Goal: Task Accomplishment & Management: Manage account settings

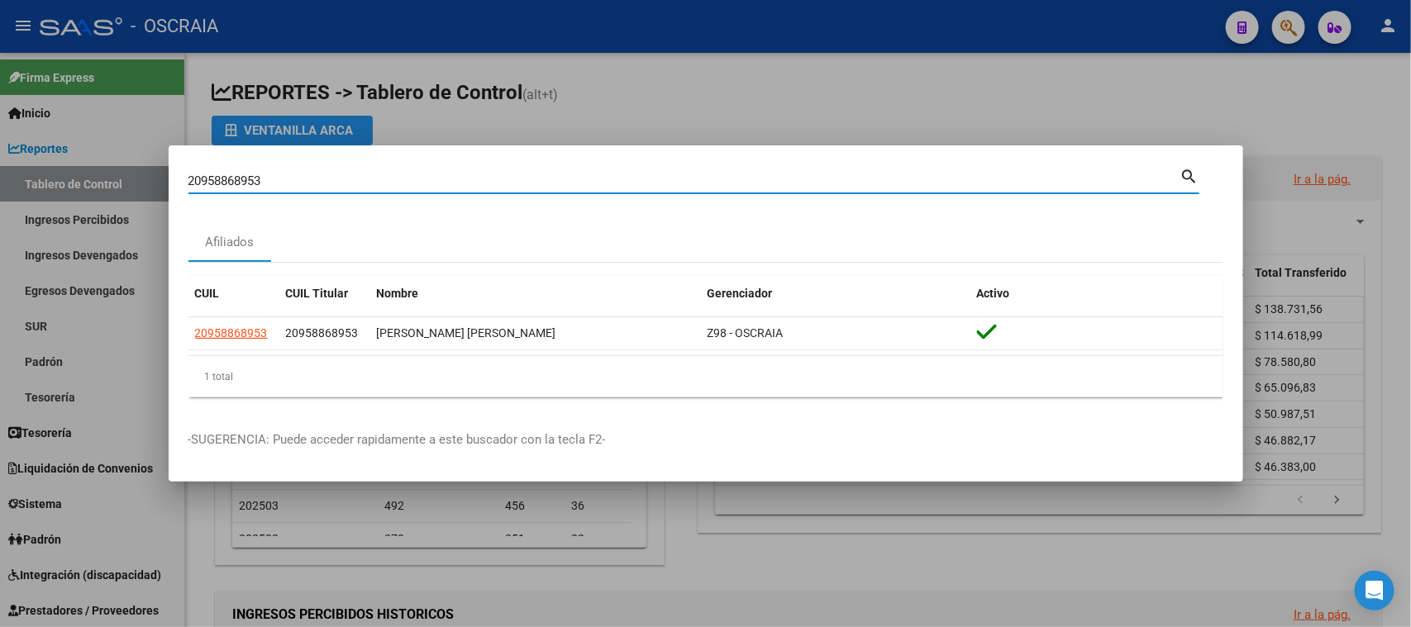
drag, startPoint x: 651, startPoint y: 174, endPoint x: 7, endPoint y: 204, distance: 645.5
click at [0, 206] on div "20958868953 Buscar (apellido, dni, cuil, nro traspaso, cuit, obra social) searc…" at bounding box center [705, 313] width 1411 height 627
type input "44553284"
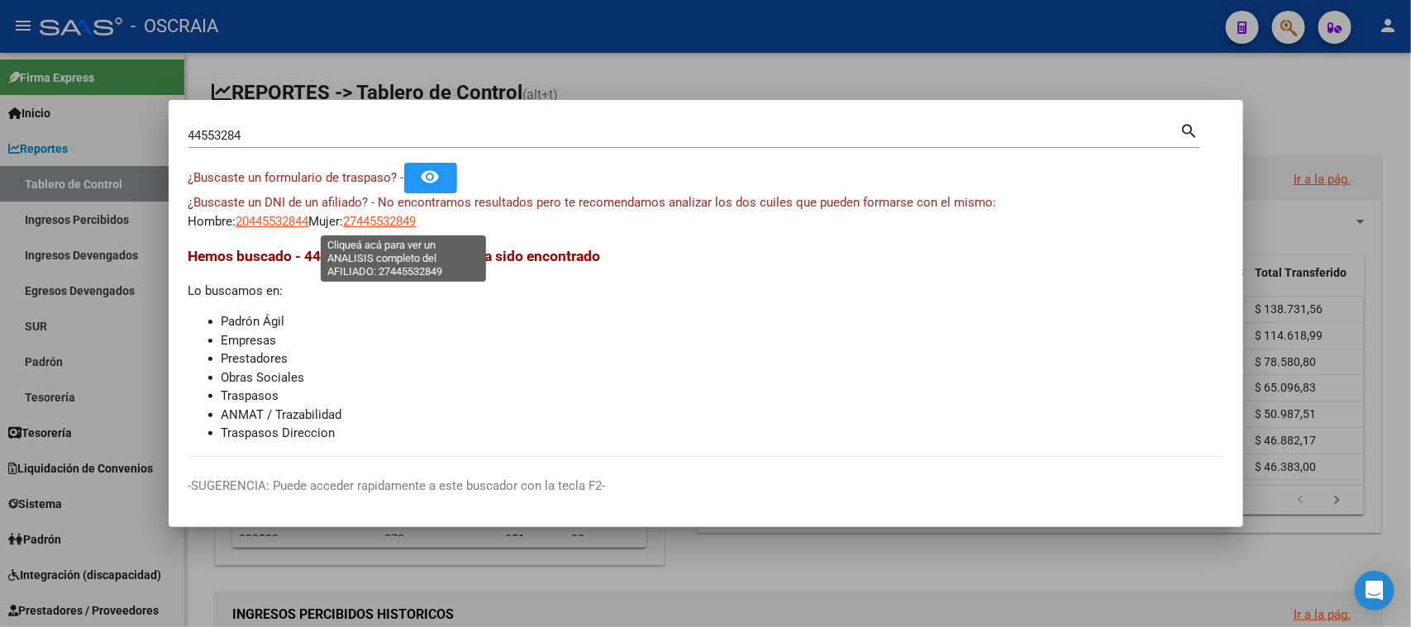
click at [417, 227] on span "27445532849" at bounding box center [380, 221] width 73 height 15
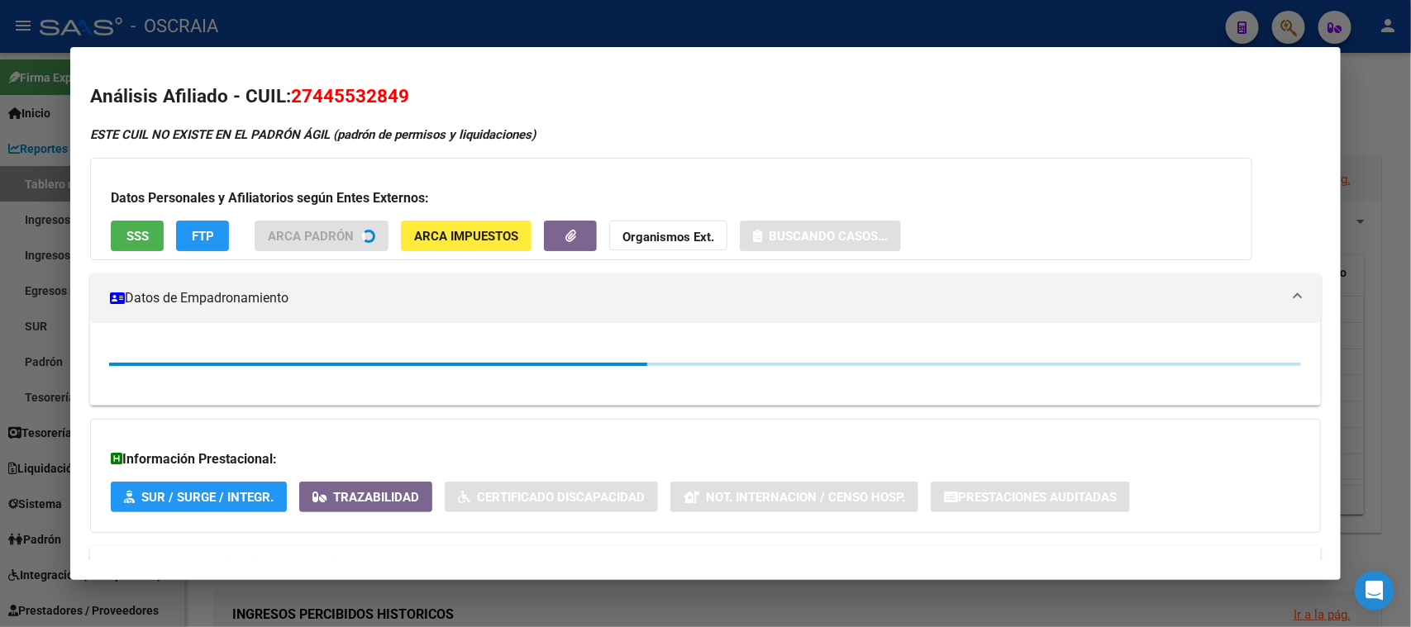
click at [364, 83] on h2 "Análisis Afiliado - CUIL: 27445532849" at bounding box center [705, 97] width 1230 height 28
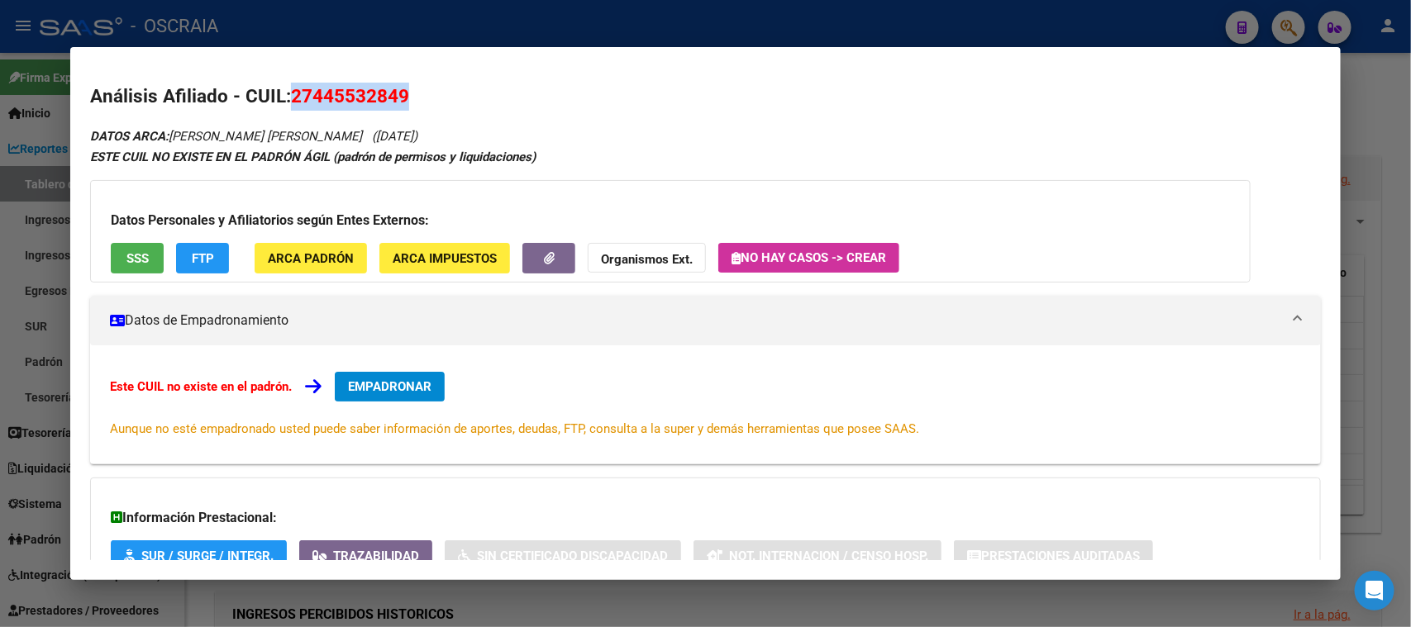
copy span "27445532849"
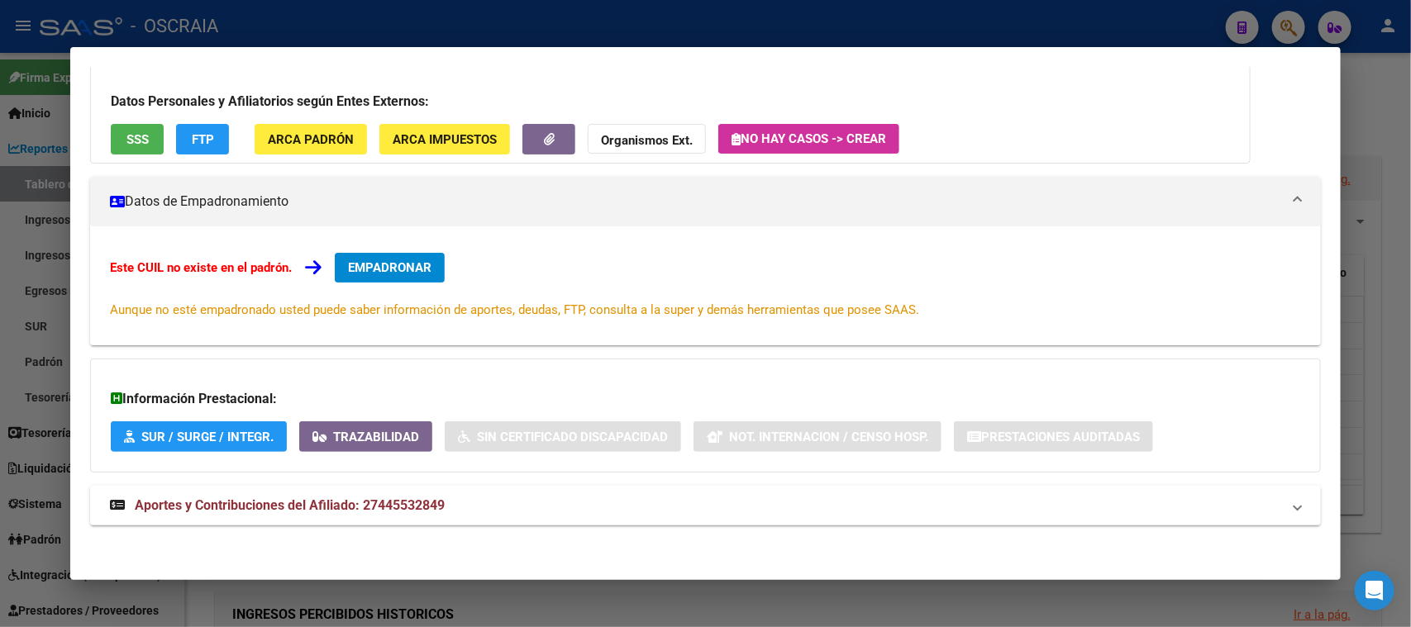
scroll to position [120, 0]
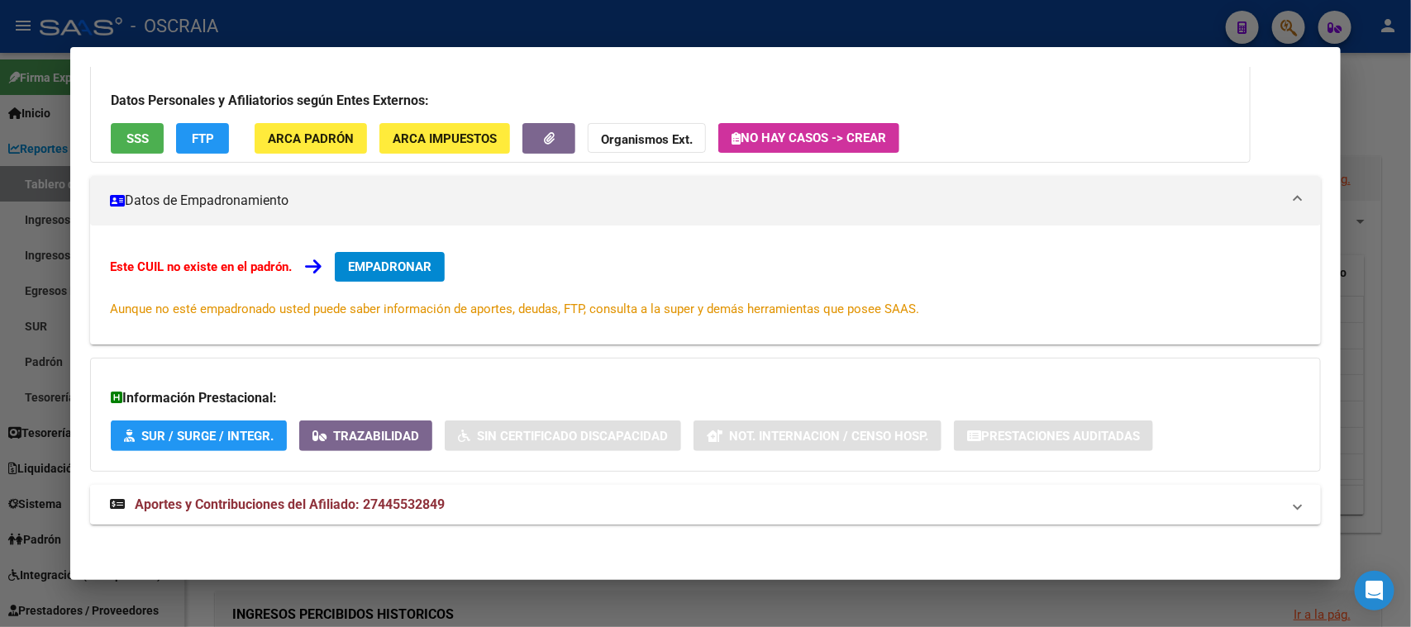
click at [368, 505] on span "Aportes y Contribuciones del Afiliado: 27445532849" at bounding box center [290, 505] width 310 height 16
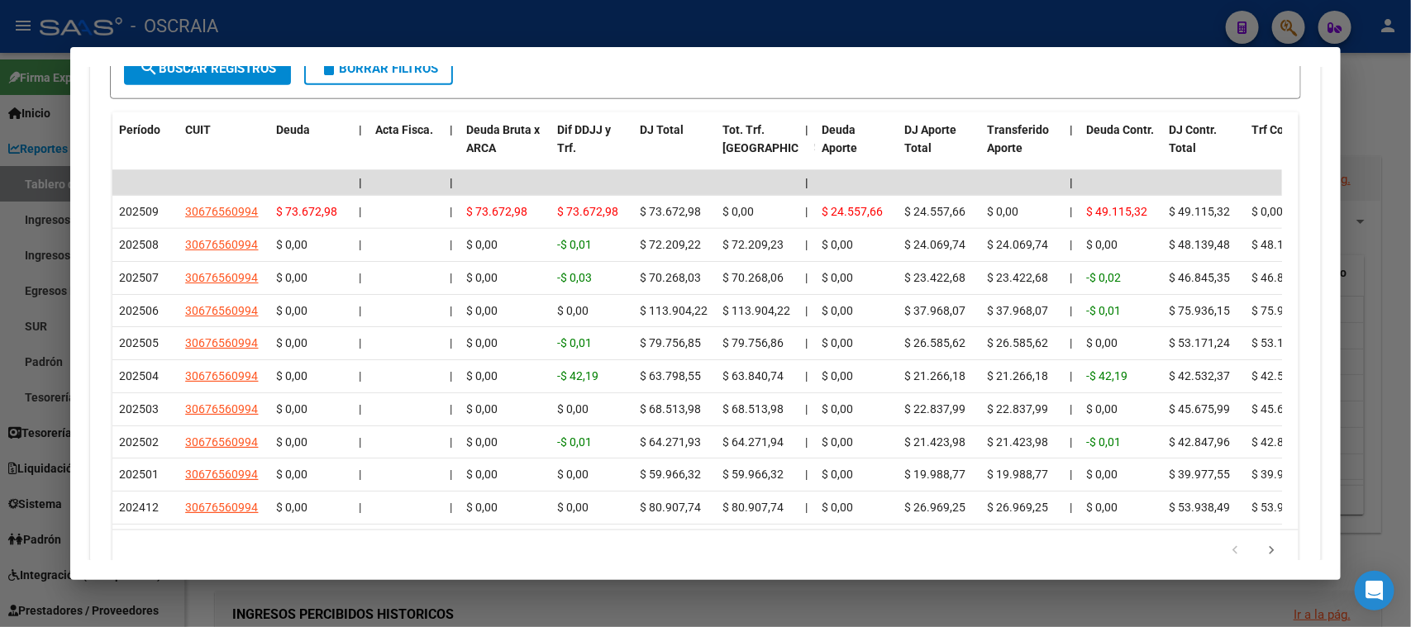
scroll to position [842, 0]
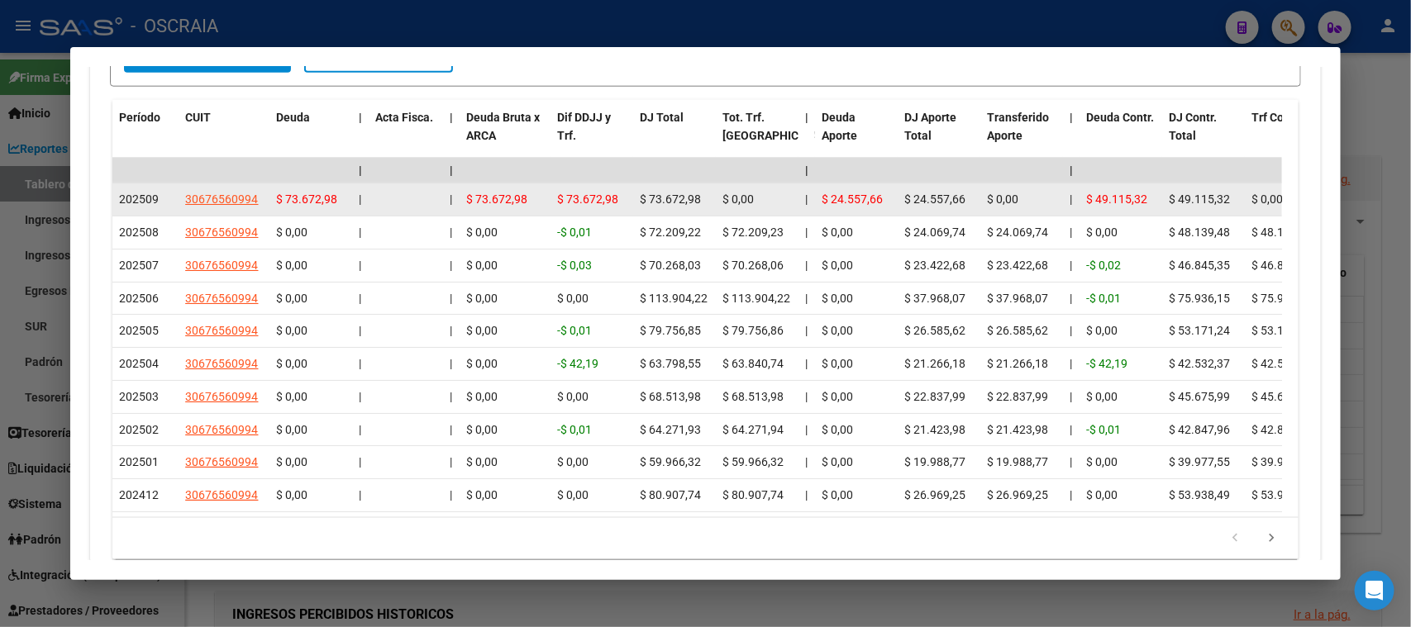
click at [244, 190] on app-link-go-to "30676560994" at bounding box center [221, 199] width 73 height 19
click at [242, 193] on span "30676560994" at bounding box center [221, 199] width 73 height 13
type textarea "30676560994"
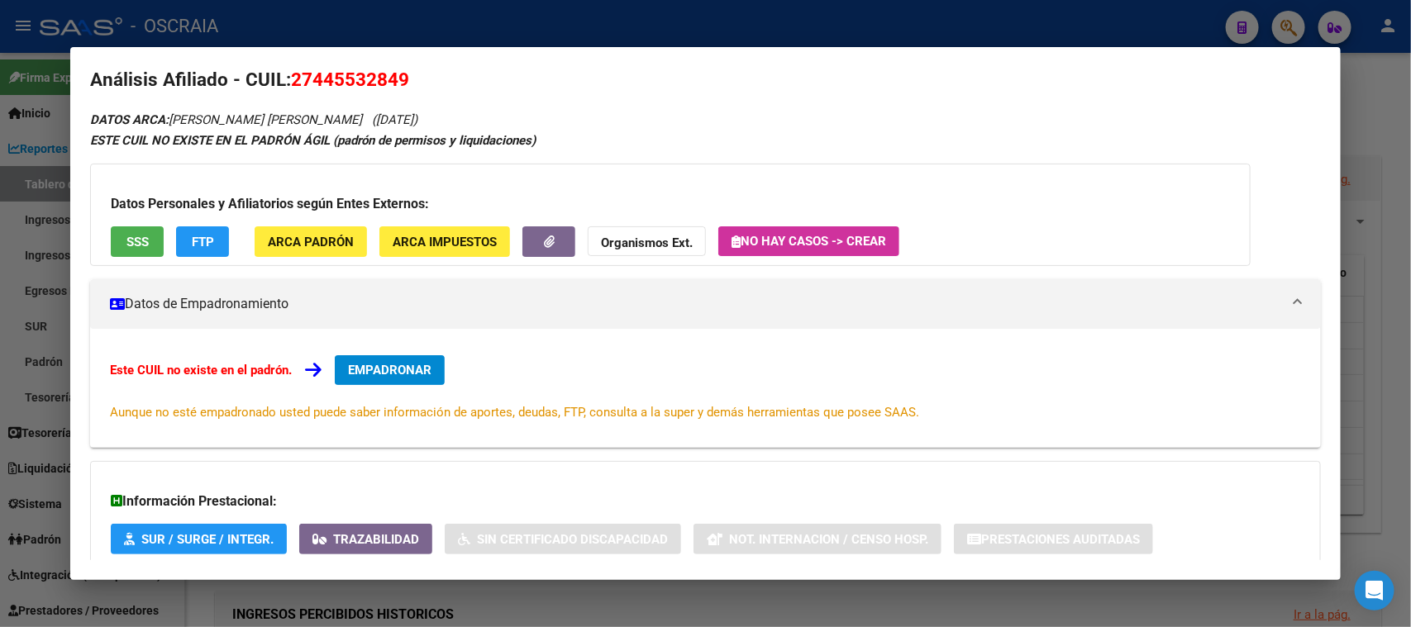
scroll to position [0, 0]
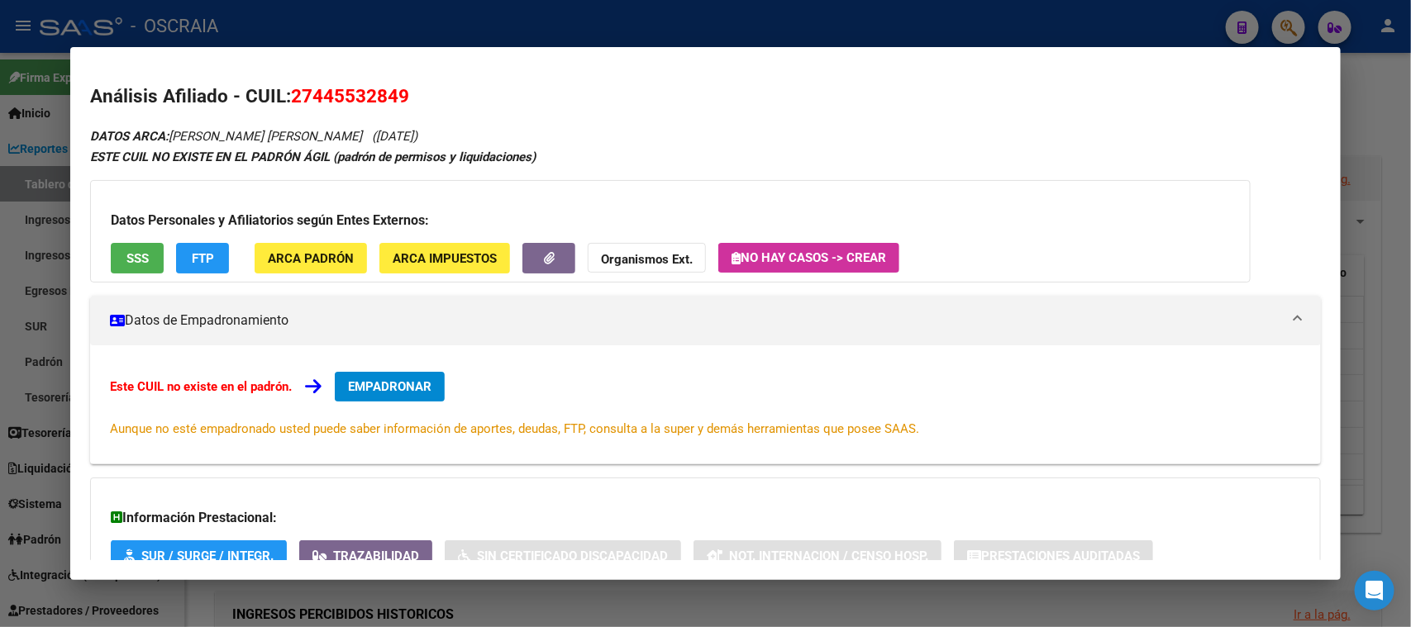
click at [371, 47] on mat-dialog-container "Análisis Afiliado - CUIL: 27445532849 DATOS ARCA: [PERSON_NAME] ([DATE]) ESTE C…" at bounding box center [705, 313] width 1270 height 533
click at [362, 78] on mat-dialog-content "Análisis Afiliado - CUIL: 27445532849 DATOS ARCA: [PERSON_NAME] ([DATE]) ESTE C…" at bounding box center [705, 314] width 1270 height 494
click at [360, 87] on span "27445532849" at bounding box center [350, 95] width 118 height 21
copy span "27445532849"
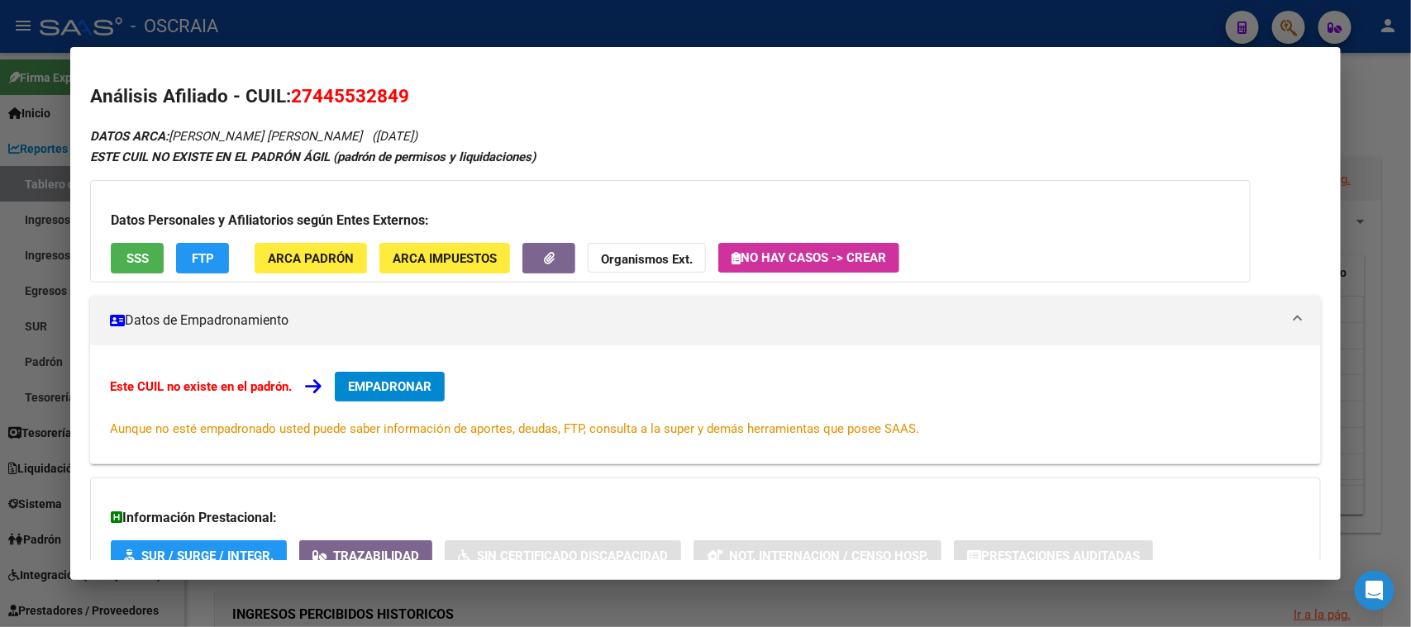
click at [388, 377] on button "EMPADRONAR" at bounding box center [390, 387] width 110 height 30
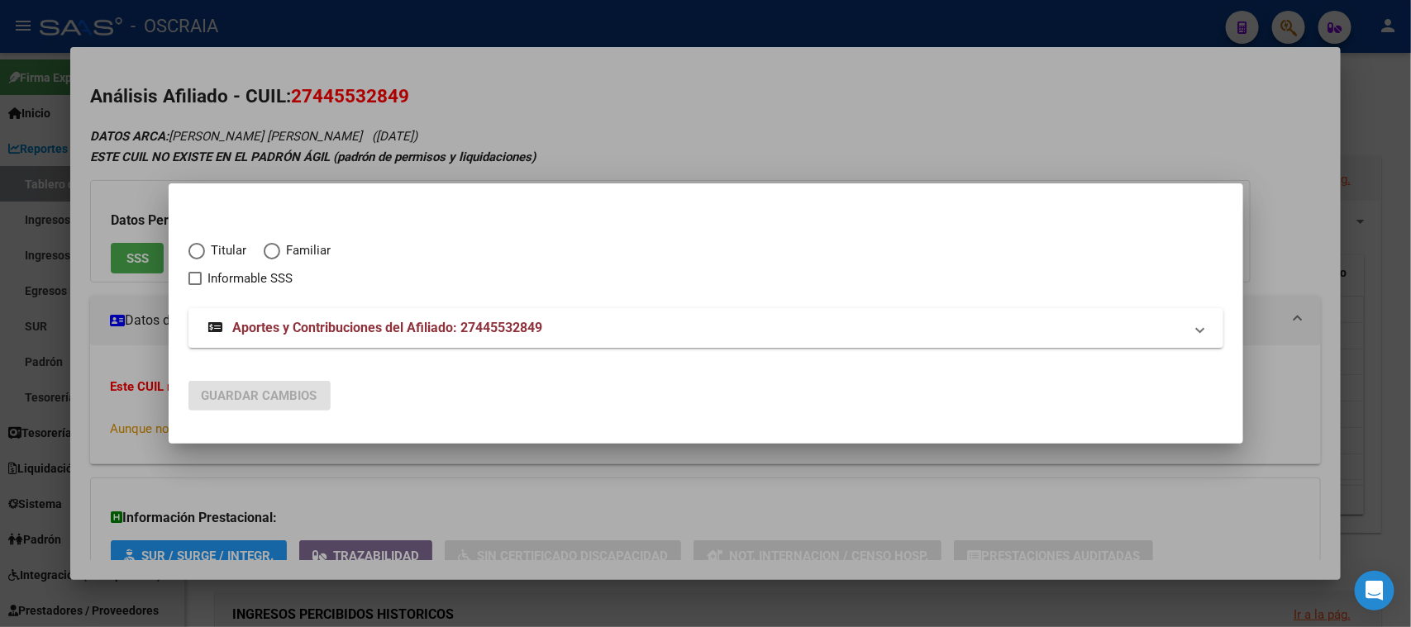
click at [238, 254] on span "Titular" at bounding box center [226, 250] width 42 height 19
click at [205, 254] on input "Titular" at bounding box center [196, 251] width 17 height 17
radio input "true"
checkbox input "true"
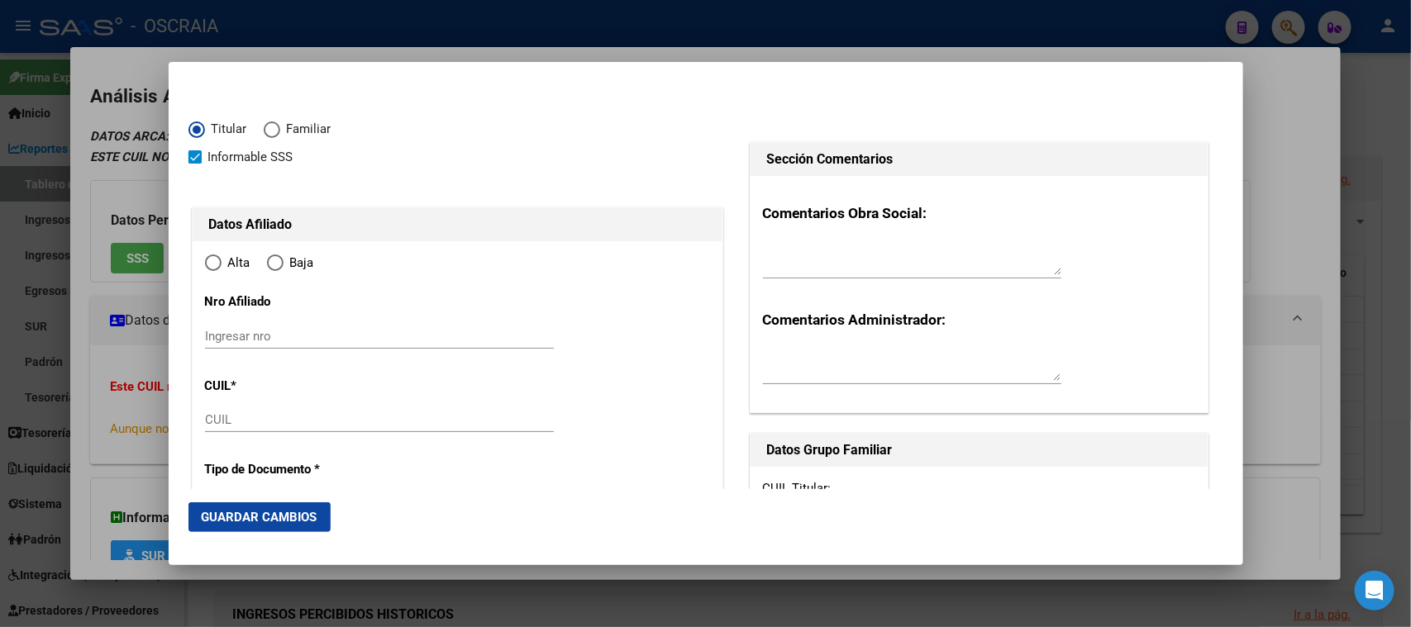
type input "27-44553284-9"
radio input "true"
click at [274, 332] on input "Ingresar nro" at bounding box center [379, 336] width 349 height 15
type input "44553284"
type input "[PERSON_NAME]"
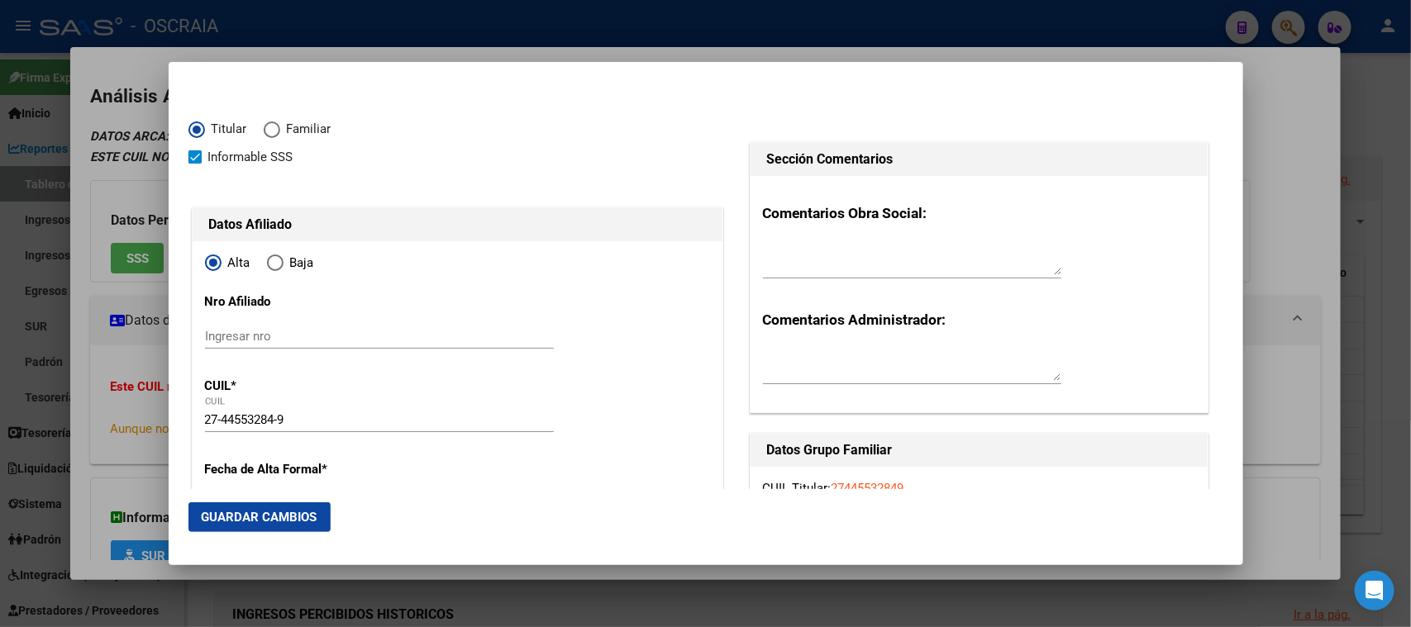
type input "[PERSON_NAME]"
type input "[DATE]"
type input "CABA"
type input "1408"
type input "YERBAL"
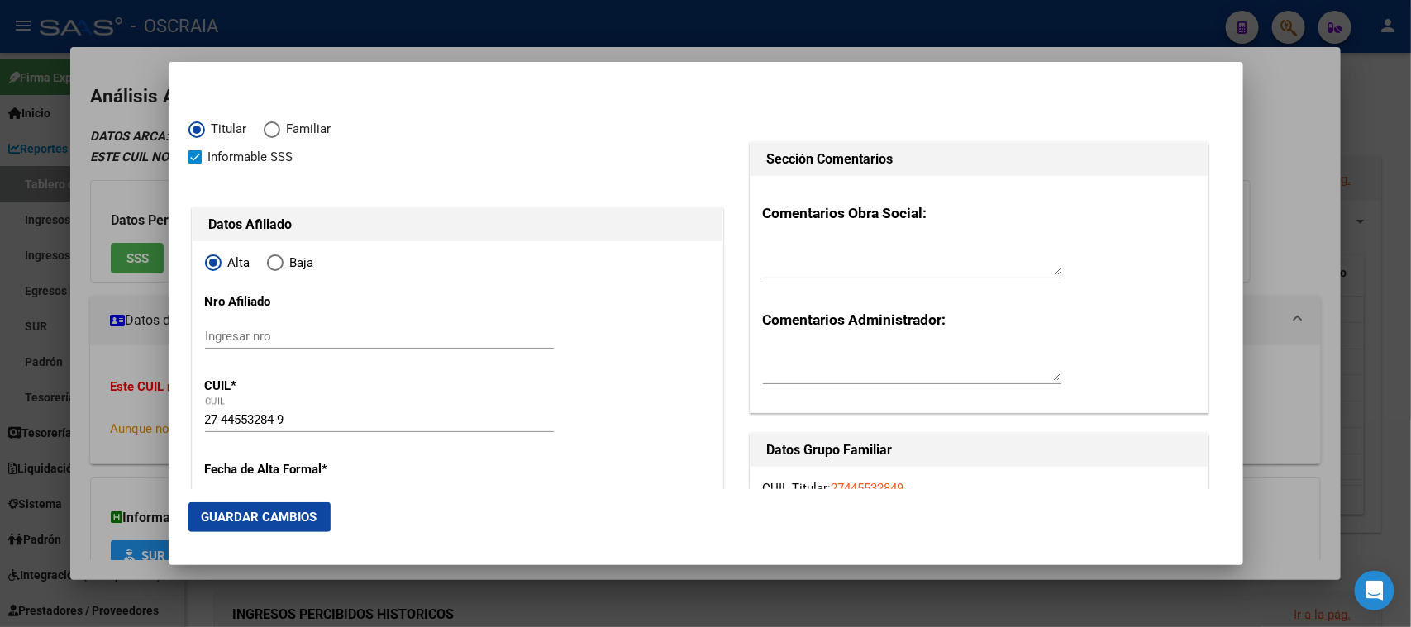
type input "5814"
type input "CABA"
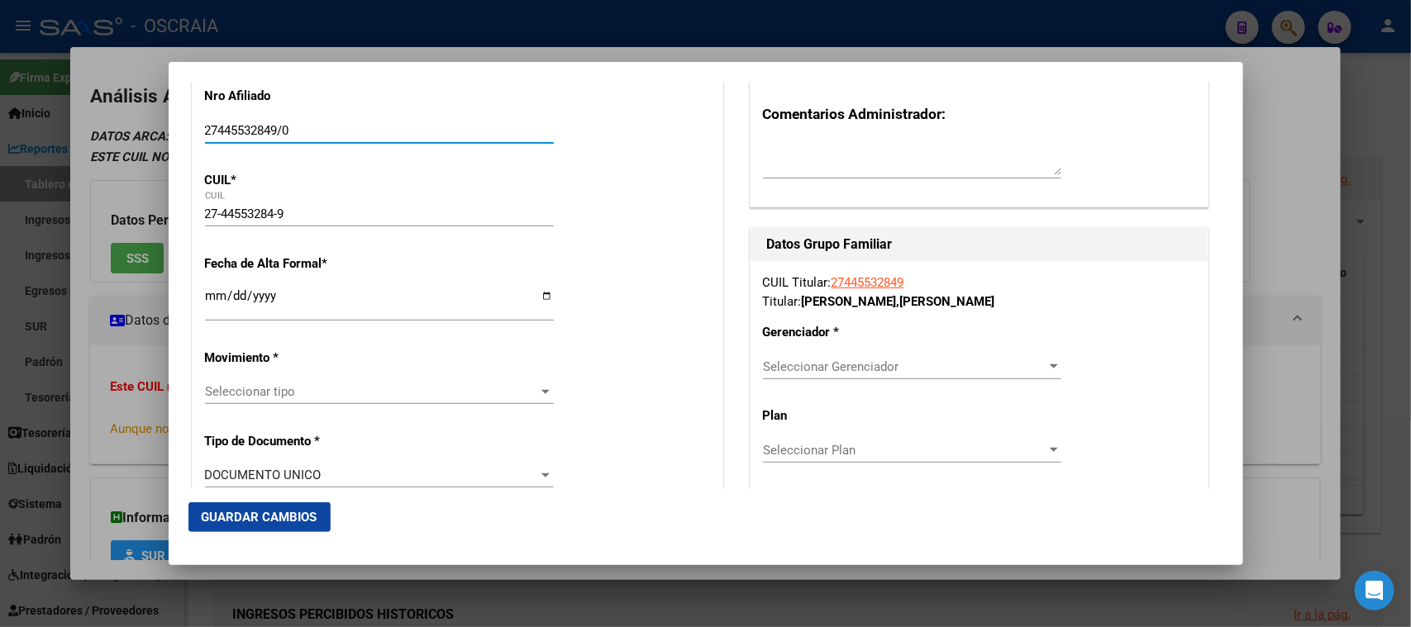
type input "27445532849/0"
click at [212, 298] on input "Ingresar fecha" at bounding box center [379, 302] width 349 height 26
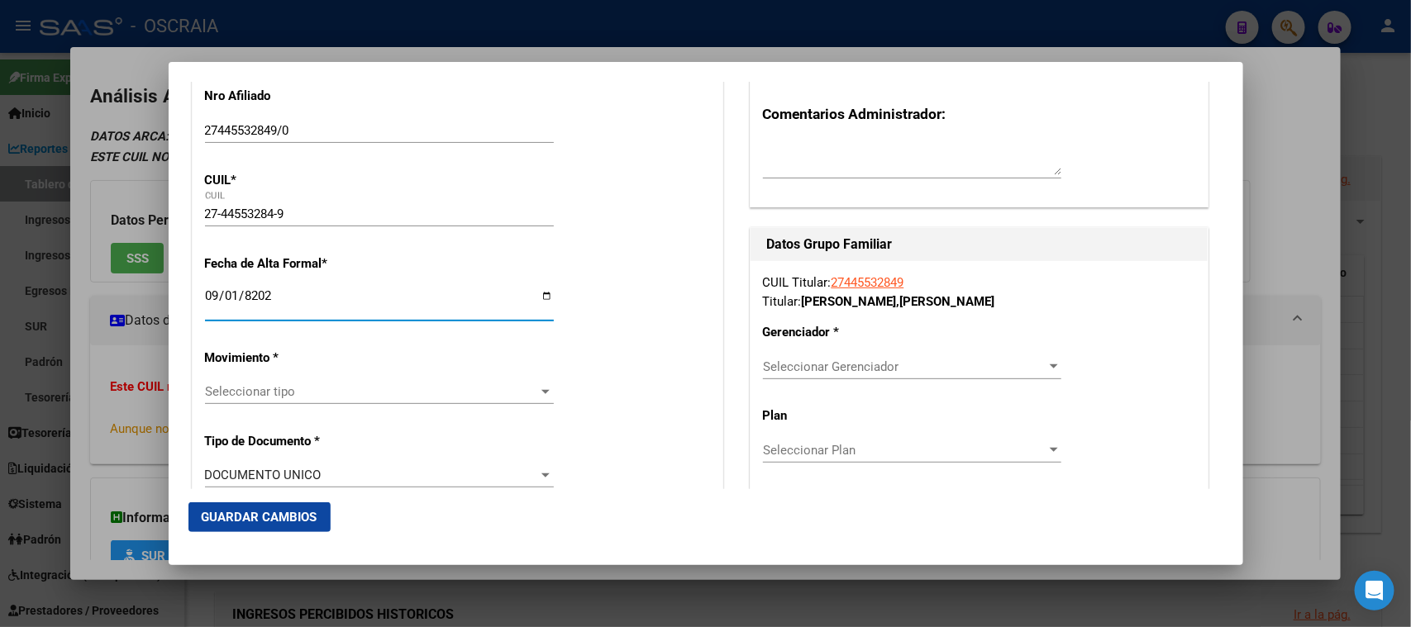
type input "[DATE]"
click at [274, 379] on div "Seleccionar tipo Seleccionar tipo" at bounding box center [379, 391] width 349 height 25
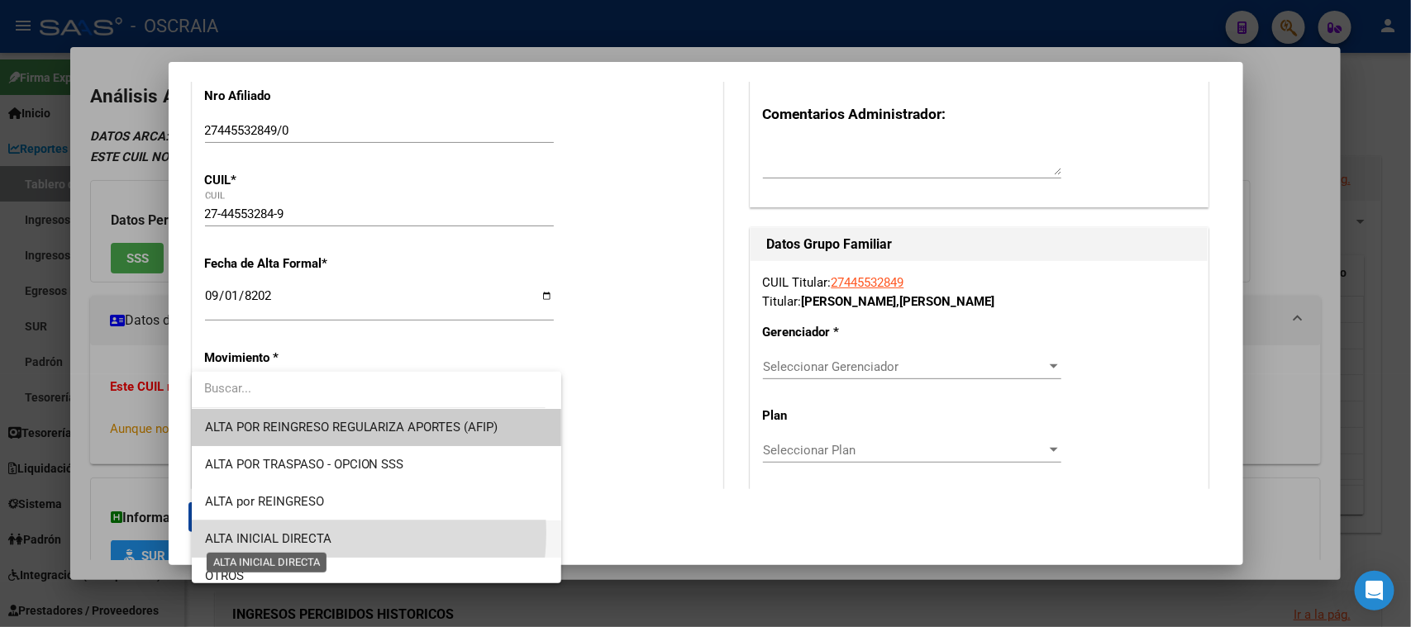
click at [317, 533] on span "ALTA INICIAL DIRECTA" at bounding box center [268, 539] width 126 height 15
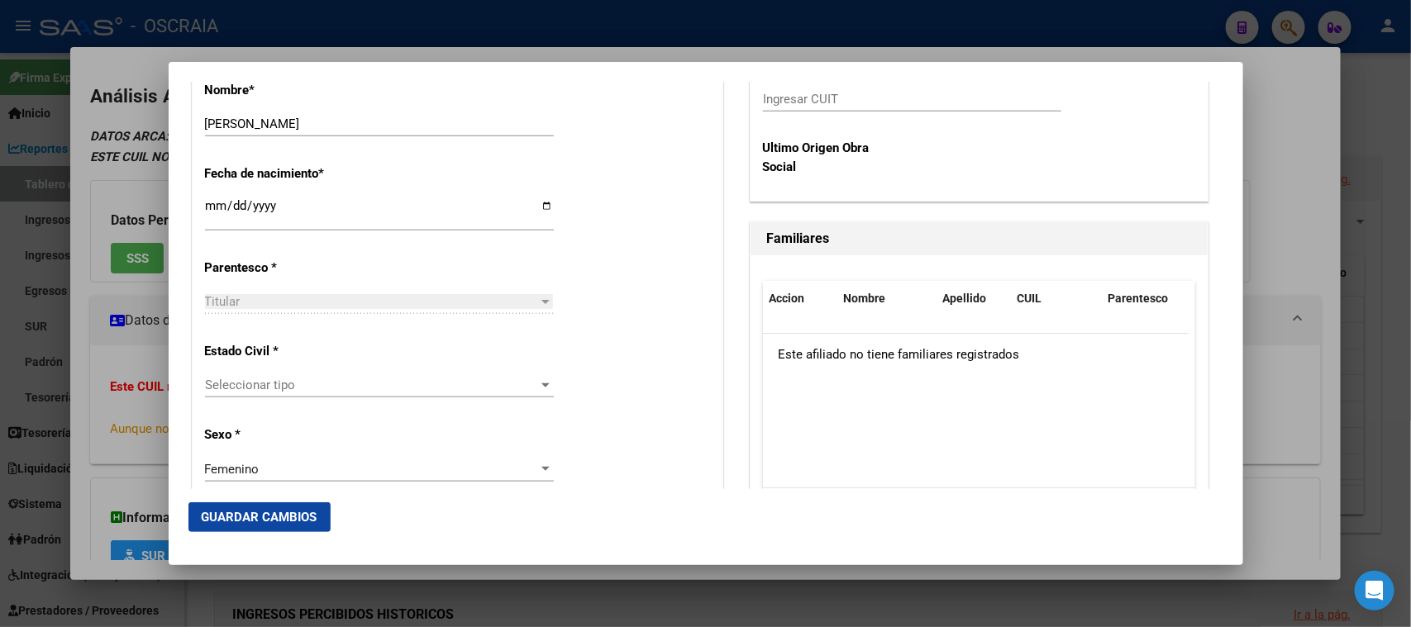
scroll to position [930, 0]
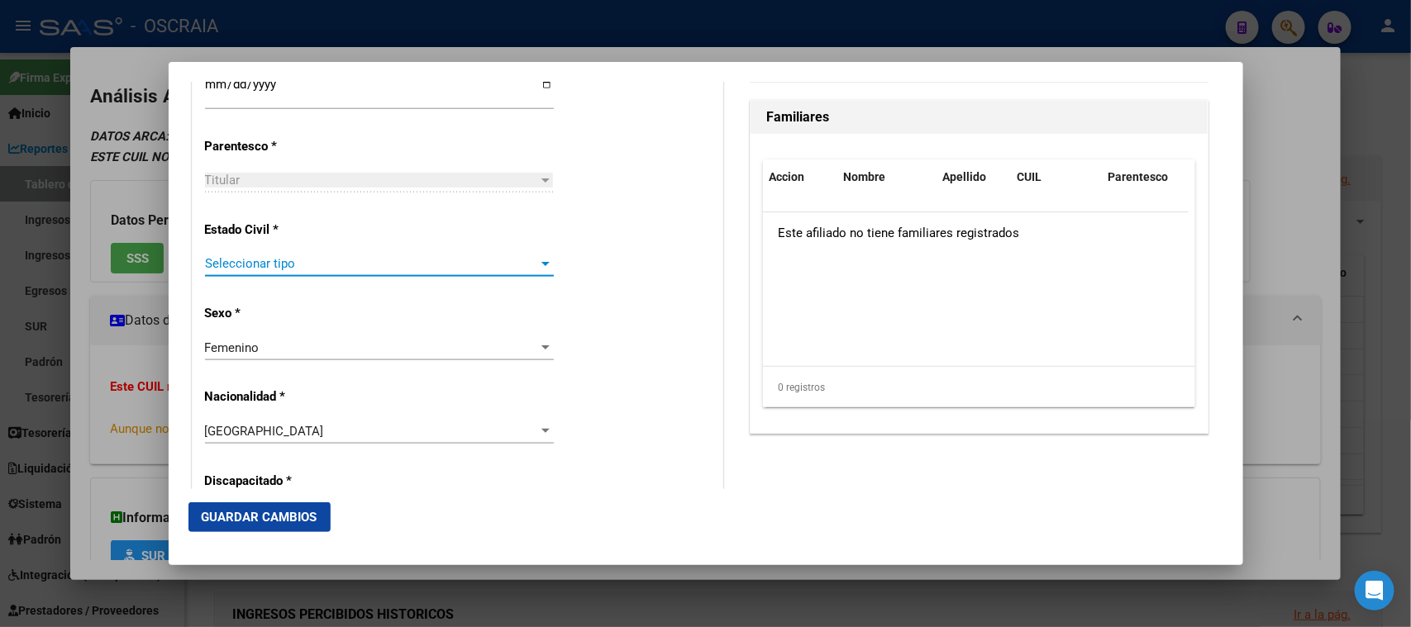
click at [241, 257] on span "Seleccionar tipo" at bounding box center [372, 263] width 334 height 15
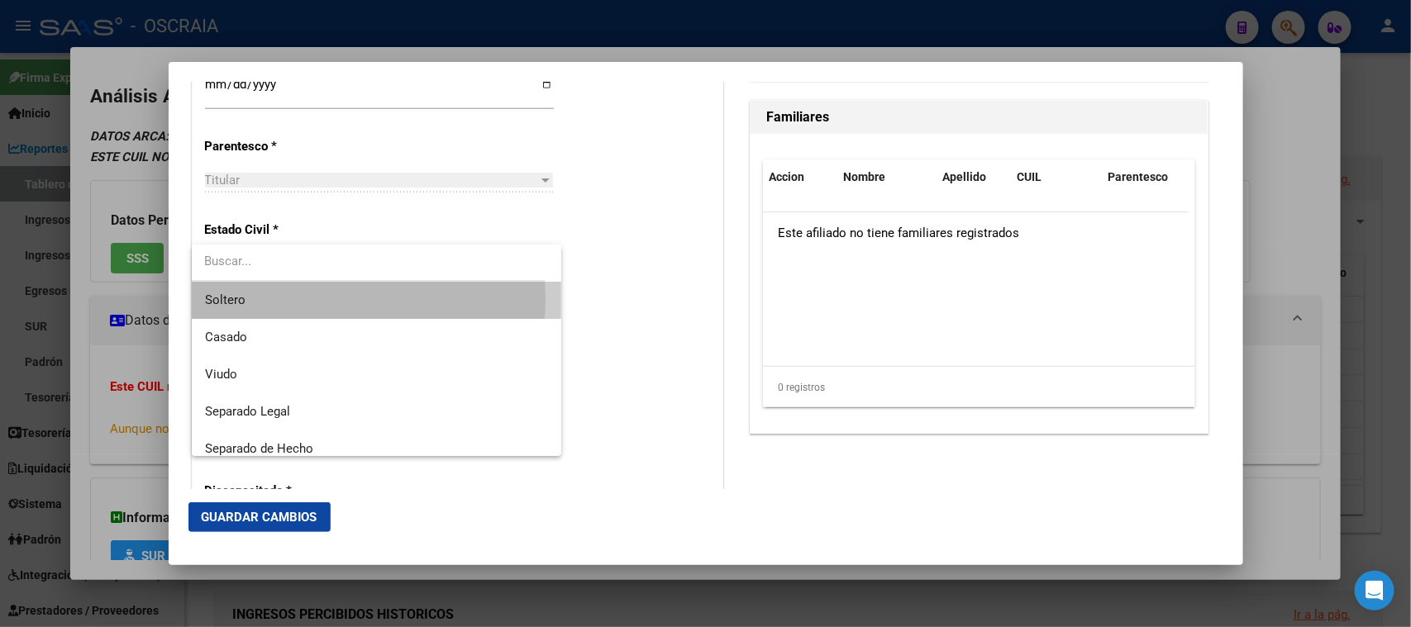
click at [269, 299] on span "Soltero" at bounding box center [376, 300] width 343 height 37
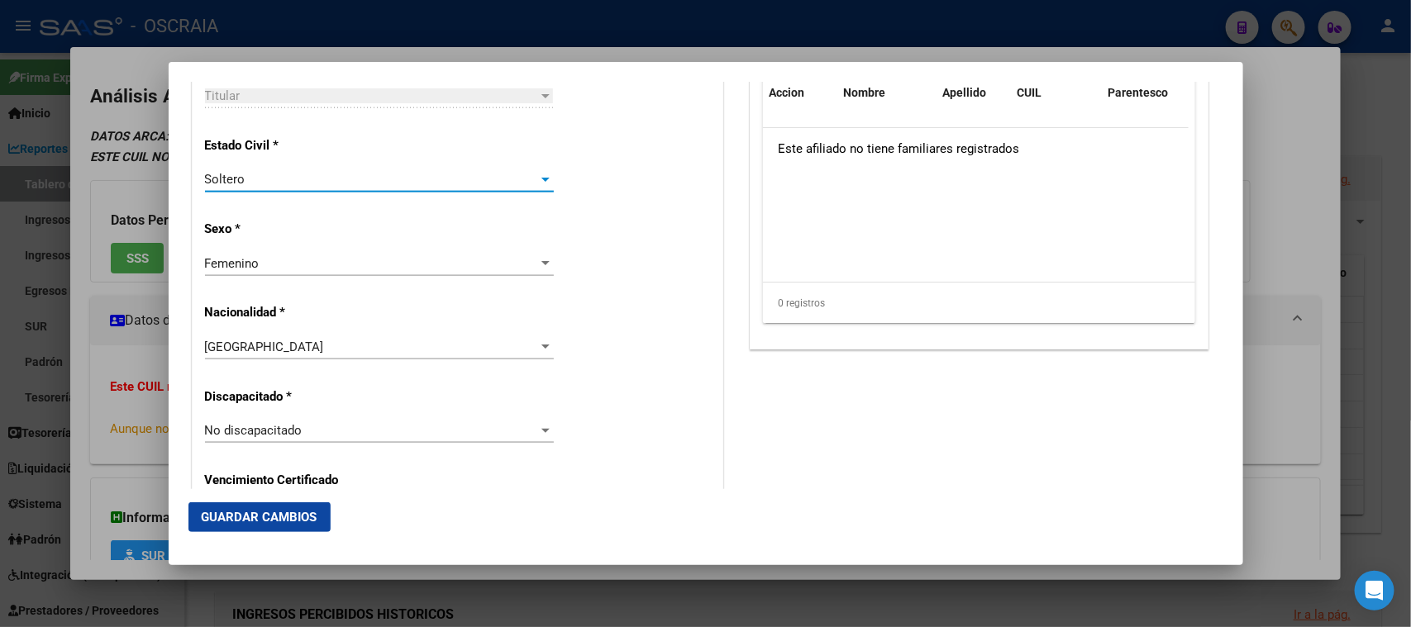
scroll to position [1033, 0]
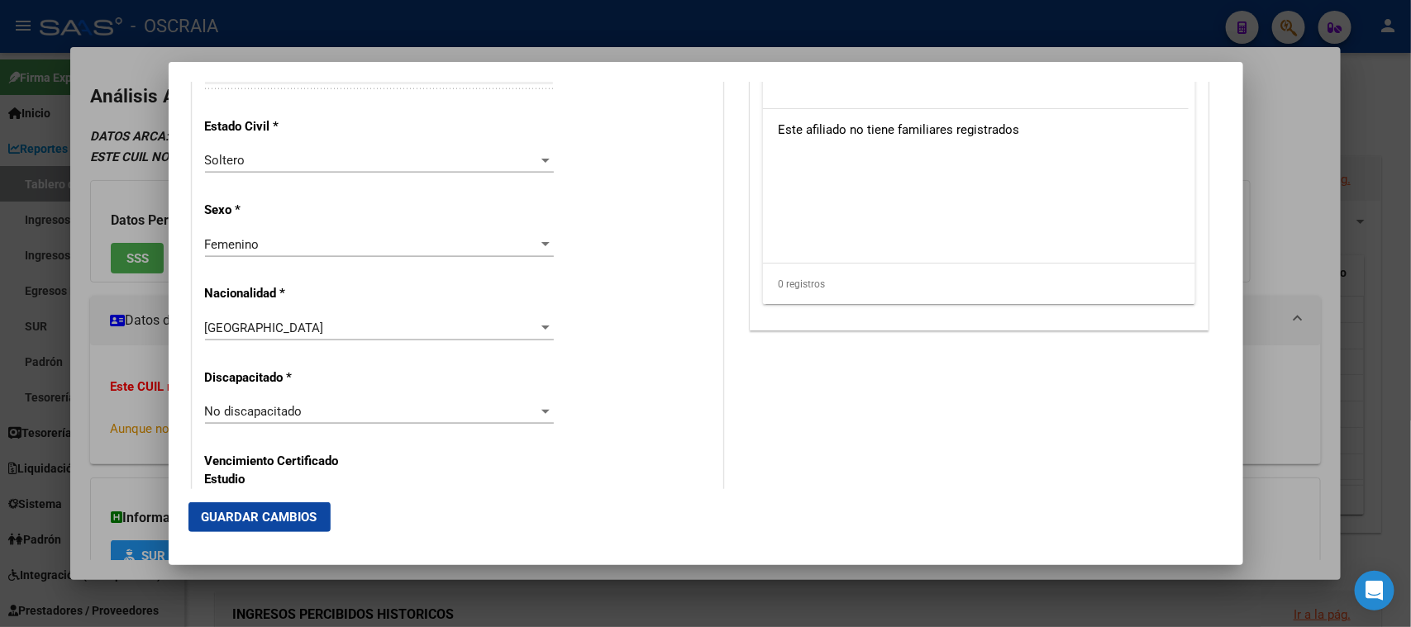
click at [284, 336] on div "ARGENTINA Seleccionar tipo" at bounding box center [379, 328] width 349 height 25
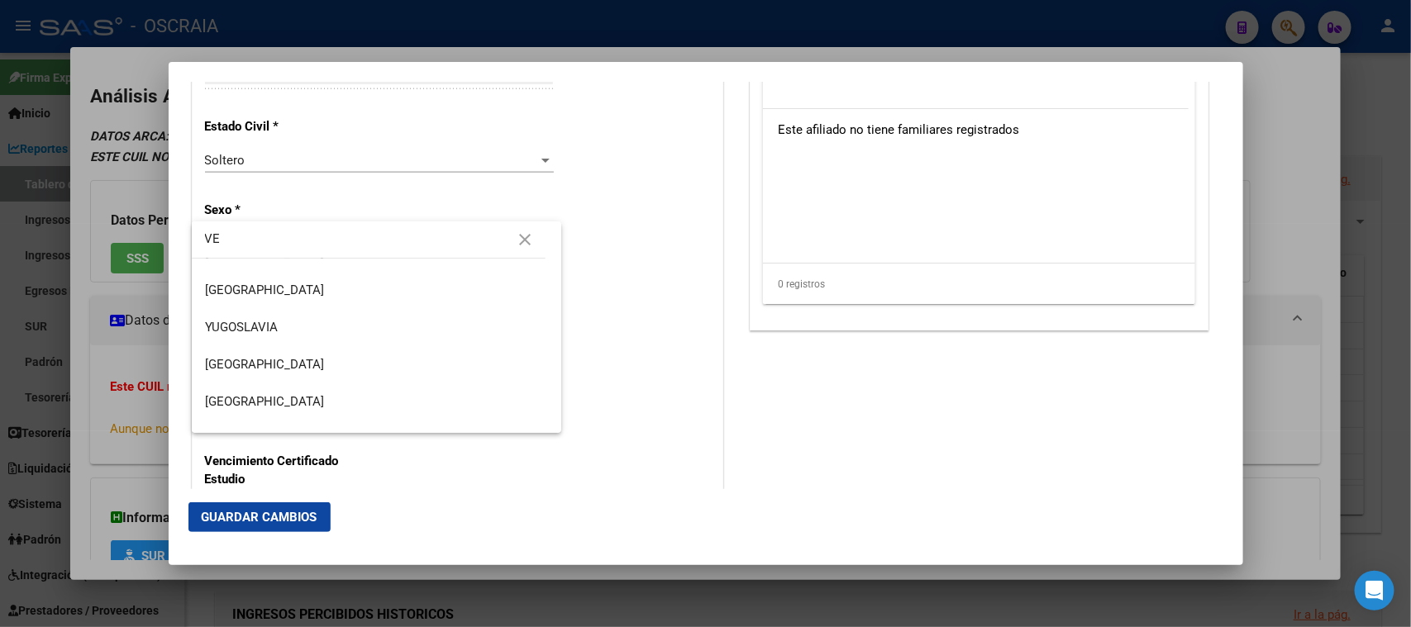
scroll to position [0, 0]
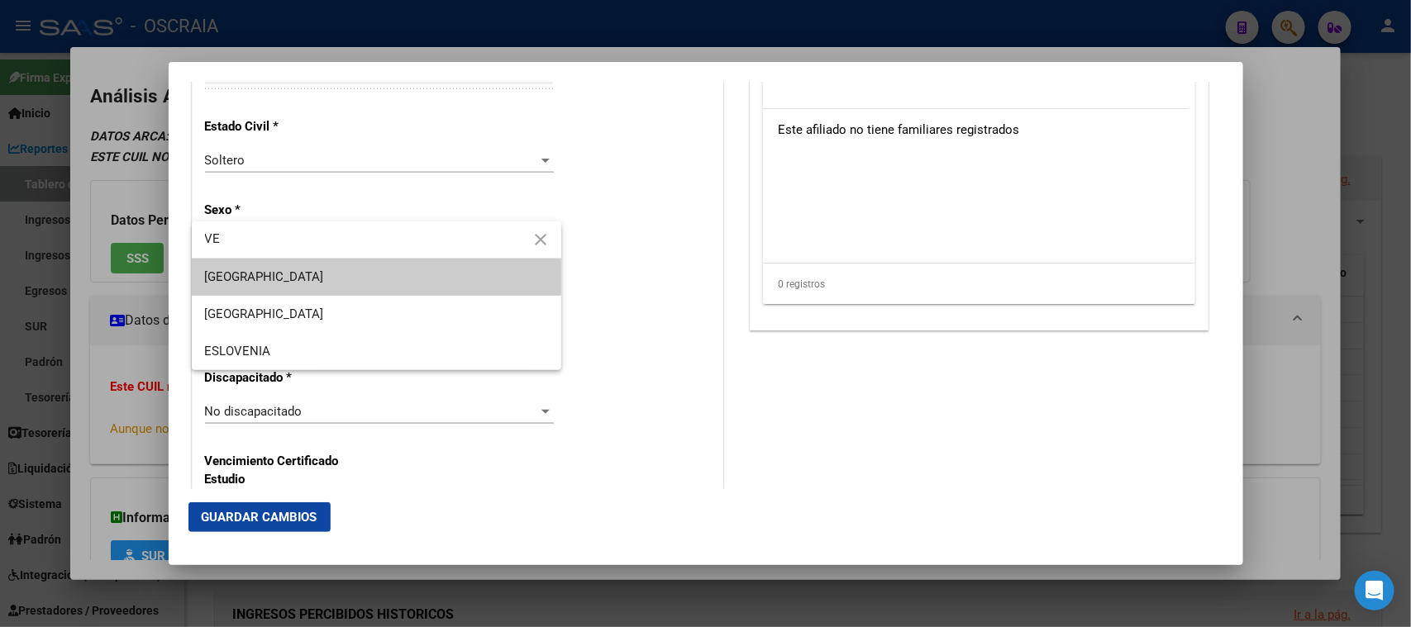
type input "V"
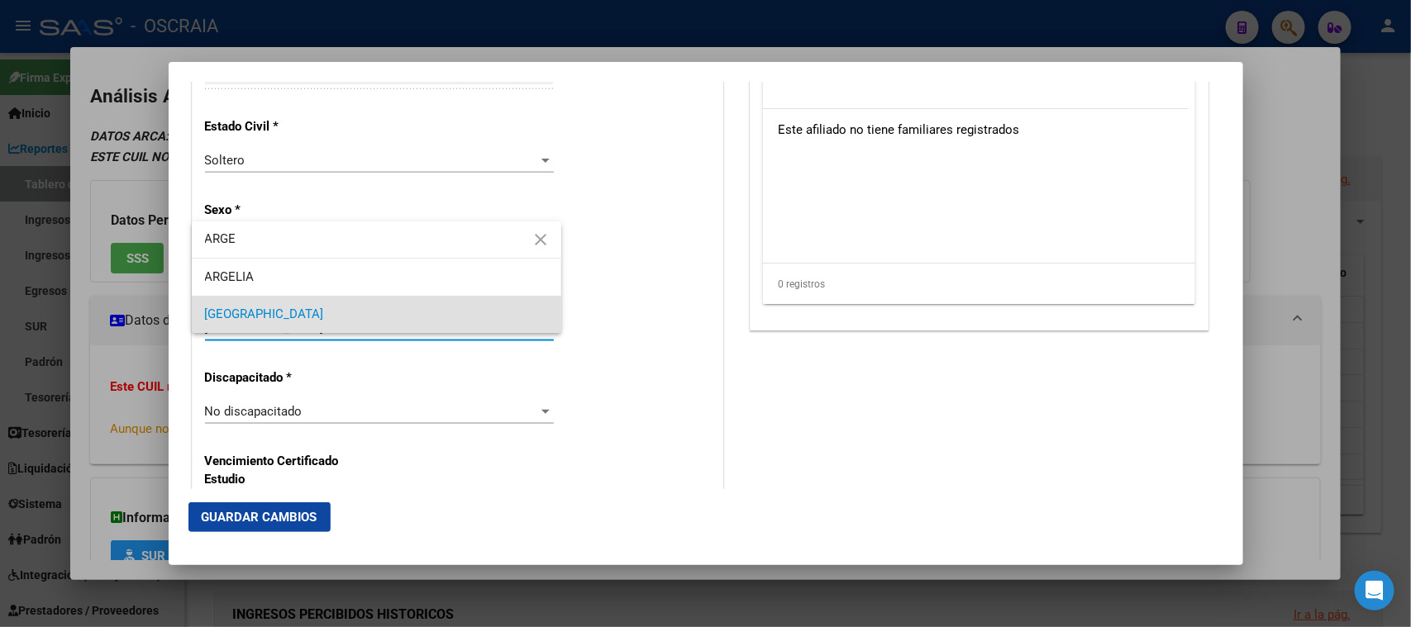
type input "ARGE"
click at [292, 320] on span "[GEOGRAPHIC_DATA]" at bounding box center [376, 314] width 343 height 37
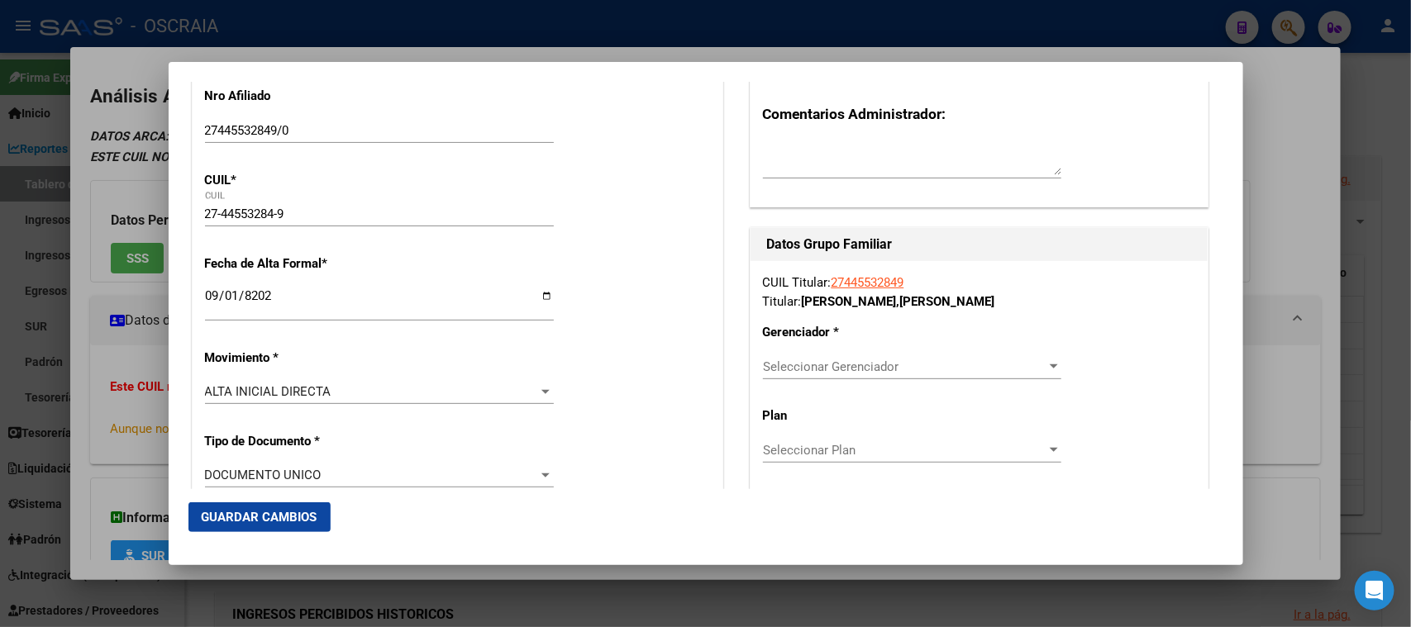
scroll to position [310, 0]
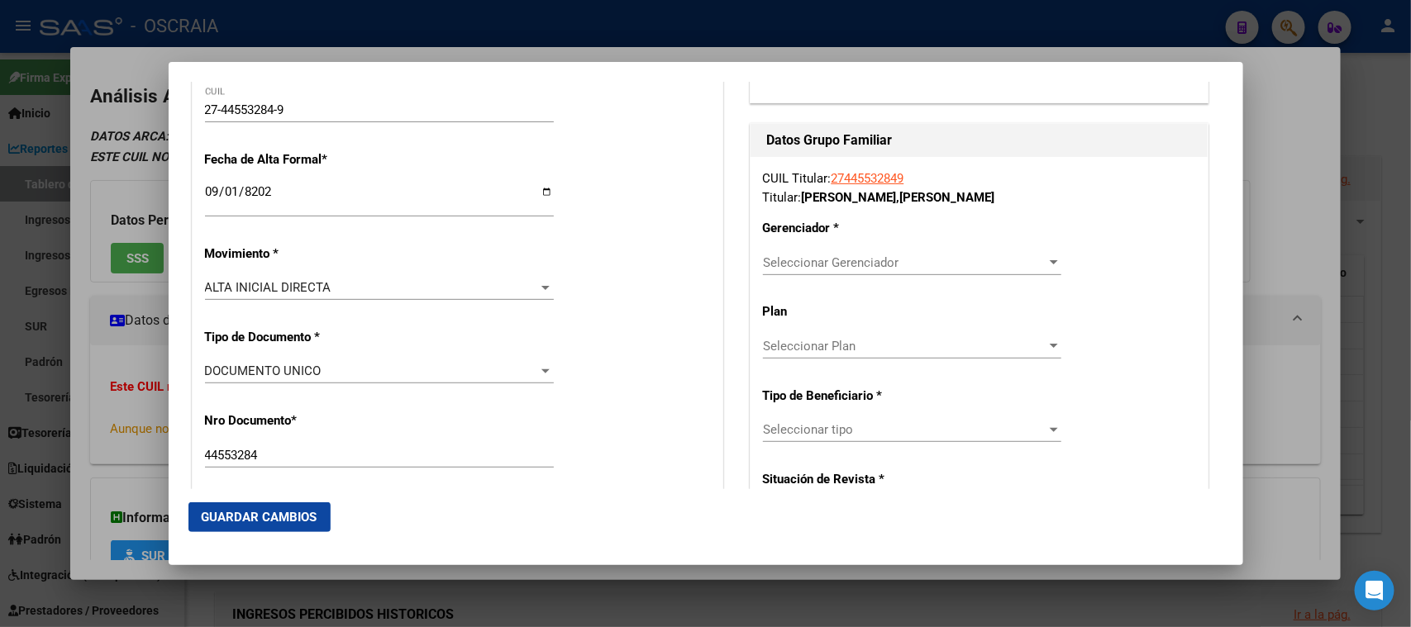
click at [828, 269] on div "Seleccionar Gerenciador Seleccionar Gerenciador" at bounding box center [912, 262] width 298 height 25
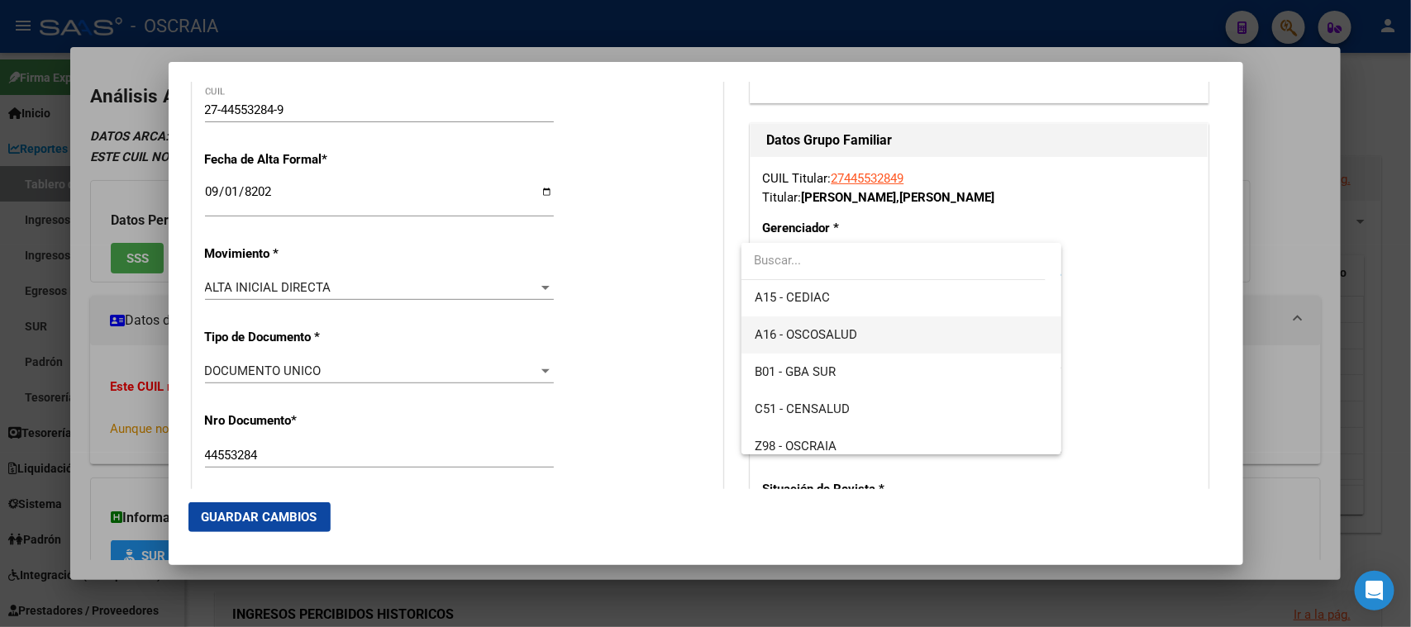
scroll to position [103, 0]
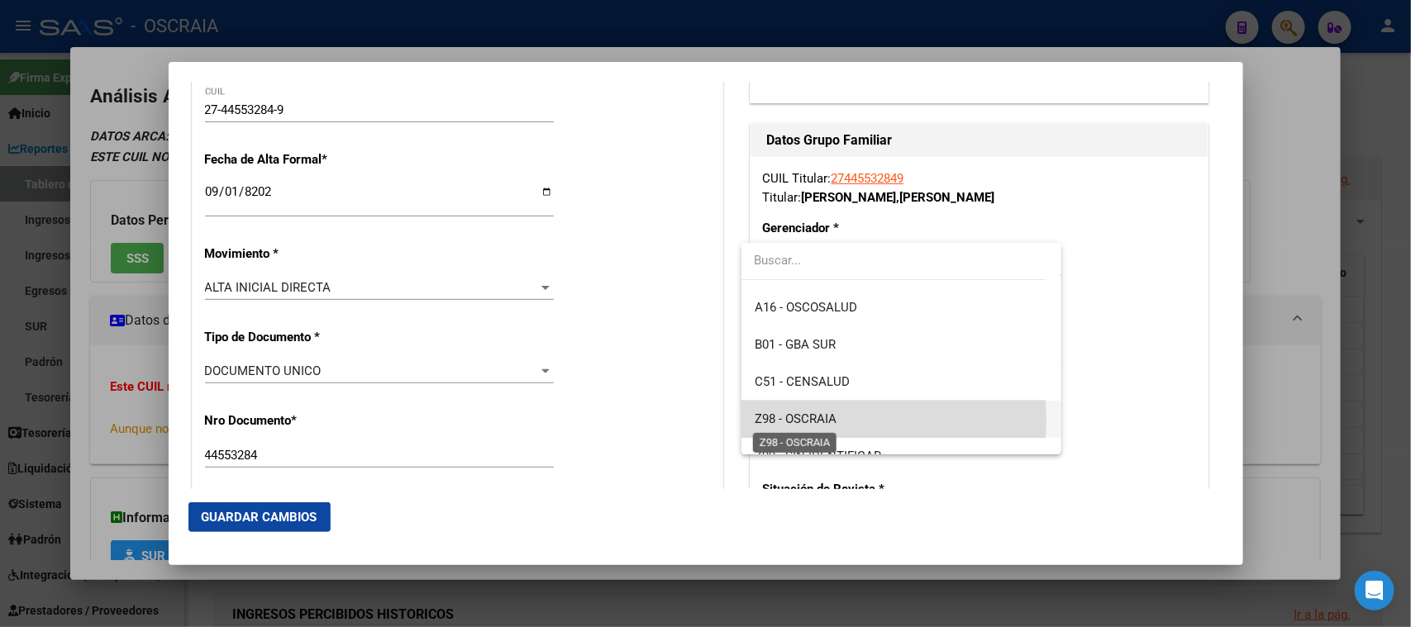
click at [818, 420] on span "Z98 - OSCRAIA" at bounding box center [796, 419] width 82 height 15
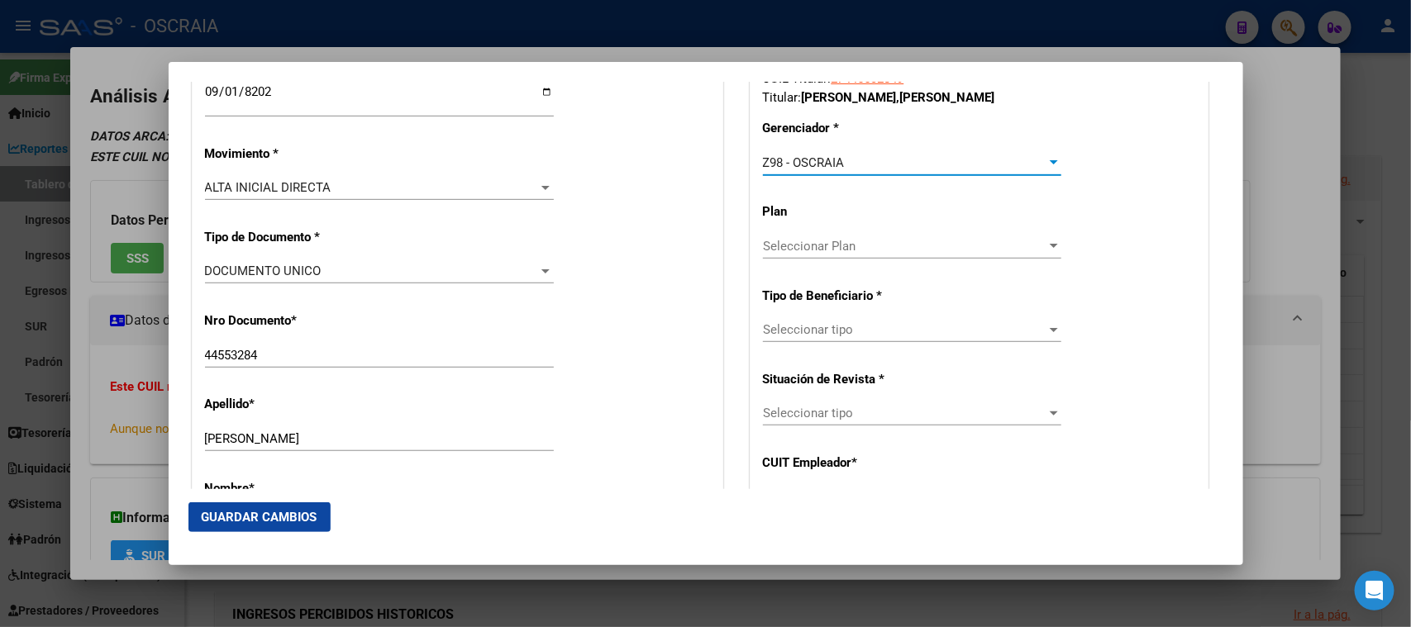
scroll to position [412, 0]
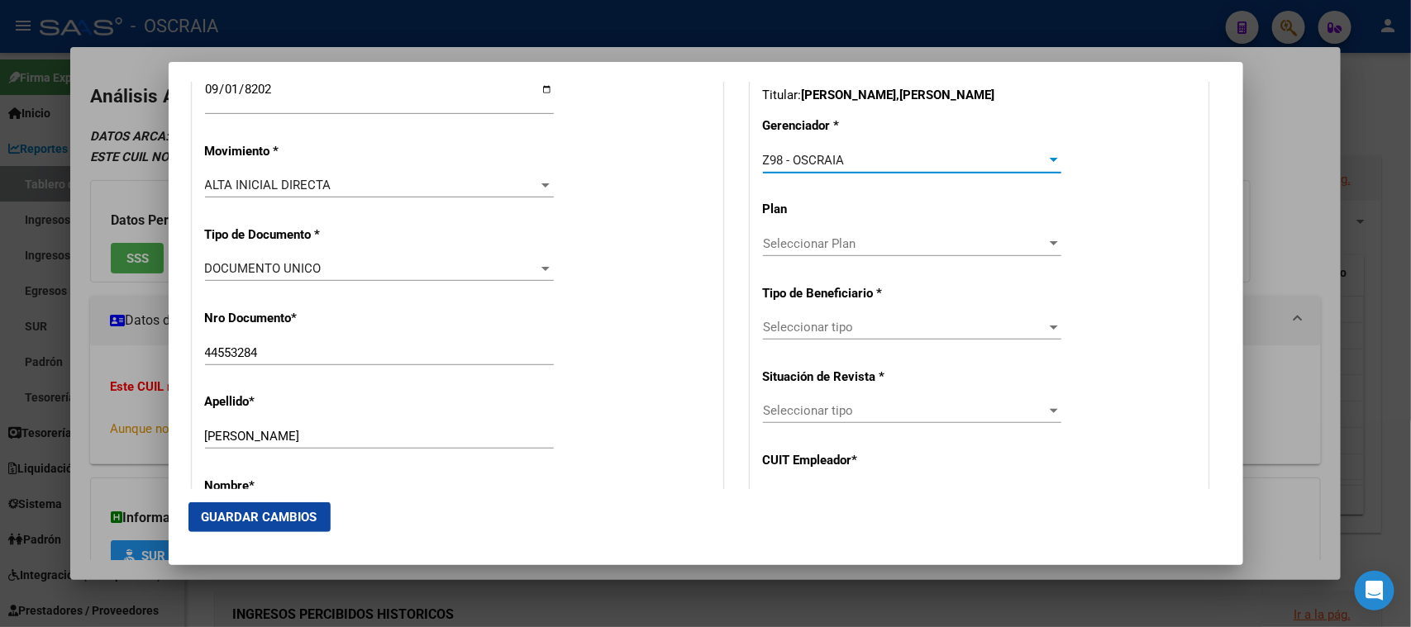
click at [782, 320] on span "Seleccionar tipo" at bounding box center [905, 327] width 284 height 15
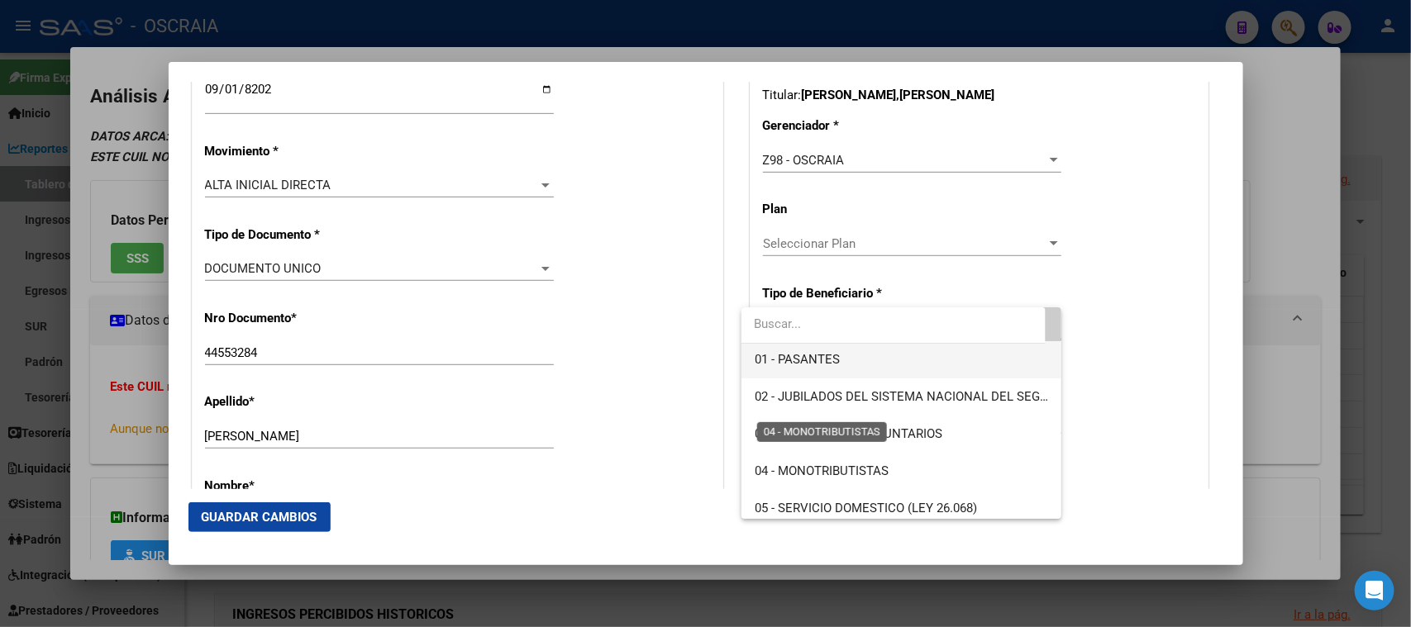
scroll to position [0, 0]
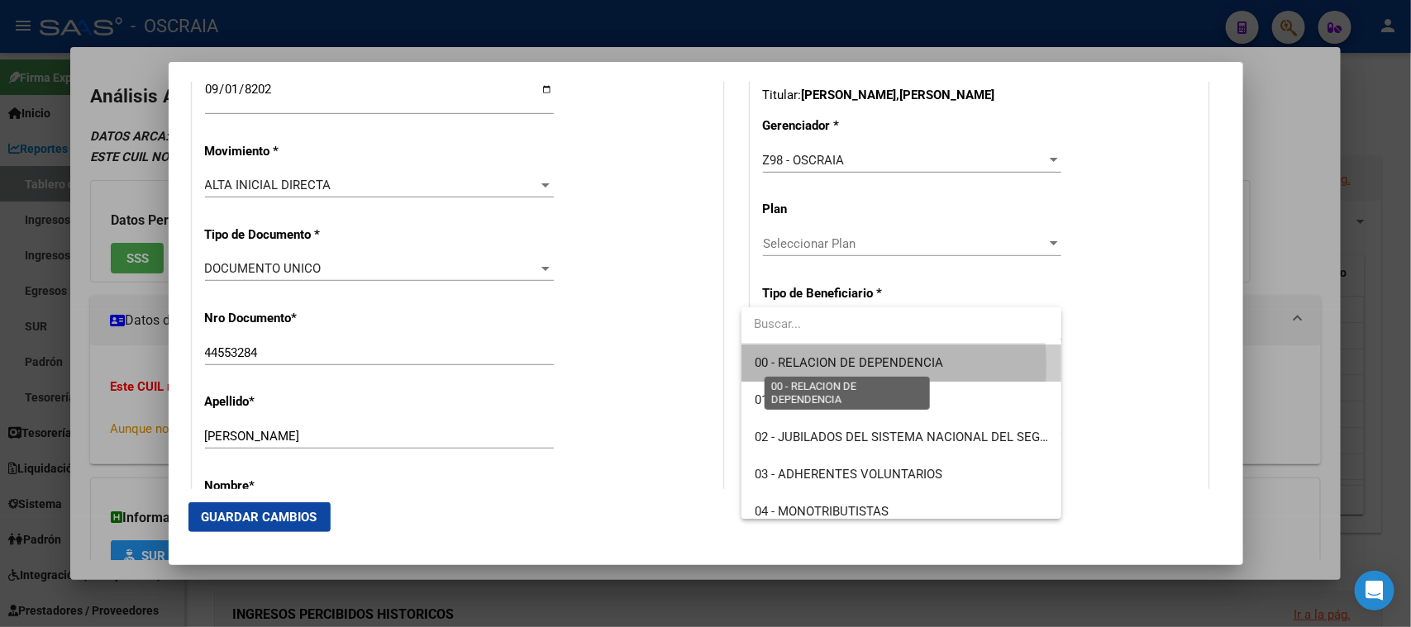
drag, startPoint x: 814, startPoint y: 365, endPoint x: 766, endPoint y: 360, distance: 48.2
click at [813, 365] on span "00 - RELACION DE DEPENDENCIA" at bounding box center [849, 362] width 188 height 15
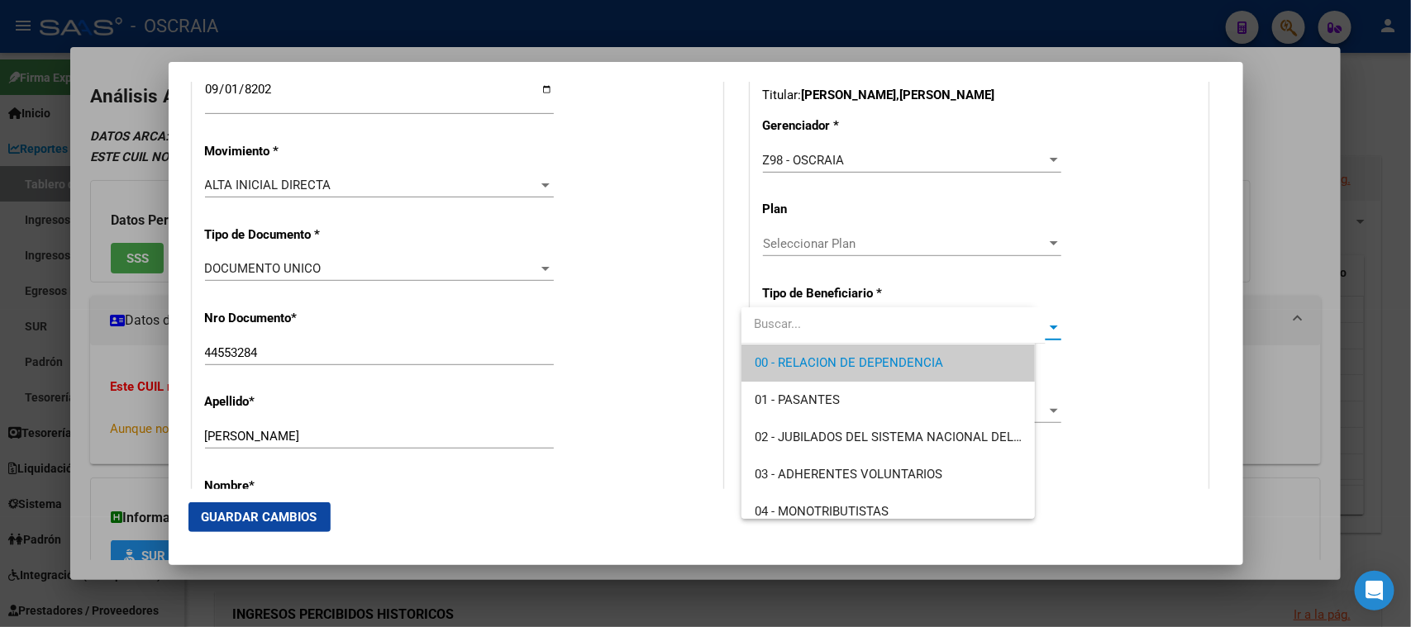
type input "30-67656099-4"
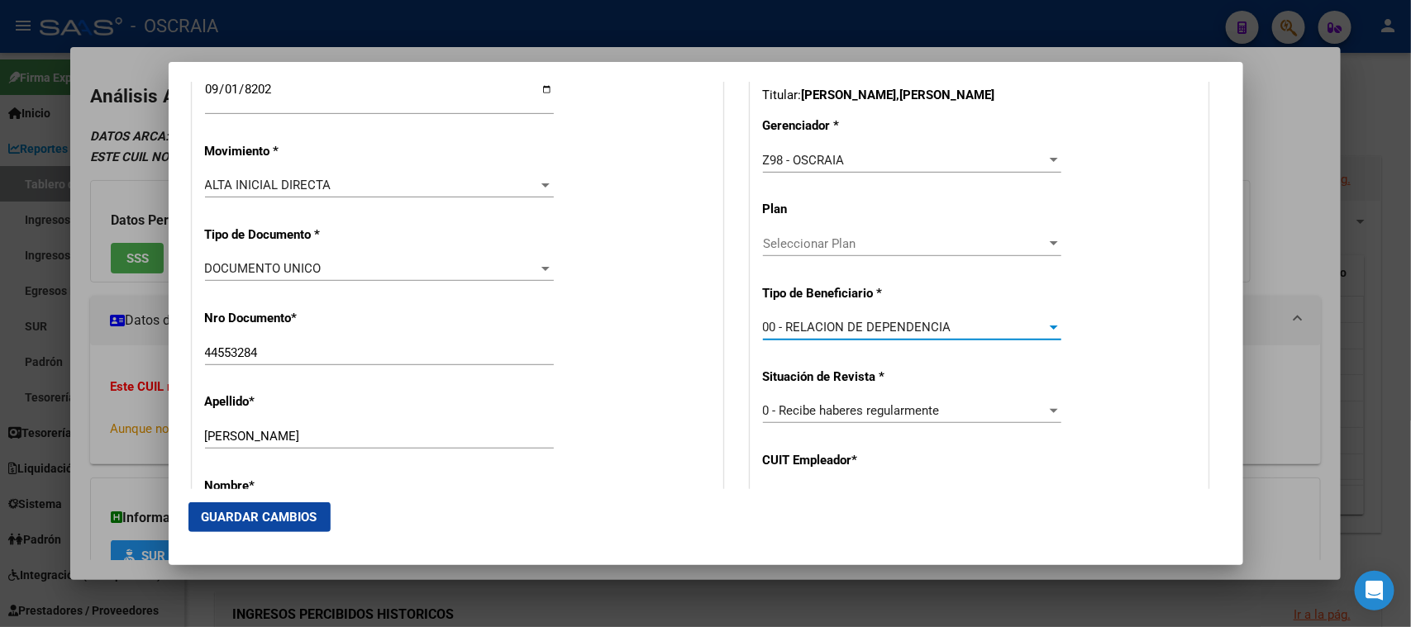
scroll to position [517, 0]
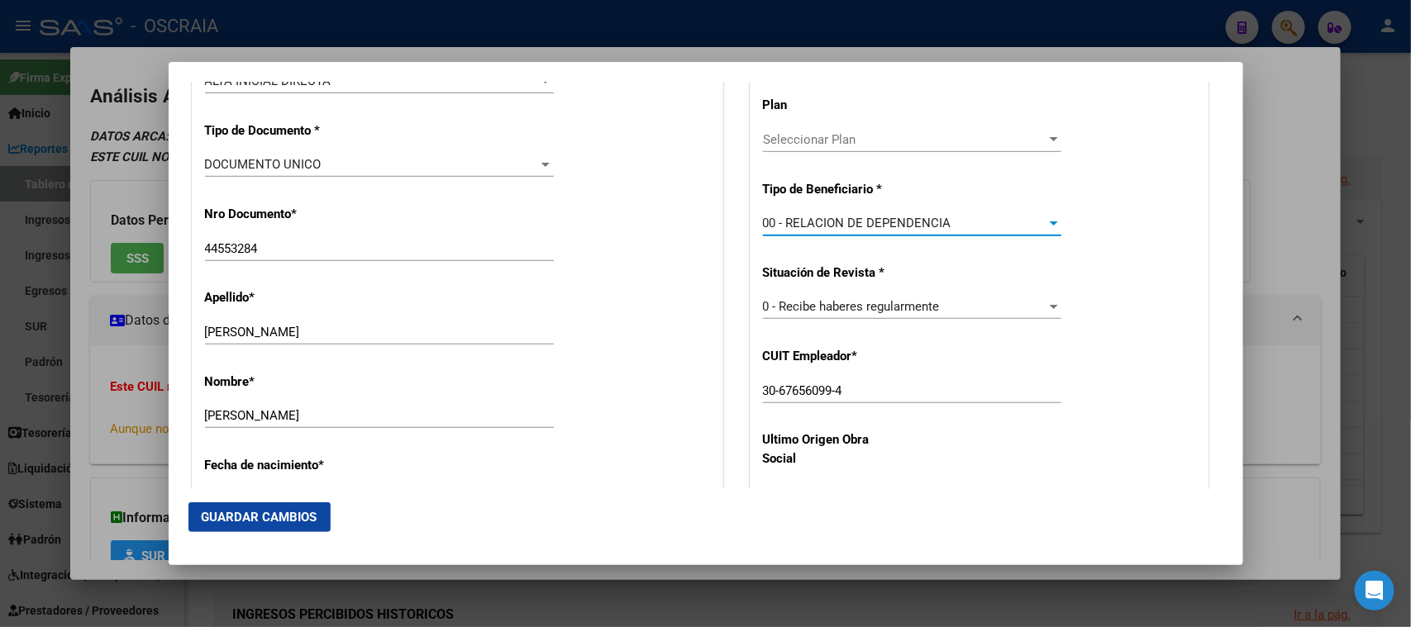
drag, startPoint x: 269, startPoint y: 512, endPoint x: 369, endPoint y: 511, distance: 100.0
click at [271, 514] on span "Guardar Cambios" at bounding box center [260, 517] width 116 height 15
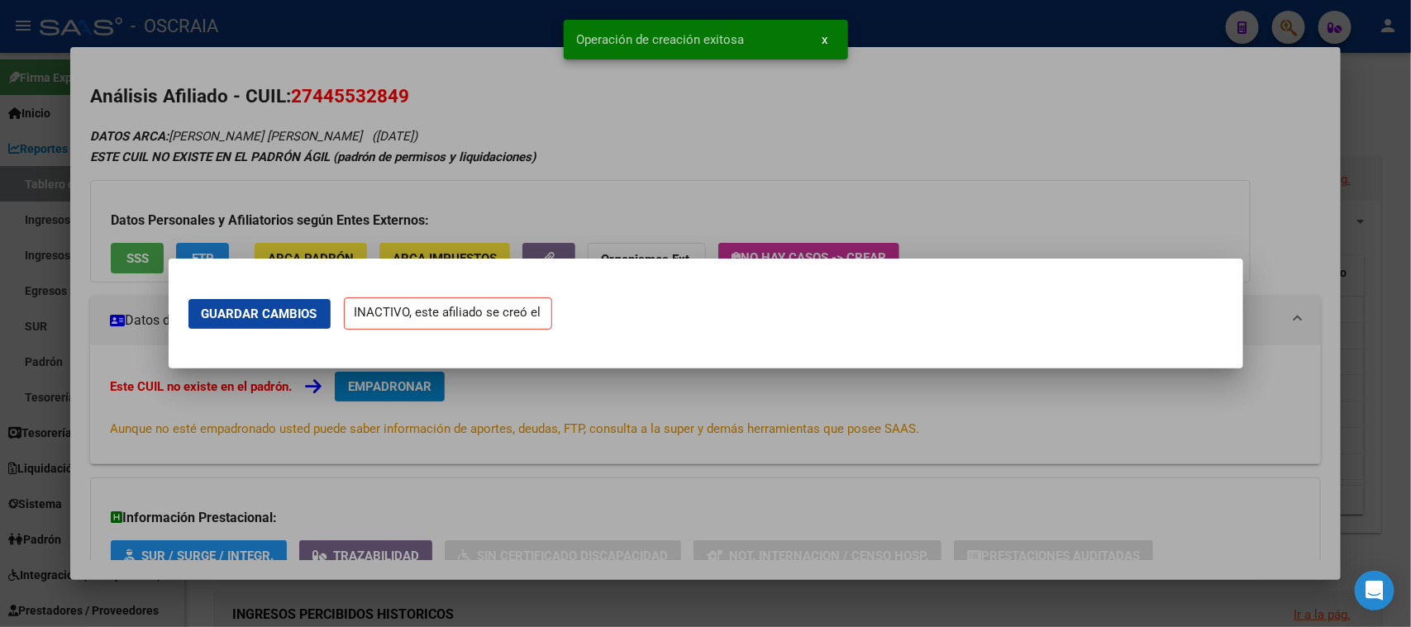
scroll to position [0, 0]
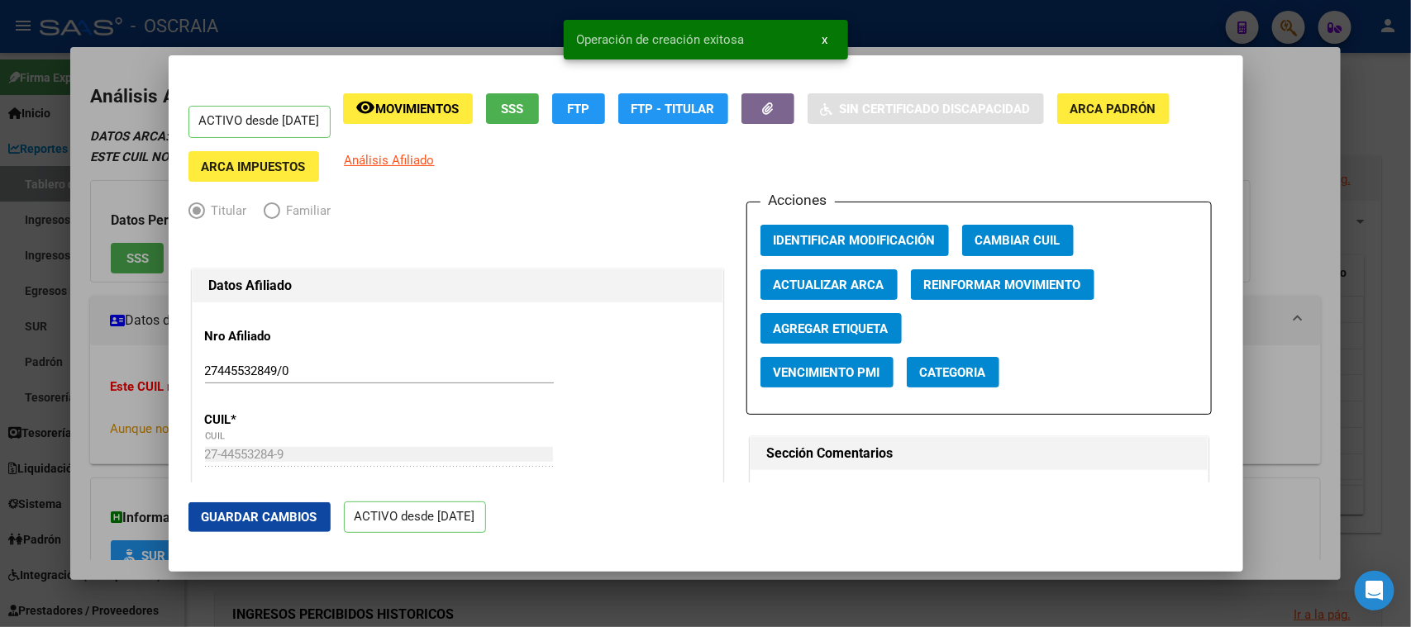
drag, startPoint x: 395, startPoint y: 20, endPoint x: 346, endPoint y: 16, distance: 48.9
click at [393, 20] on div at bounding box center [705, 313] width 1411 height 627
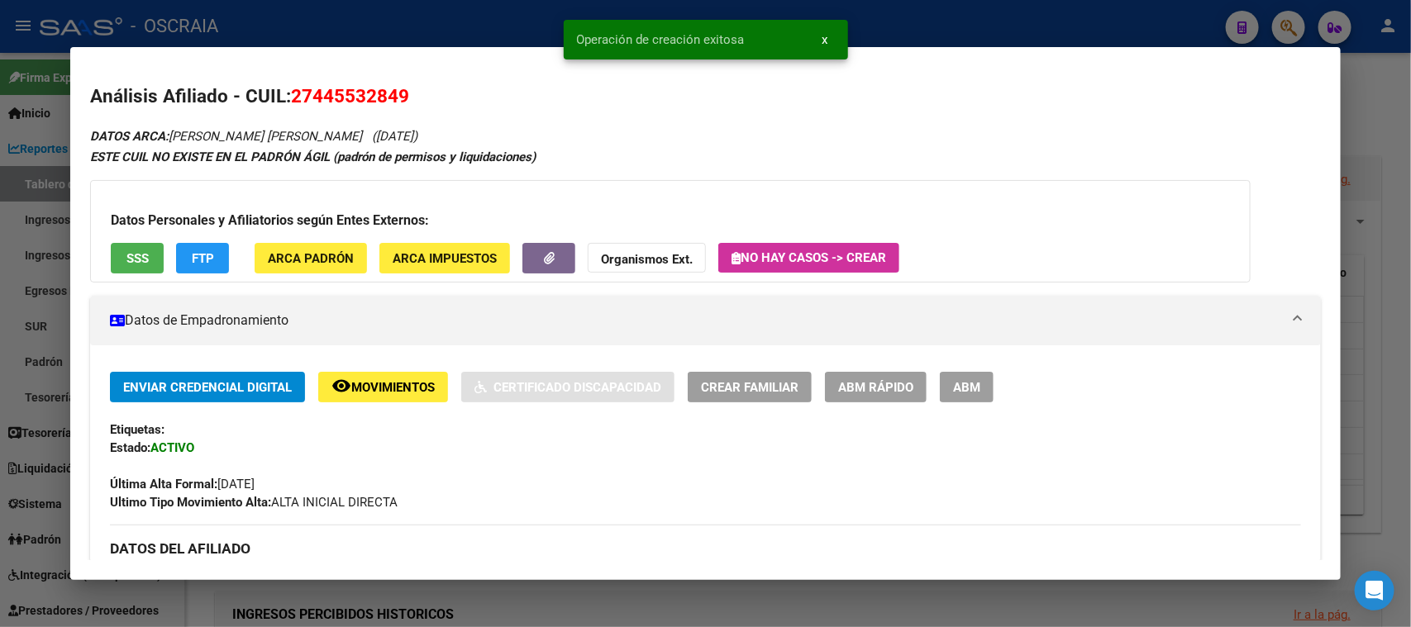
click at [342, 11] on div at bounding box center [705, 313] width 1411 height 627
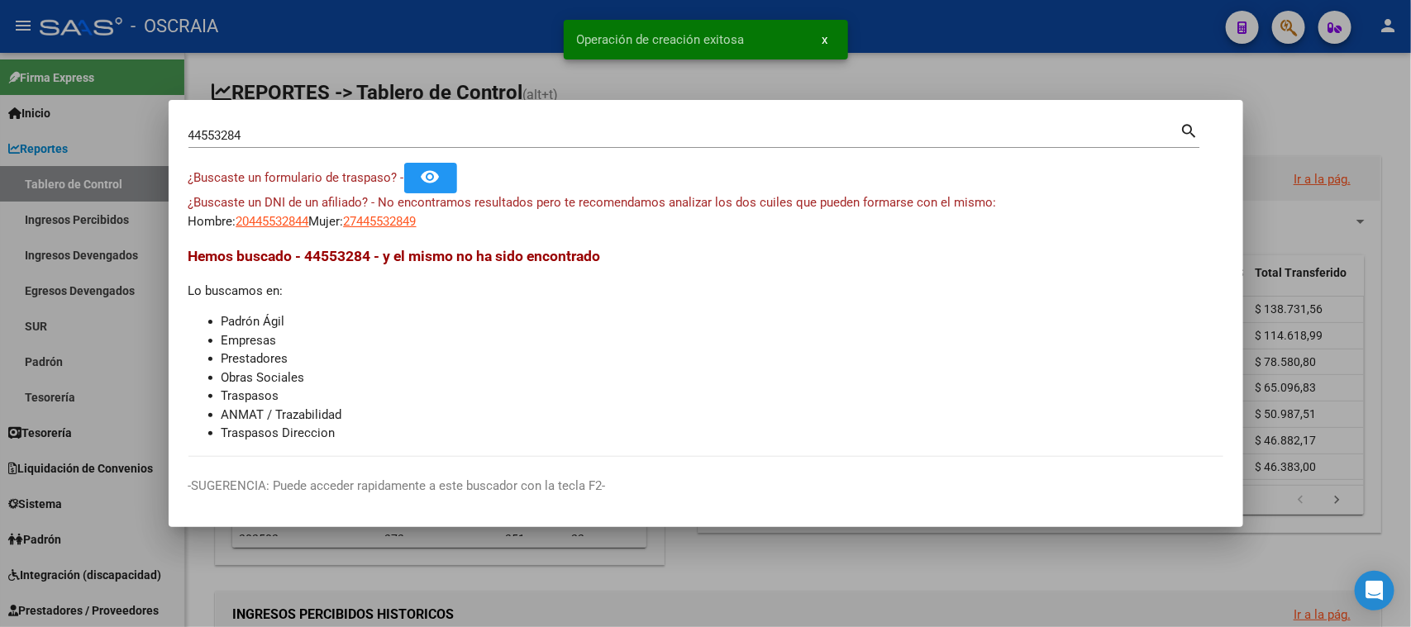
click at [279, 54] on div at bounding box center [705, 313] width 1411 height 627
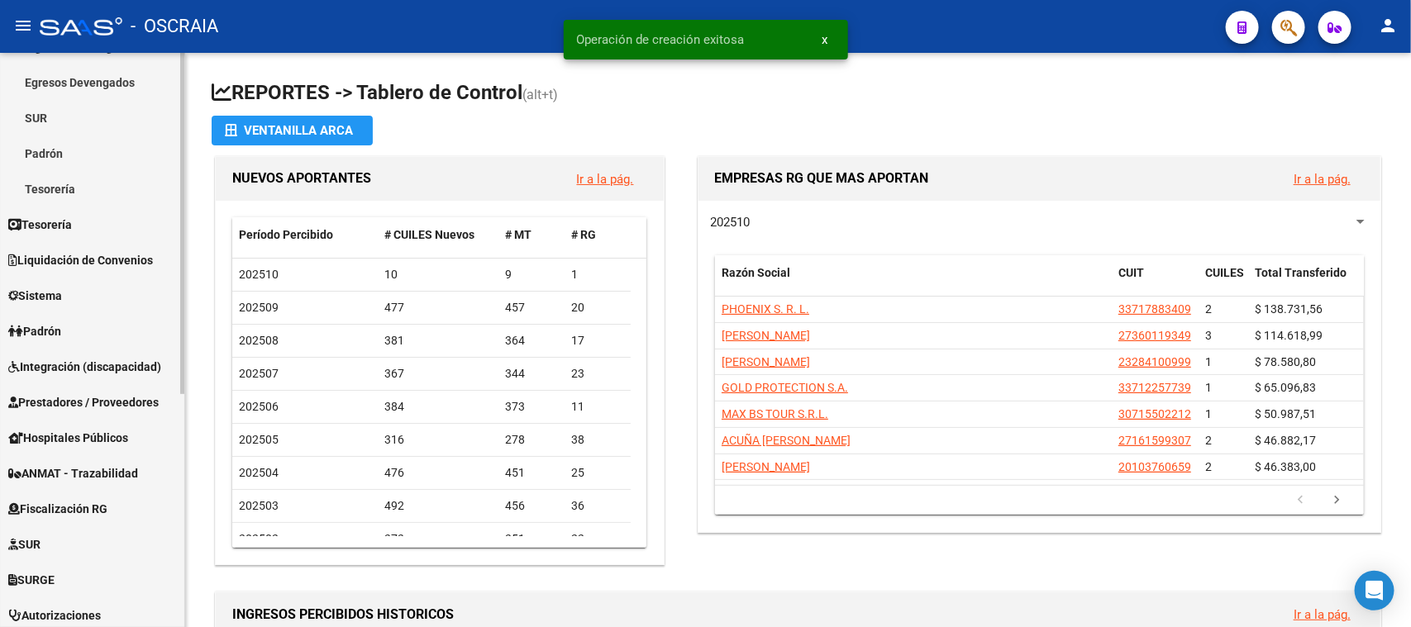
scroll to position [310, 0]
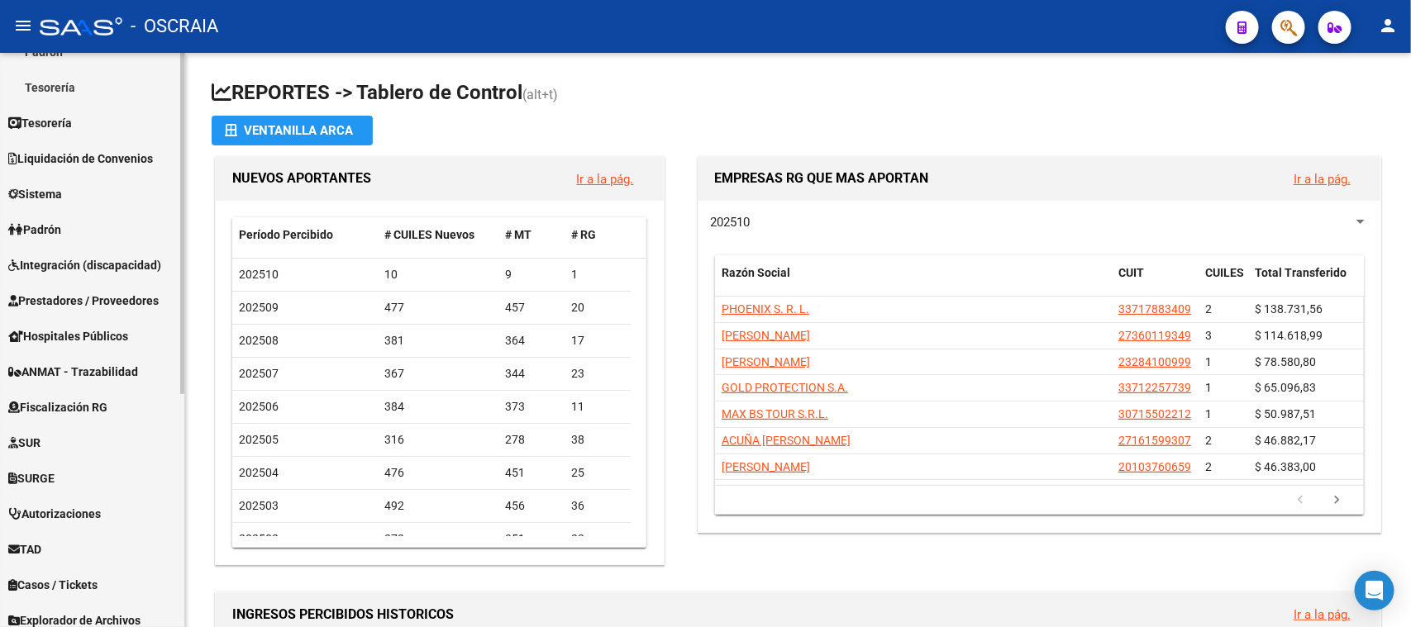
click at [50, 258] on span "Integración (discapacidad)" at bounding box center [84, 265] width 153 height 18
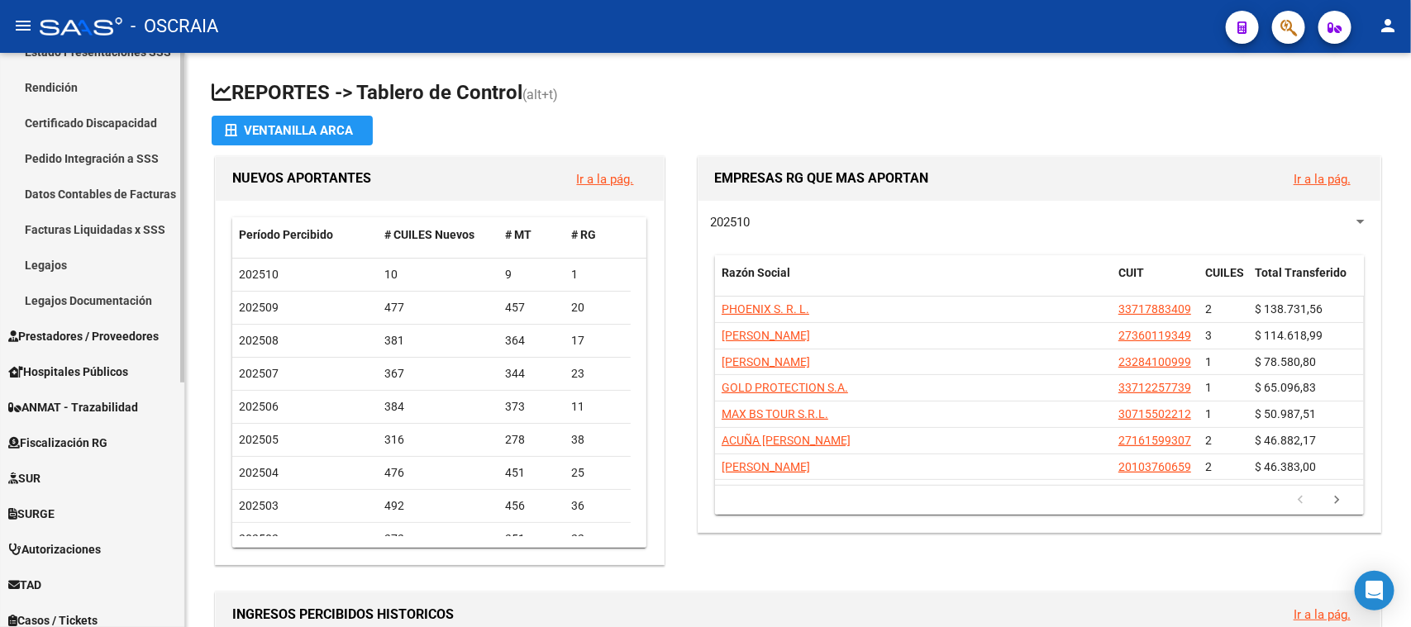
scroll to position [206, 0]
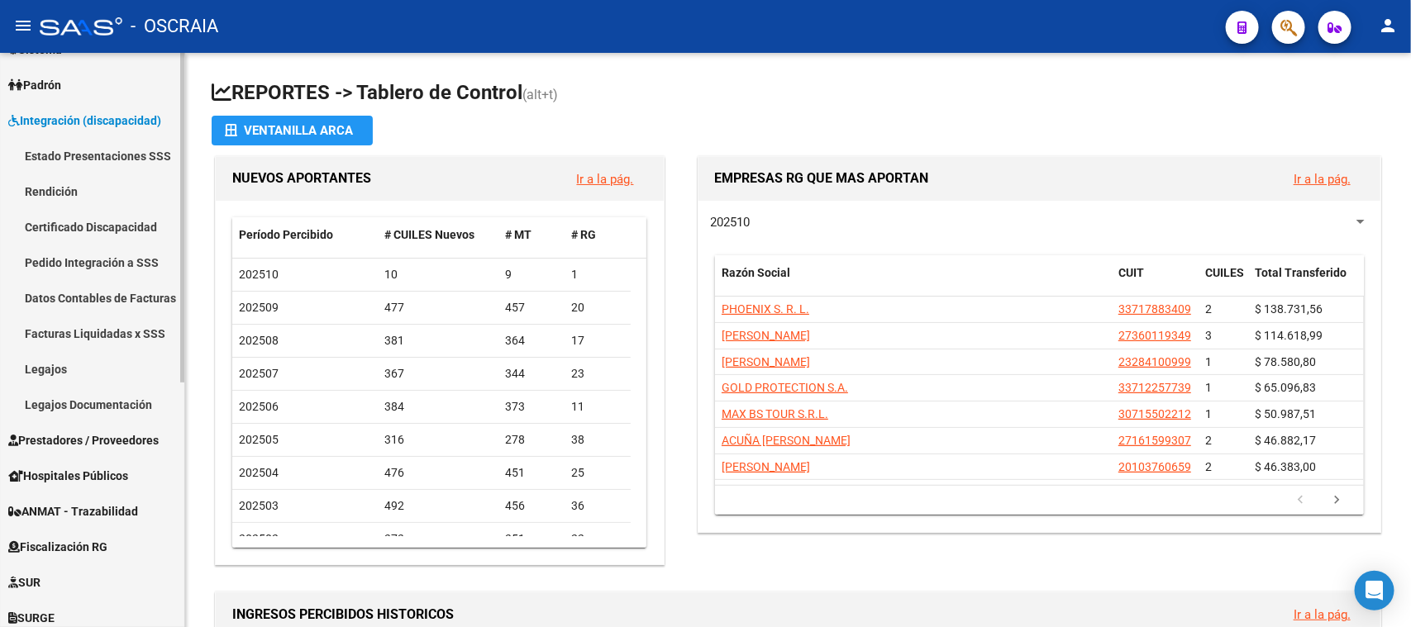
click at [74, 204] on link "Rendición" at bounding box center [92, 192] width 184 height 36
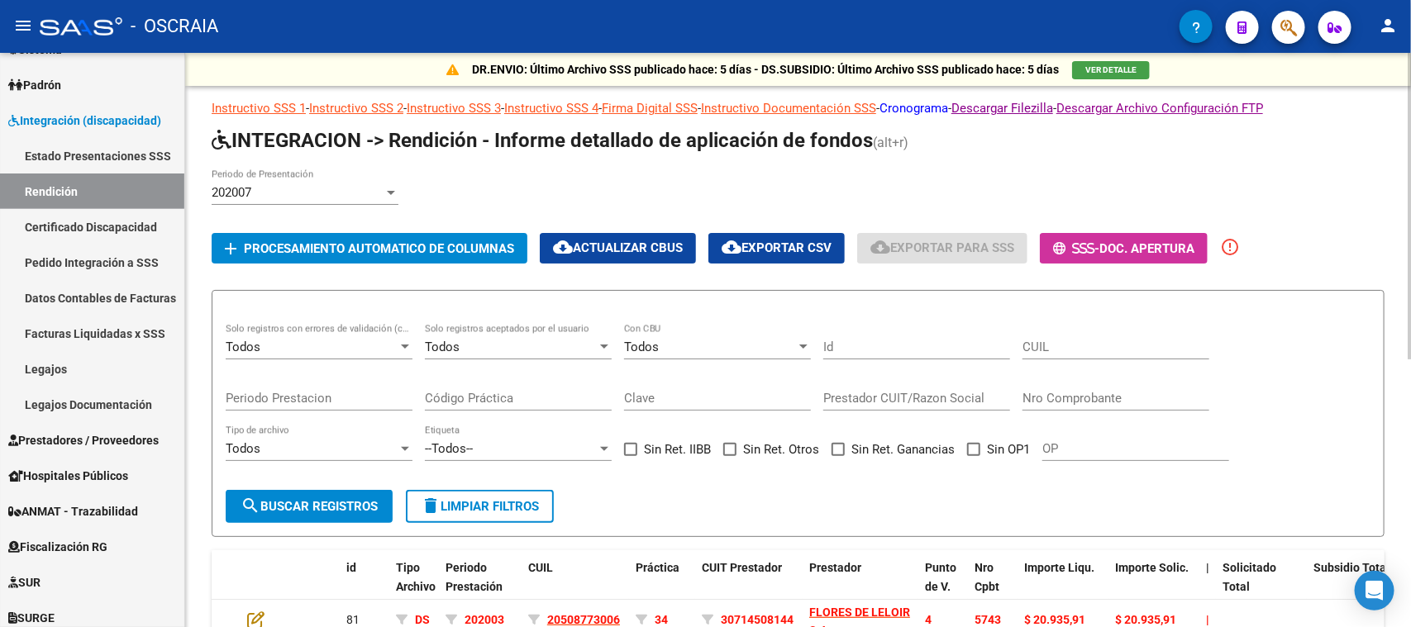
click at [948, 108] on link "Cronograma" at bounding box center [914, 108] width 69 height 15
click at [1299, 30] on button "button" at bounding box center [1288, 27] width 33 height 33
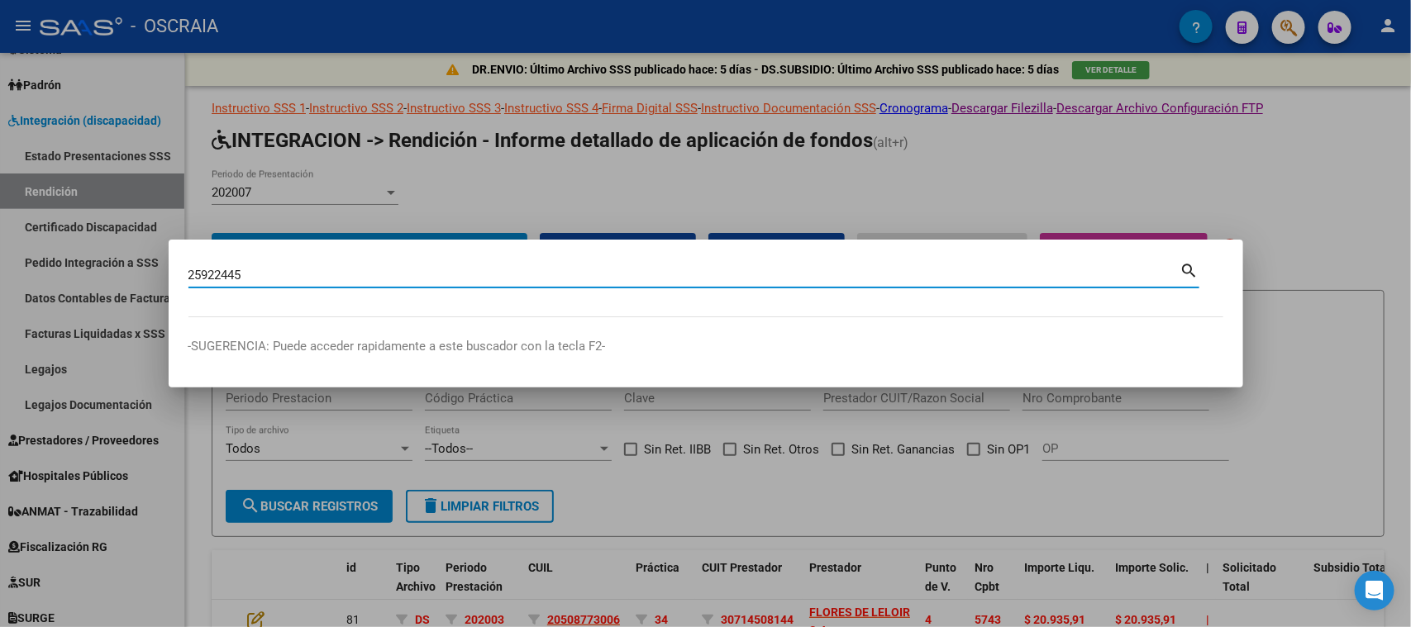
type input "25922445"
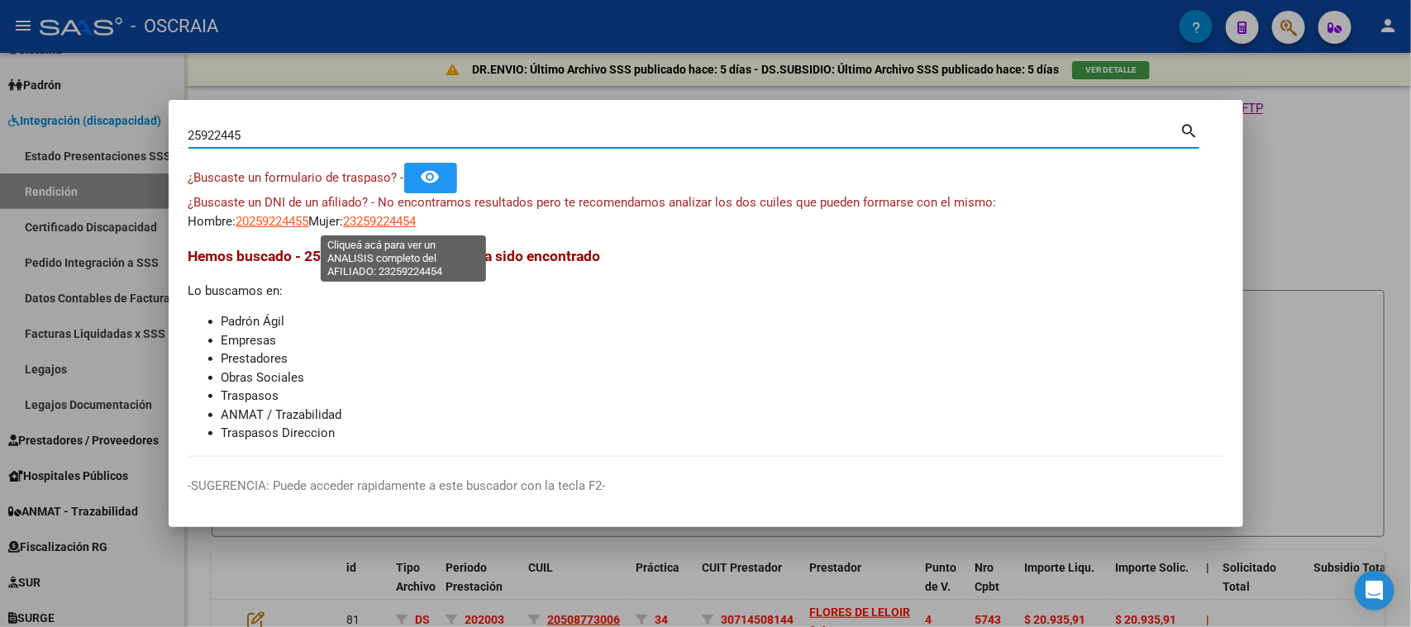
click at [383, 222] on span "23259224454" at bounding box center [380, 221] width 73 height 15
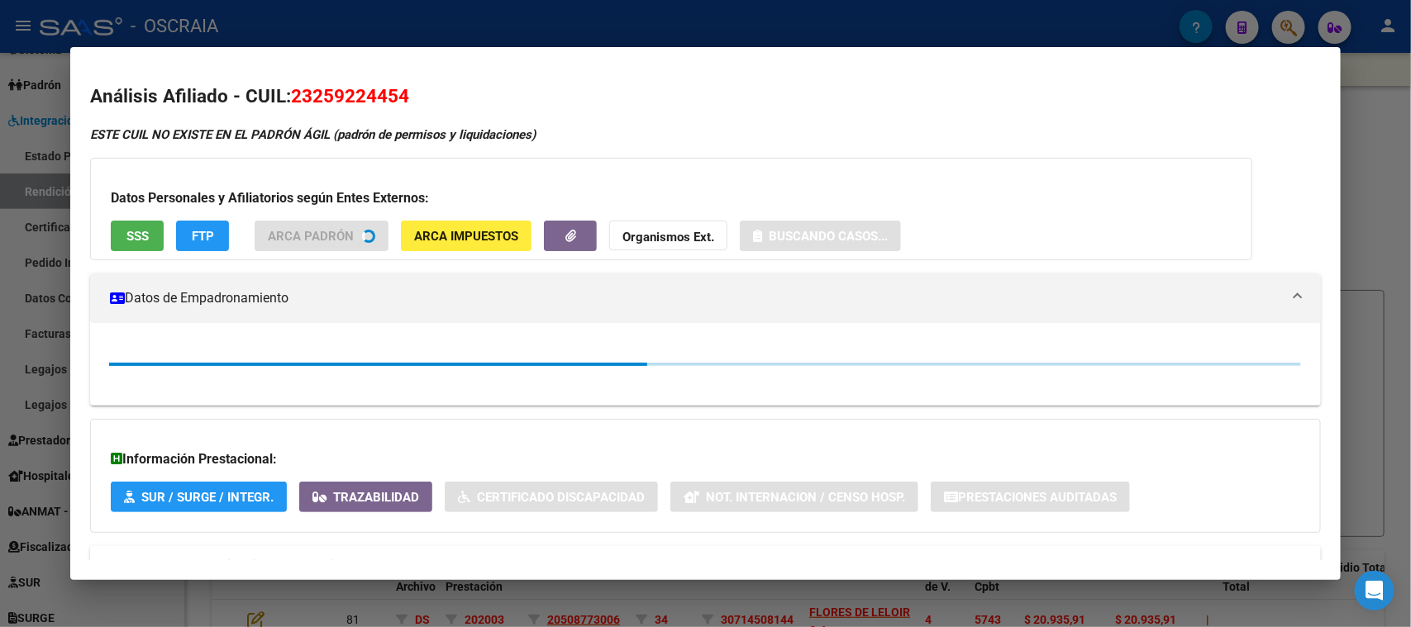
click at [331, 101] on span "23259224454" at bounding box center [350, 95] width 118 height 21
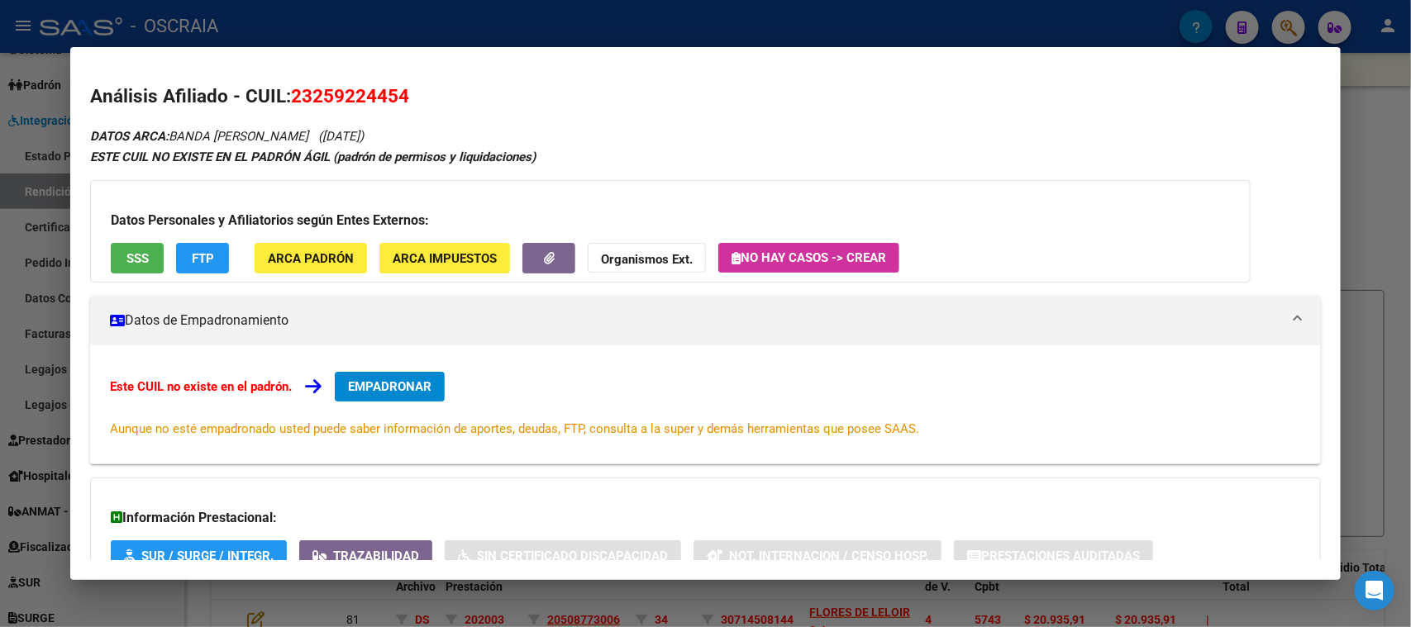
copy span "23259224454"
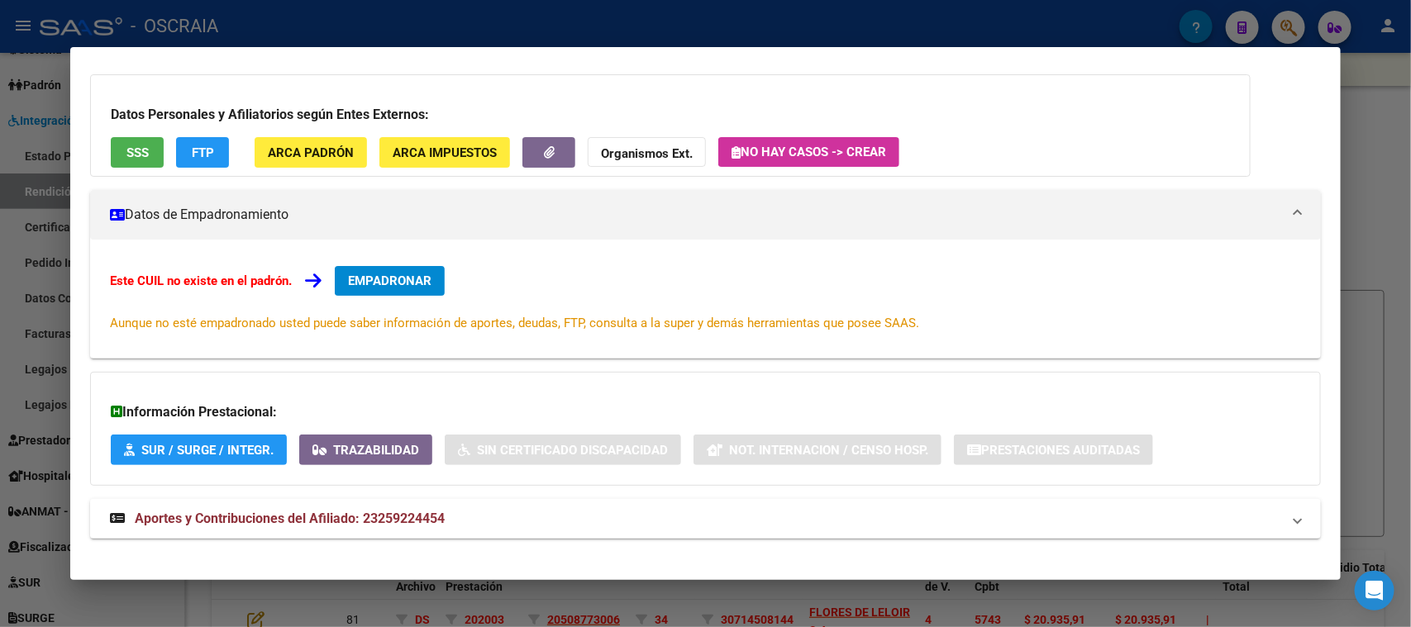
scroll to position [120, 0]
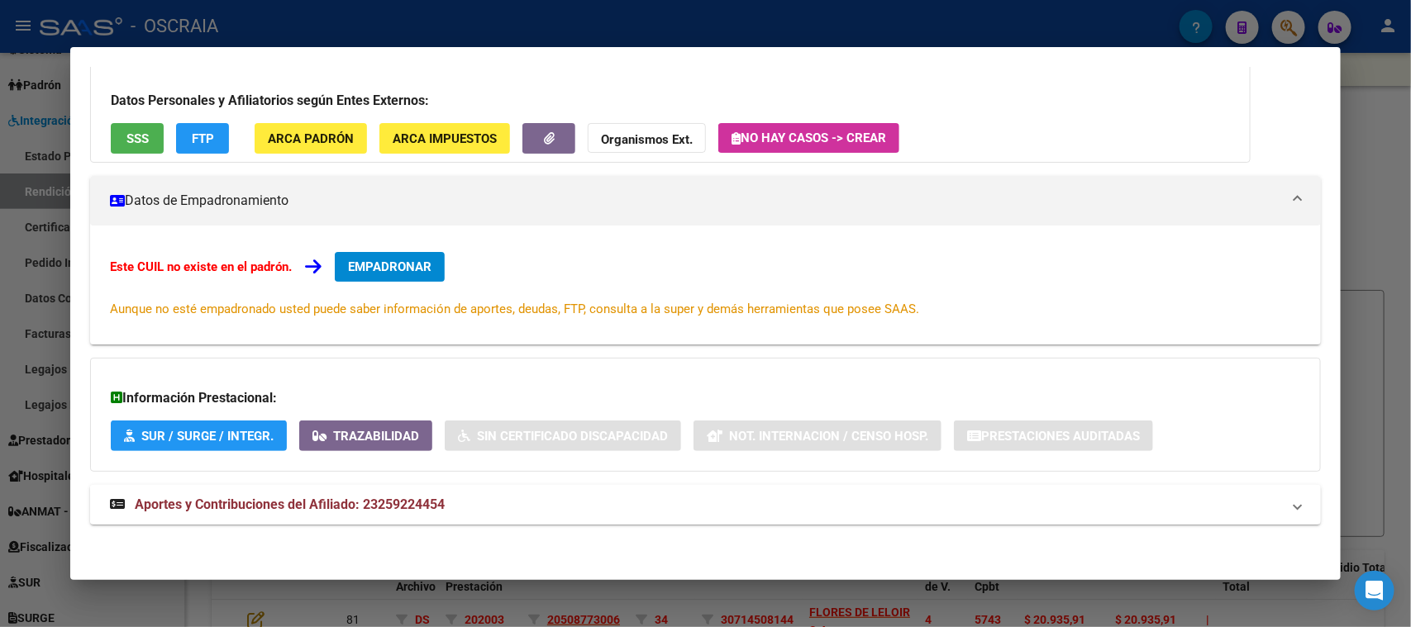
click at [321, 497] on span "Aportes y Contribuciones del Afiliado: 23259224454" at bounding box center [290, 505] width 310 height 16
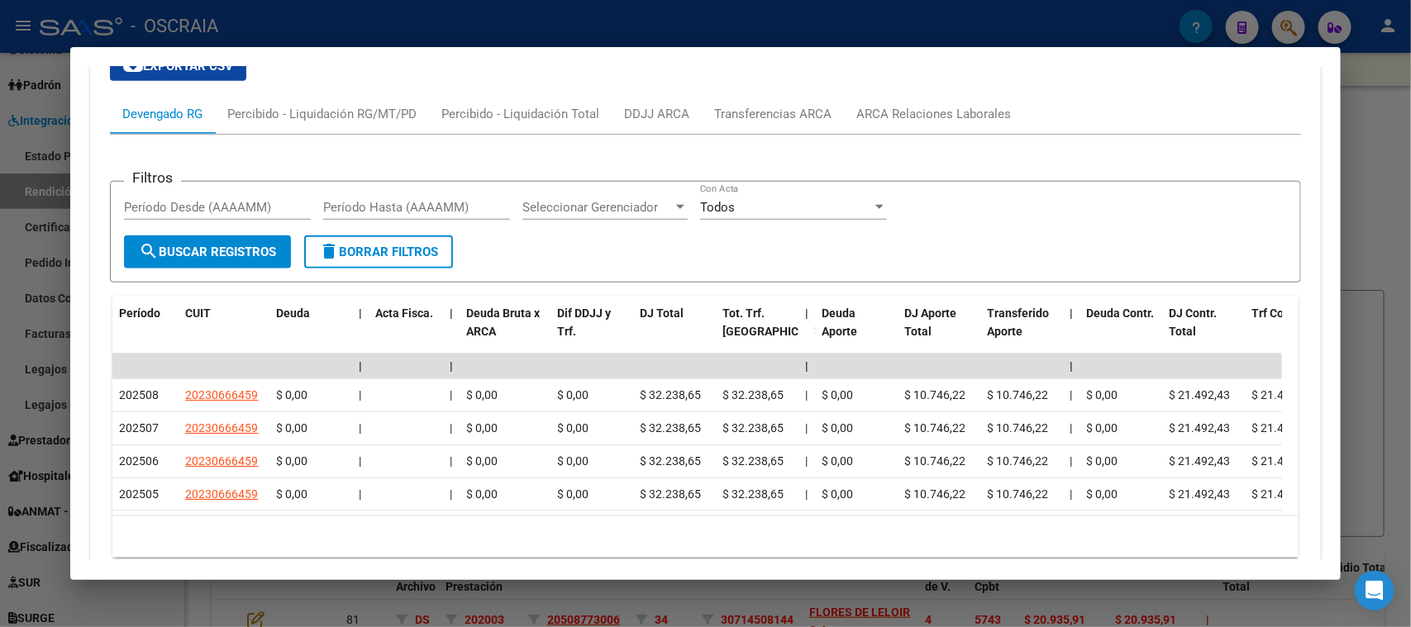
scroll to position [629, 0]
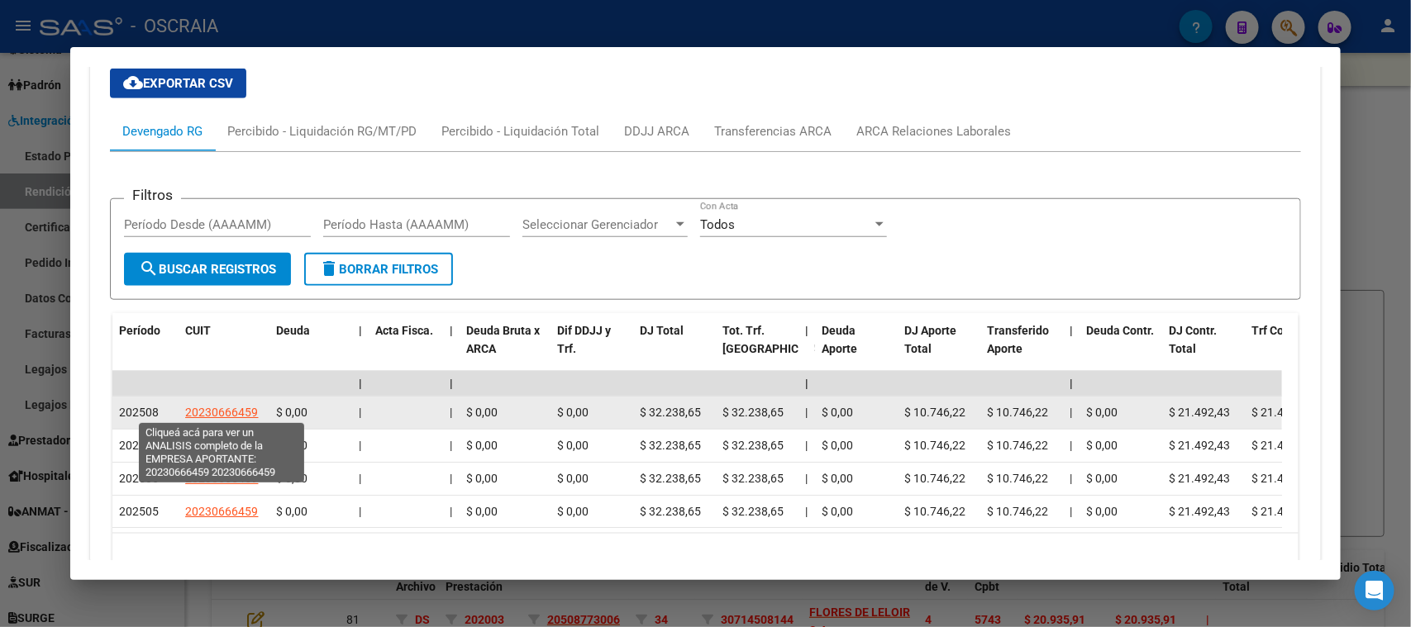
click at [229, 407] on span "20230666459" at bounding box center [221, 412] width 73 height 13
type textarea "20230666459"
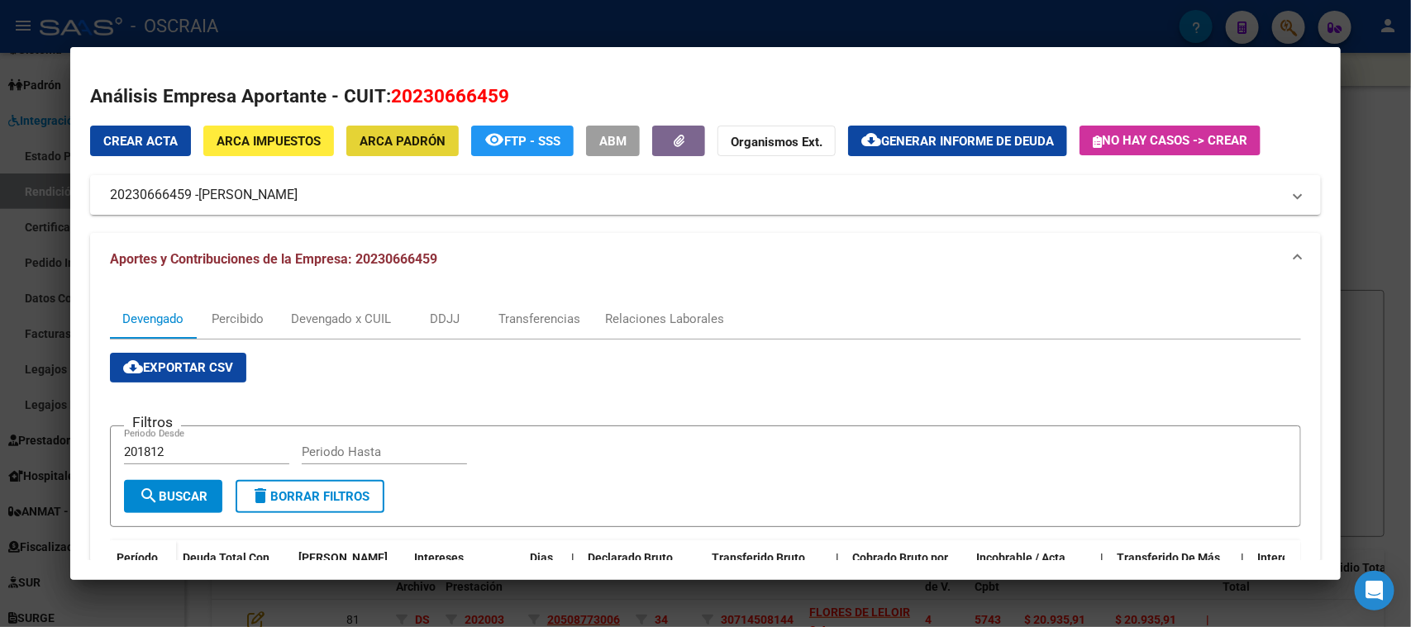
click at [422, 134] on span "ARCA Padrón" at bounding box center [403, 141] width 86 height 15
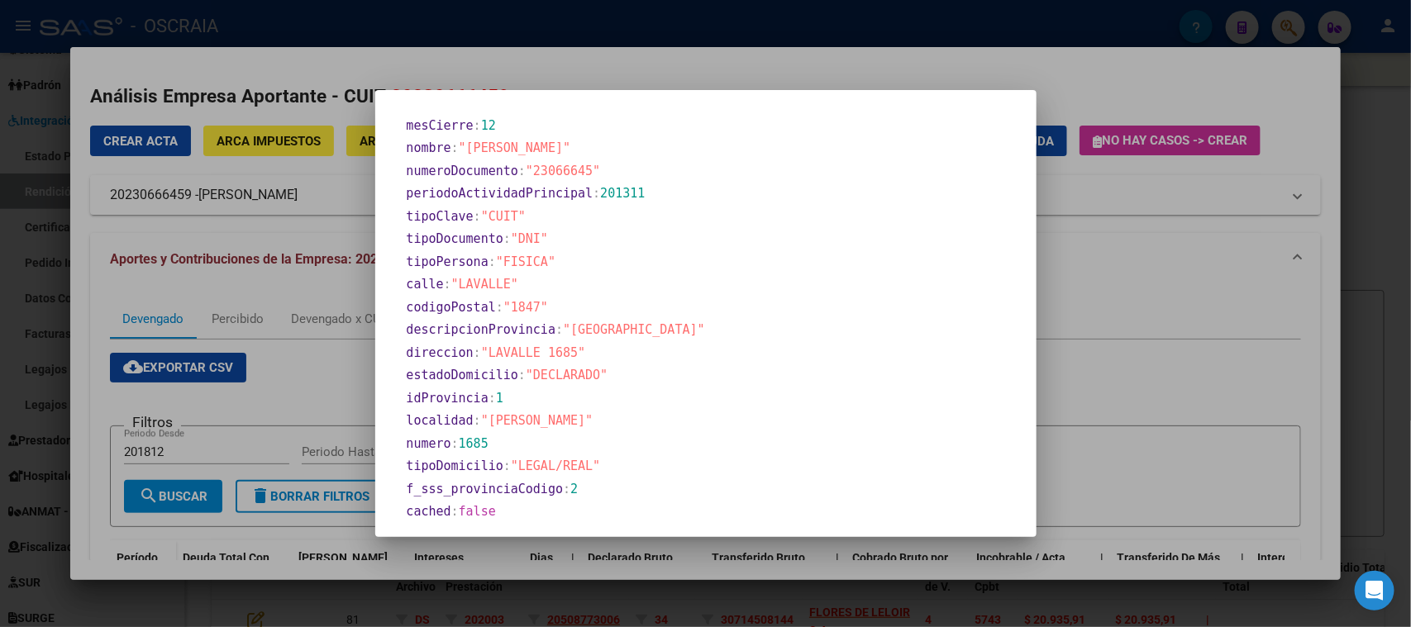
scroll to position [694, 0]
click at [603, 51] on div at bounding box center [705, 313] width 1411 height 627
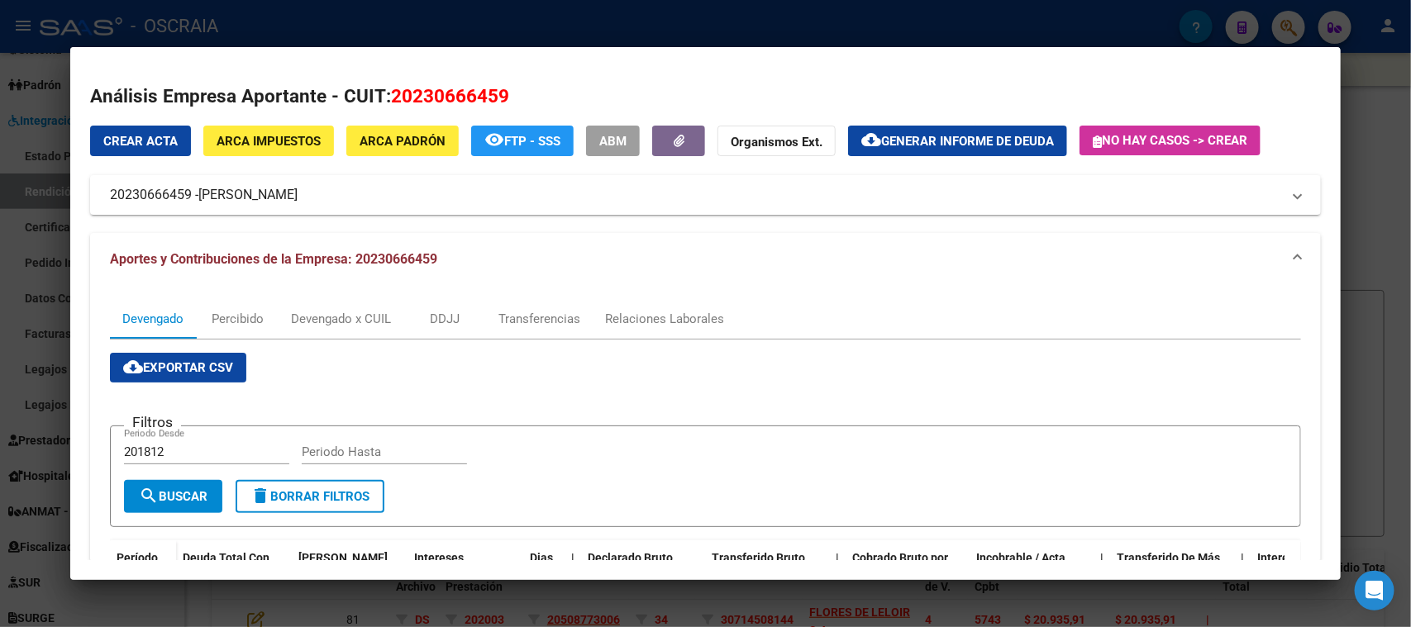
click at [595, 17] on div at bounding box center [705, 313] width 1411 height 627
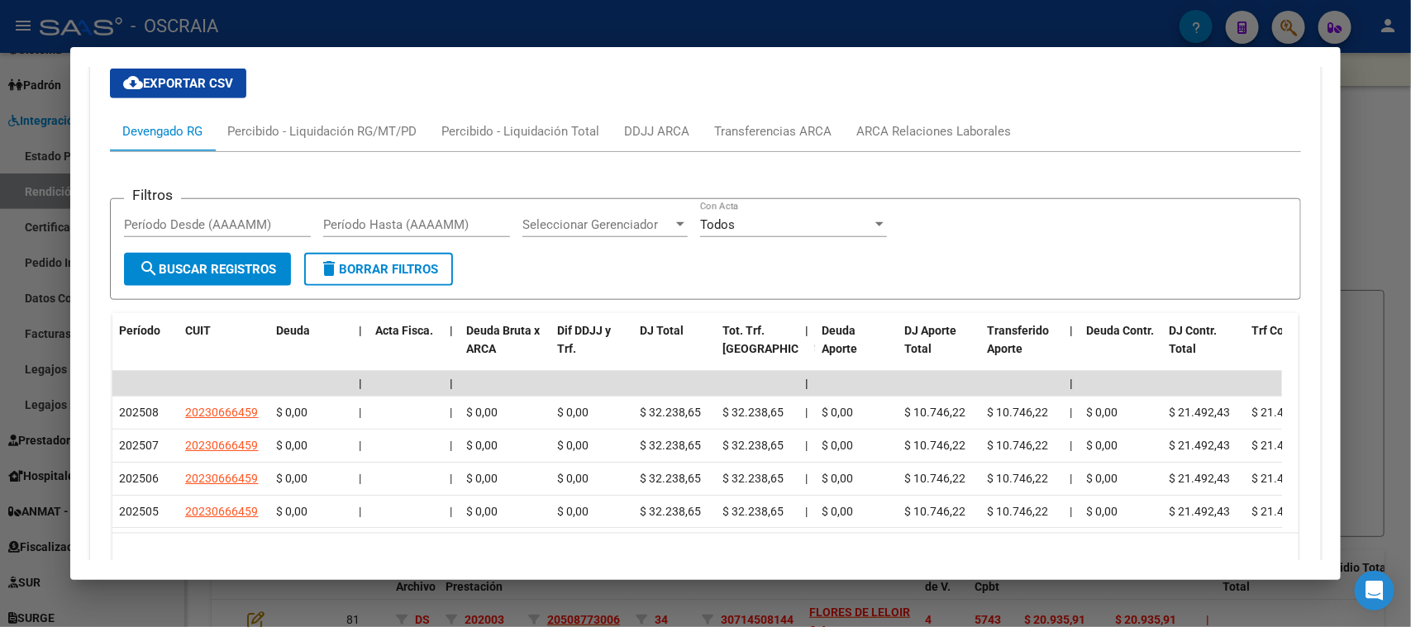
click at [584, 52] on mat-dialog-container "Análisis Afiliado - CUIL: 23259224454 DATOS ARCA: BANDA [PERSON_NAME] ([DATE]) …" at bounding box center [705, 313] width 1270 height 533
click at [560, 17] on div at bounding box center [705, 313] width 1411 height 627
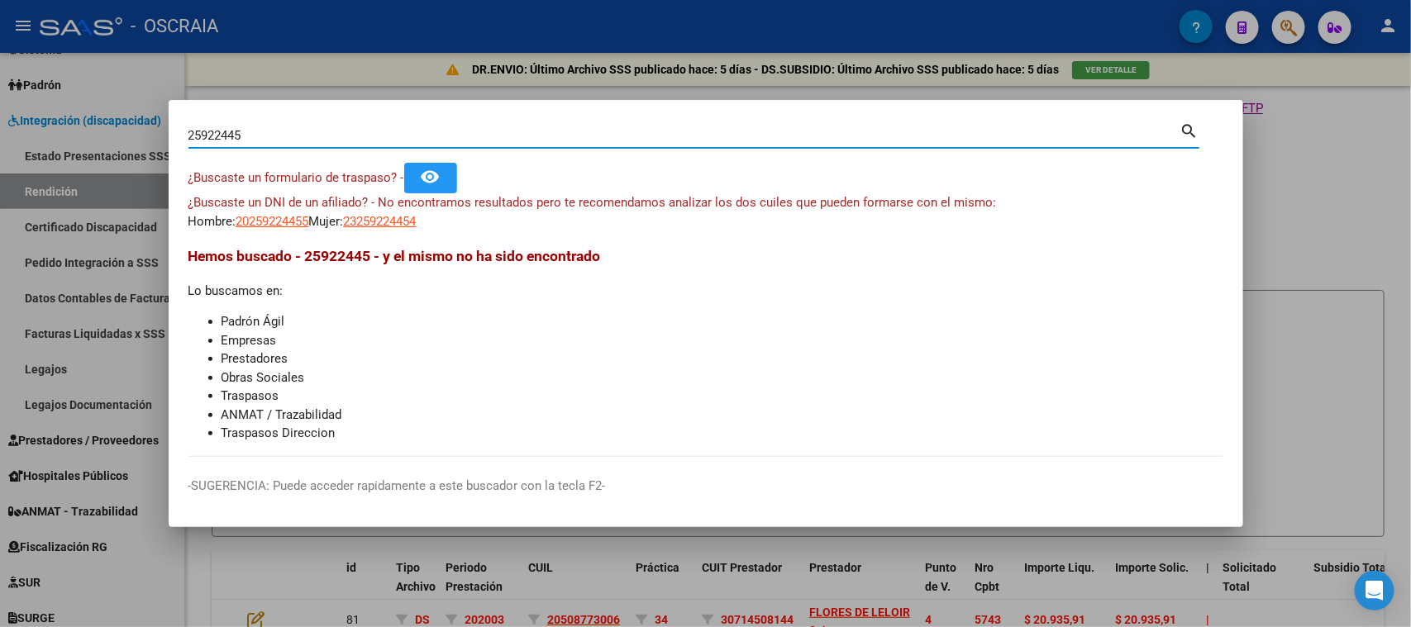
drag, startPoint x: 471, startPoint y: 136, endPoint x: 0, endPoint y: 207, distance: 476.5
click at [0, 207] on div "25922445 Buscar (apellido, dni, cuil, nro traspaso, cuit, obra social) search ¿…" at bounding box center [705, 313] width 1411 height 627
paste input "3259224454"
type input "23259224454"
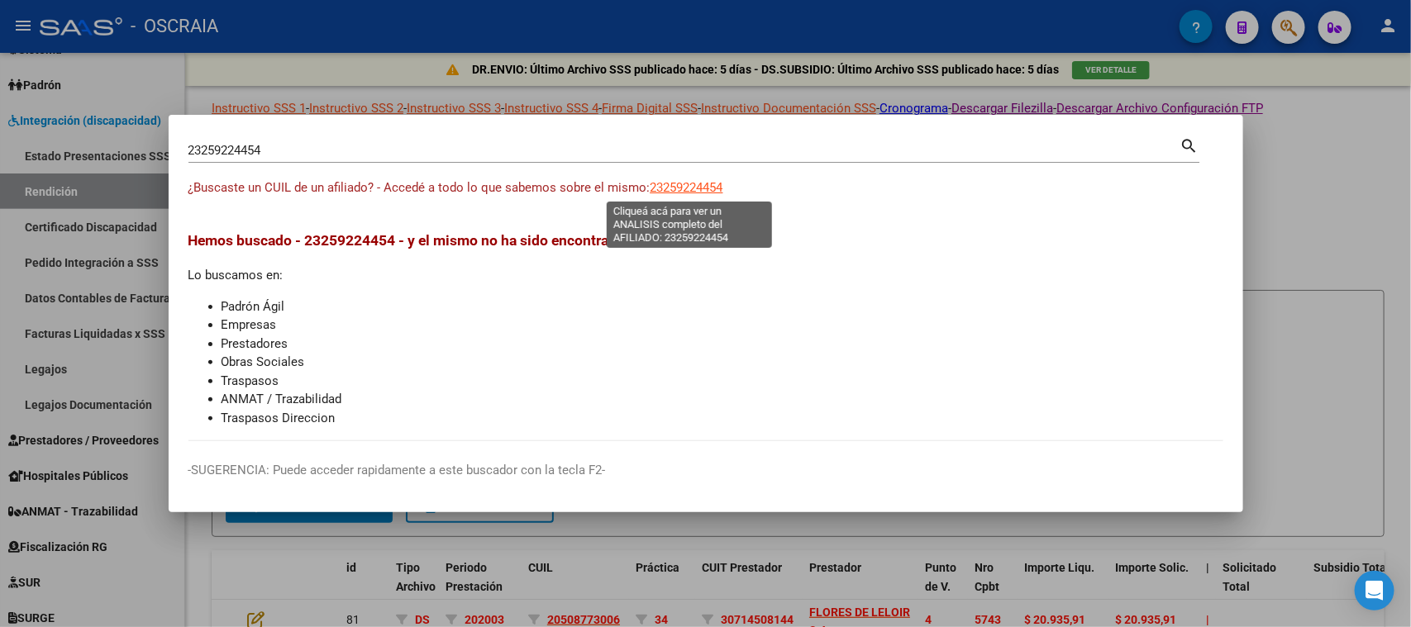
click at [672, 194] on span "23259224454" at bounding box center [687, 187] width 73 height 15
type textarea "23259224454"
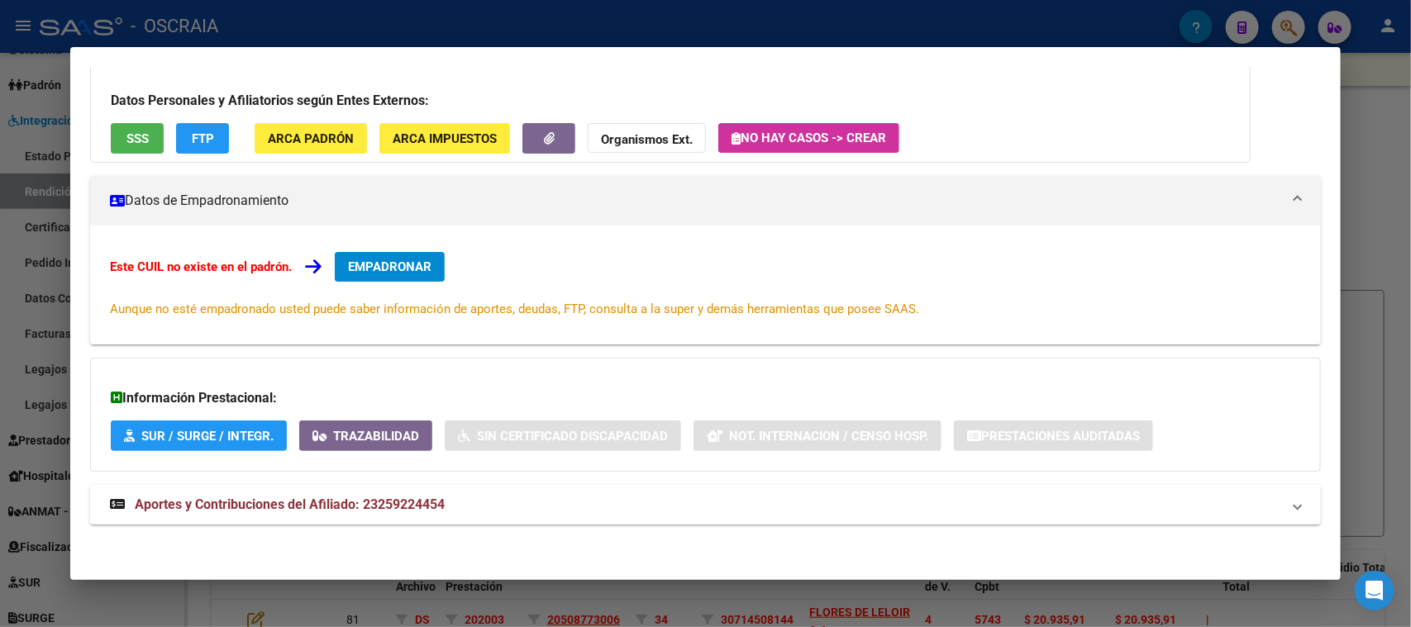
click at [412, 503] on span "Aportes y Contribuciones del Afiliado: 23259224454" at bounding box center [290, 505] width 310 height 16
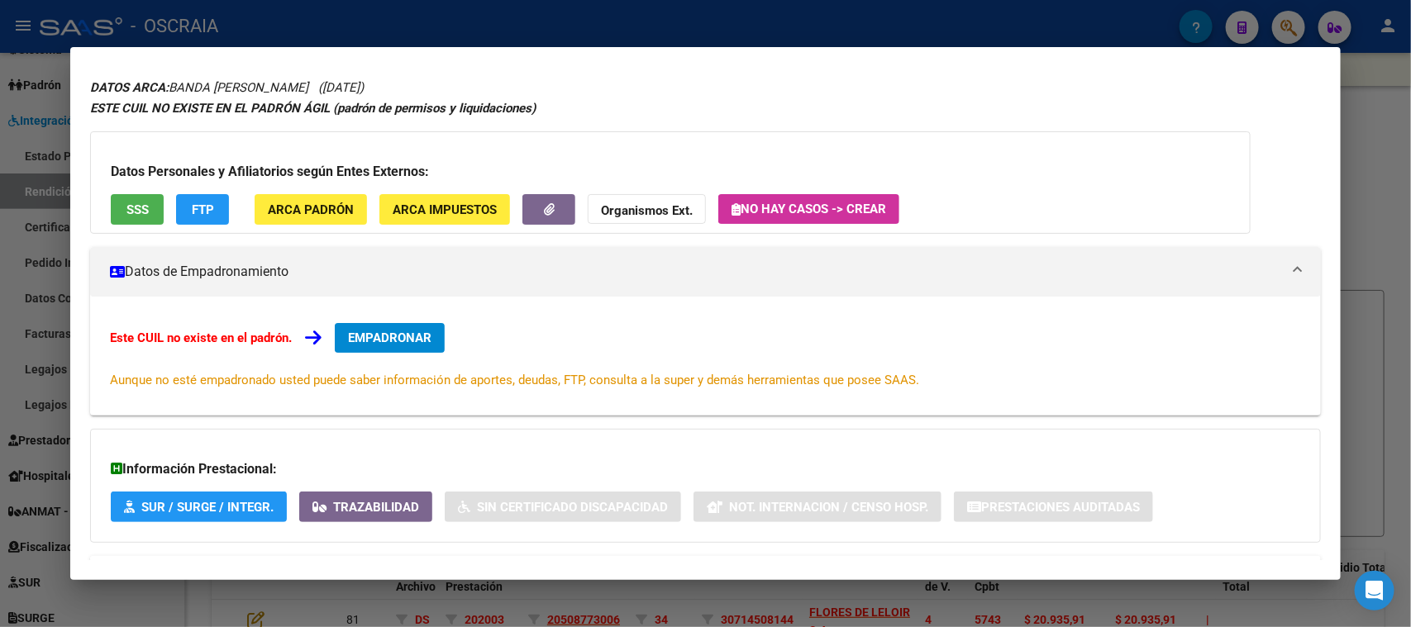
scroll to position [0, 0]
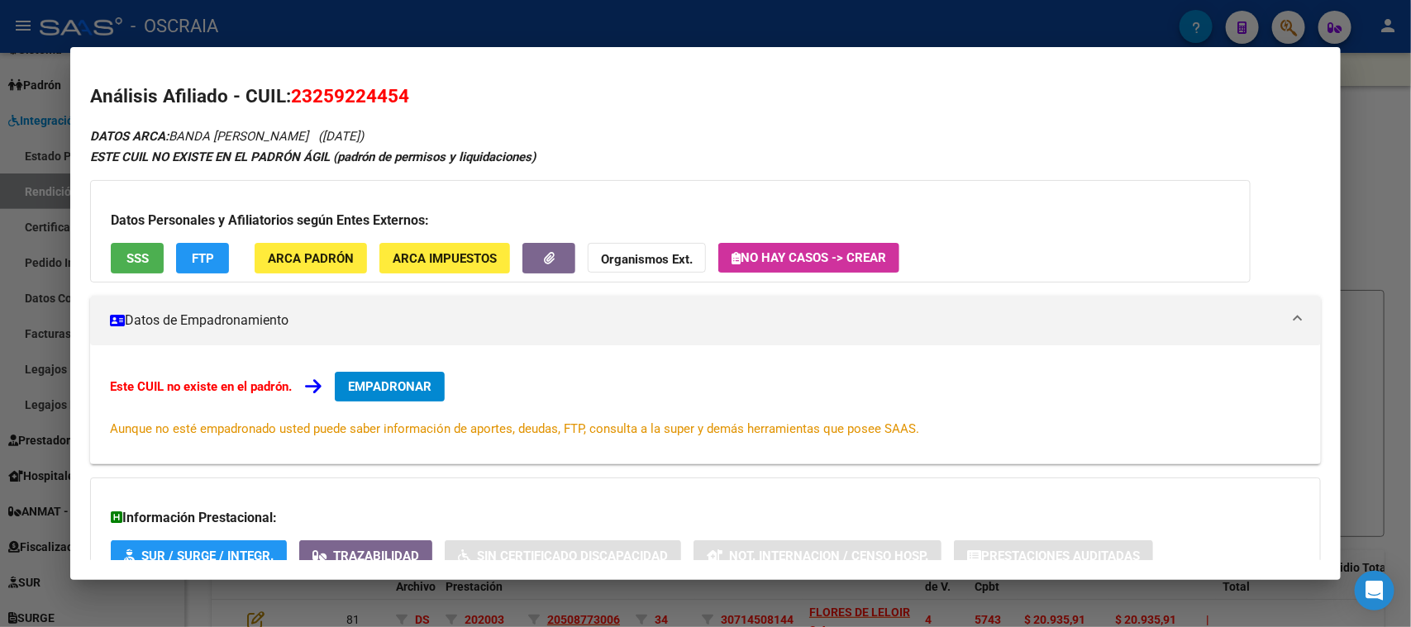
click at [143, 243] on button "SSS" at bounding box center [137, 258] width 53 height 31
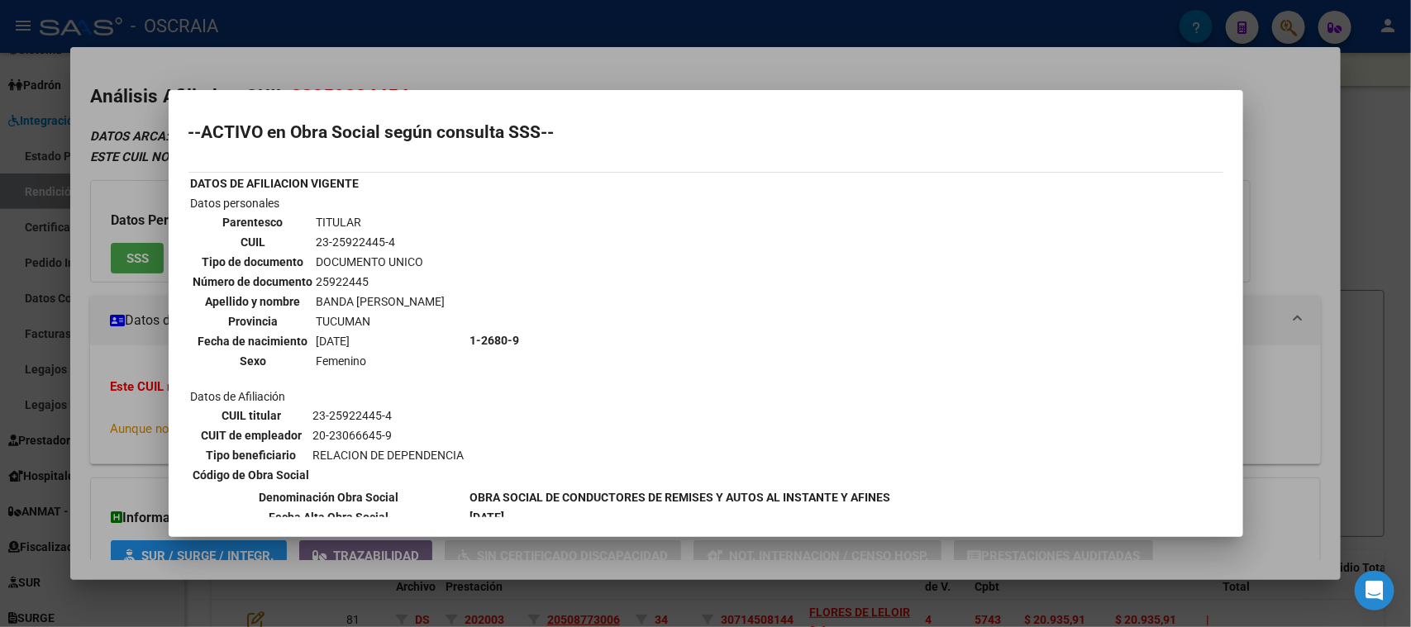
click at [335, 237] on td "23-25922445-4" at bounding box center [381, 242] width 131 height 18
click at [337, 235] on td "23-25922445-4" at bounding box center [381, 242] width 131 height 18
click at [338, 234] on td "23-25922445-4" at bounding box center [381, 242] width 131 height 18
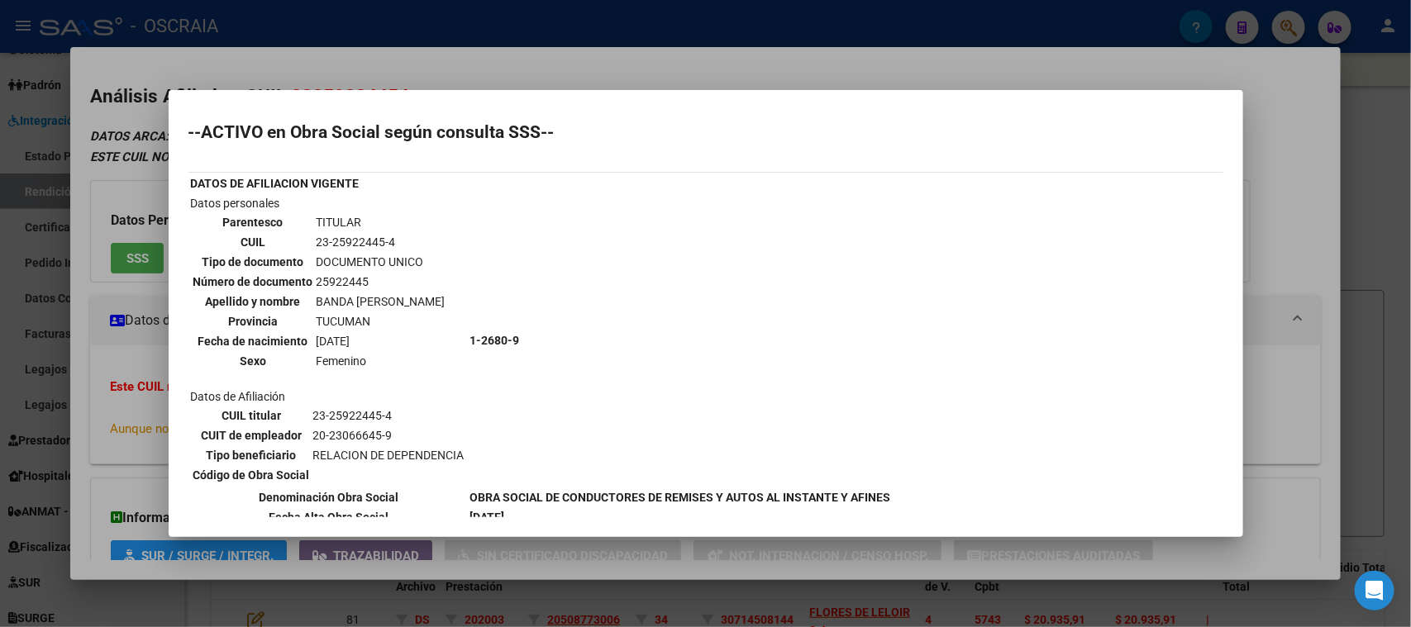
click at [338, 234] on td "23-25922445-4" at bounding box center [381, 242] width 131 height 18
click at [347, 240] on td "23-25922445-4" at bounding box center [381, 242] width 131 height 18
click at [508, 55] on div at bounding box center [705, 313] width 1411 height 627
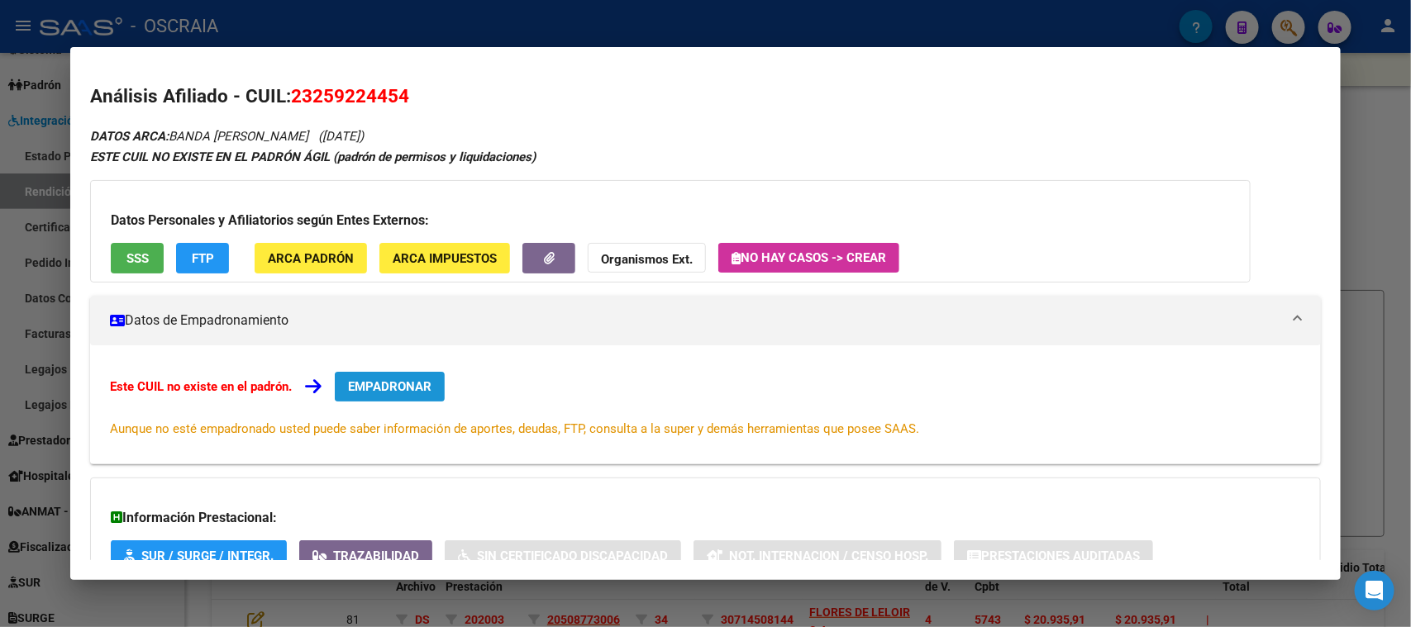
click at [385, 379] on span "EMPADRONAR" at bounding box center [389, 386] width 83 height 15
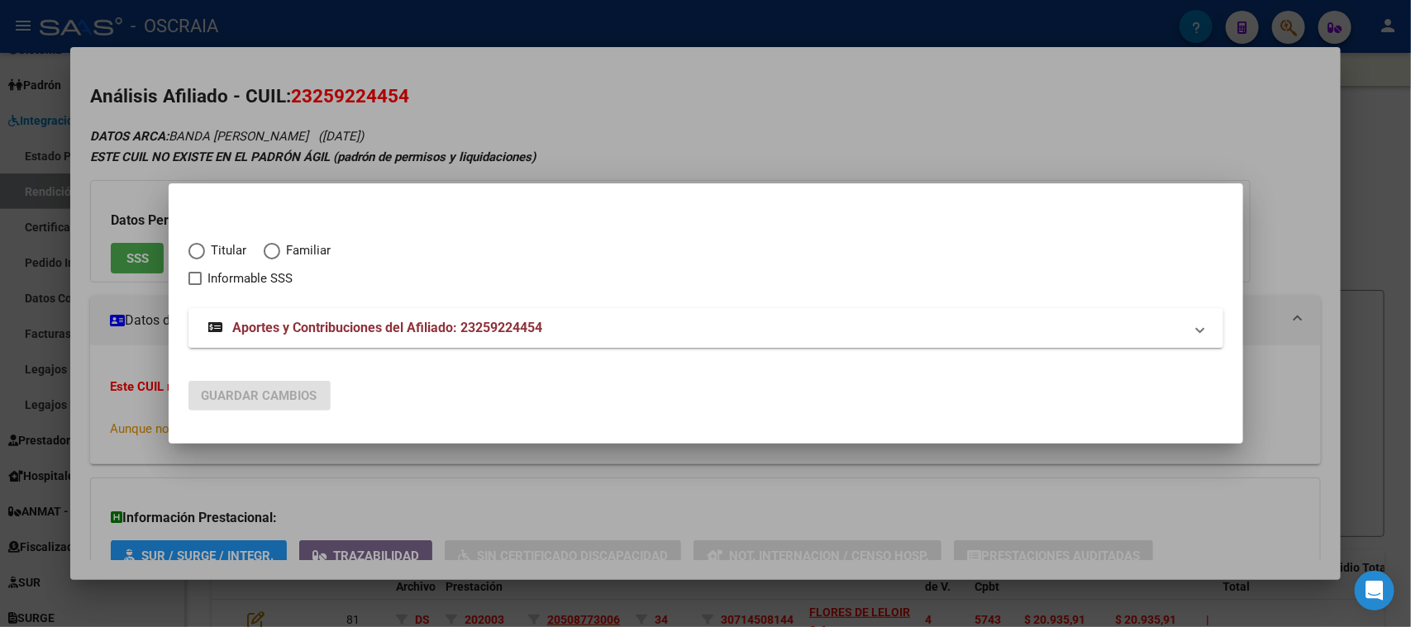
click at [467, 114] on div at bounding box center [705, 313] width 1411 height 627
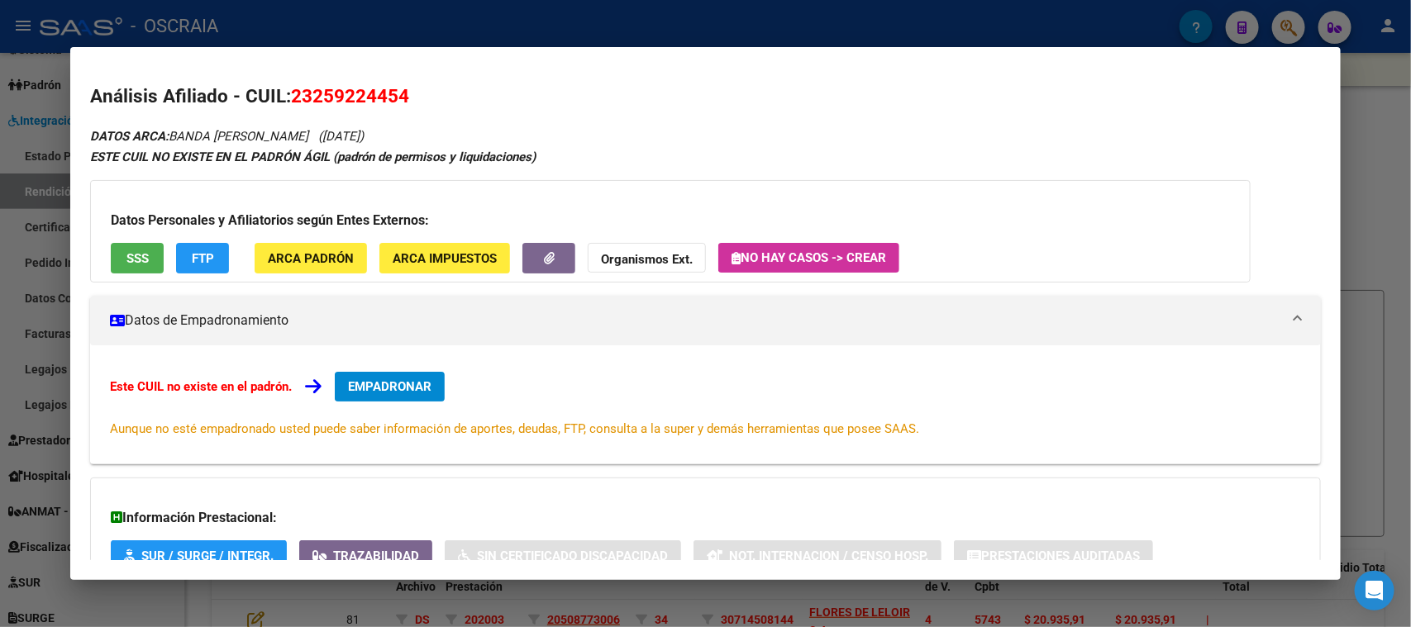
click at [327, 109] on h2 "Análisis Afiliado - CUIL: 23259224454" at bounding box center [705, 97] width 1230 height 28
click at [329, 108] on h2 "Análisis Afiliado - CUIL: 23259224454" at bounding box center [705, 97] width 1230 height 28
copy span "23259224454"
click at [408, 381] on span "EMPADRONAR" at bounding box center [389, 386] width 83 height 15
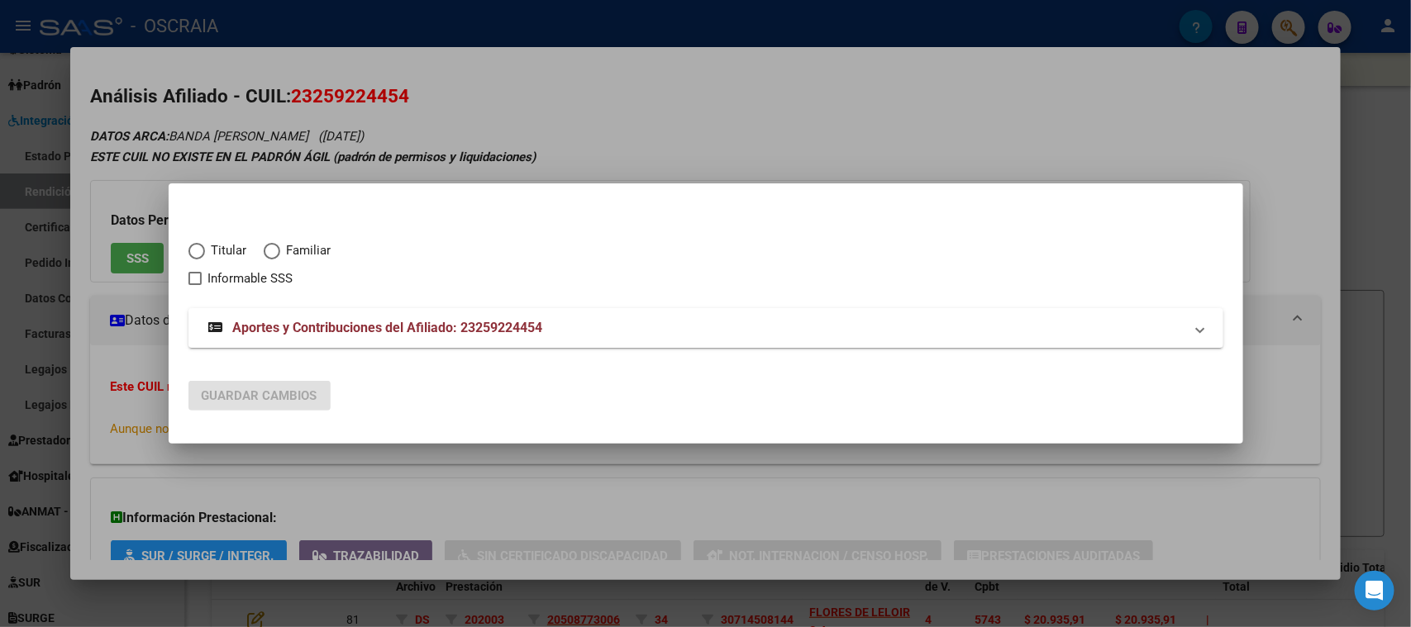
click at [222, 245] on span "Titular" at bounding box center [226, 250] width 42 height 19
click at [205, 245] on input "Titular" at bounding box center [196, 251] width 17 height 17
radio input "true"
checkbox input "true"
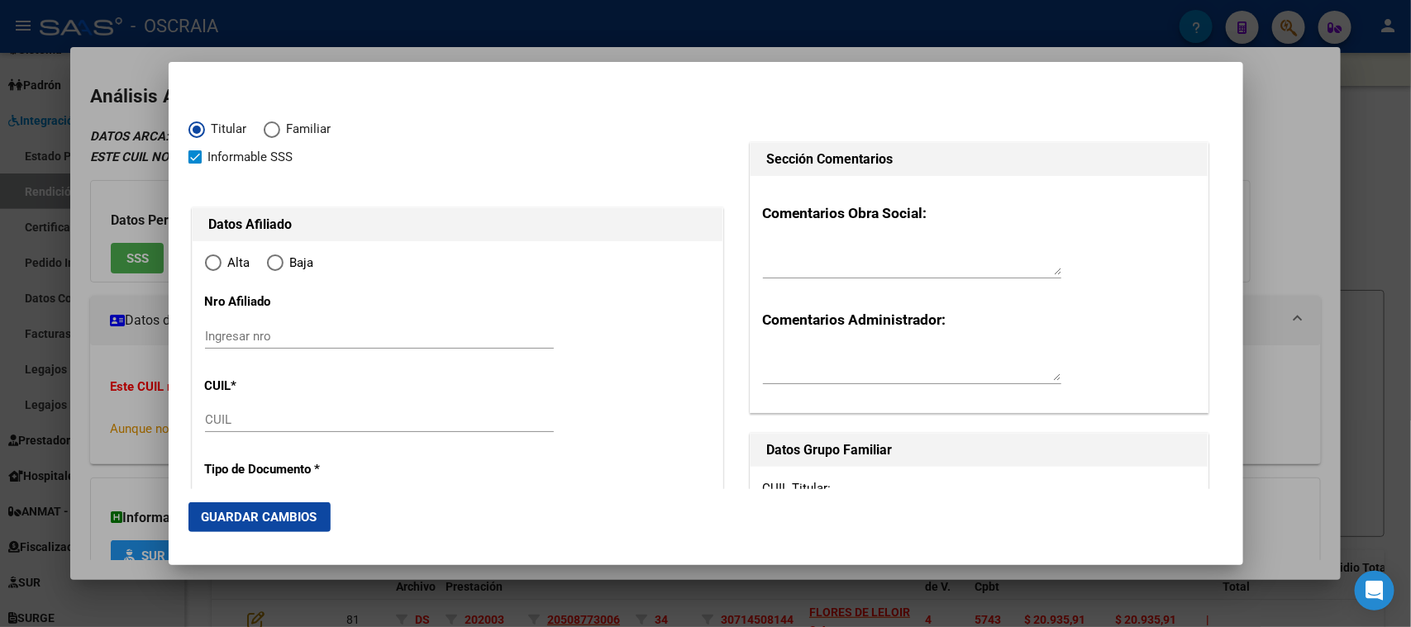
type input "23-25922445-4"
radio input "true"
click at [409, 330] on input "Ingresar nro" at bounding box center [379, 336] width 349 height 15
type input "25922445"
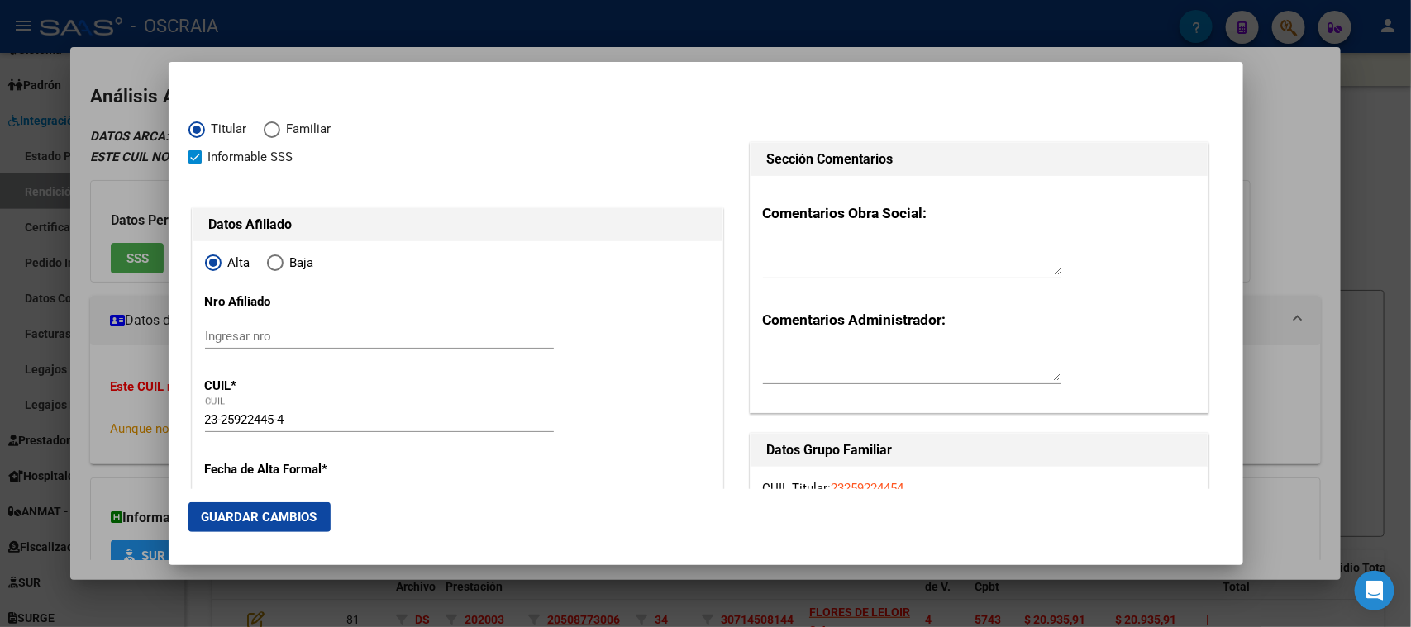
type input "BANDA"
type input "[PERSON_NAME]"
type input "[DATE]"
type input "TAFI VIEJO"
type input "4103"
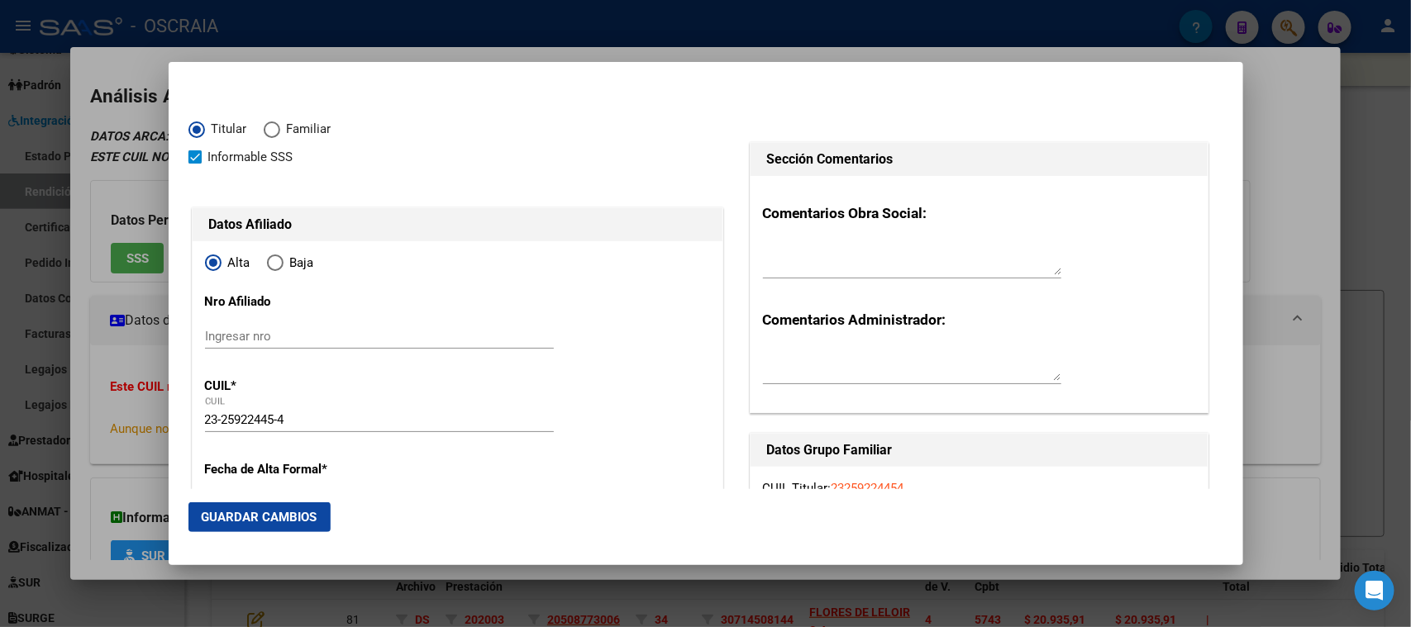
type input "[PERSON_NAME]"
type input "TAFI VIEJO"
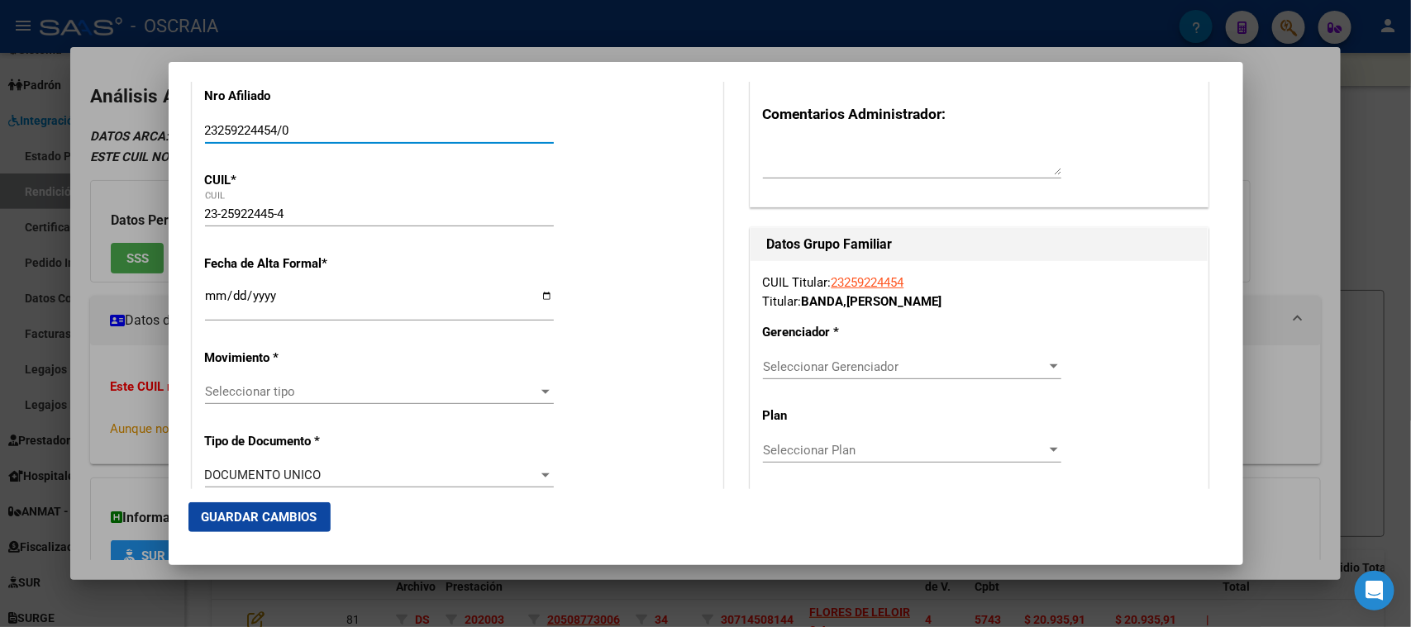
type input "23259224454/0"
click at [215, 295] on input "Ingresar fecha" at bounding box center [379, 302] width 349 height 26
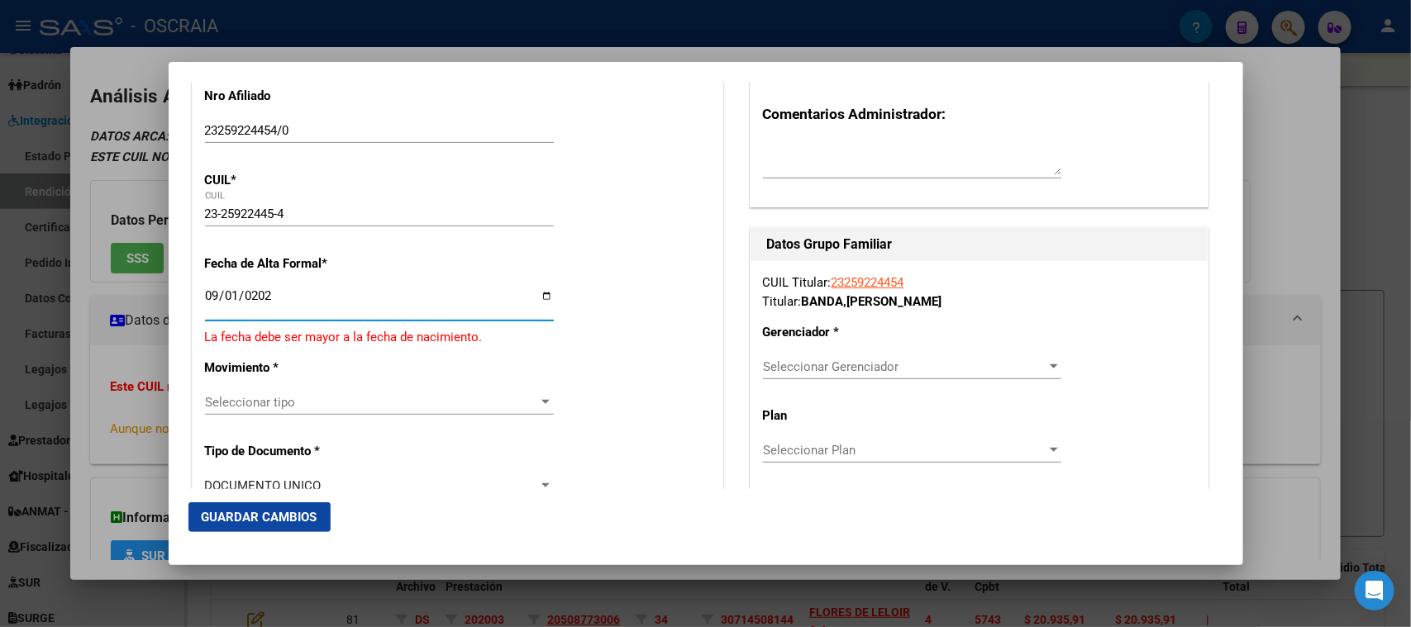
type input "[DATE]"
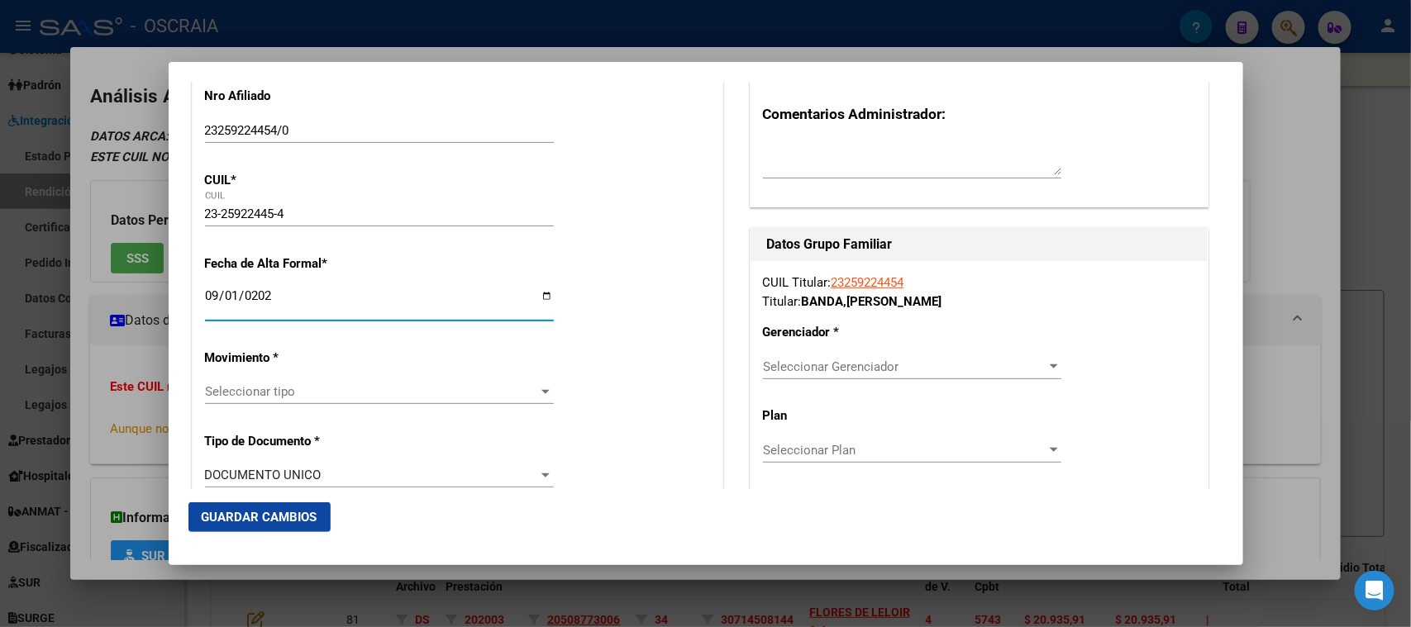
click at [269, 406] on div "Seleccionar tipo Seleccionar tipo" at bounding box center [379, 399] width 349 height 41
click at [269, 393] on span "Seleccionar tipo" at bounding box center [372, 391] width 334 height 15
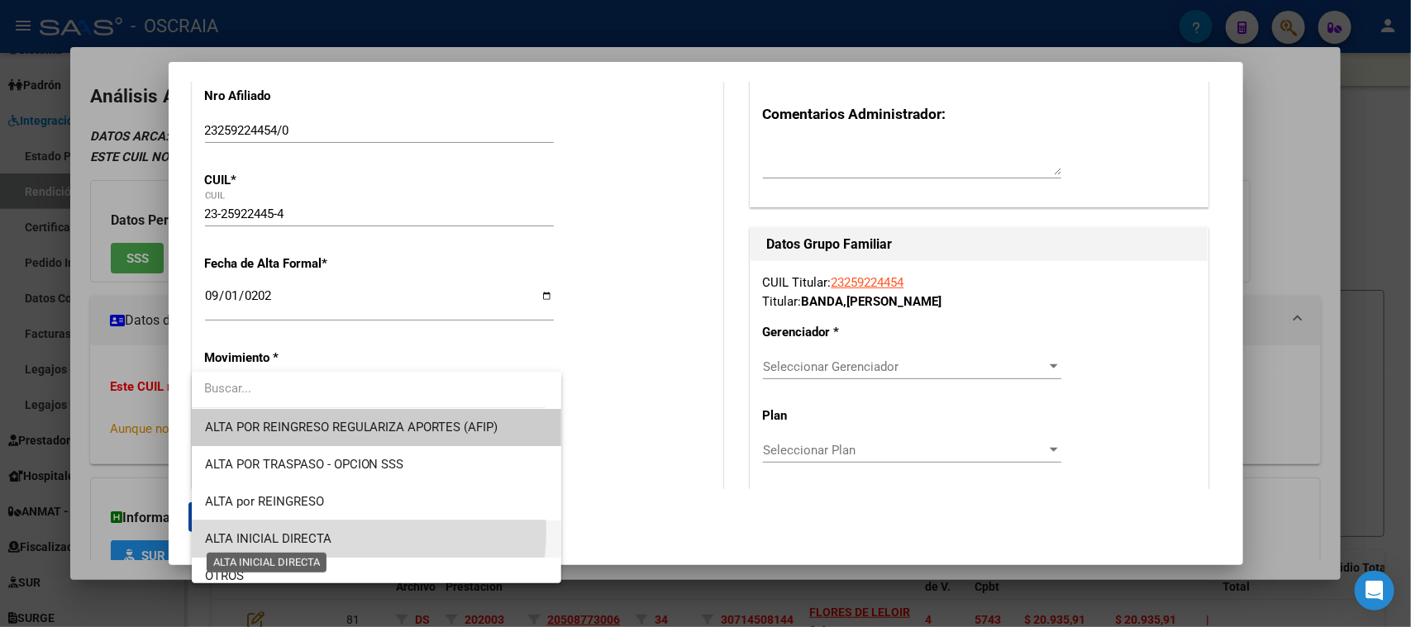
click at [316, 532] on span "ALTA INICIAL DIRECTA" at bounding box center [268, 539] width 126 height 15
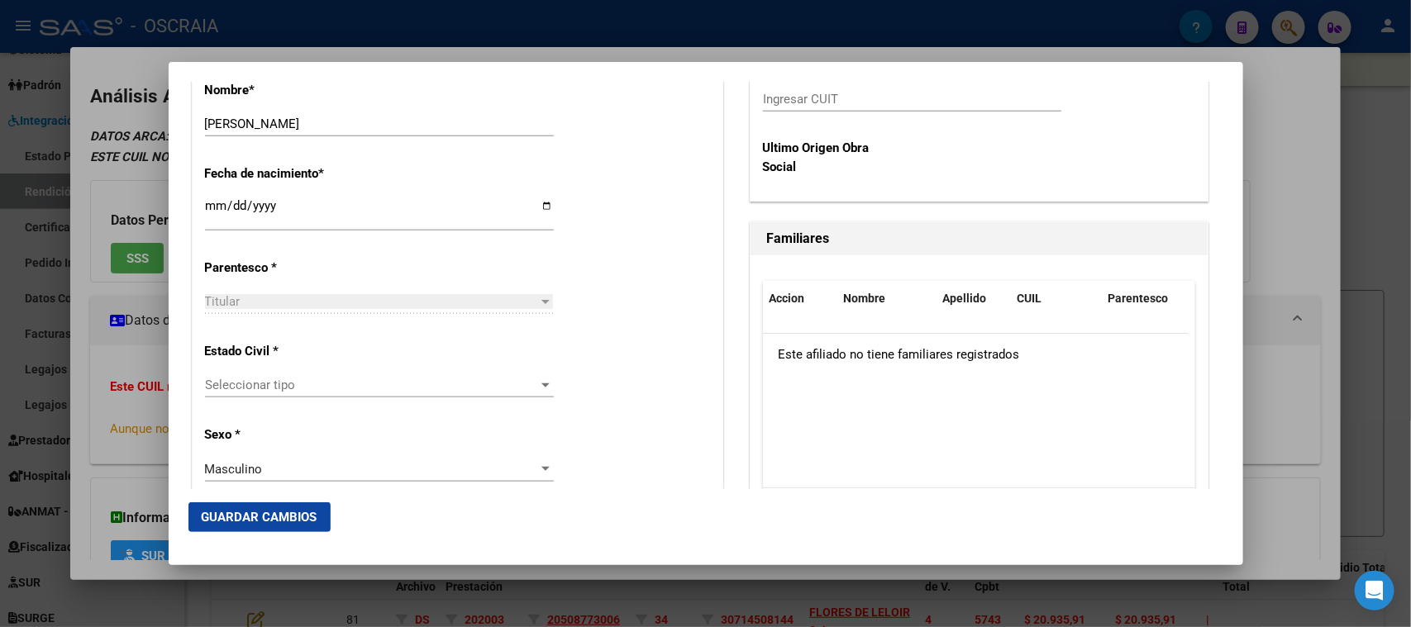
scroll to position [826, 0]
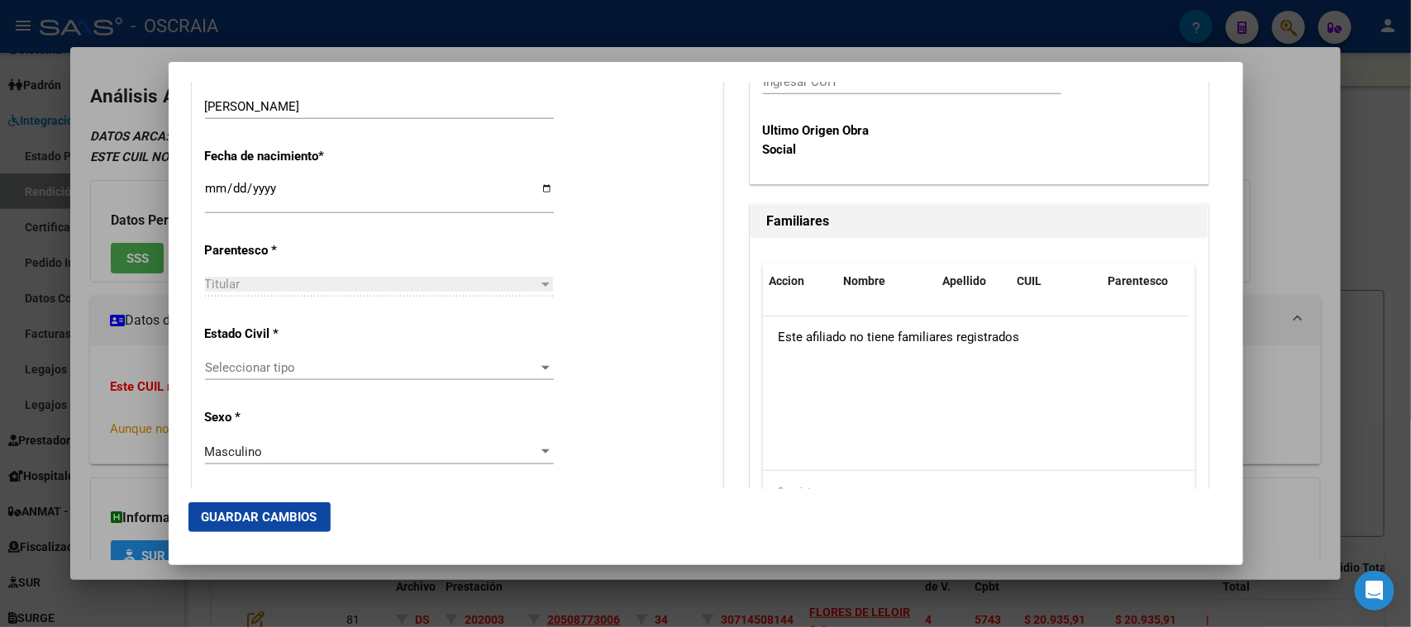
click at [284, 364] on span "Seleccionar tipo" at bounding box center [372, 367] width 334 height 15
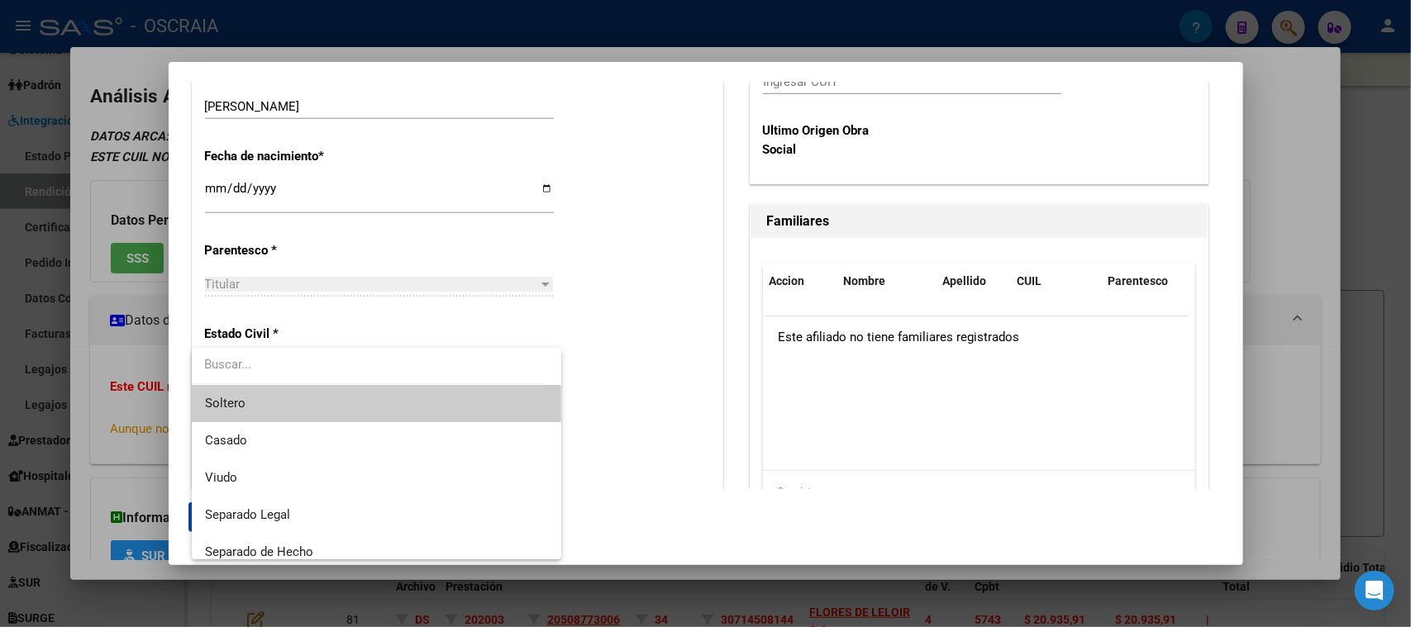
click at [289, 393] on span "Soltero" at bounding box center [376, 403] width 343 height 37
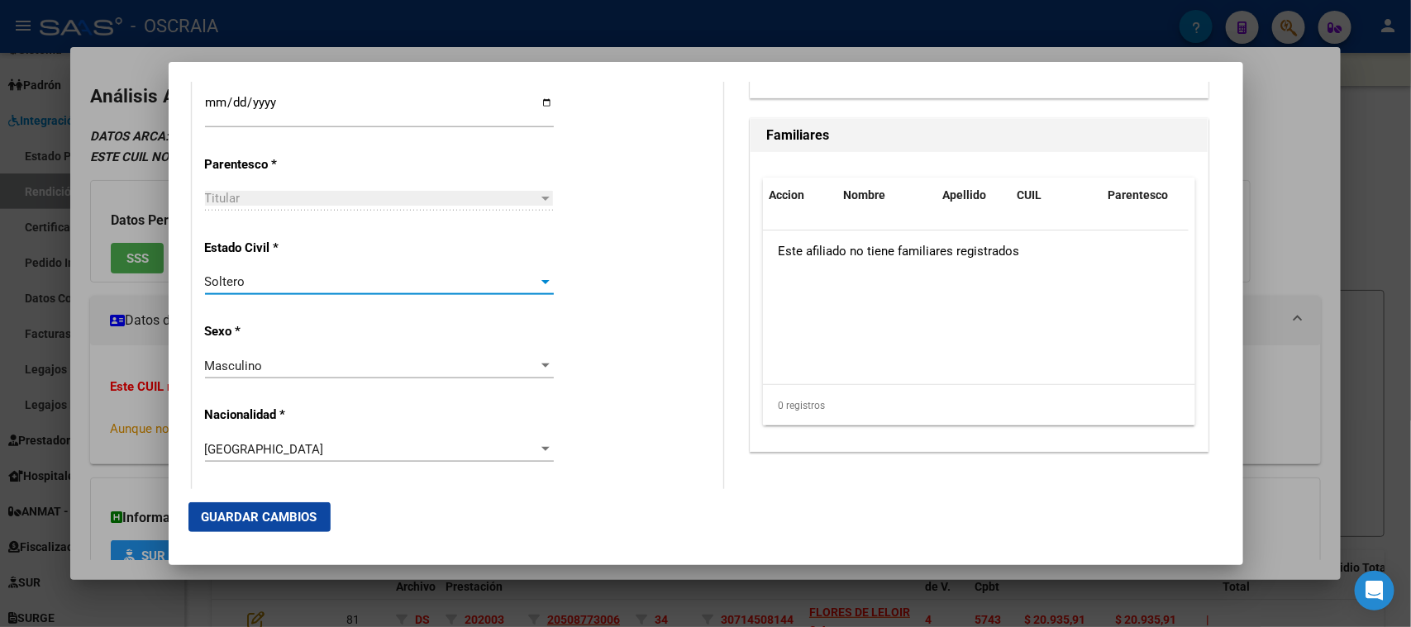
scroll to position [930, 0]
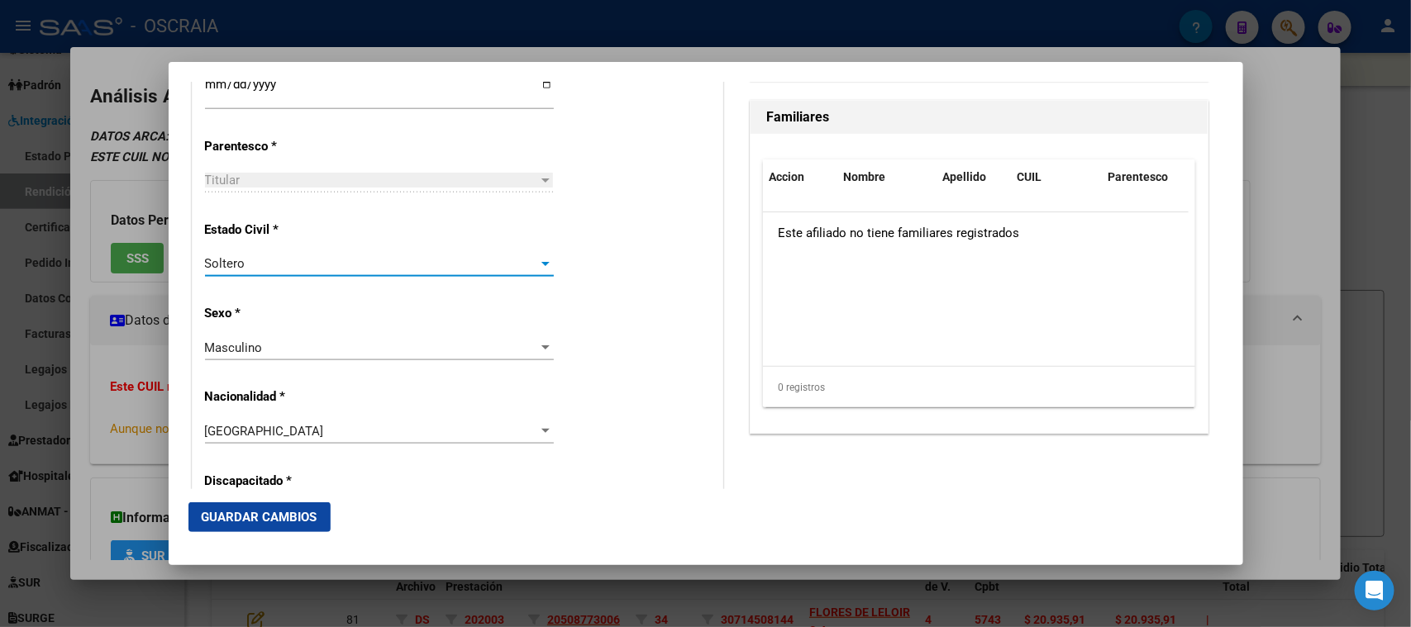
click at [294, 349] on div "Masculino" at bounding box center [372, 348] width 334 height 15
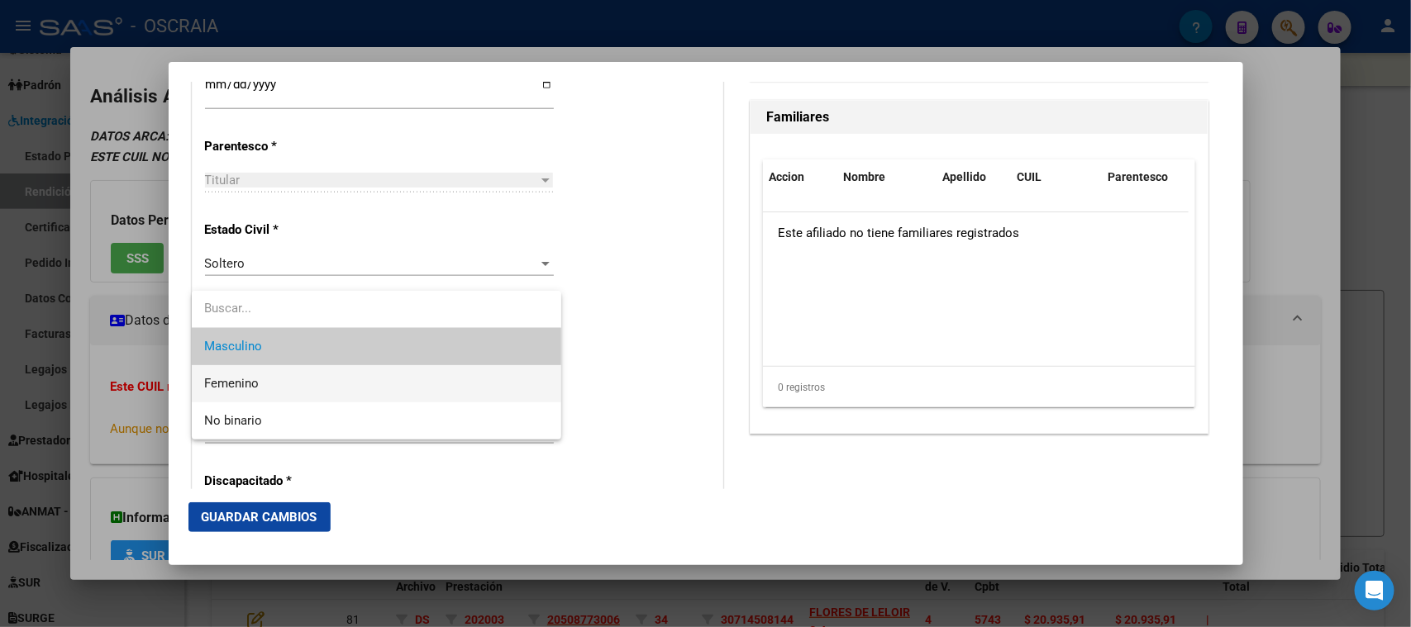
click at [292, 384] on span "Femenino" at bounding box center [376, 383] width 343 height 37
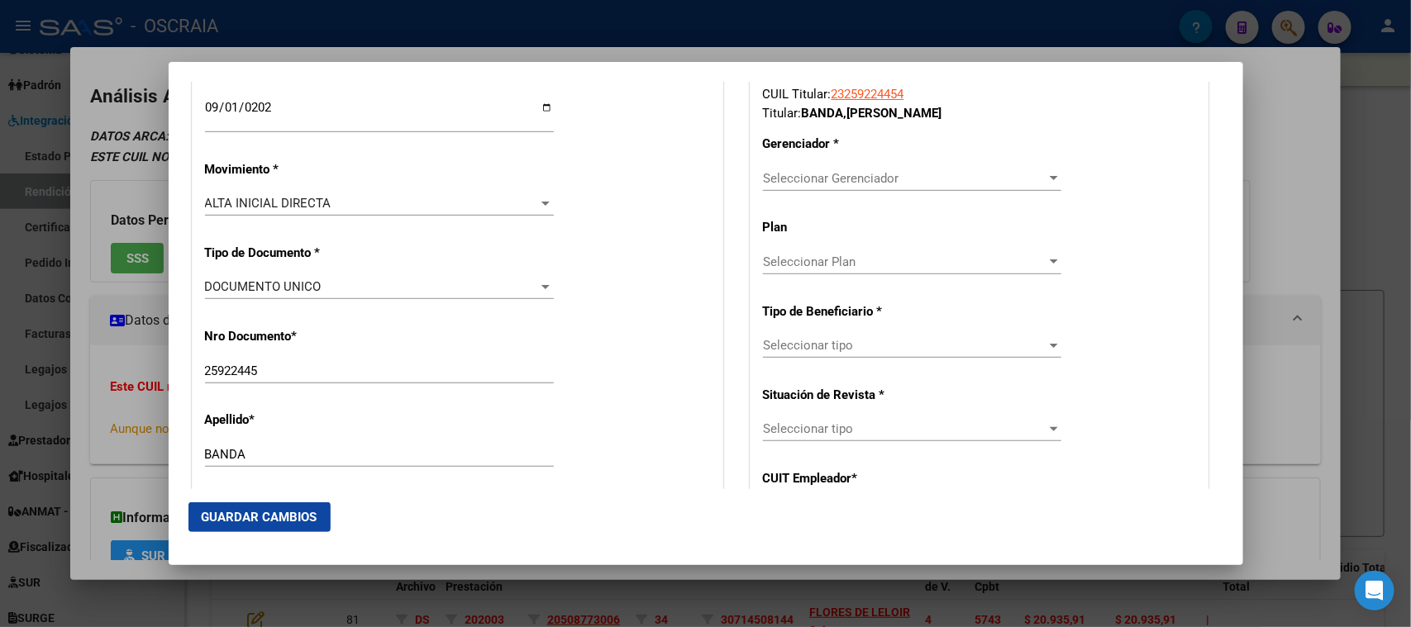
scroll to position [412, 0]
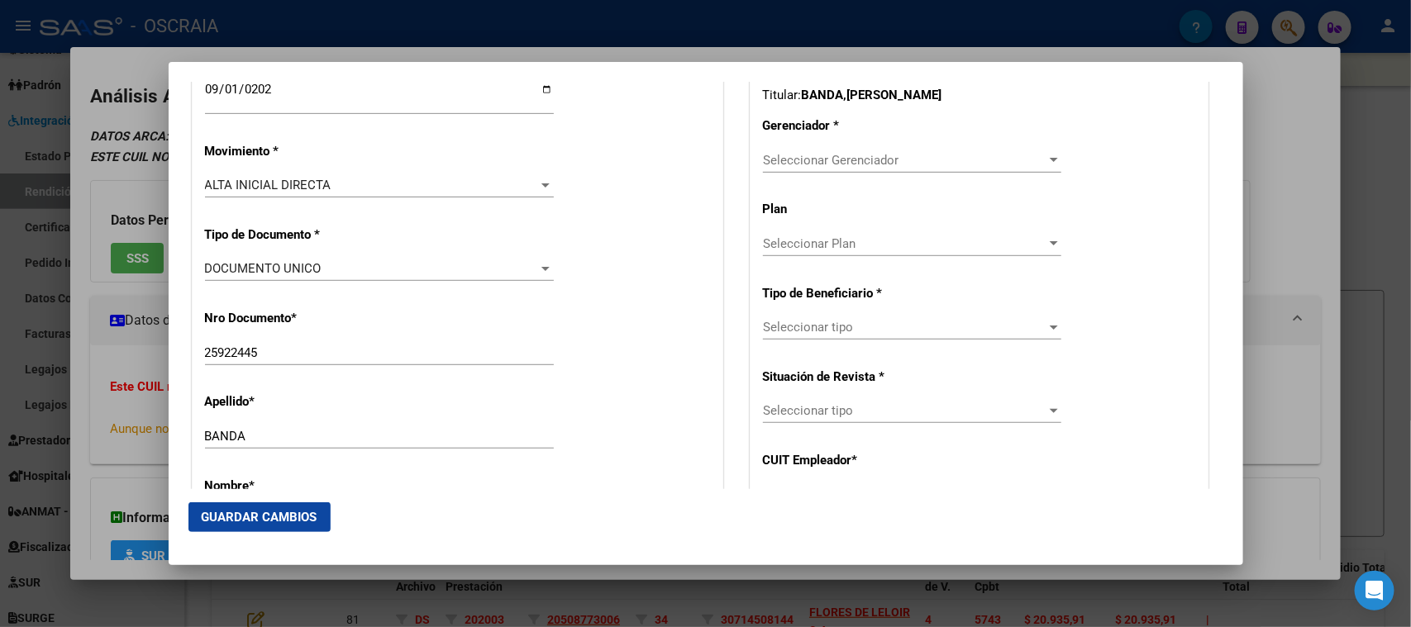
click at [768, 149] on div "Seleccionar Gerenciador Seleccionar Gerenciador" at bounding box center [912, 160] width 298 height 25
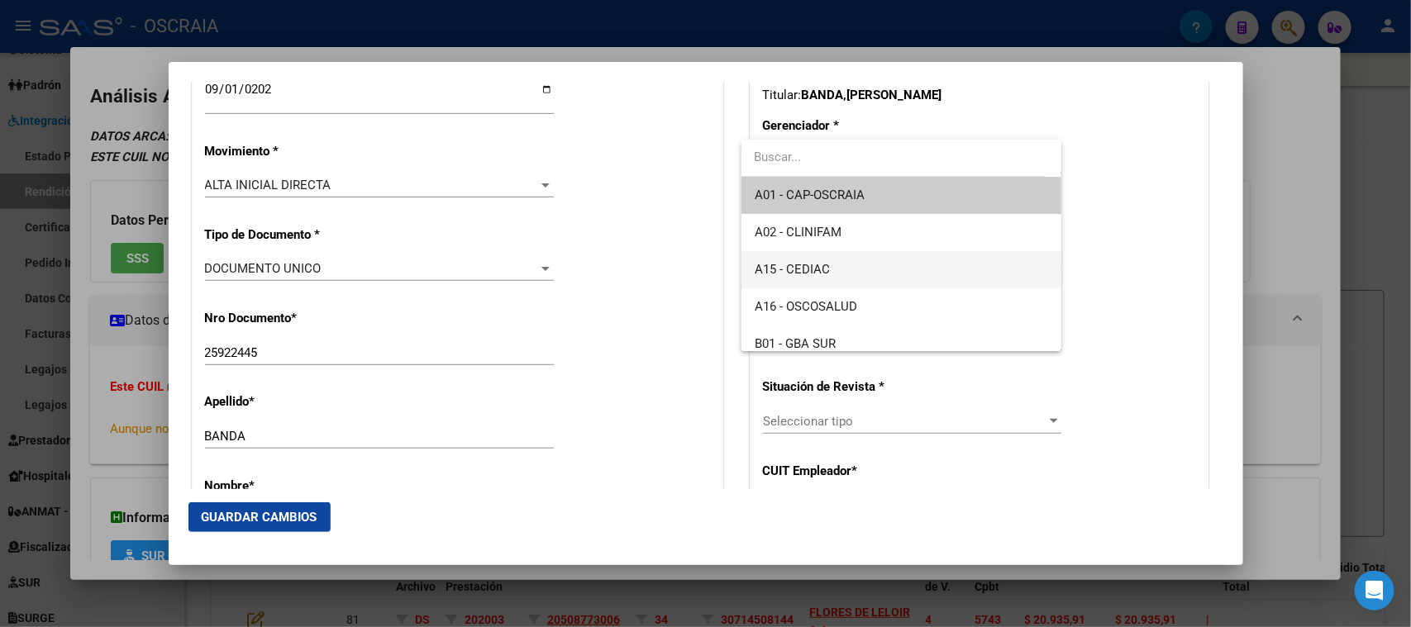
scroll to position [103, 0]
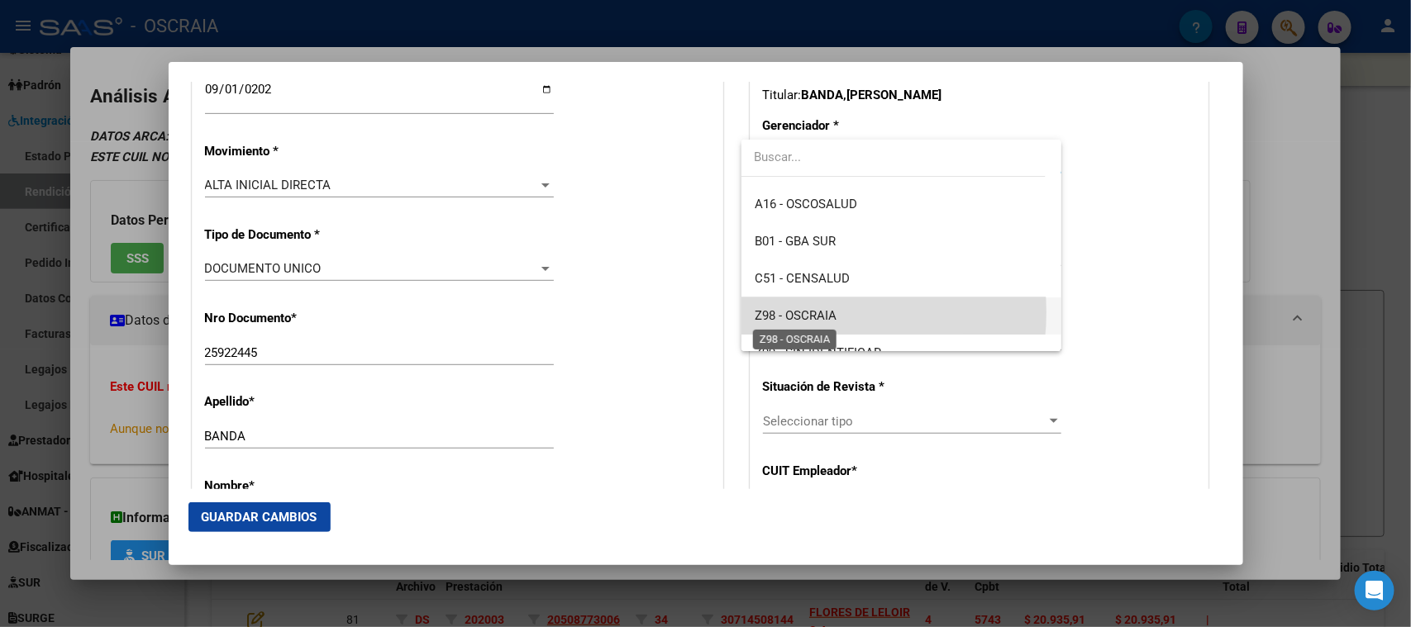
click at [794, 313] on span "Z98 - OSCRAIA" at bounding box center [796, 315] width 82 height 15
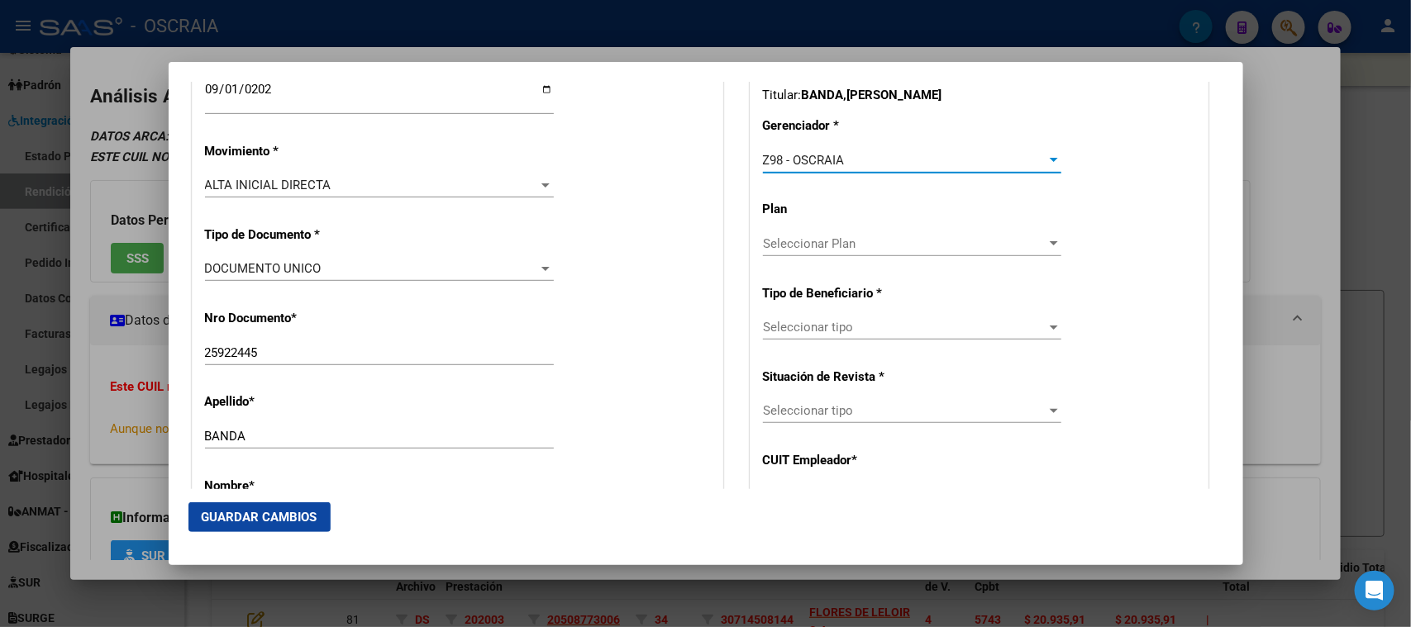
click at [795, 331] on span "Seleccionar tipo" at bounding box center [905, 327] width 284 height 15
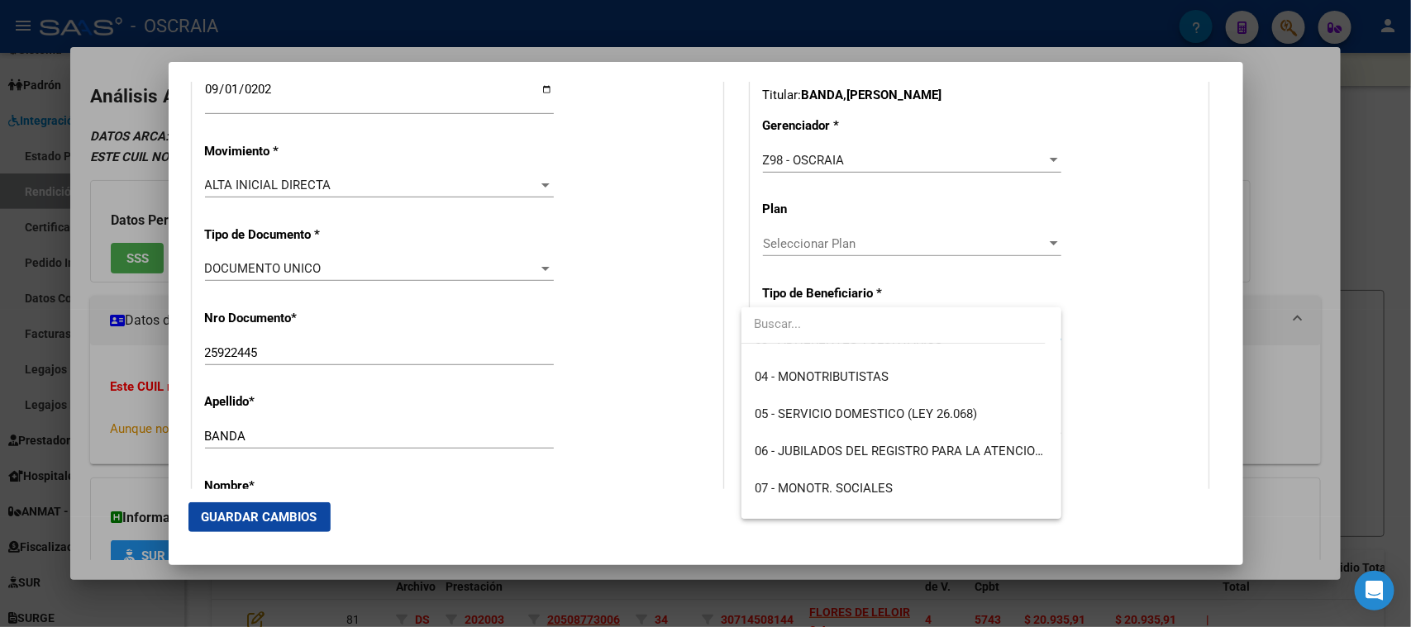
scroll to position [0, 0]
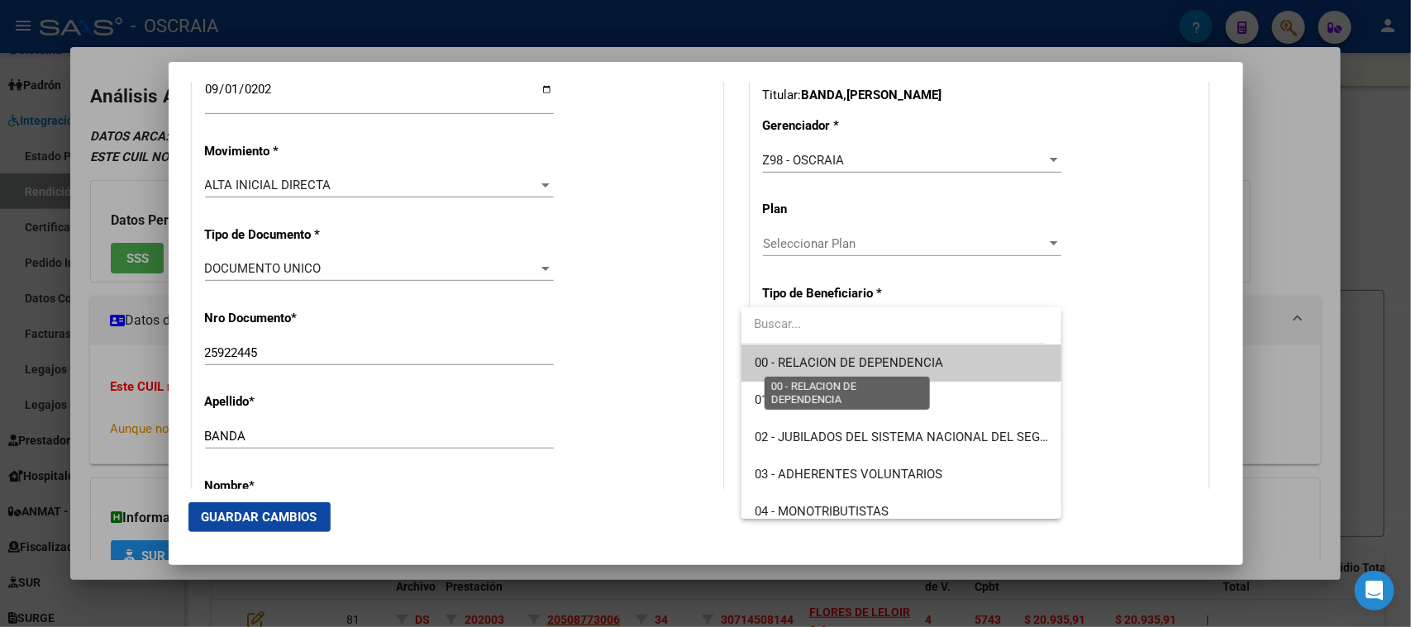
click at [832, 355] on span "00 - RELACION DE DEPENDENCIA" at bounding box center [849, 362] width 188 height 15
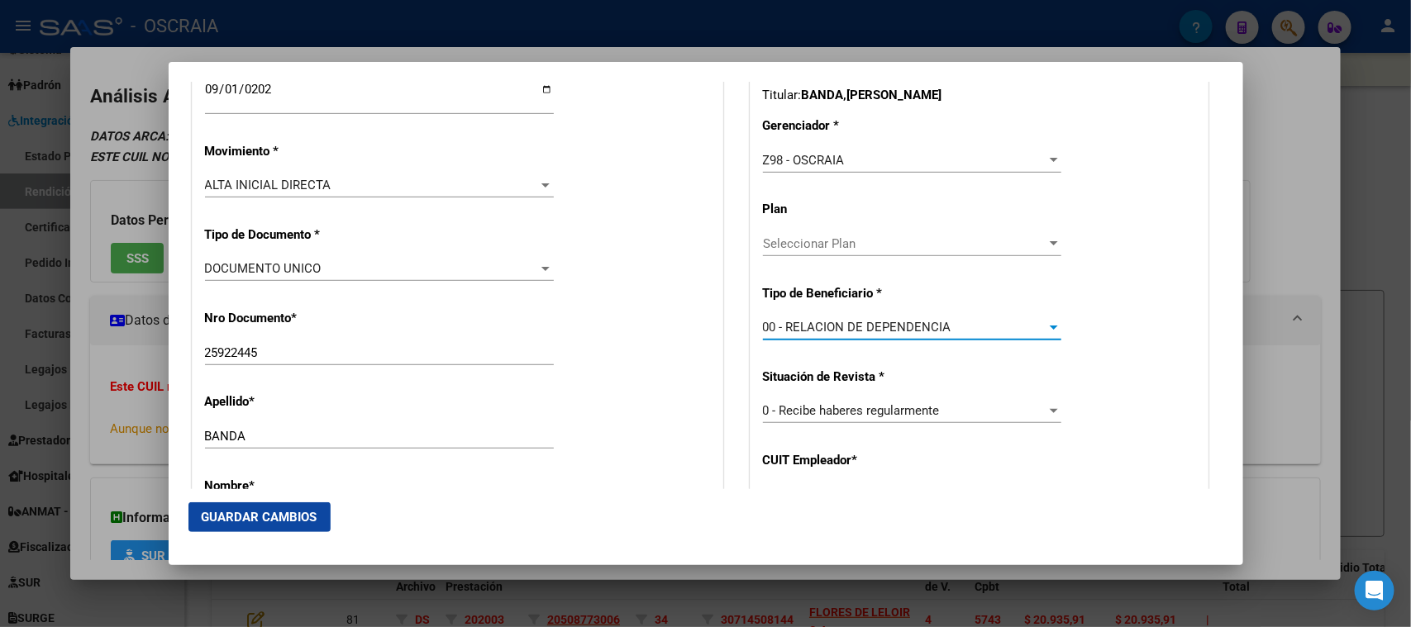
type input "20-23066645-9"
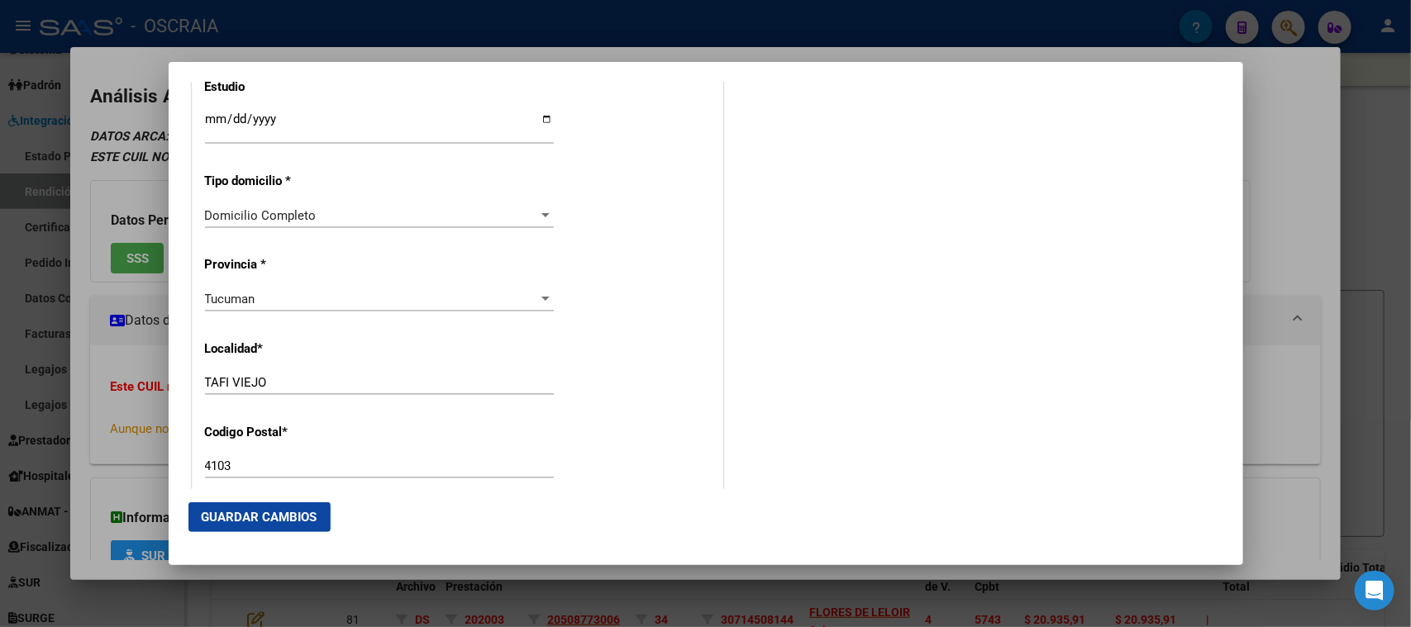
scroll to position [1446, 0]
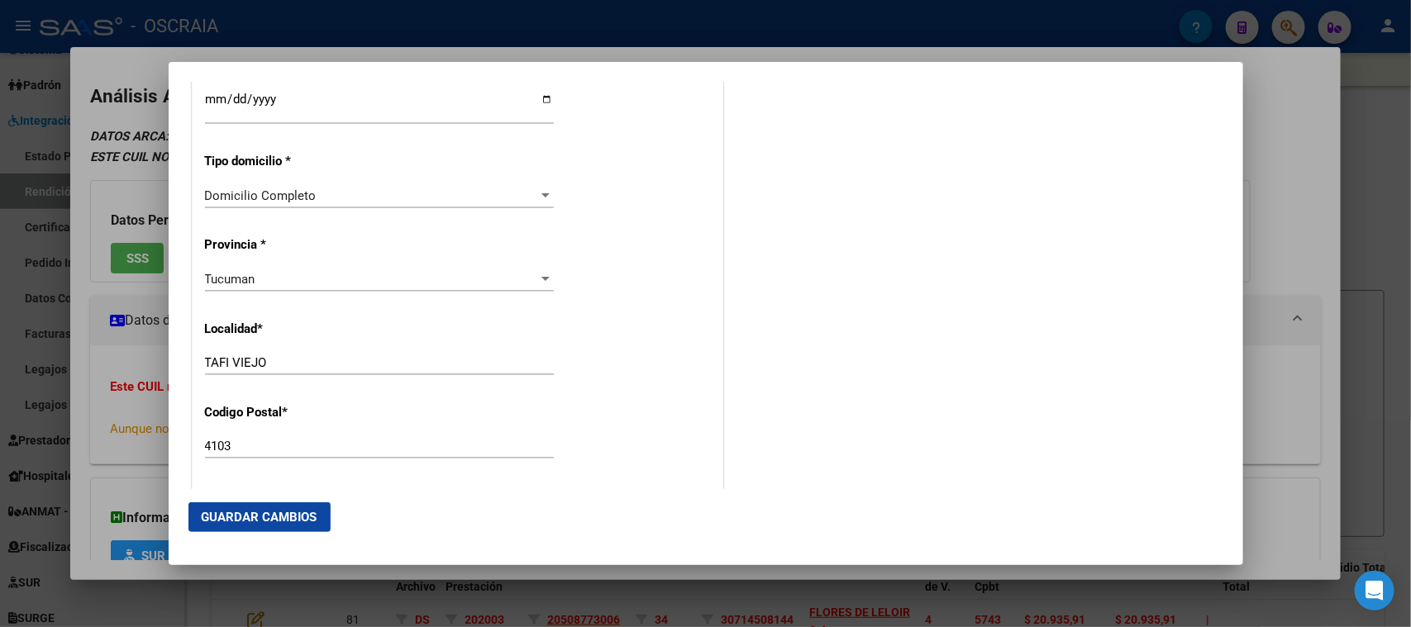
click at [263, 286] on div "Tucuman Seleccionar provincia" at bounding box center [379, 279] width 349 height 25
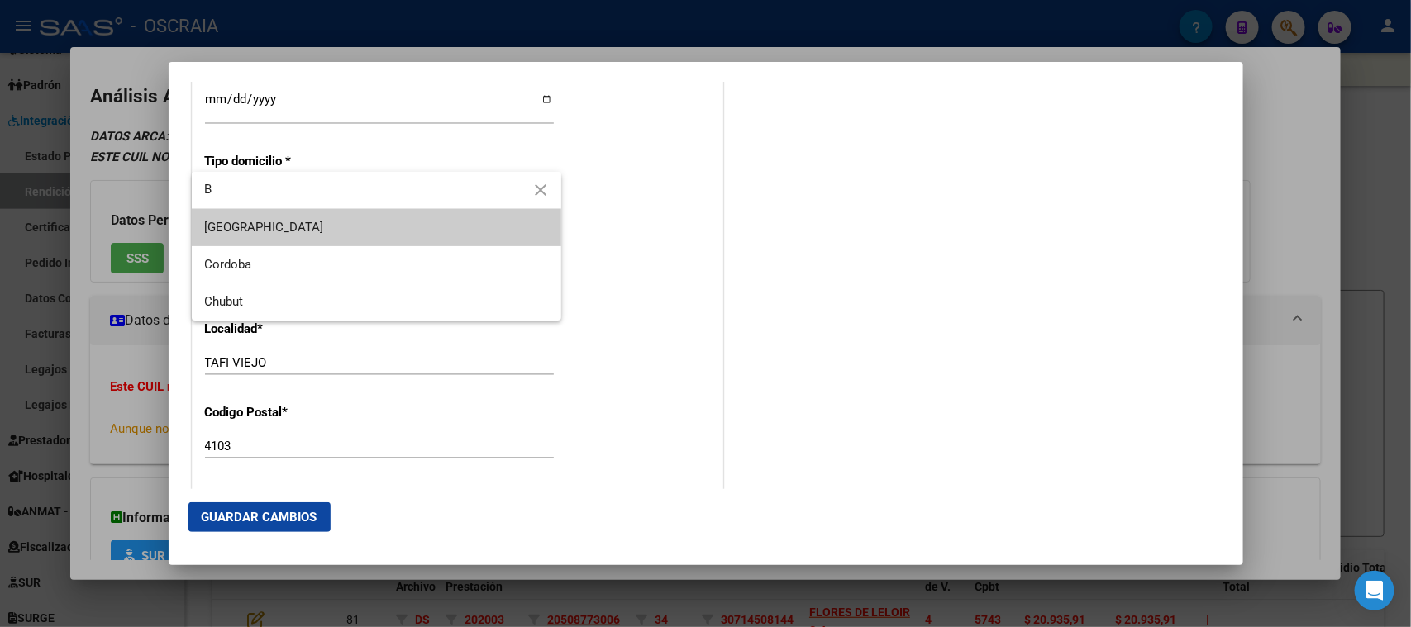
scroll to position [0, 0]
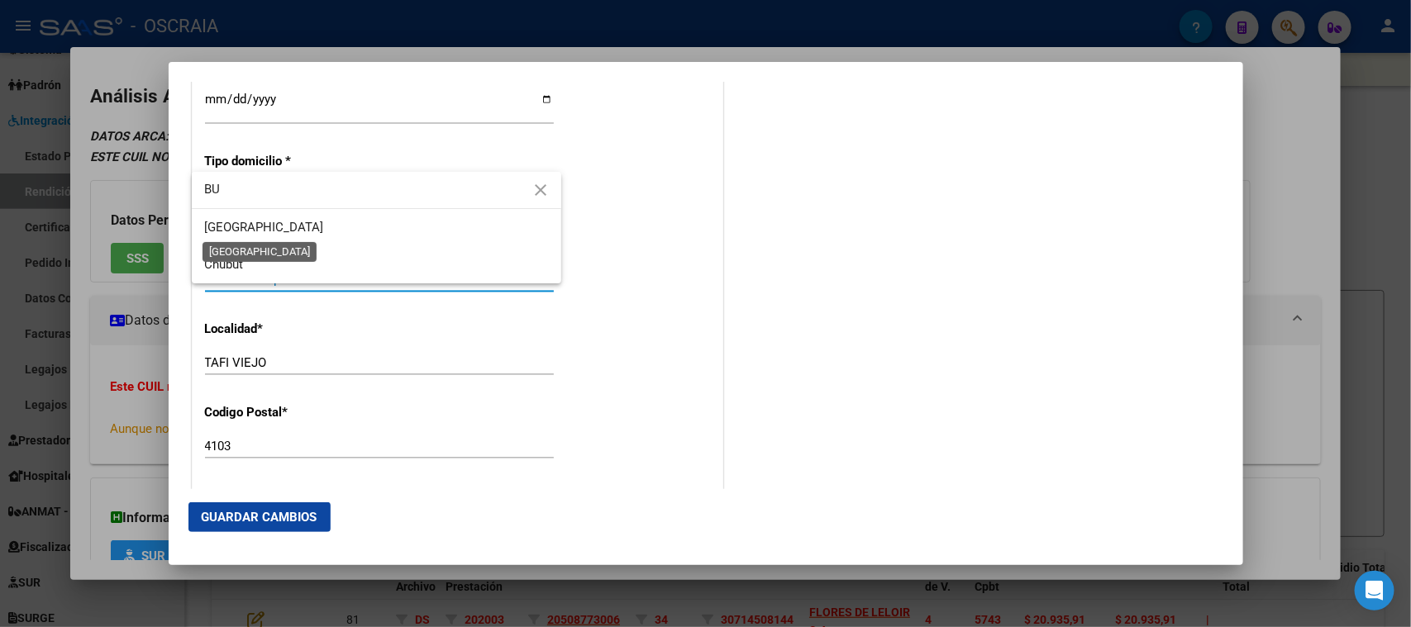
type input "BU"
click at [274, 229] on span "[GEOGRAPHIC_DATA]" at bounding box center [264, 227] width 119 height 15
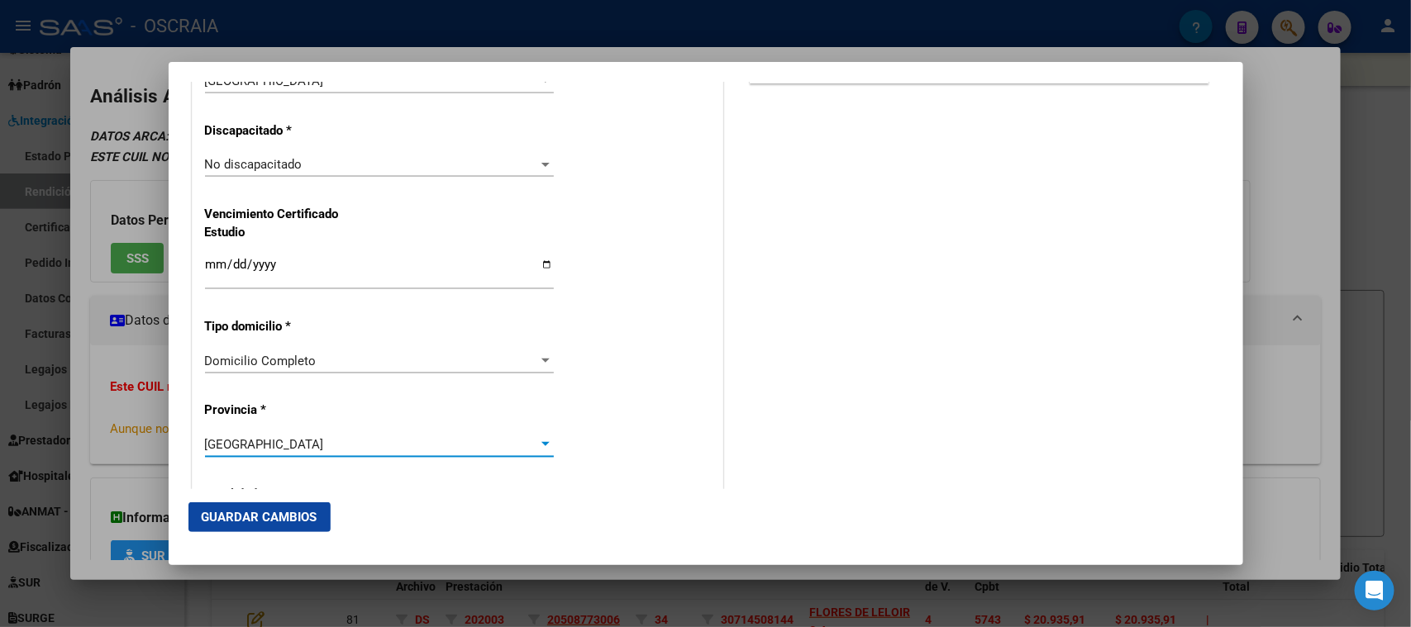
scroll to position [1342, 0]
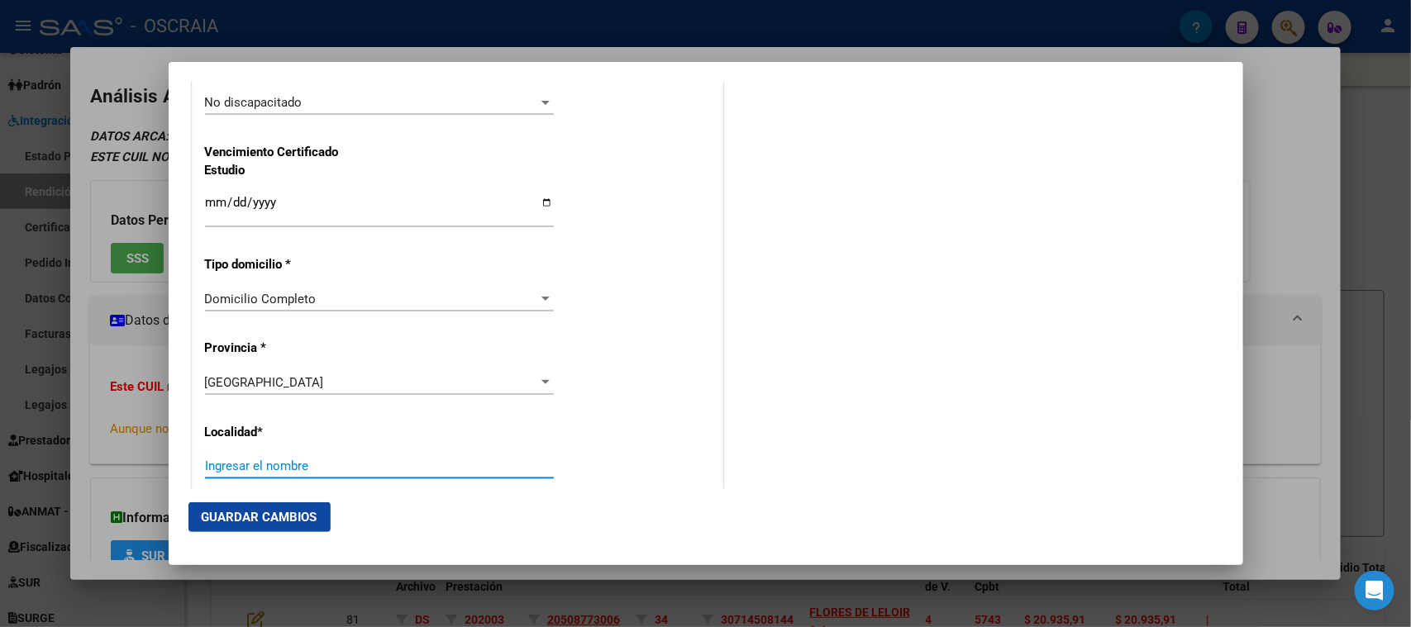
click at [314, 463] on input "Ingresar el nombre" at bounding box center [379, 466] width 349 height 15
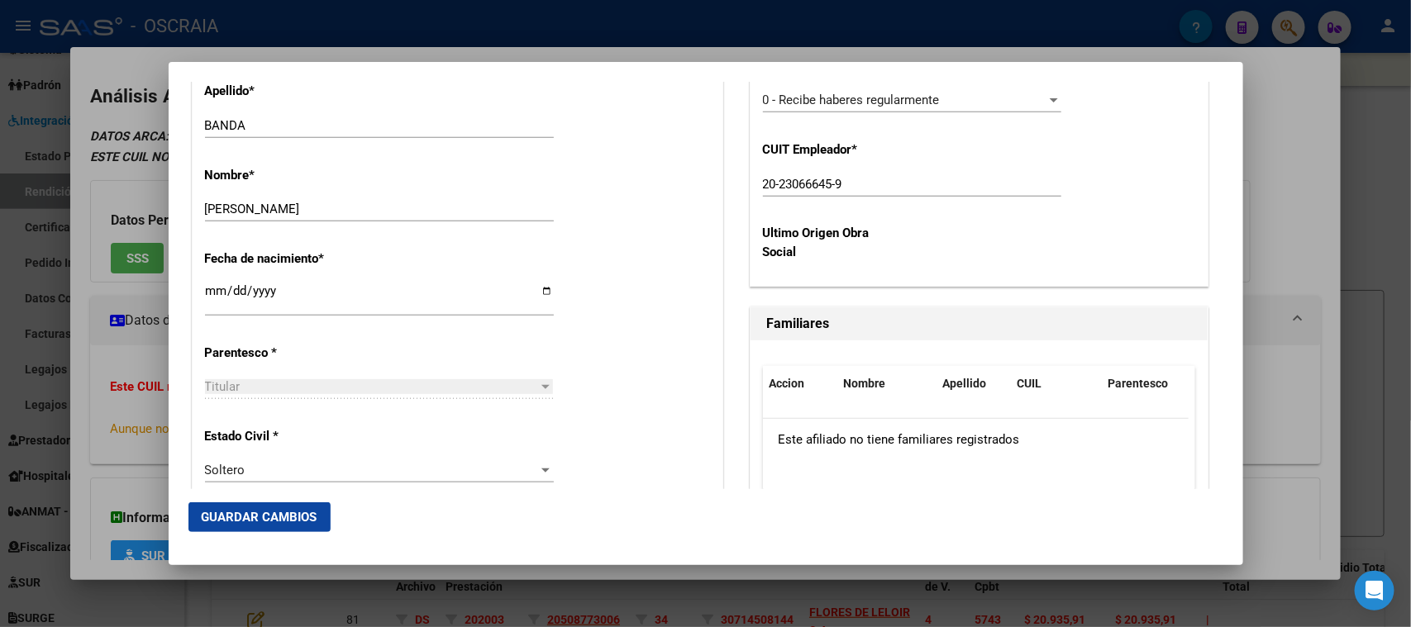
scroll to position [620, 0]
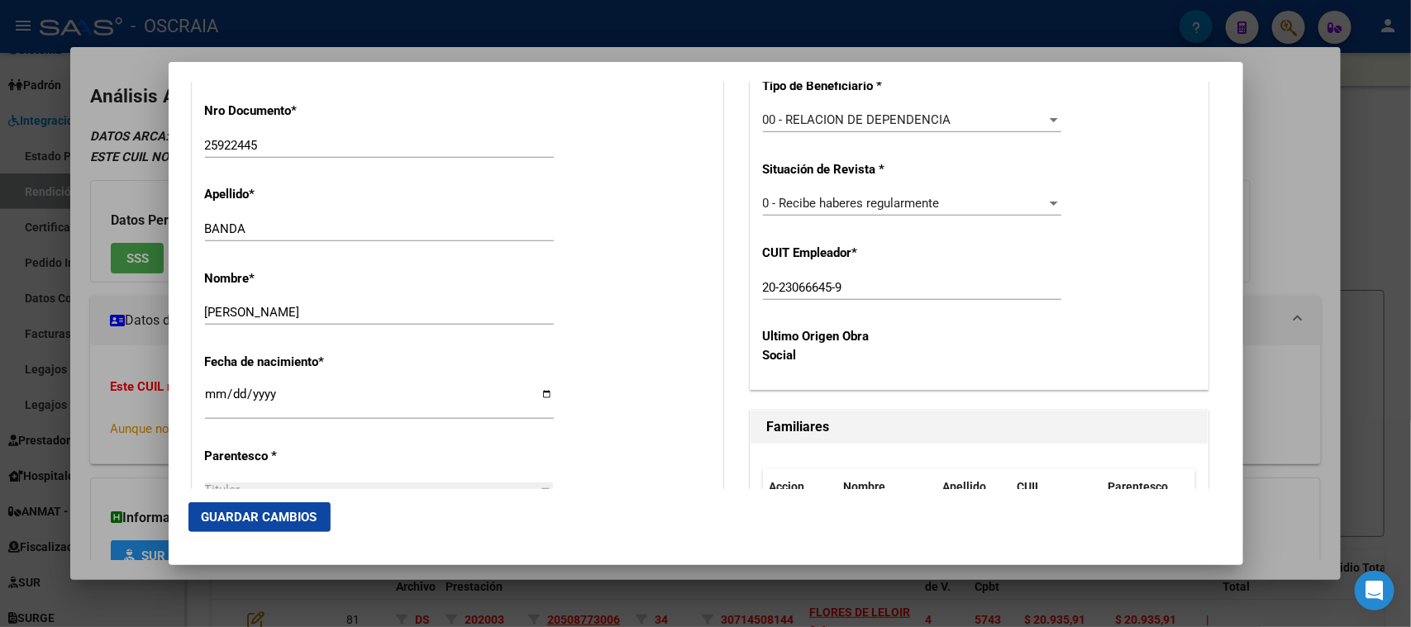
type input "[PERSON_NAME]"
click at [298, 532] on button "Guardar Cambios" at bounding box center [259, 518] width 142 height 30
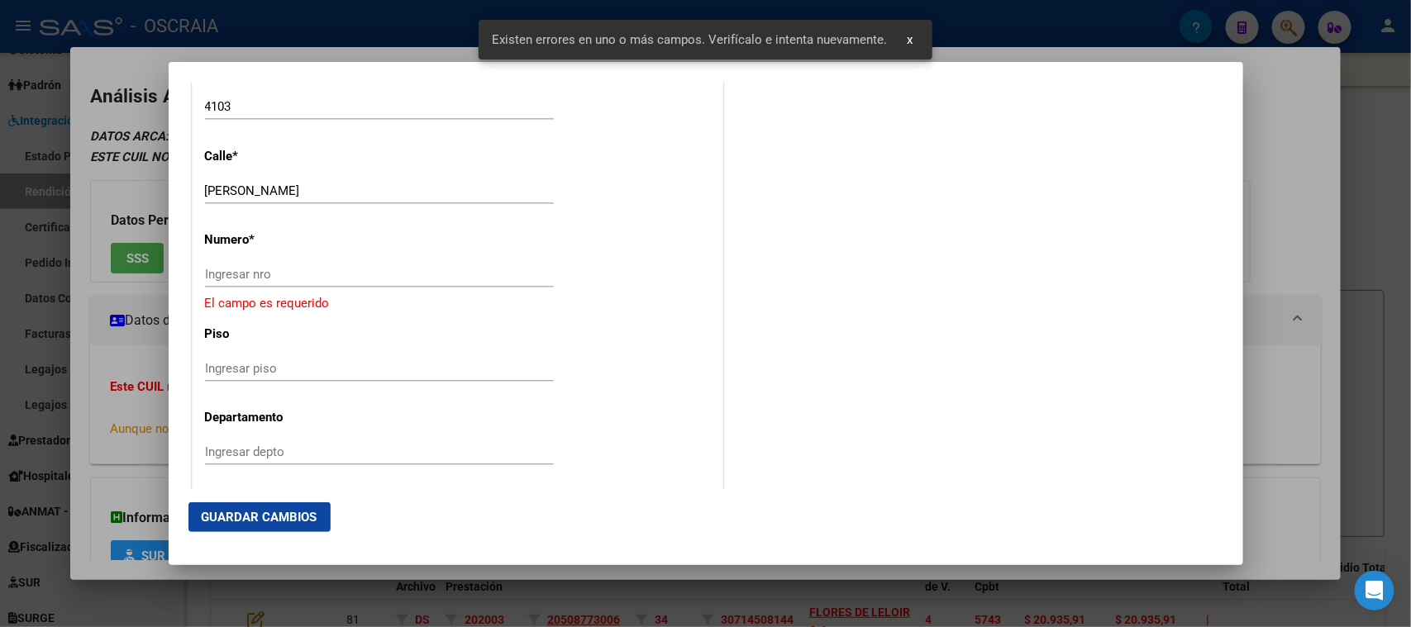
scroll to position [1757, 0]
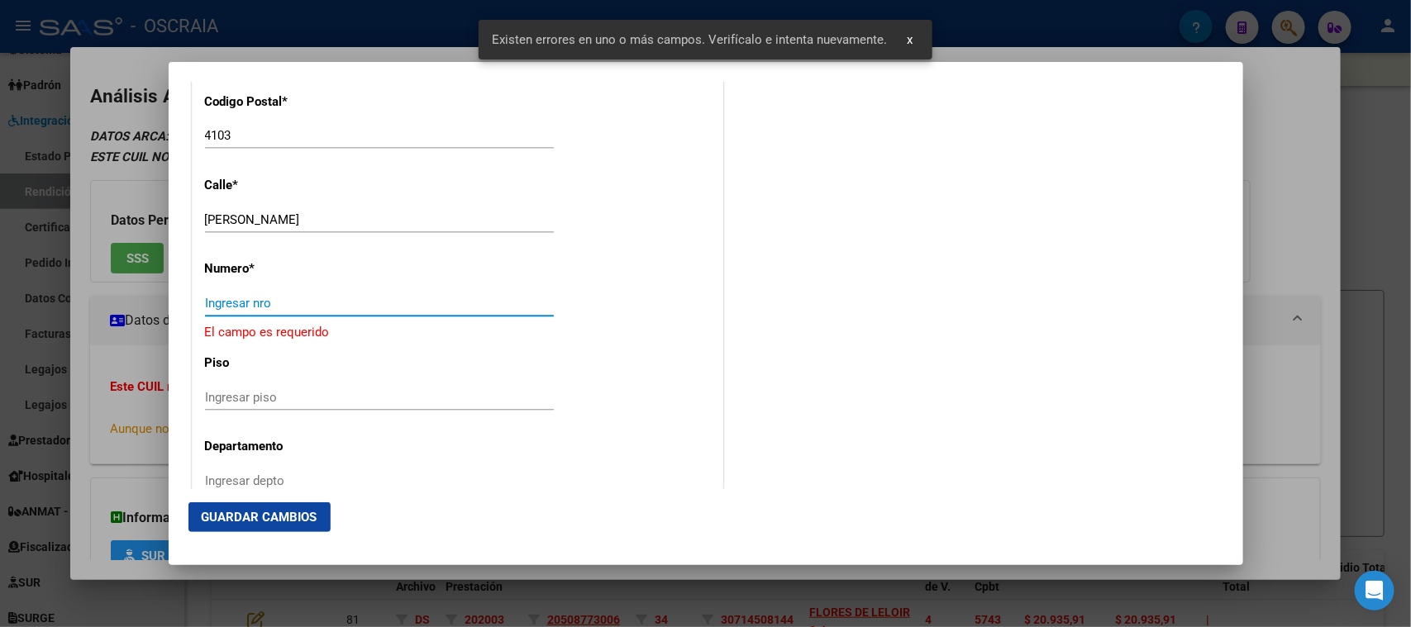
click at [327, 303] on input "Ingresar nro" at bounding box center [379, 303] width 349 height 15
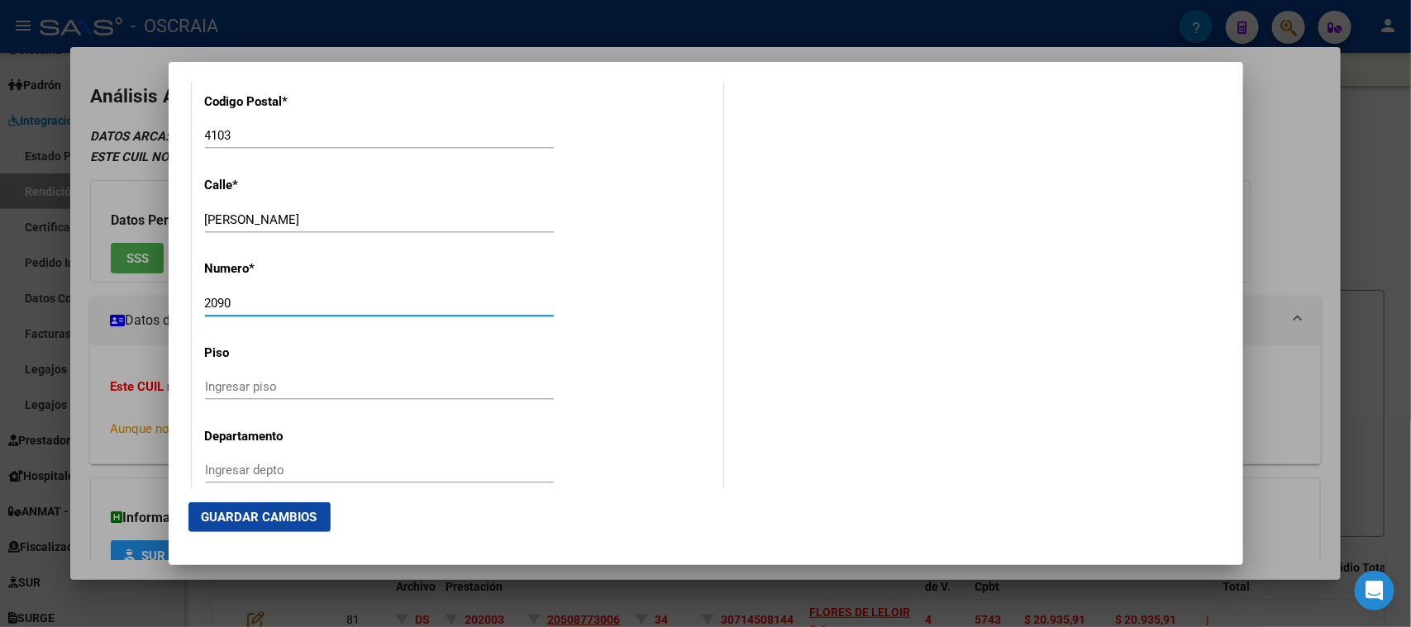
scroll to position [1652, 0]
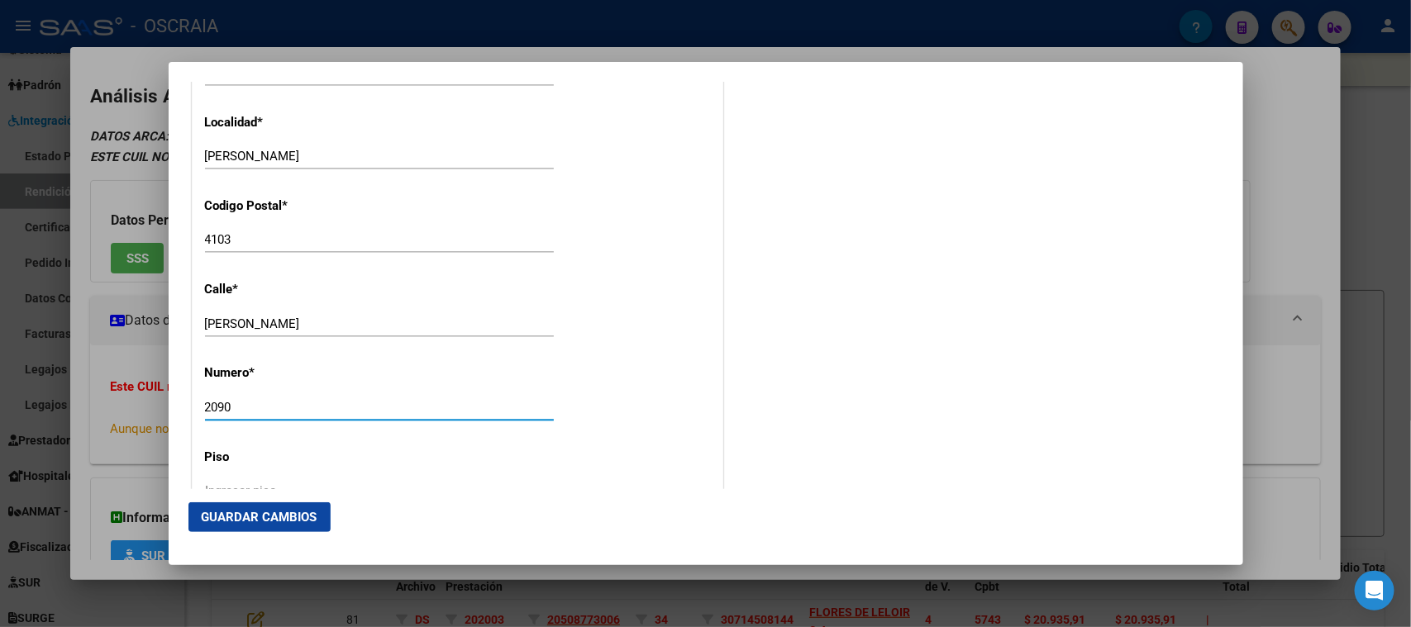
type input "2090"
click at [277, 528] on button "Guardar Cambios" at bounding box center [259, 518] width 142 height 30
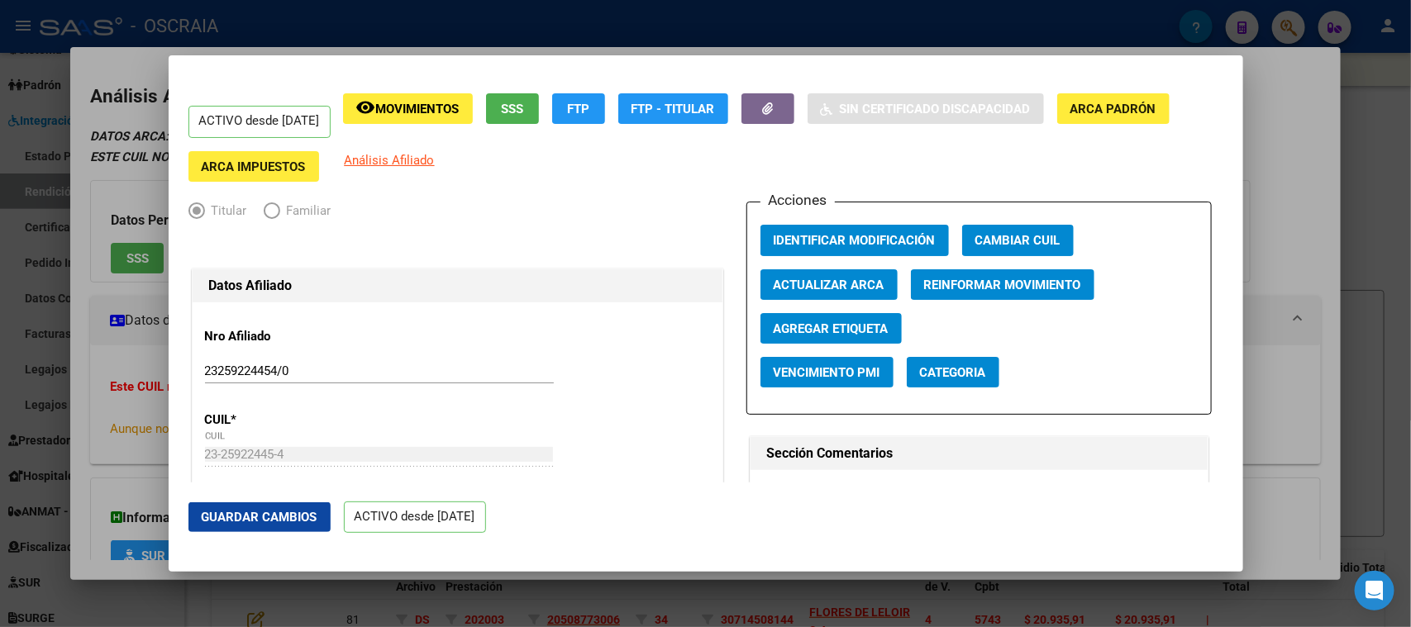
click at [789, 55] on mat-dialog-container "ACTIVO desde [DATE] remove_red_eye Movimientos SSS FTP FTP - Titular Sin Certif…" at bounding box center [706, 313] width 1075 height 517
click at [769, 32] on div at bounding box center [705, 313] width 1411 height 627
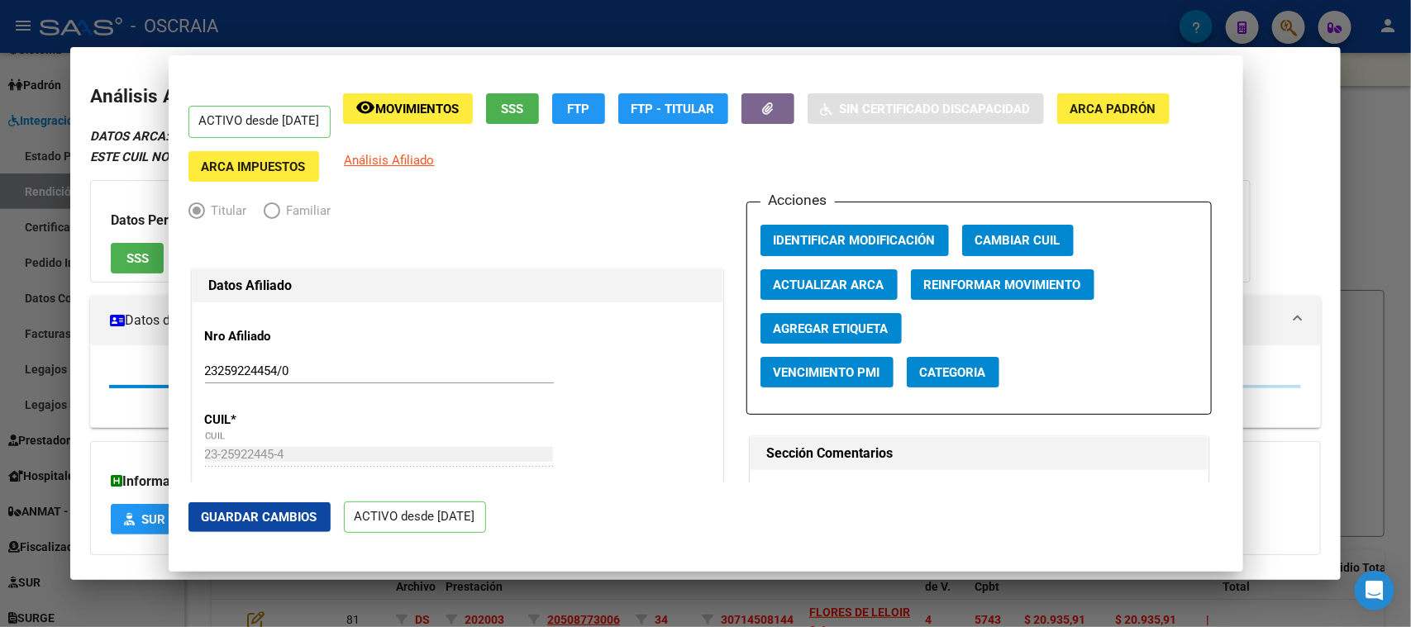
click at [570, 17] on div at bounding box center [705, 313] width 1411 height 627
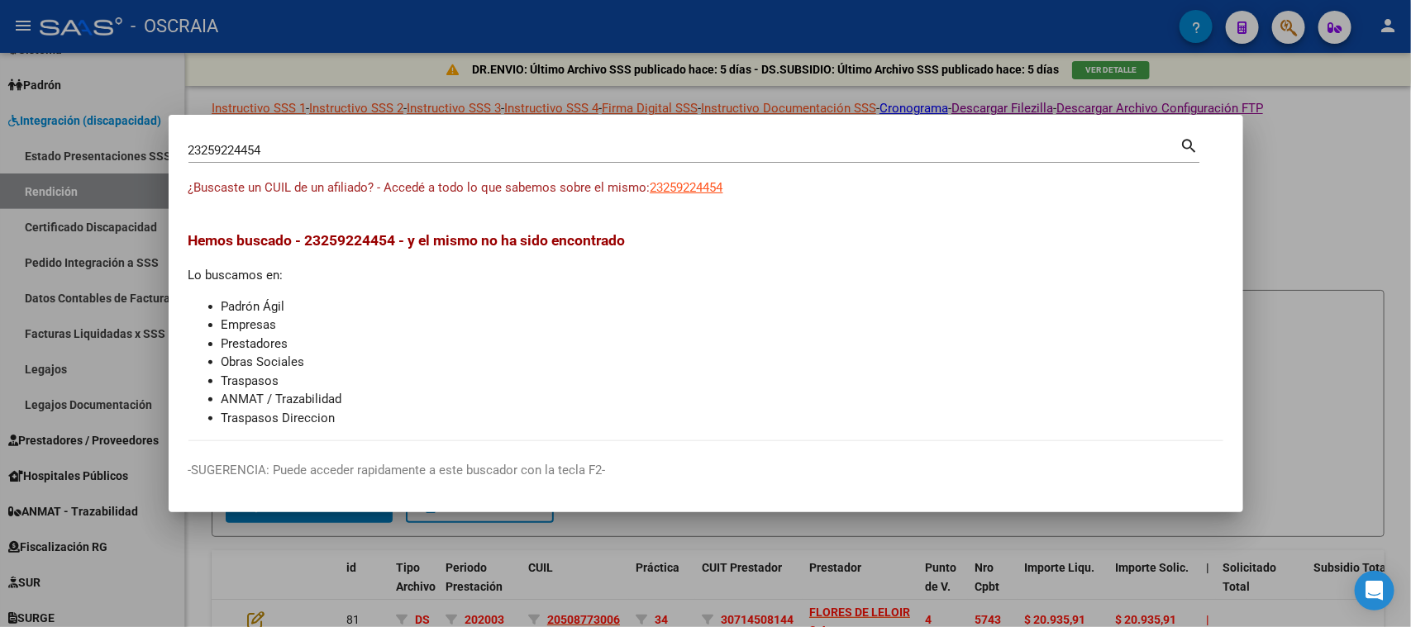
click at [603, 35] on div at bounding box center [705, 313] width 1411 height 627
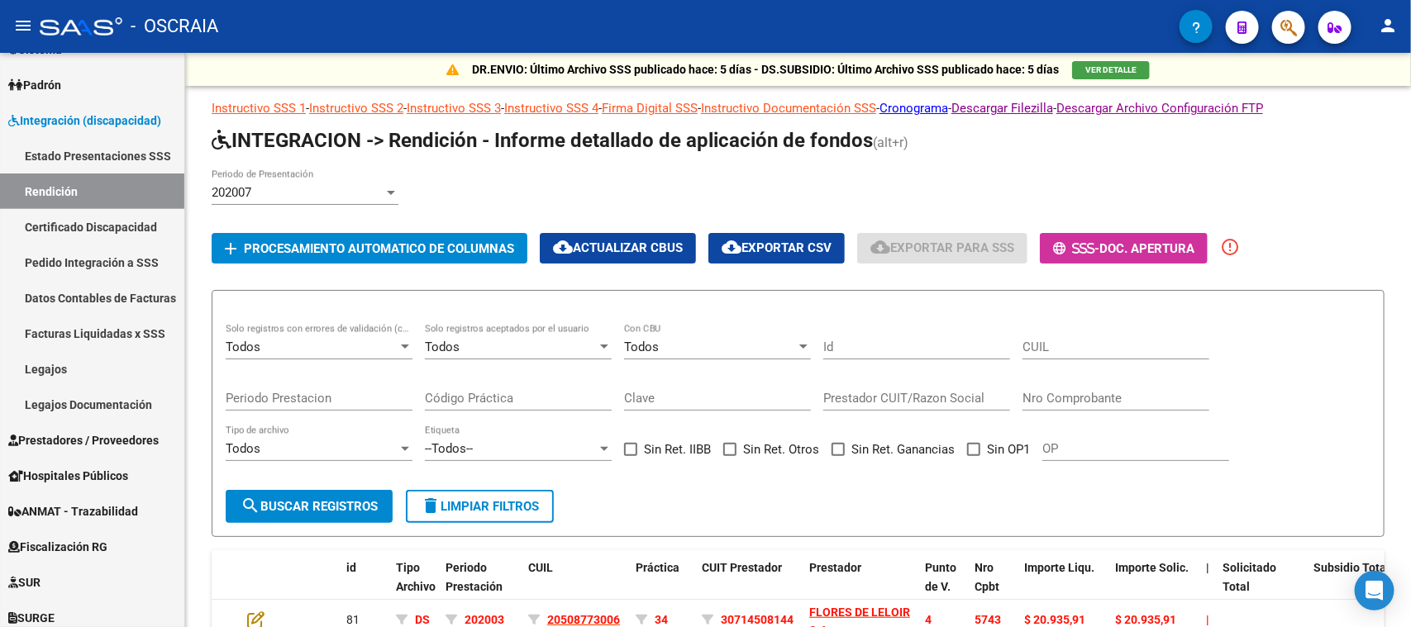
click at [1299, 29] on button "button" at bounding box center [1288, 27] width 33 height 33
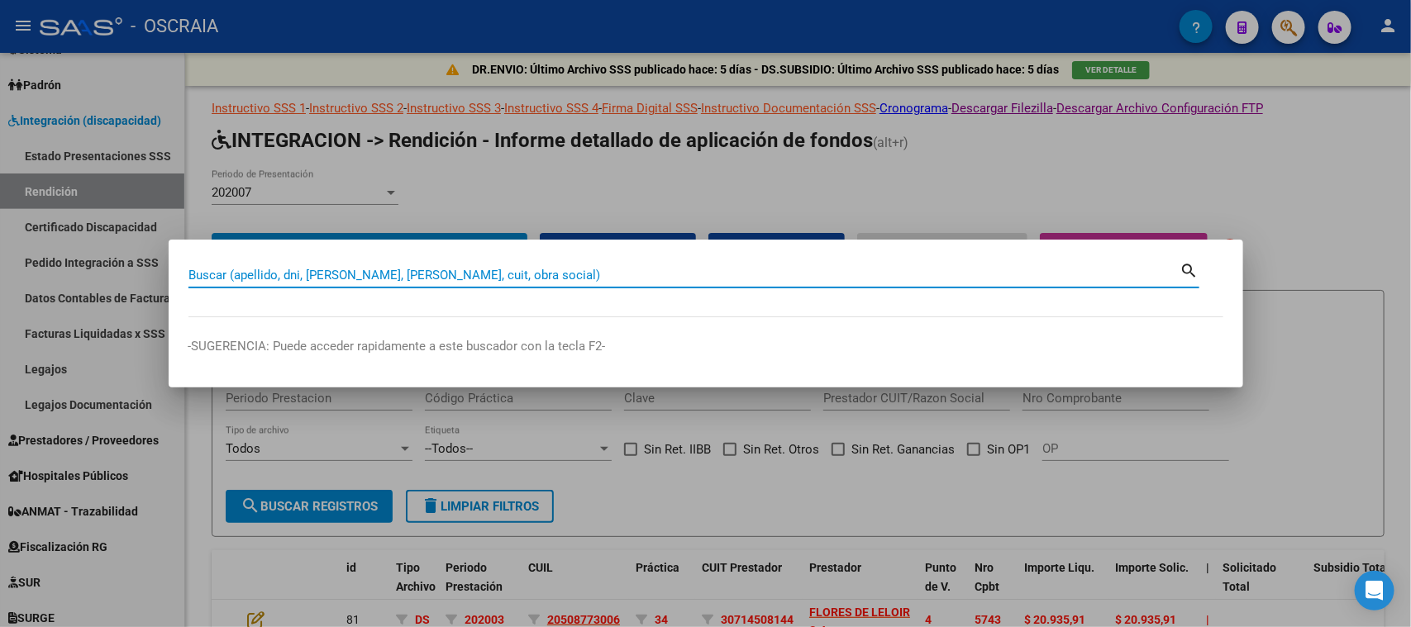
paste input "20433868529"
type input "20433868529"
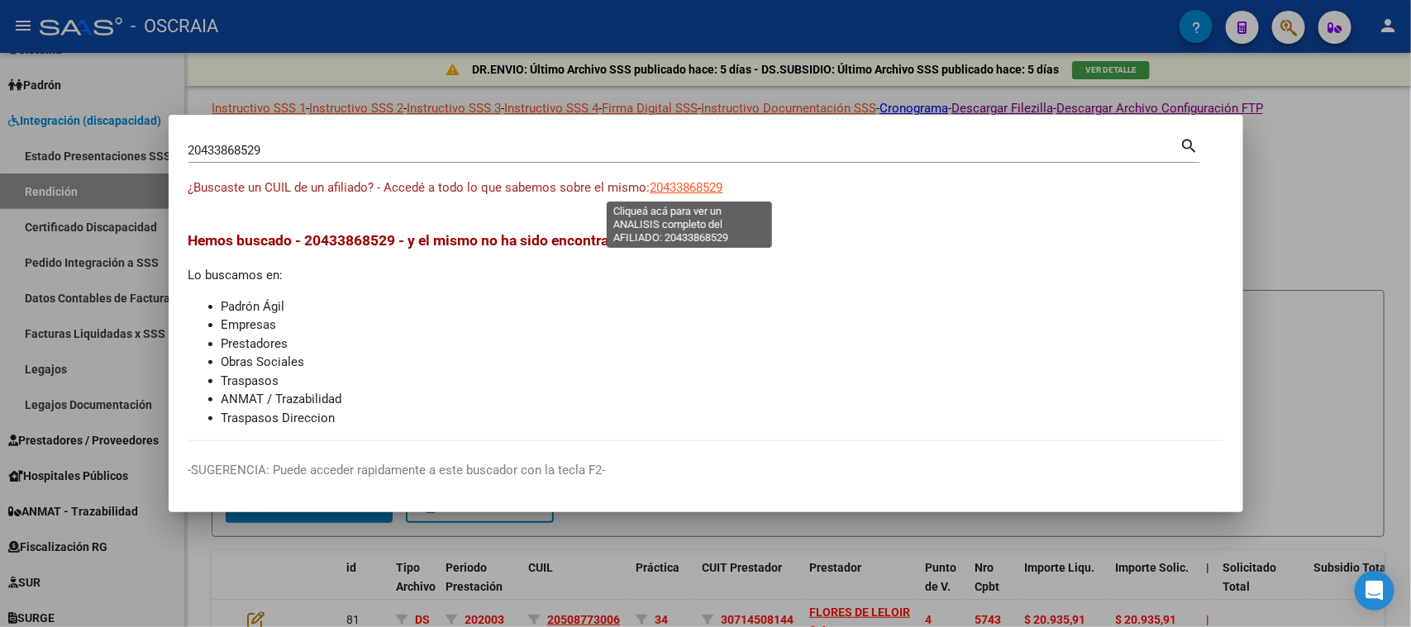
click at [686, 180] on span "20433868529" at bounding box center [687, 187] width 73 height 15
type textarea "20433868529"
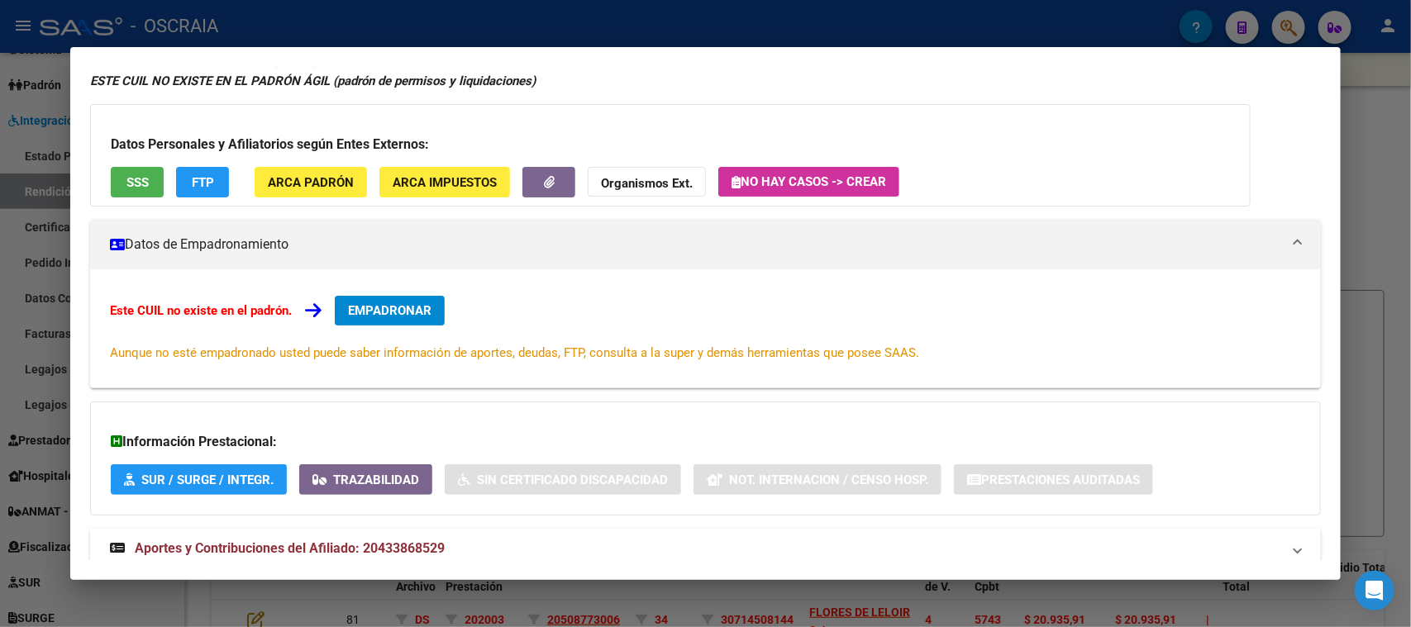
scroll to position [120, 0]
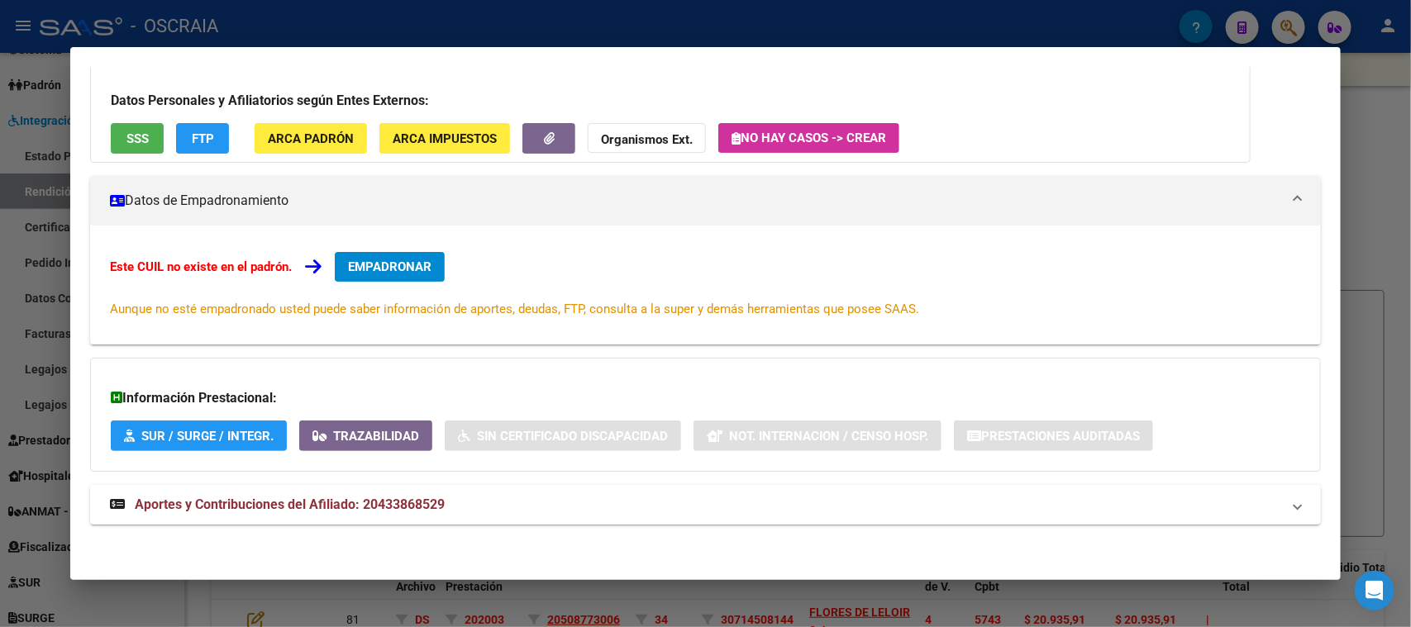
click at [326, 502] on span "Aportes y Contribuciones del Afiliado: 20433868529" at bounding box center [290, 505] width 310 height 16
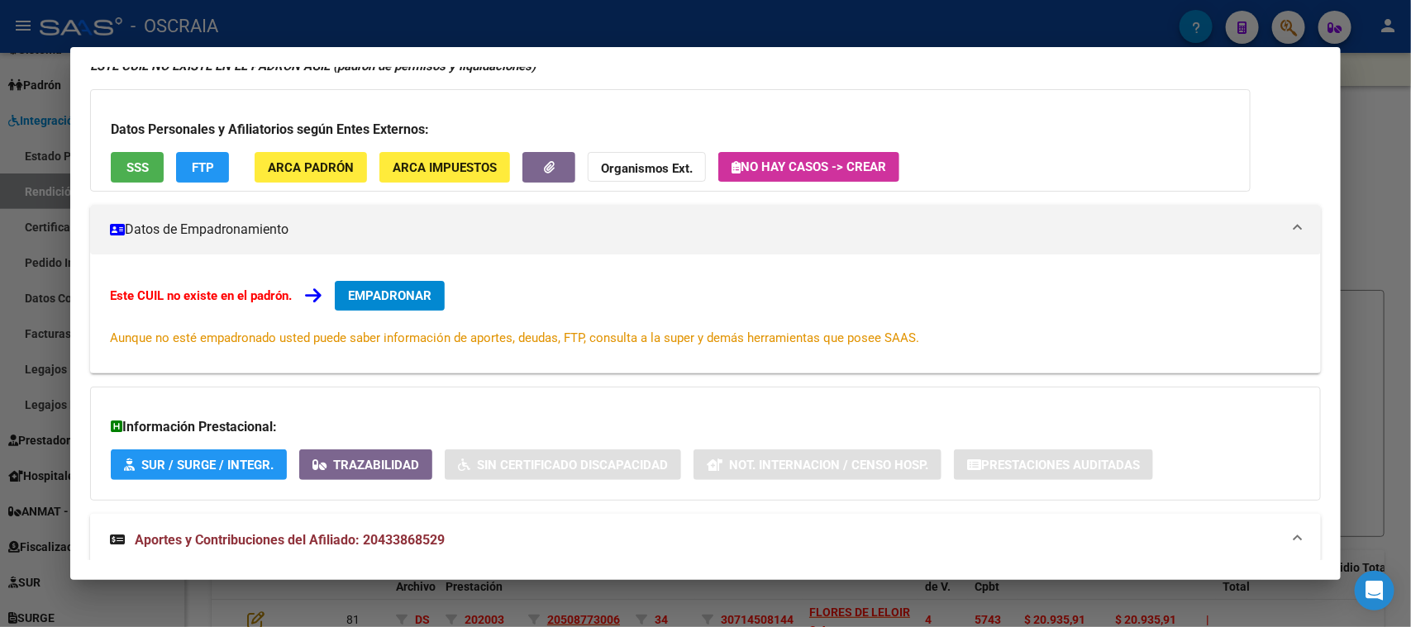
scroll to position [0, 0]
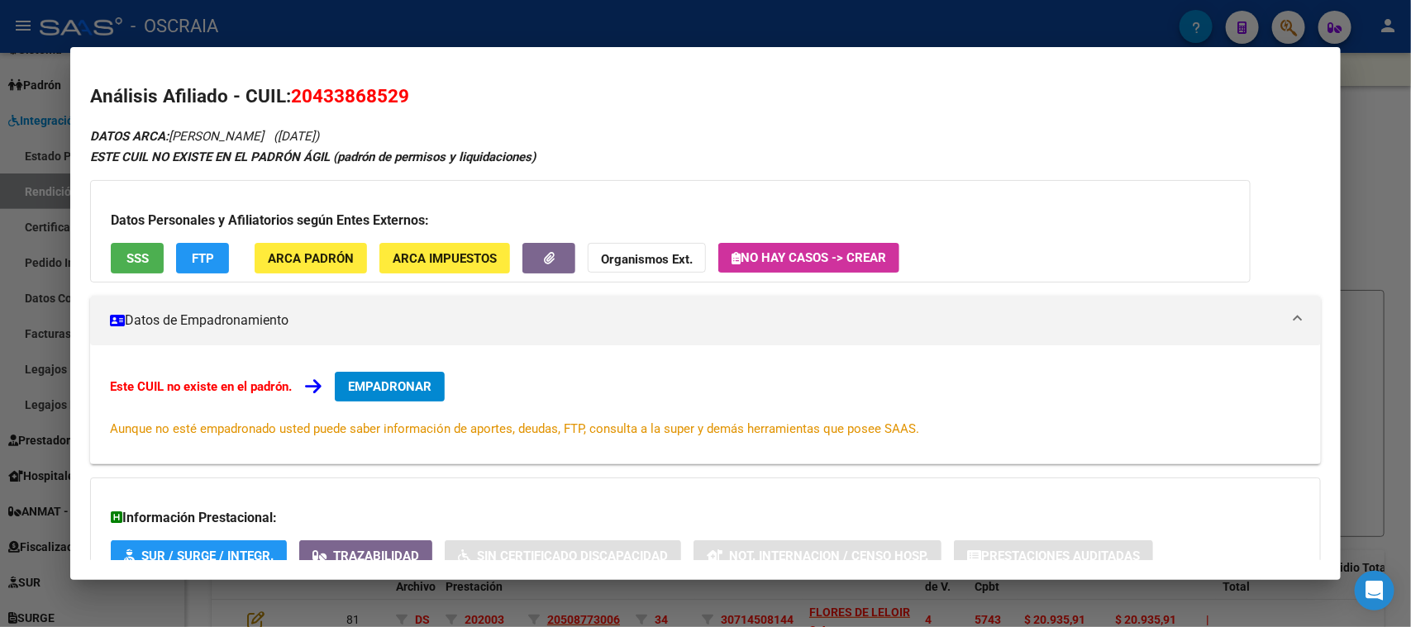
click at [306, 103] on span "20433868529" at bounding box center [350, 95] width 118 height 21
copy span "20433868529"
drag, startPoint x: 174, startPoint y: 133, endPoint x: 455, endPoint y: 113, distance: 281.8
click at [455, 113] on div "Análisis Afiliado - CUIL: 20433868529 DATOS ARCA: [PERSON_NAME] ([DATE]) ESTE C…" at bounding box center [705, 552] width 1230 height 939
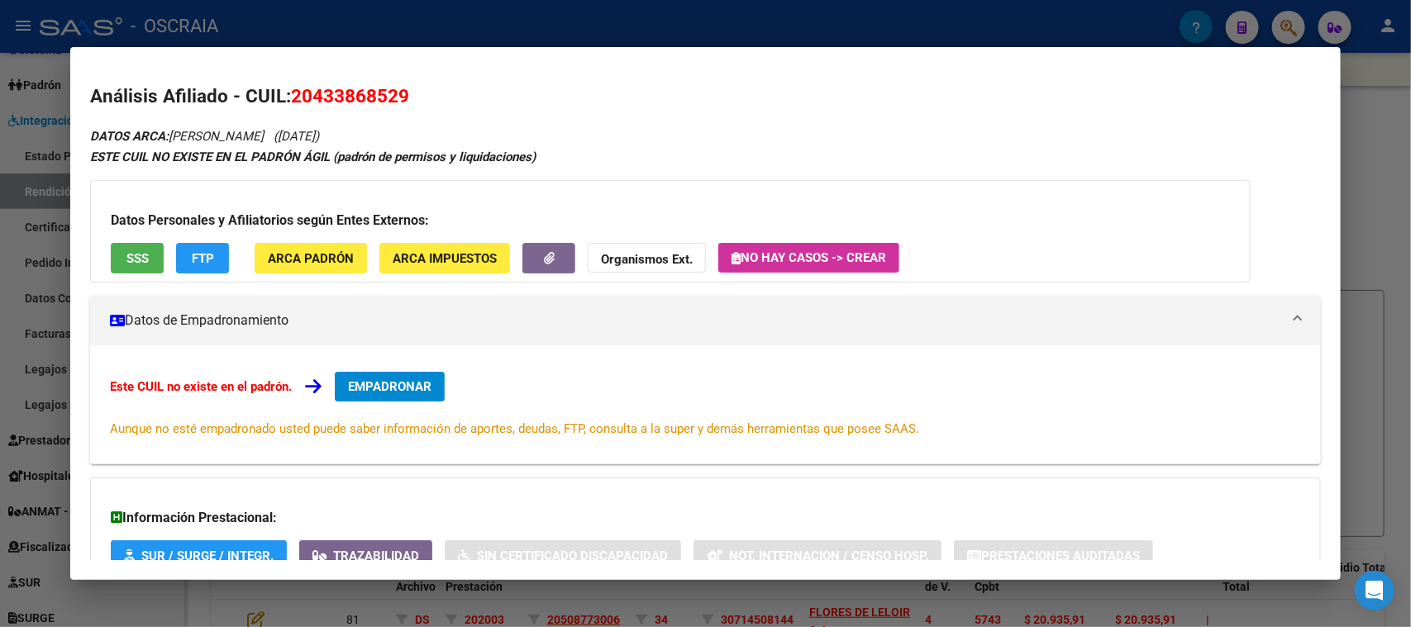
copy icon "[PERSON_NAME] ([DATE])"
click at [336, 96] on span "20433868529" at bounding box center [350, 95] width 118 height 21
copy span "20433868529"
click at [415, 3] on div at bounding box center [705, 313] width 1411 height 627
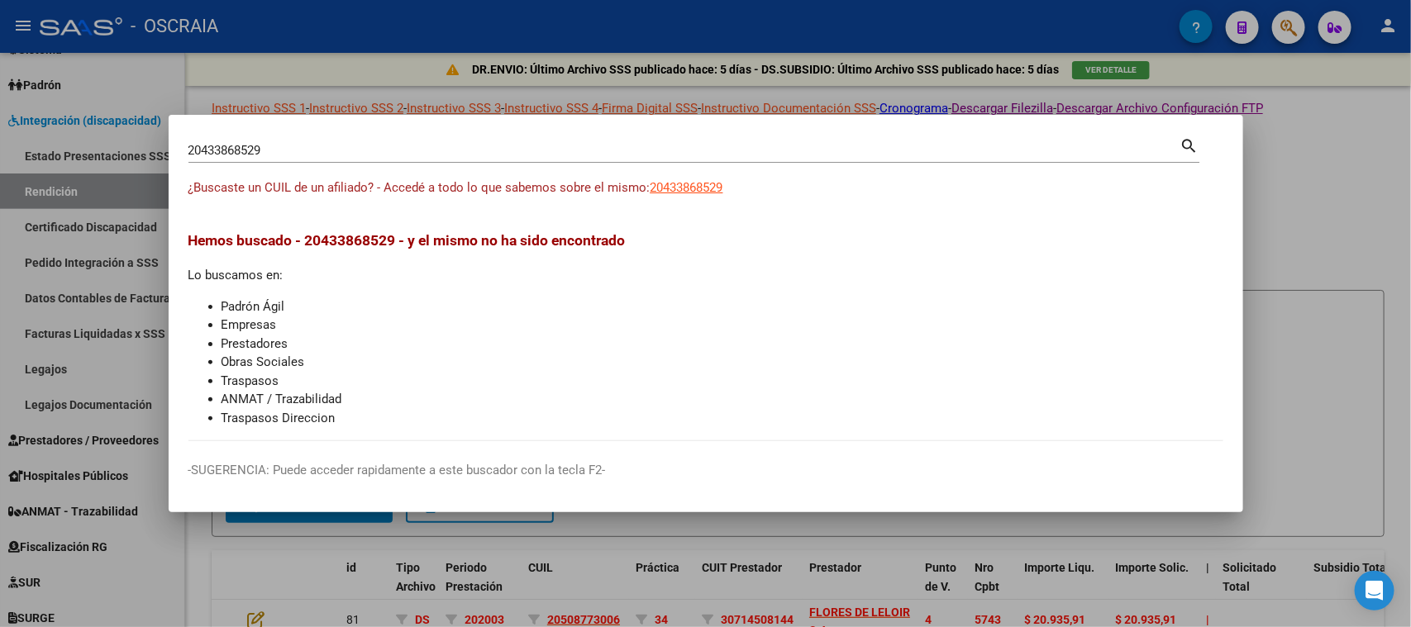
click at [369, 129] on mat-dialog-container "20433868529 Buscar (apellido, dni, cuil, nro traspaso, cuit, obra social) searc…" at bounding box center [706, 314] width 1075 height 398
click at [345, 163] on div "20433868529 [PERSON_NAME] (apellido, dni, [PERSON_NAME], [PERSON_NAME], cuit, o…" at bounding box center [684, 150] width 992 height 25
click at [343, 164] on div "20433868529 [PERSON_NAME] (apellido, dni, cuil, [PERSON_NAME], cuit, obra socia…" at bounding box center [693, 157] width 1011 height 44
click at [331, 147] on input "20433868529" at bounding box center [684, 150] width 992 height 15
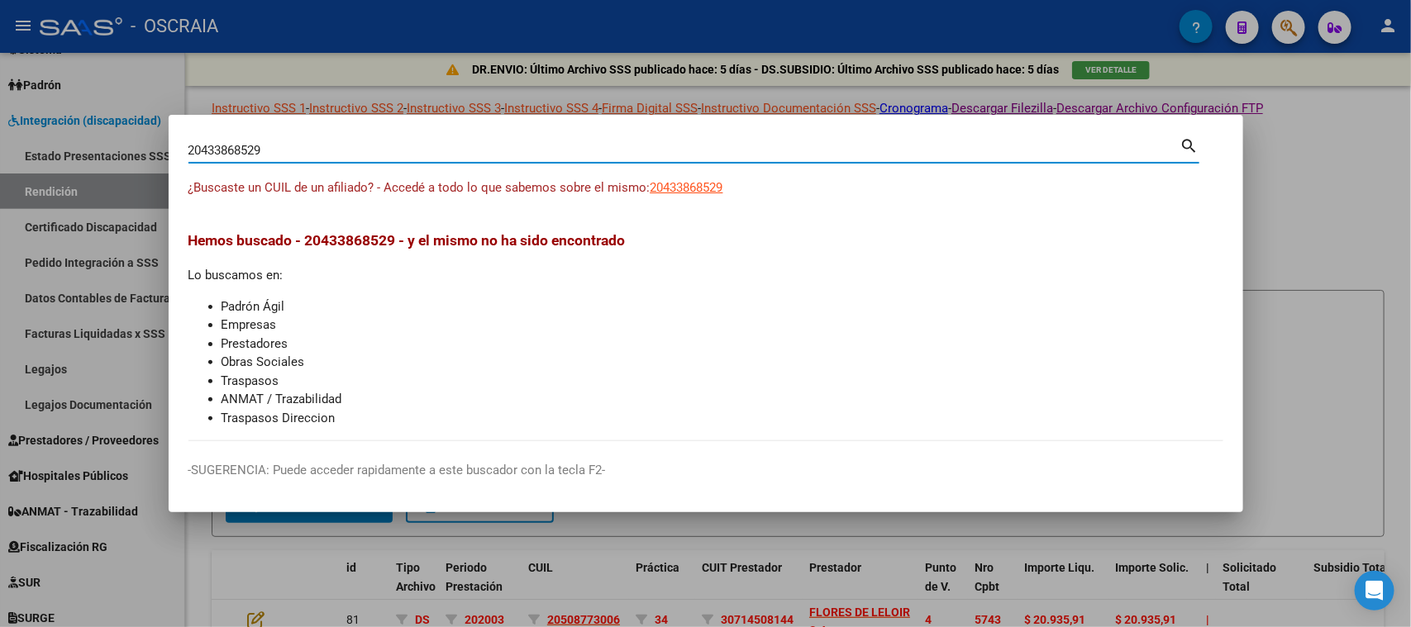
click at [331, 147] on input "20433868529" at bounding box center [684, 150] width 992 height 15
paste input "7399625918"
type input "27399625918"
click at [674, 196] on app-link-go-to "27399625918" at bounding box center [687, 188] width 73 height 19
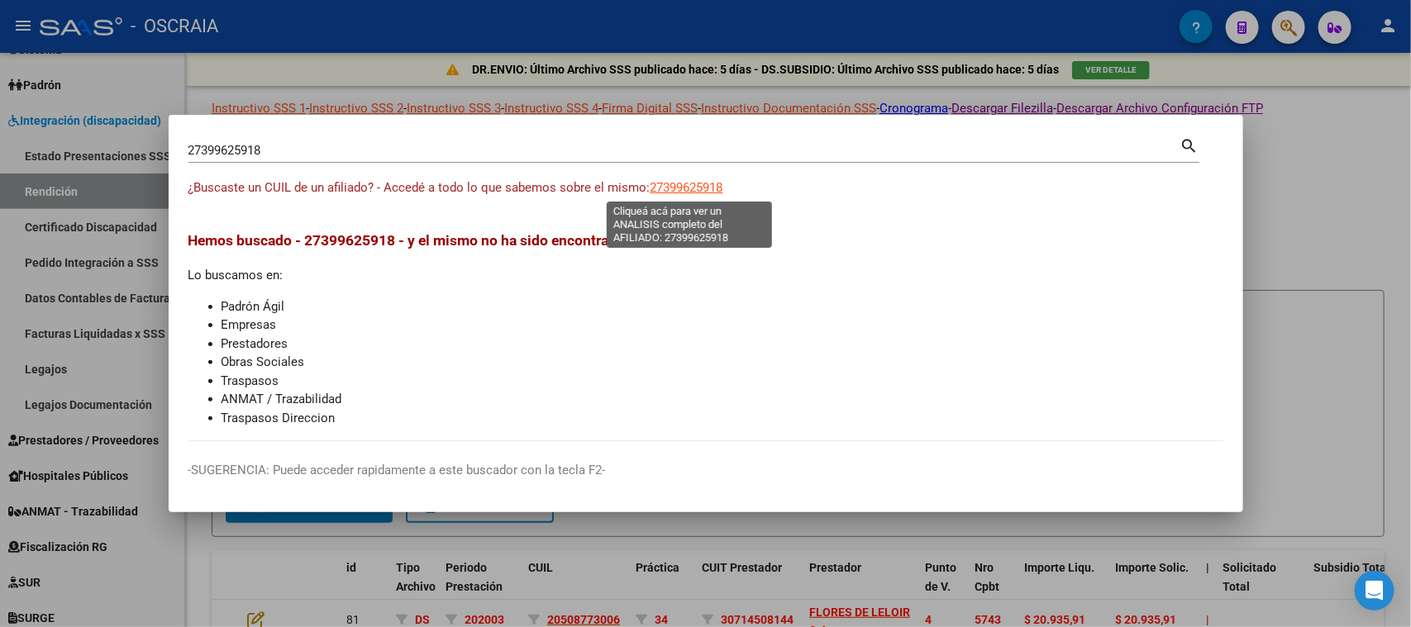
click at [675, 184] on span "27399625918" at bounding box center [687, 187] width 73 height 15
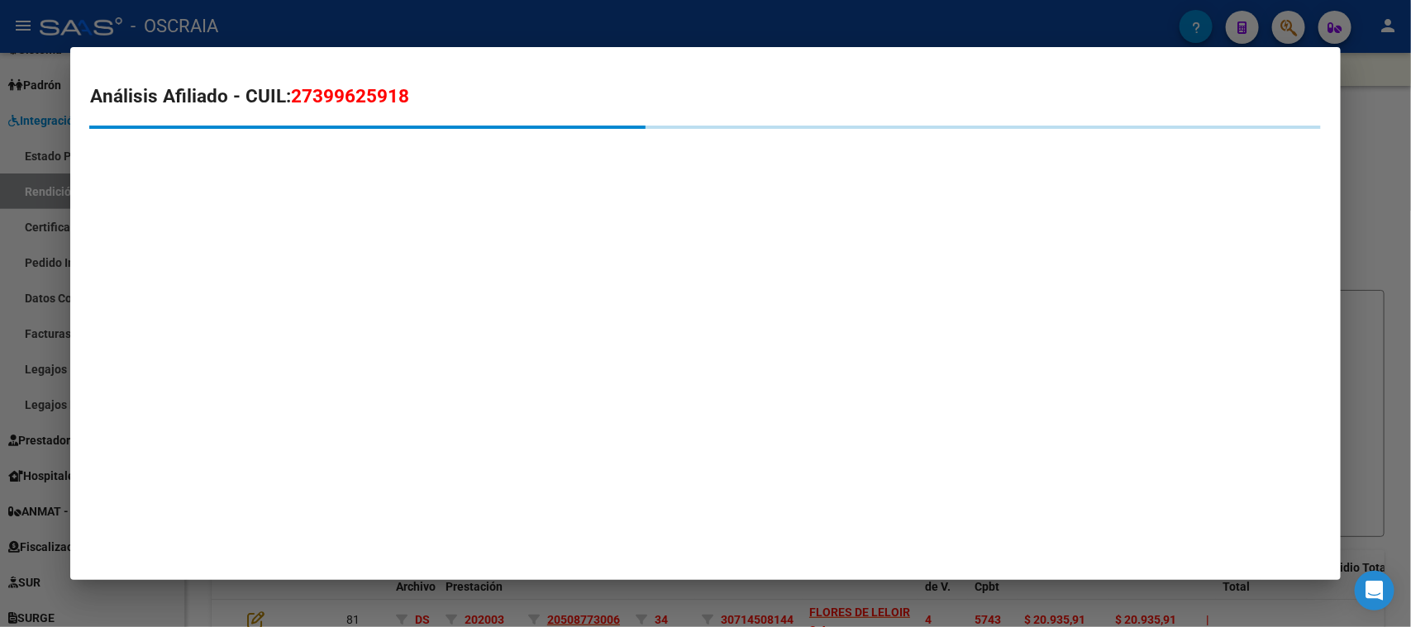
click at [355, 83] on h2 "Análisis Afiliado - CUIL: 27399625918" at bounding box center [705, 97] width 1230 height 28
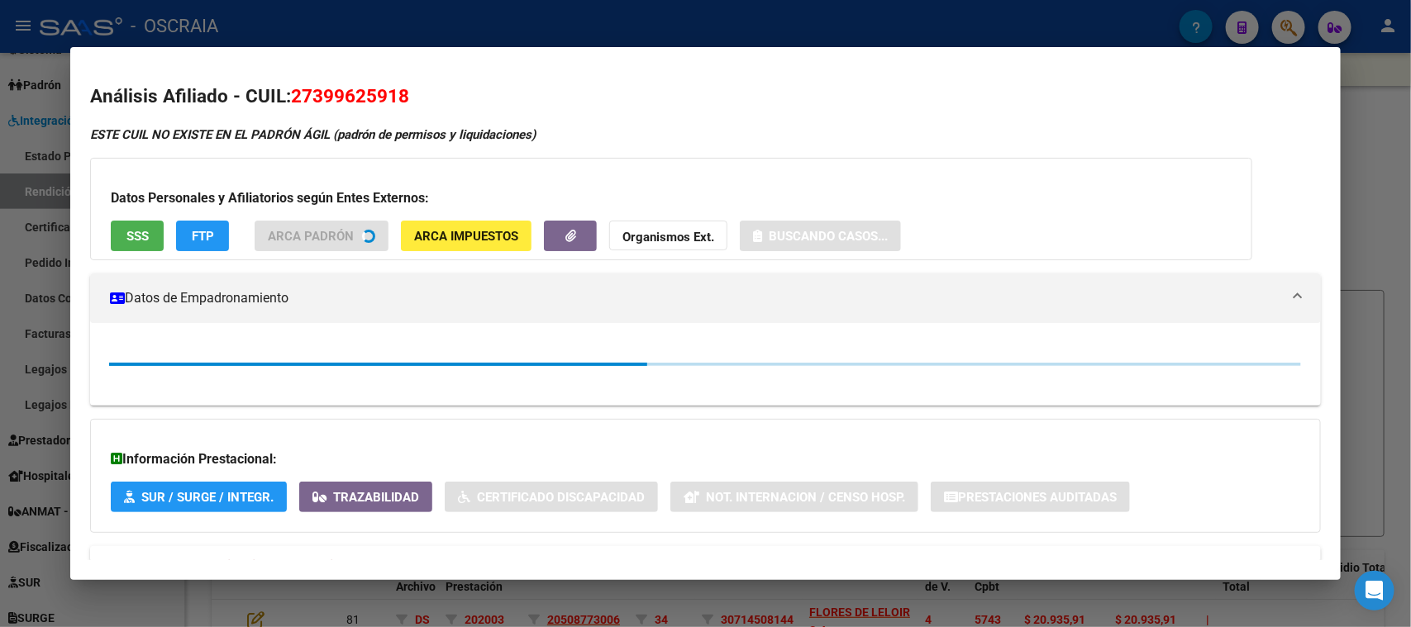
click at [355, 83] on h2 "Análisis Afiliado - CUIL: 27399625918" at bounding box center [705, 97] width 1230 height 28
copy span "27399625918"
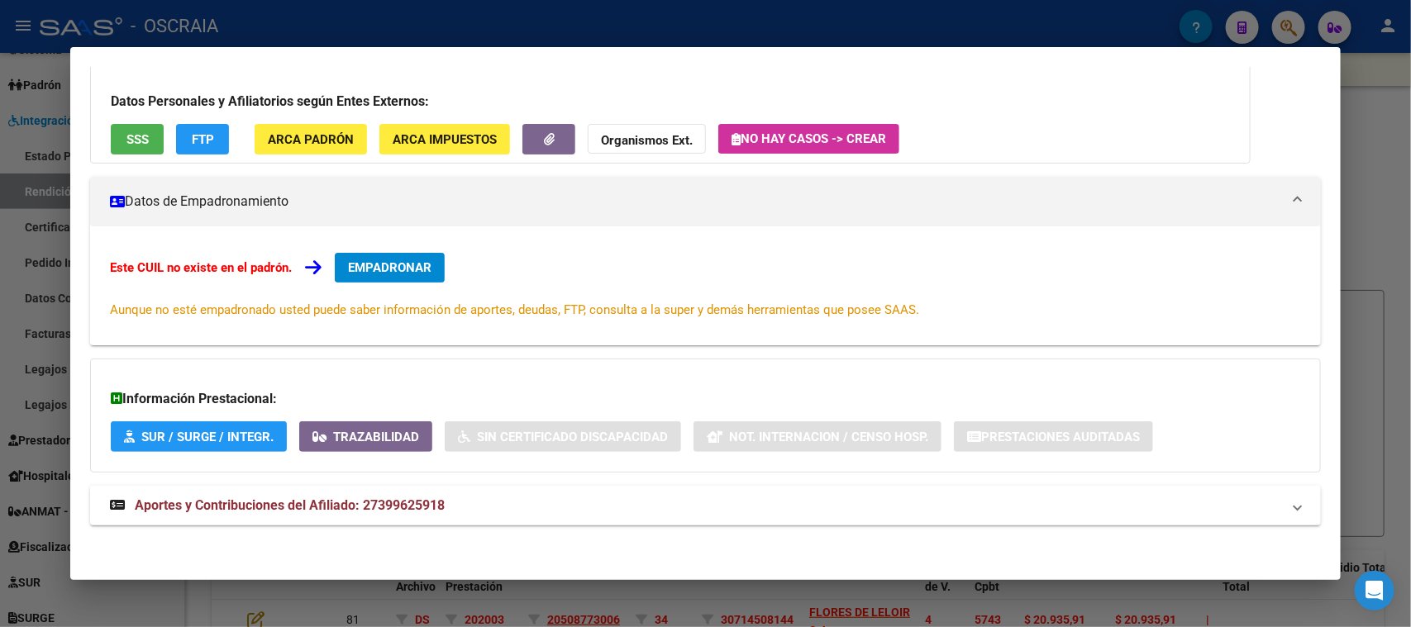
scroll to position [120, 0]
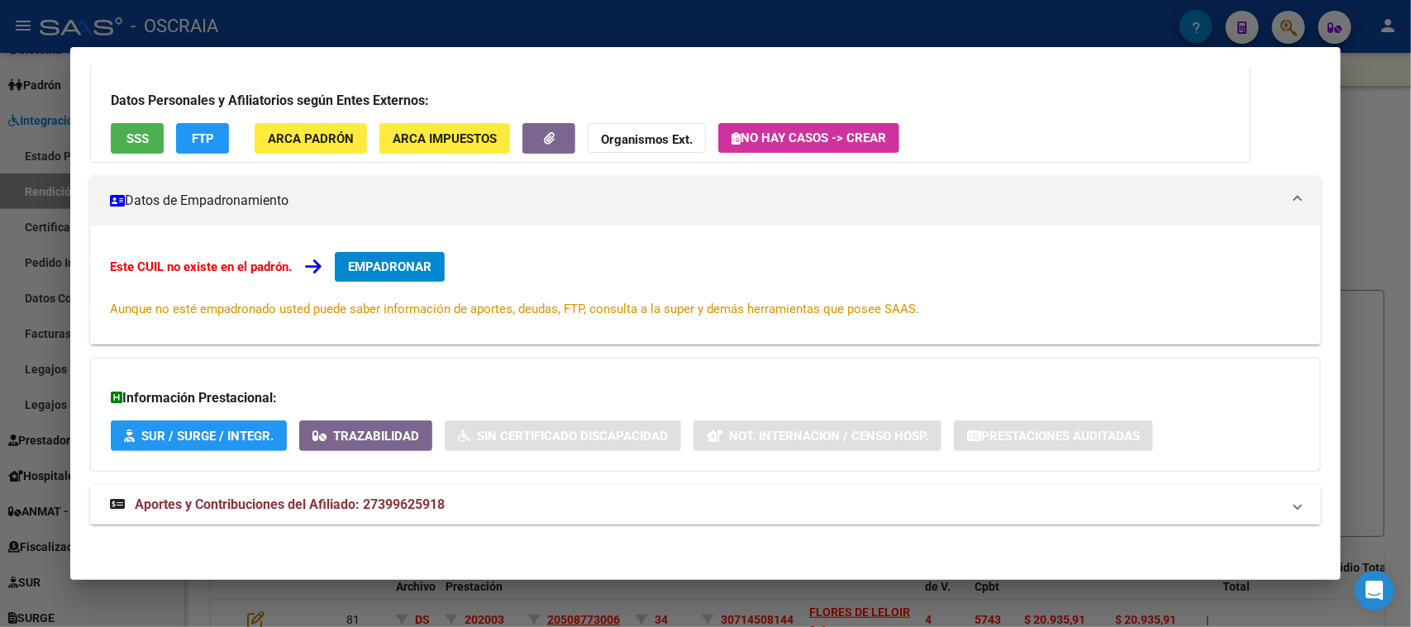
click at [460, 502] on mat-panel-title "Aportes y Contribuciones del Afiliado: 27399625918" at bounding box center [695, 505] width 1171 height 20
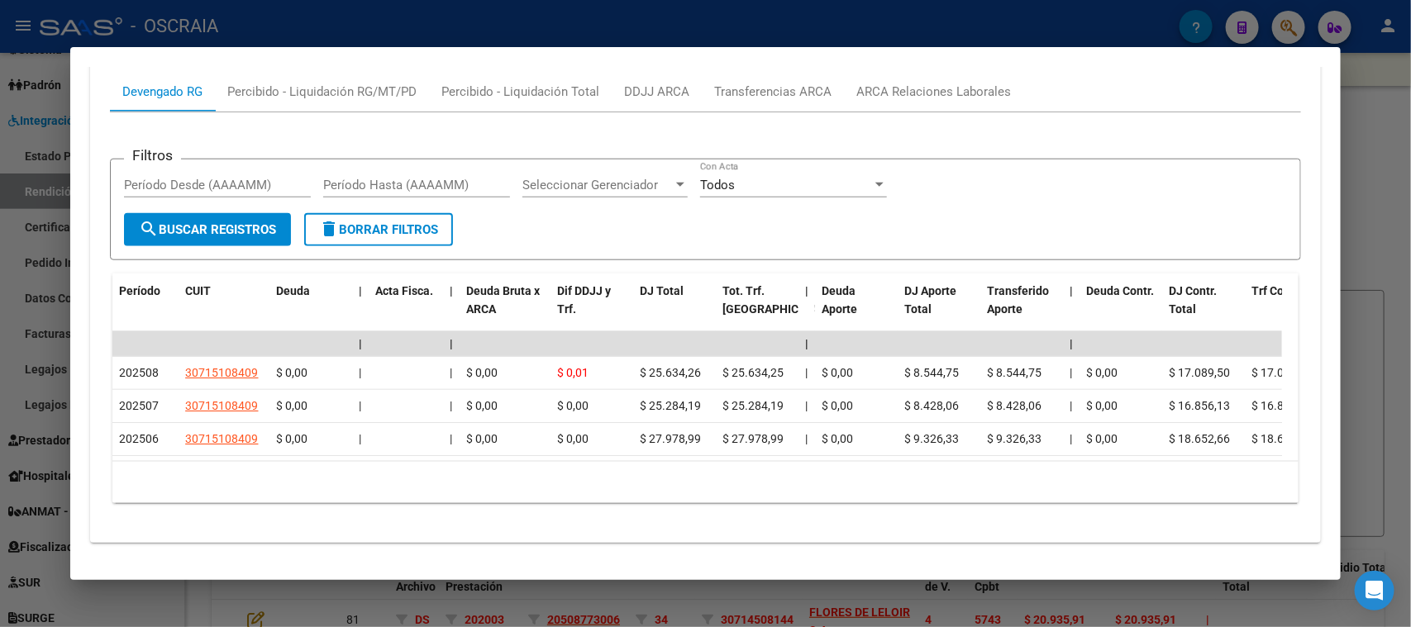
scroll to position [701, 0]
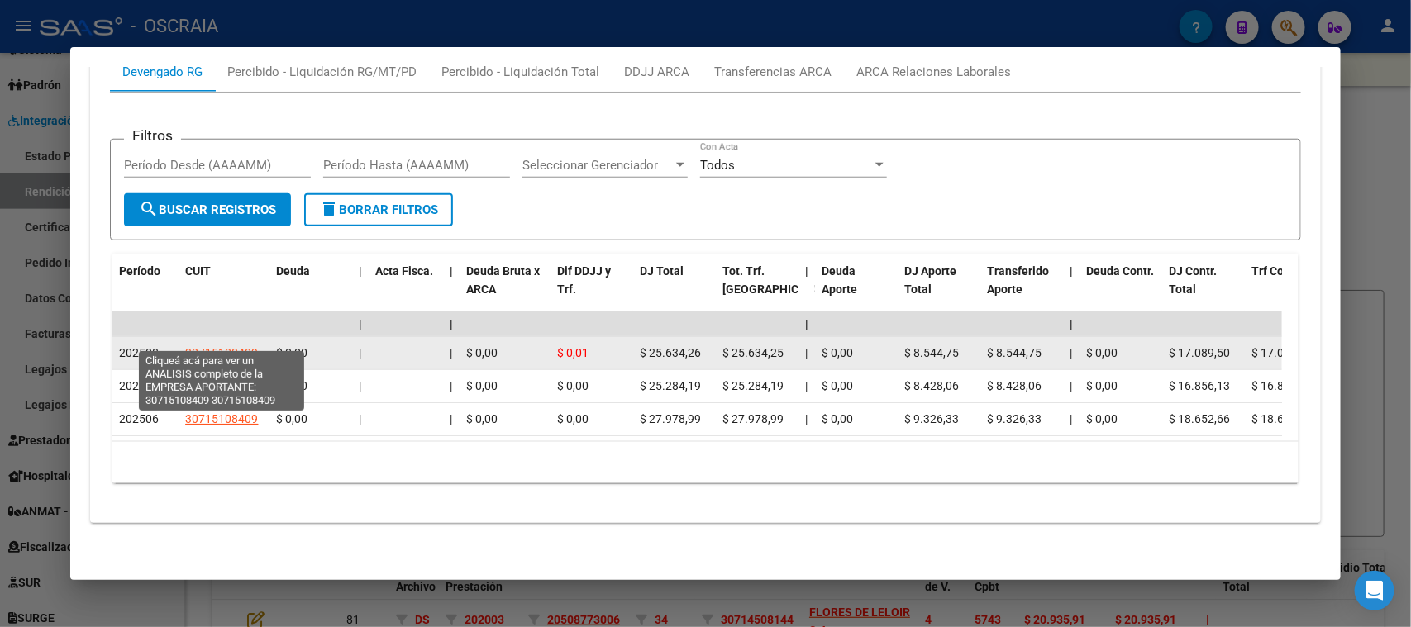
click at [197, 346] on span "30715108409" at bounding box center [221, 352] width 73 height 13
type textarea "30715108409"
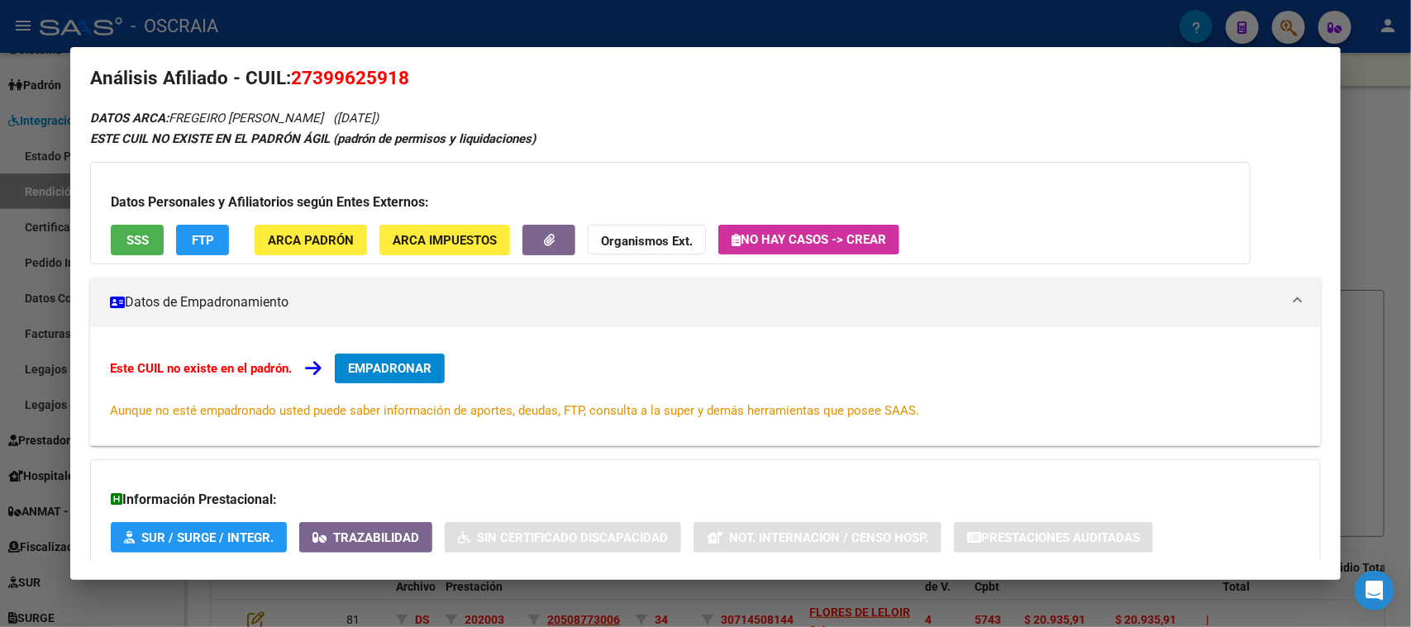
scroll to position [0, 0]
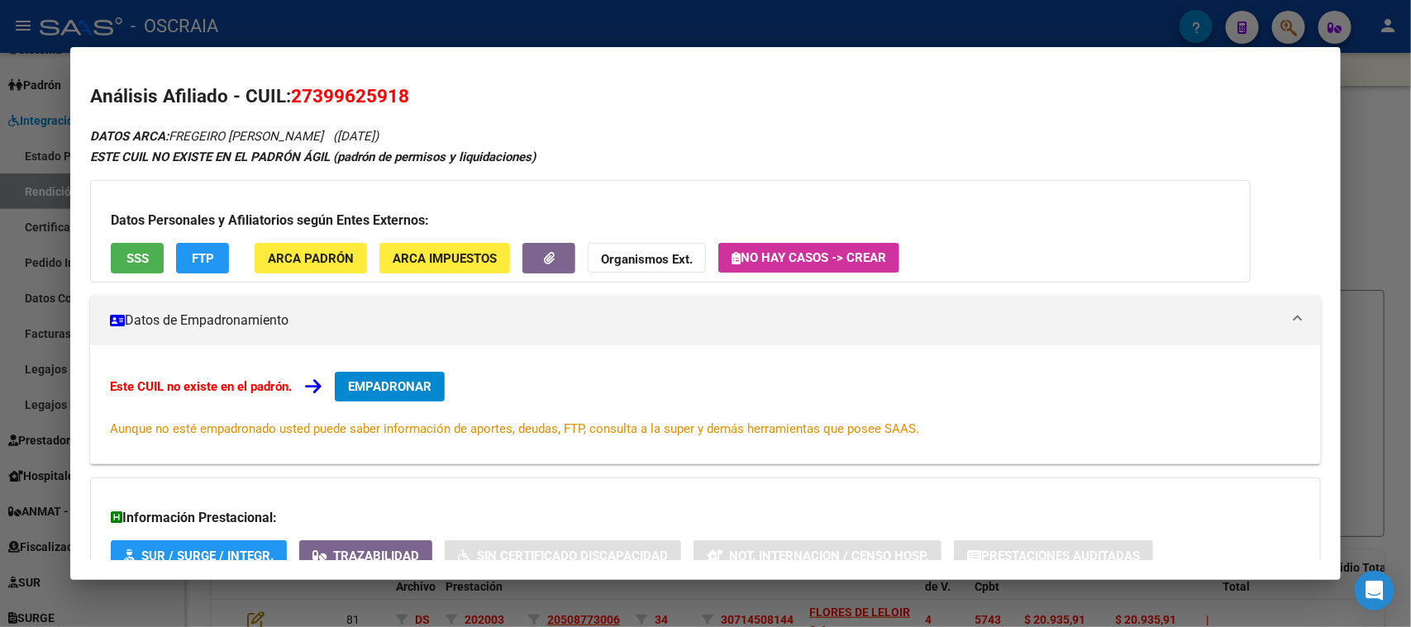
click at [353, 97] on span "27399625918" at bounding box center [350, 95] width 118 height 21
click at [349, 101] on span "27399625918" at bounding box center [350, 95] width 118 height 21
click at [411, 94] on h2 "Análisis Afiliado - CUIL: 27399625918" at bounding box center [705, 97] width 1230 height 28
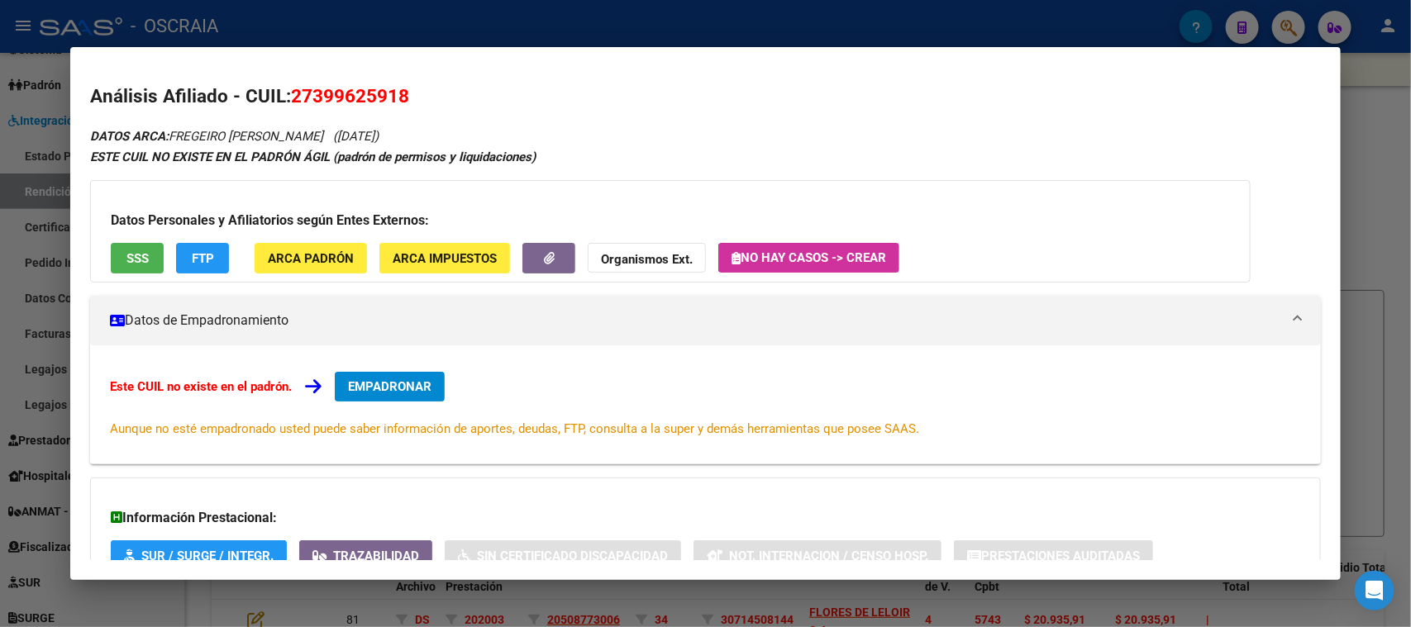
click at [411, 94] on h2 "Análisis Afiliado - CUIL: 27399625918" at bounding box center [705, 97] width 1230 height 28
click at [395, 94] on span "27399625918" at bounding box center [350, 95] width 118 height 21
copy span "27399625918"
drag, startPoint x: 173, startPoint y: 130, endPoint x: 404, endPoint y: 147, distance: 232.1
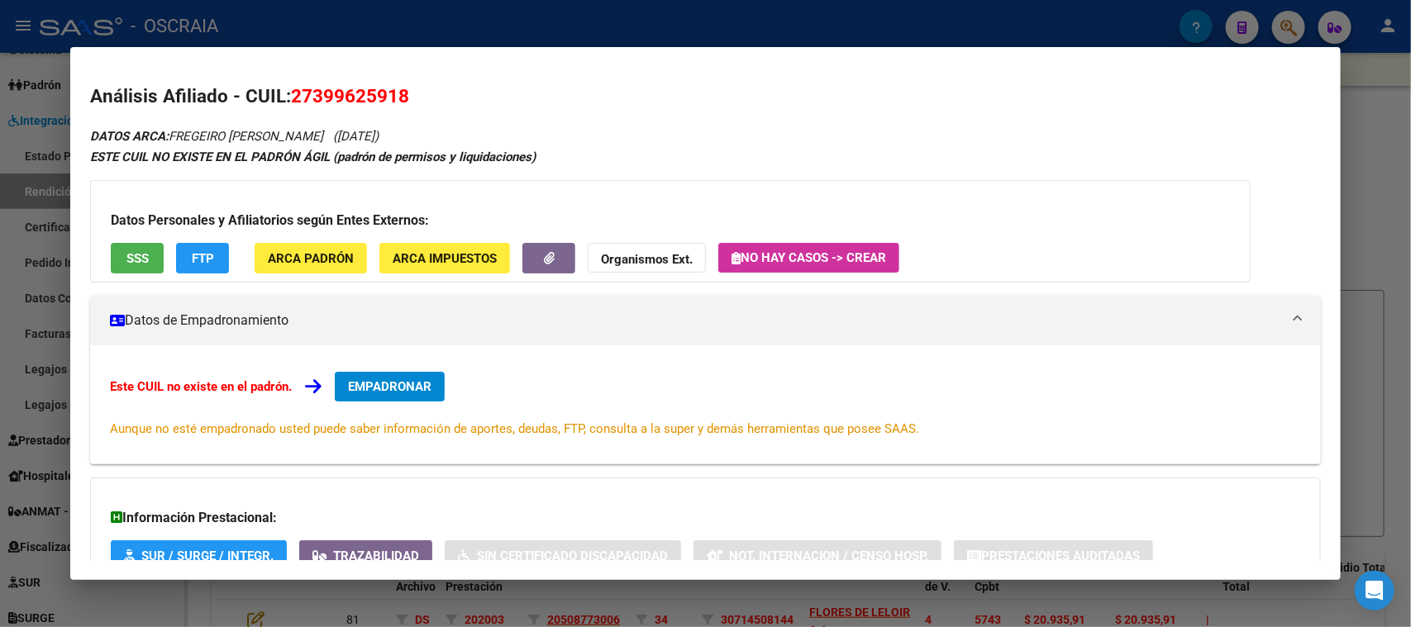
copy icon "FREGEIRO [PERSON_NAME] ([DATE])"
click at [392, 98] on span "27399625918" at bounding box center [350, 95] width 118 height 21
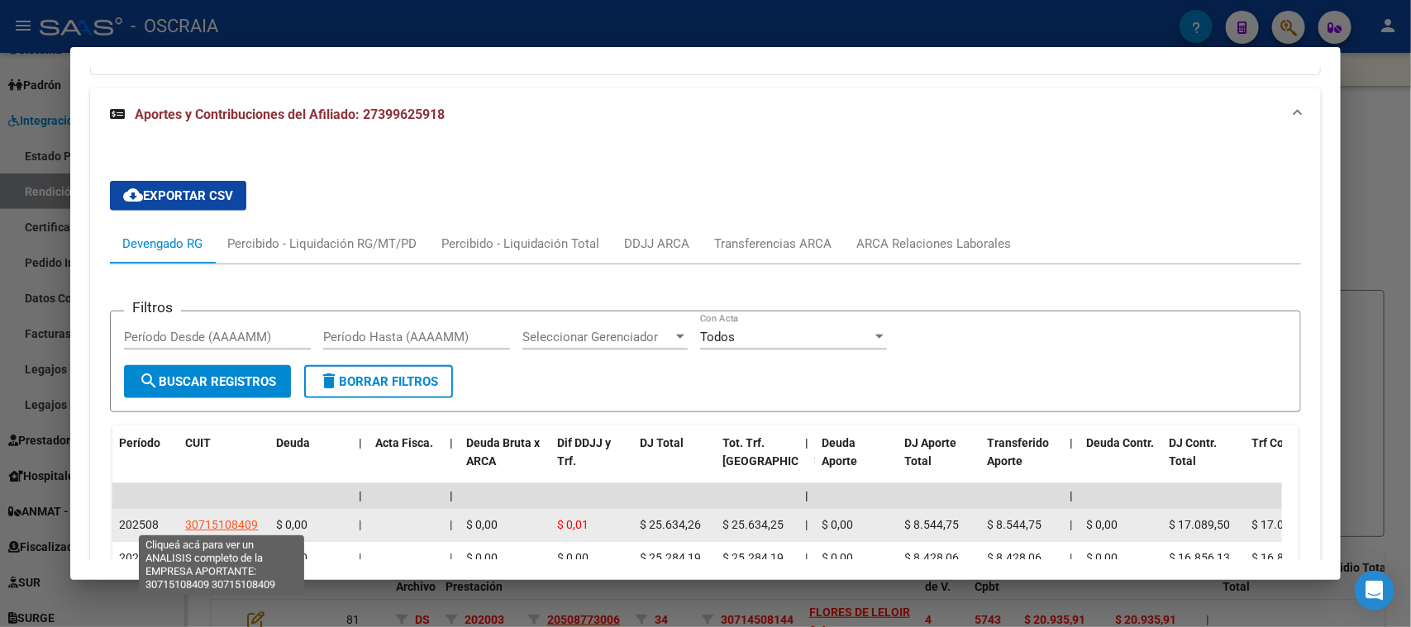
click at [250, 519] on span "30715108409" at bounding box center [221, 524] width 73 height 13
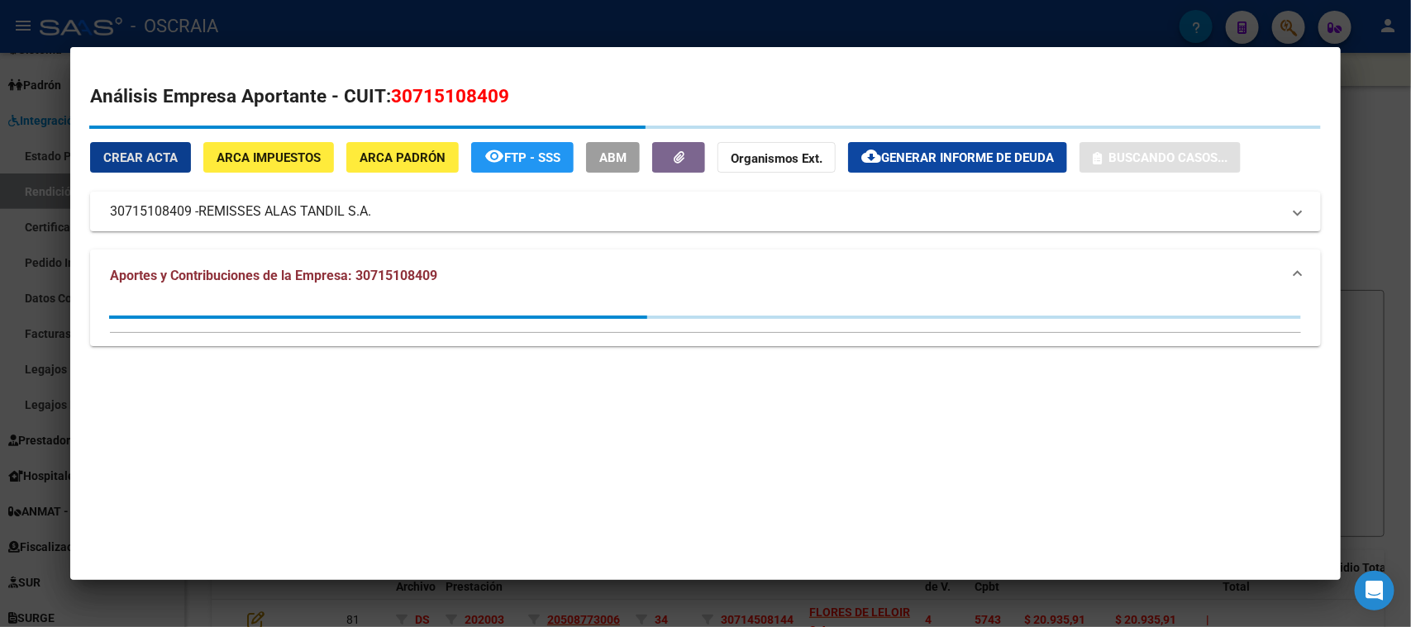
click at [375, 210] on mat-expansion-panel-header "30715108409 - REMISSES ALAS TANDIL S.A." at bounding box center [705, 212] width 1230 height 40
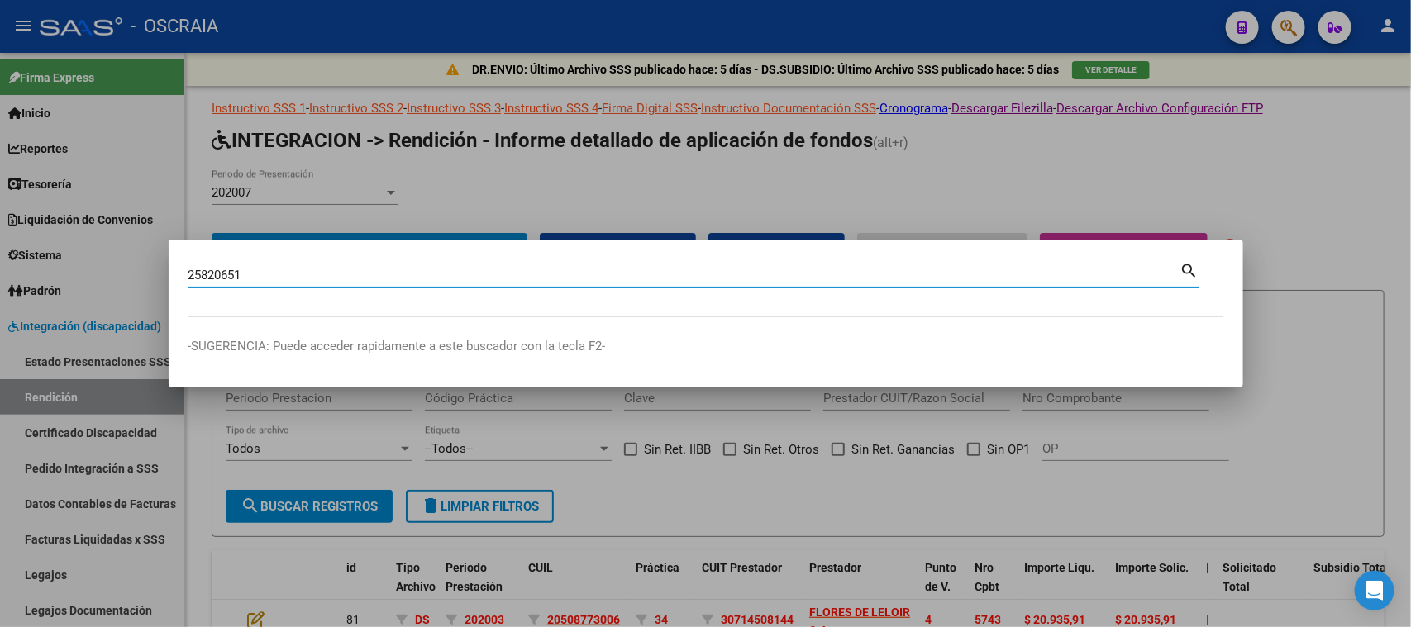
type input "25820651"
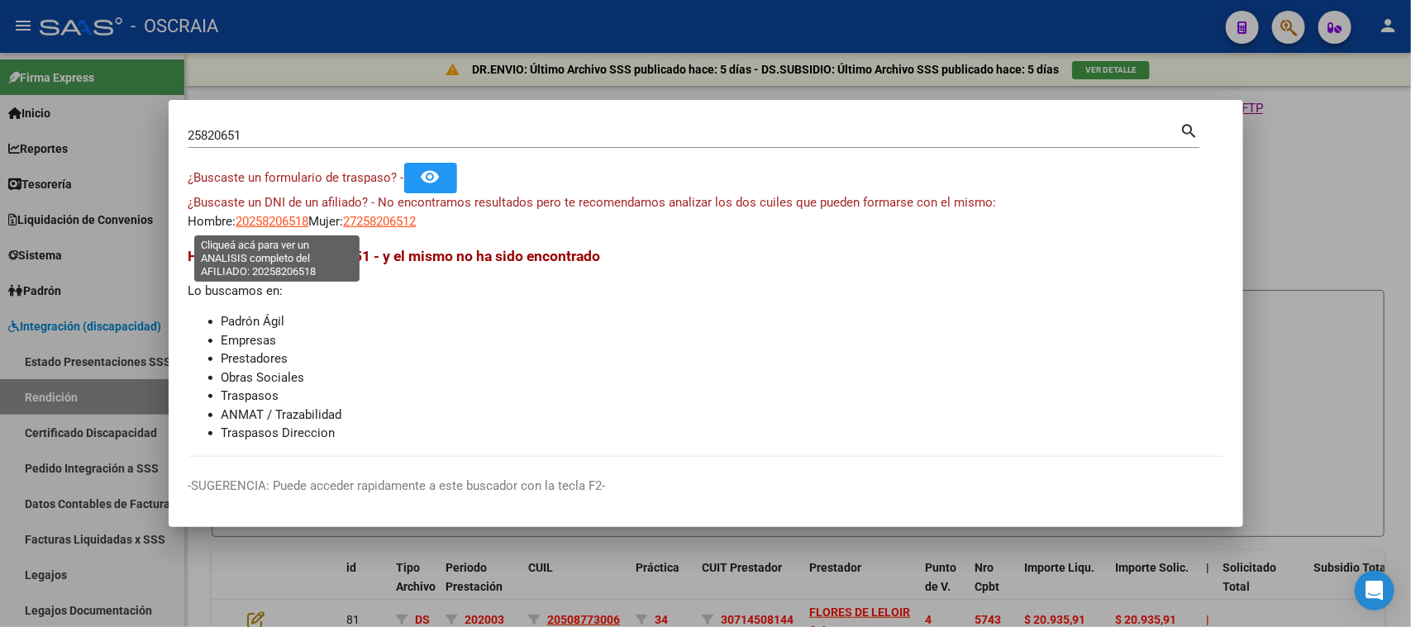
click at [297, 221] on span "20258206518" at bounding box center [272, 221] width 73 height 15
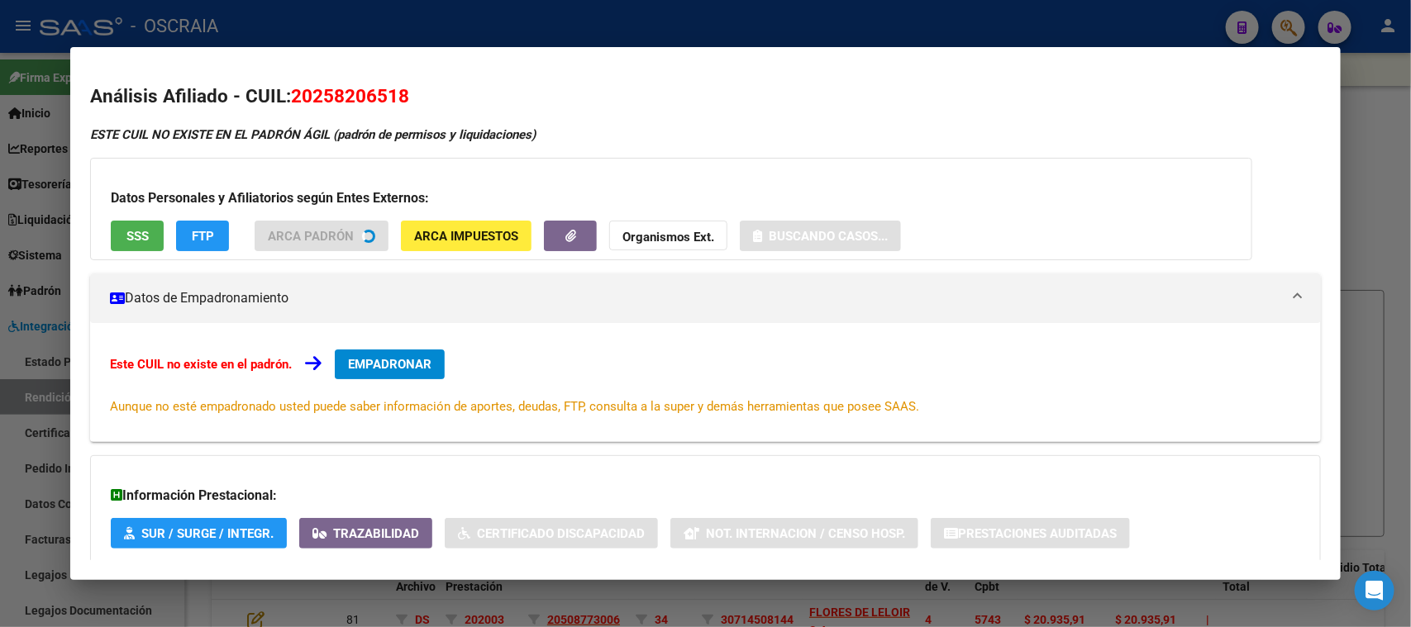
click at [334, 105] on span "20258206518" at bounding box center [350, 95] width 118 height 21
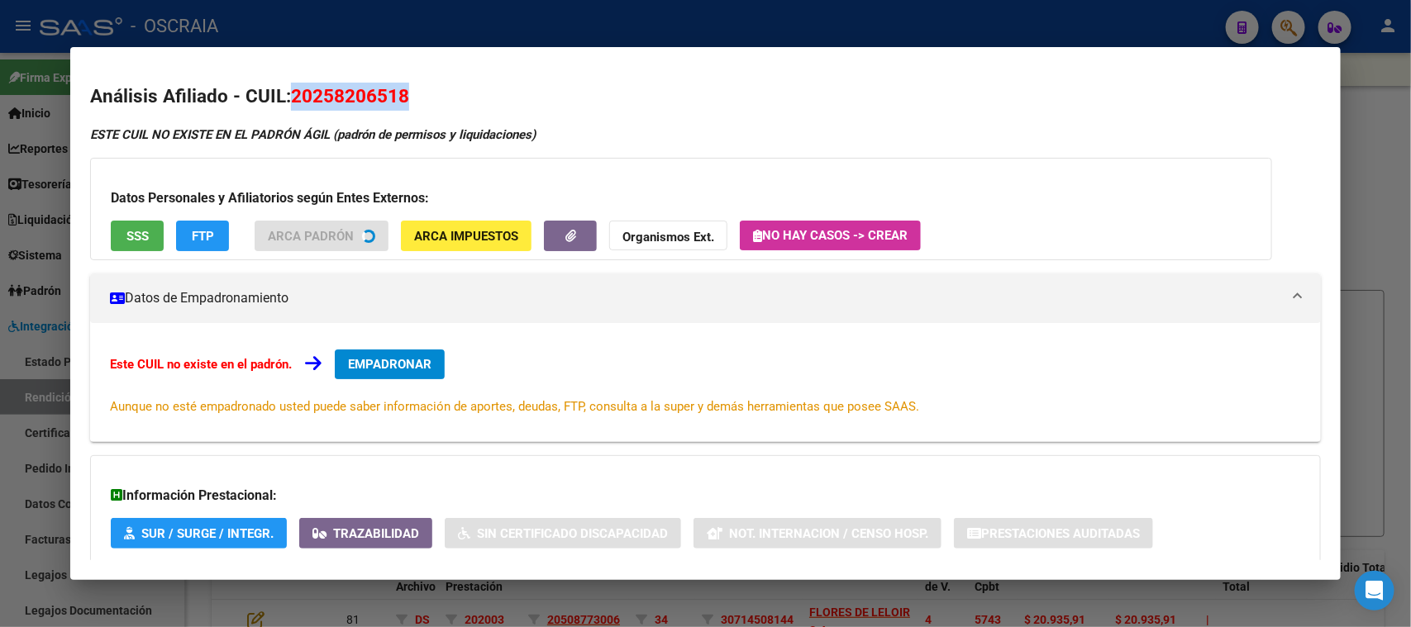
click at [334, 105] on span "20258206518" at bounding box center [350, 95] width 118 height 21
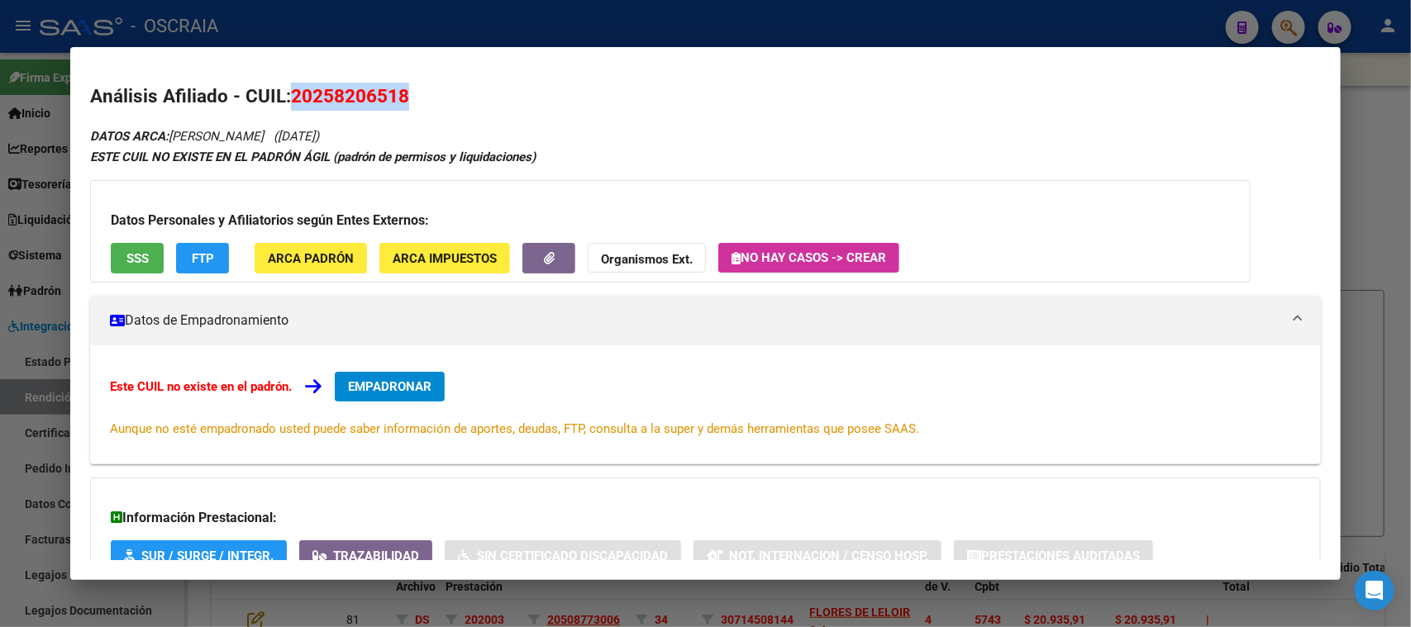
copy span "20258206518"
click at [122, 258] on button "SSS" at bounding box center [137, 258] width 53 height 31
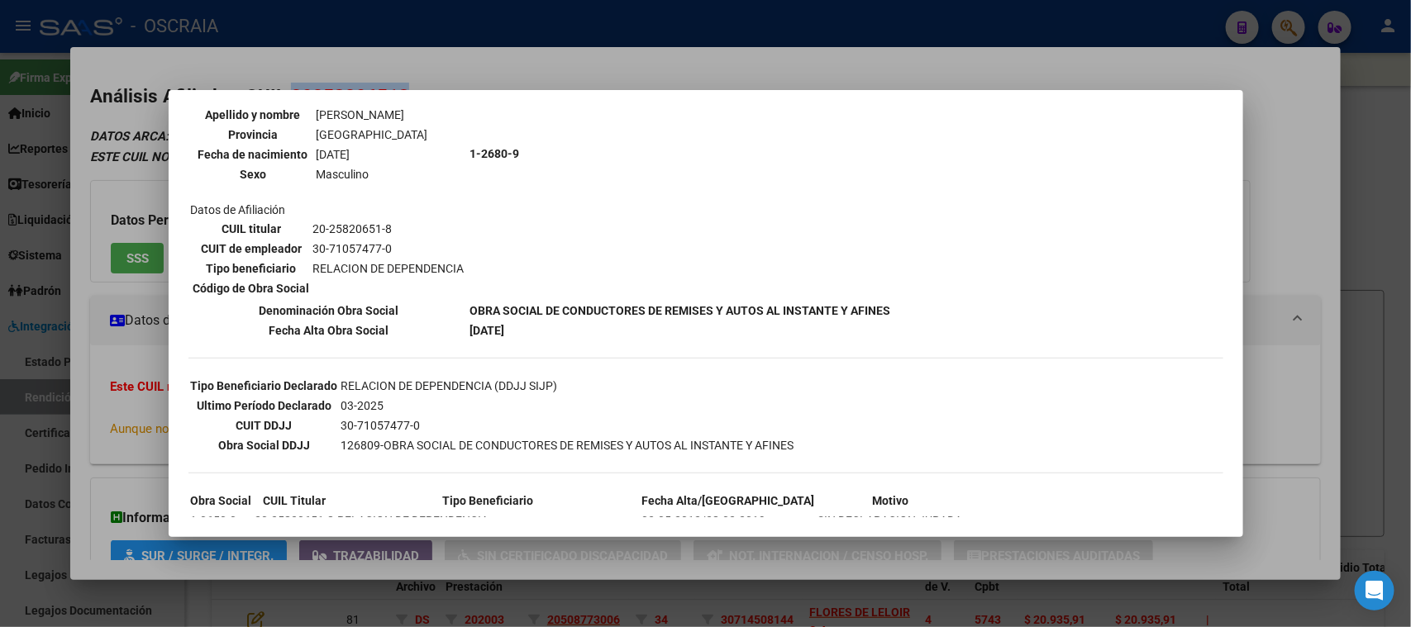
scroll to position [206, 0]
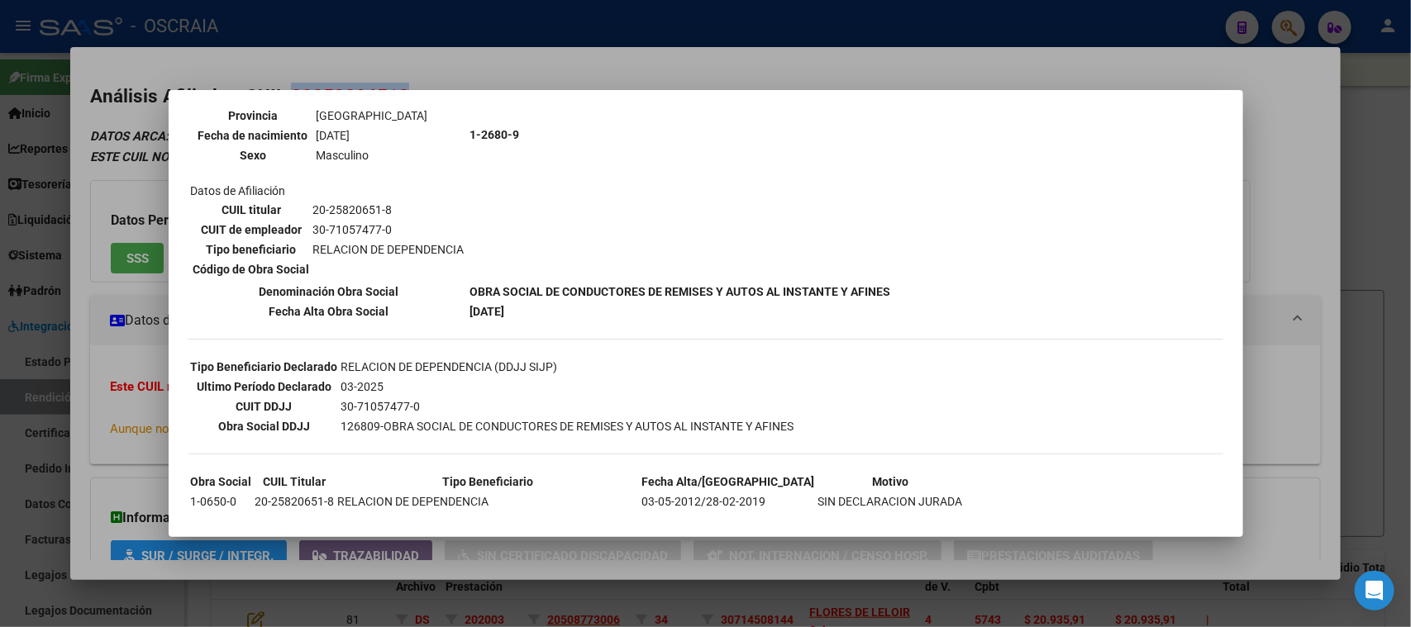
click at [522, 60] on div at bounding box center [705, 313] width 1411 height 627
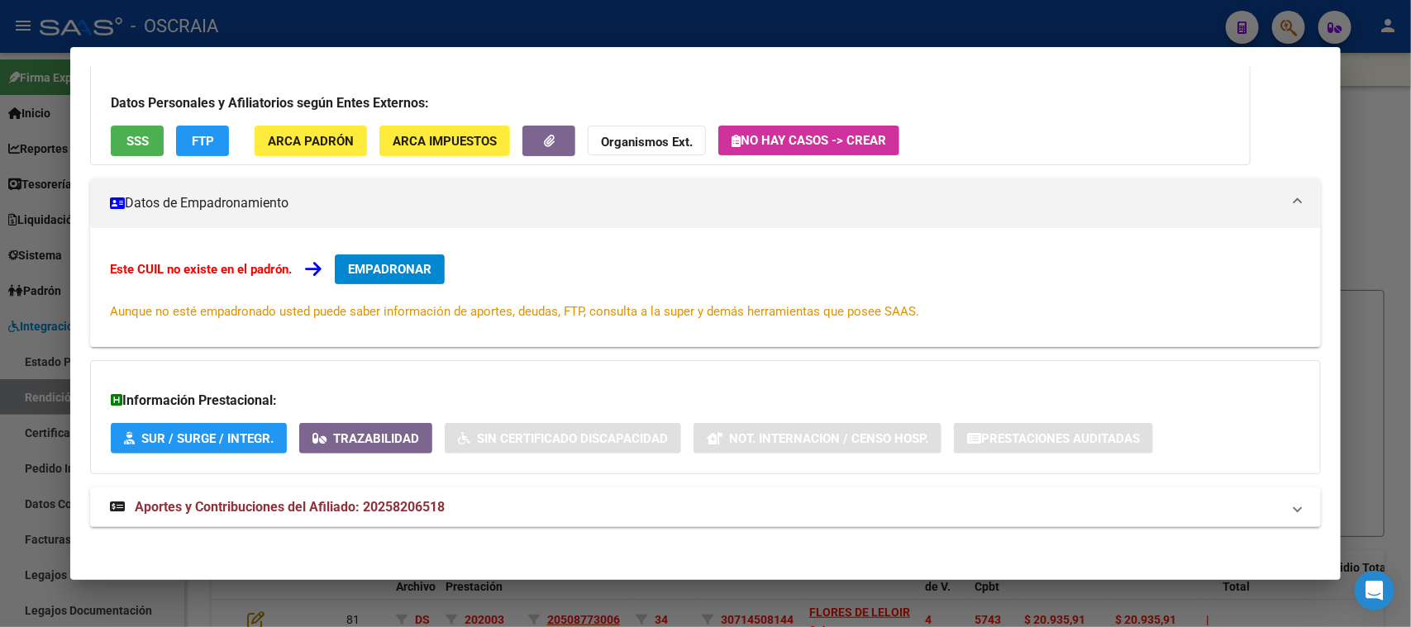
scroll to position [120, 0]
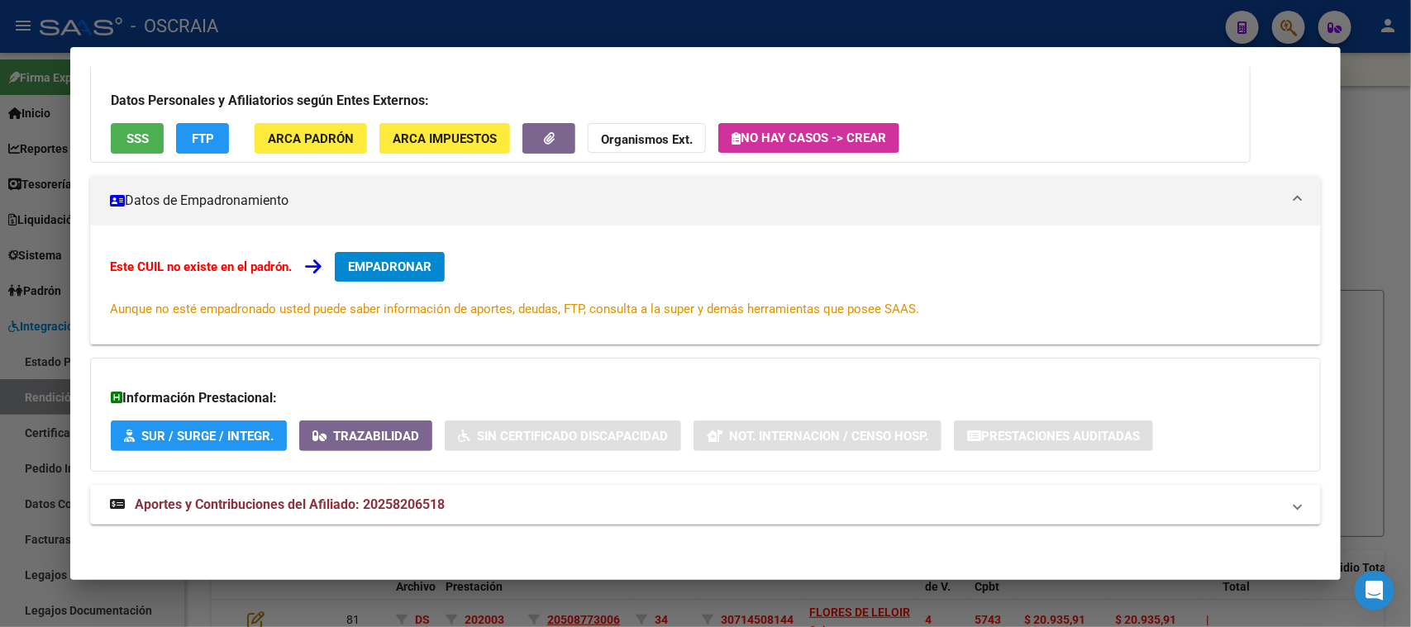
click at [470, 474] on div "DATOS ARCA: LEMOS RICARDO (30/01/1976) ESTE CUIL NO EXISTE EN EL PADRÓN ÁGIL (p…" at bounding box center [705, 274] width 1230 height 537
click at [470, 496] on mat-panel-title "Aportes y Contribuciones del Afiliado: 20258206518" at bounding box center [695, 505] width 1171 height 20
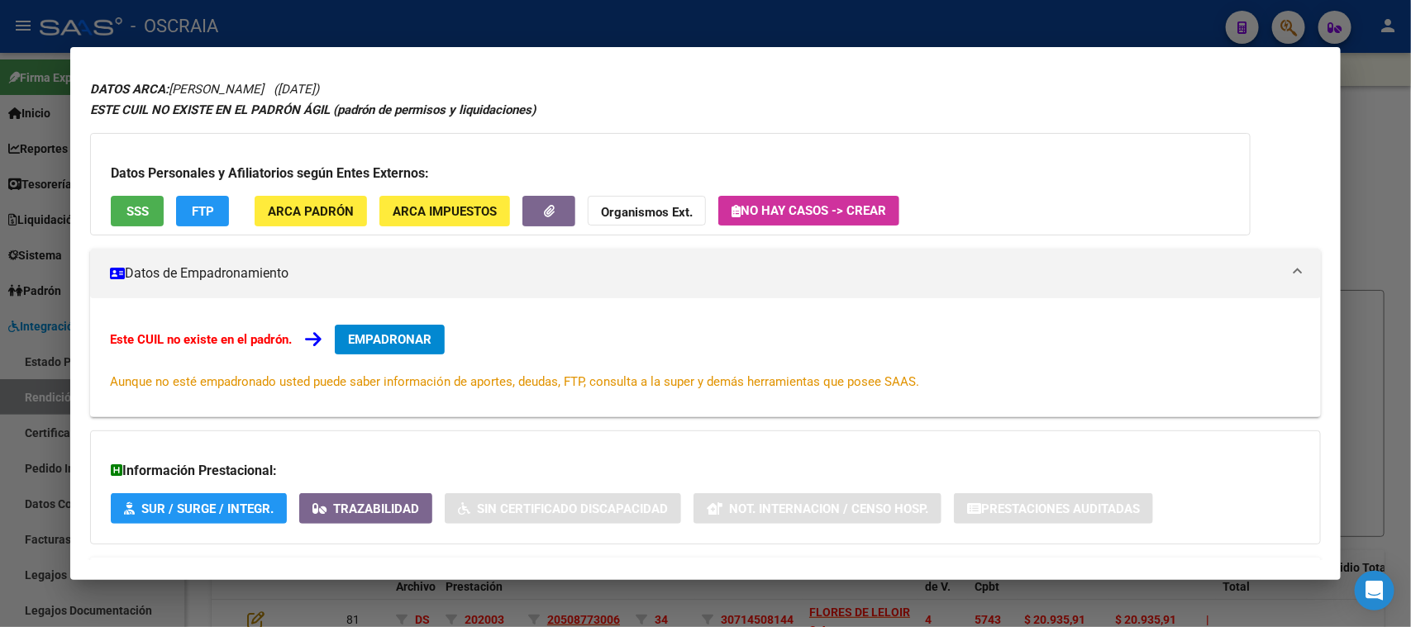
scroll to position [0, 0]
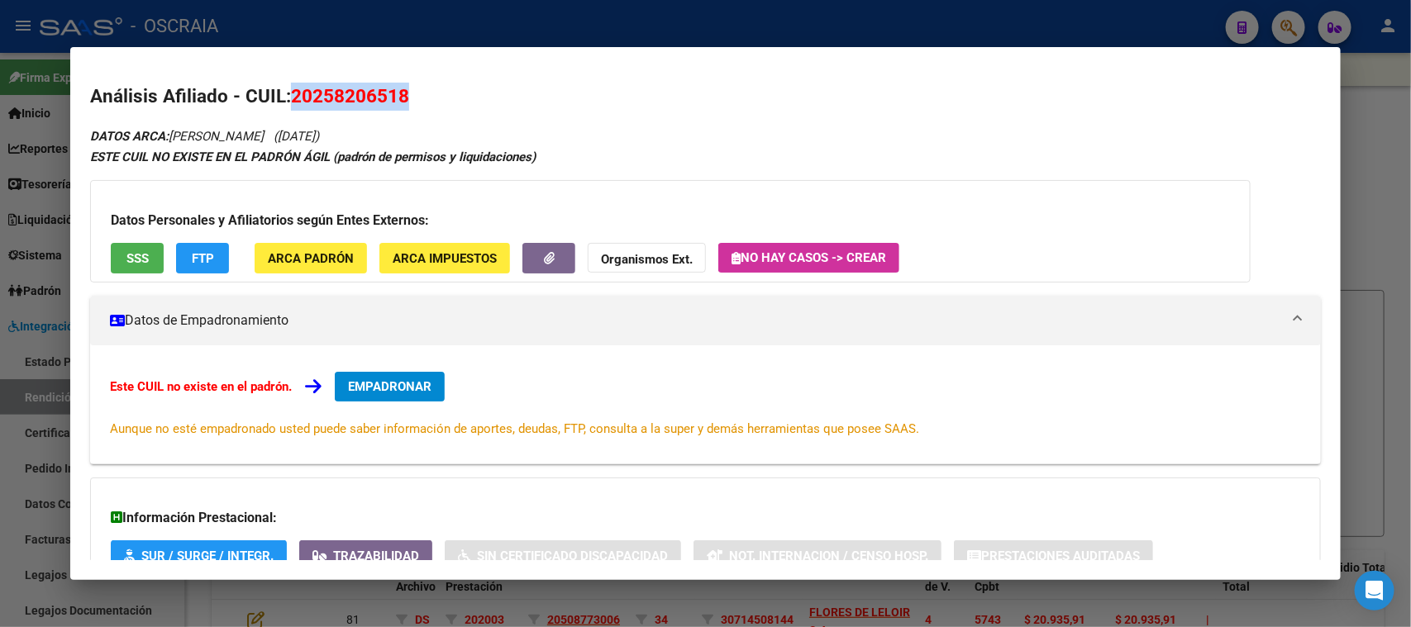
click at [339, 97] on span "20258206518" at bounding box center [350, 95] width 118 height 21
copy span "20258206518"
click at [365, 98] on span "20258206518" at bounding box center [350, 95] width 118 height 21
drag, startPoint x: 316, startPoint y: 89, endPoint x: 402, endPoint y: 75, distance: 87.1
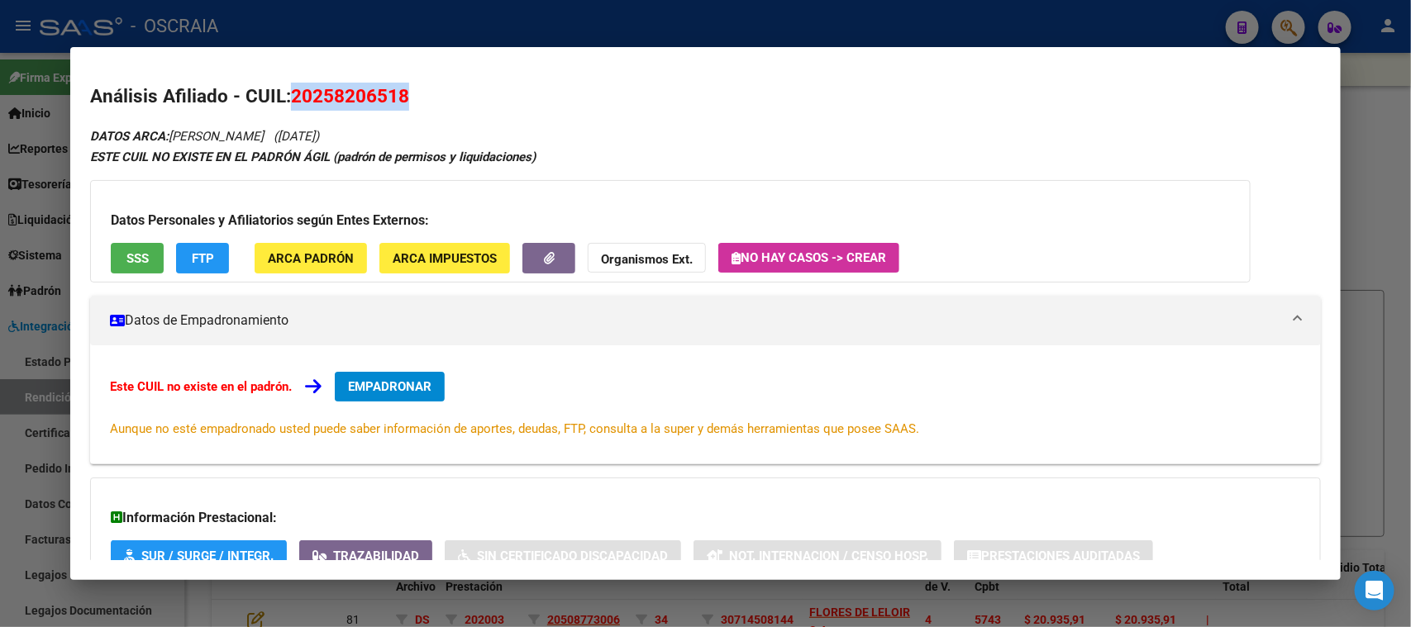
click at [402, 75] on mat-dialog-content "Análisis Afiliado - CUIL: 20258206518 DATOS ARCA: LEMOS RICARDO (30/01/1976) ES…" at bounding box center [705, 314] width 1270 height 494
copy span "25820651"
click at [321, 105] on span "20258206518" at bounding box center [350, 95] width 118 height 21
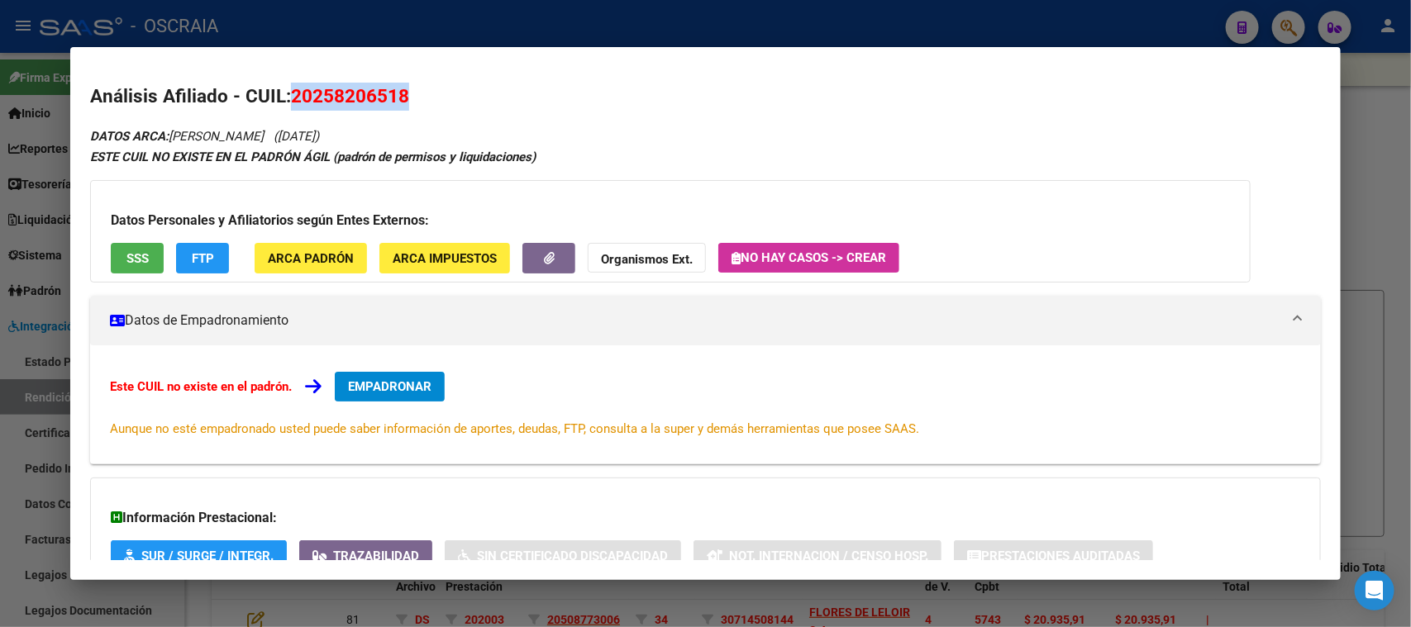
click at [459, 93] on h2 "Análisis Afiliado - CUIL: 20258206518" at bounding box center [705, 97] width 1230 height 28
click at [333, 88] on span "20258206518" at bounding box center [350, 95] width 118 height 21
copy span "20258206518"
click at [152, 256] on button "SSS" at bounding box center [137, 258] width 53 height 31
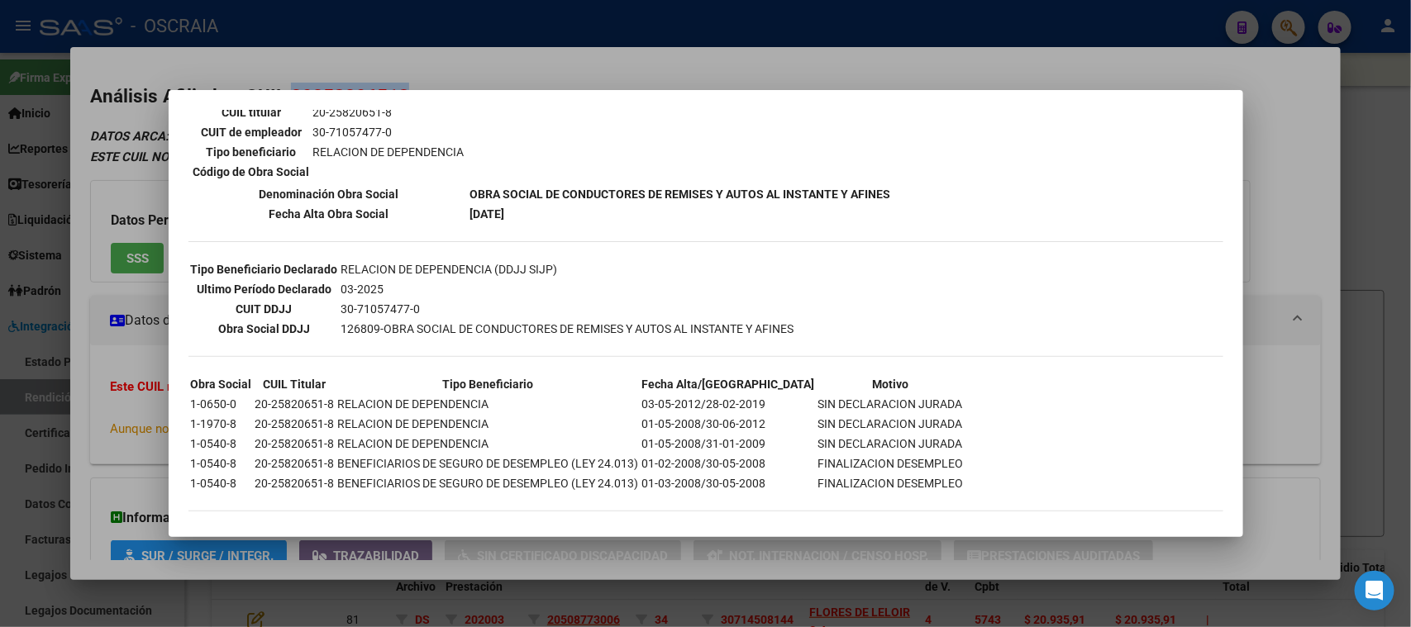
scroll to position [200, 0]
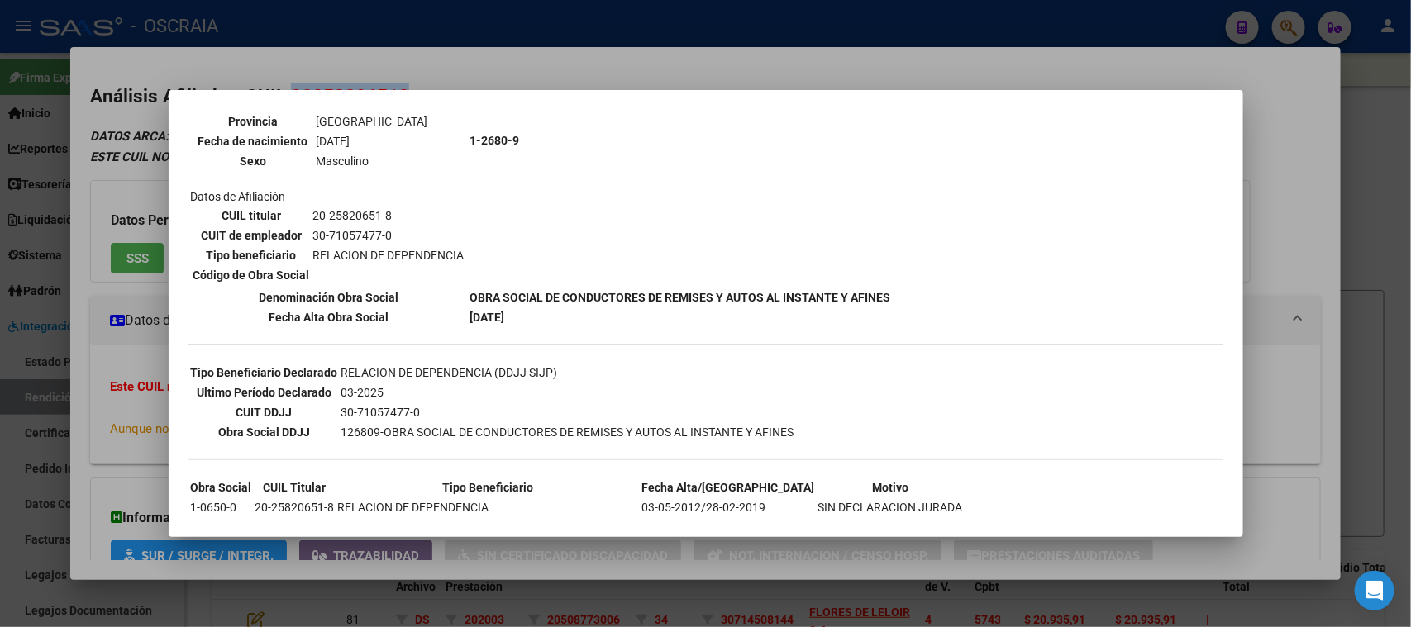
click at [467, 69] on div at bounding box center [705, 313] width 1411 height 627
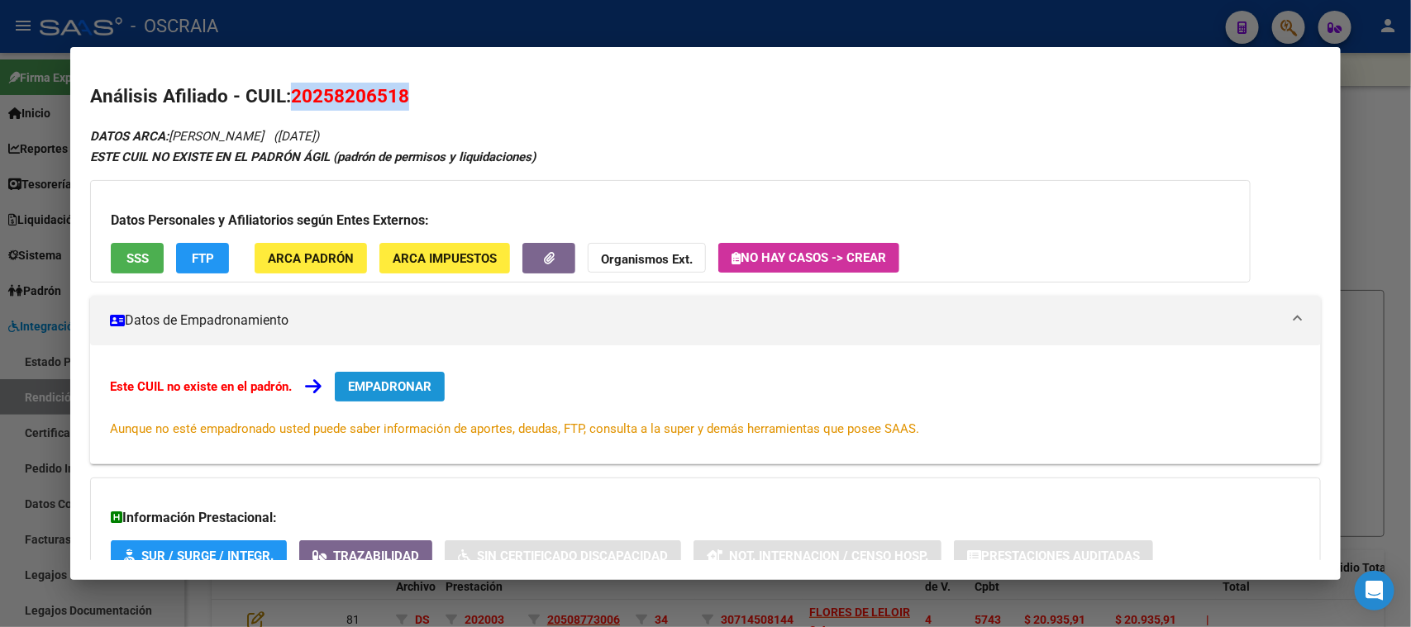
click at [371, 374] on button "EMPADRONAR" at bounding box center [390, 387] width 110 height 30
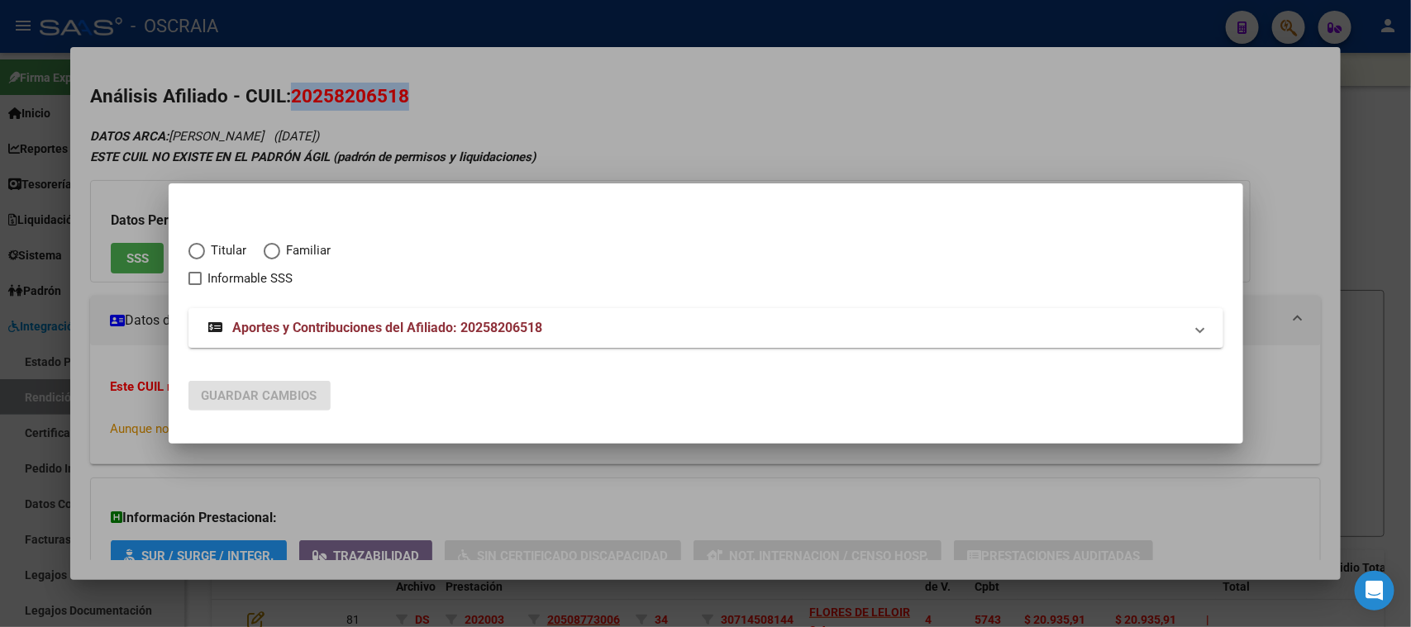
click at [188, 240] on div "Titular Familiar Informable SSS" at bounding box center [705, 255] width 1035 height 67
click at [197, 243] on span "Elija una opción" at bounding box center [196, 251] width 17 height 17
click at [197, 243] on input "Titular" at bounding box center [196, 251] width 17 height 17
radio input "true"
checkbox input "true"
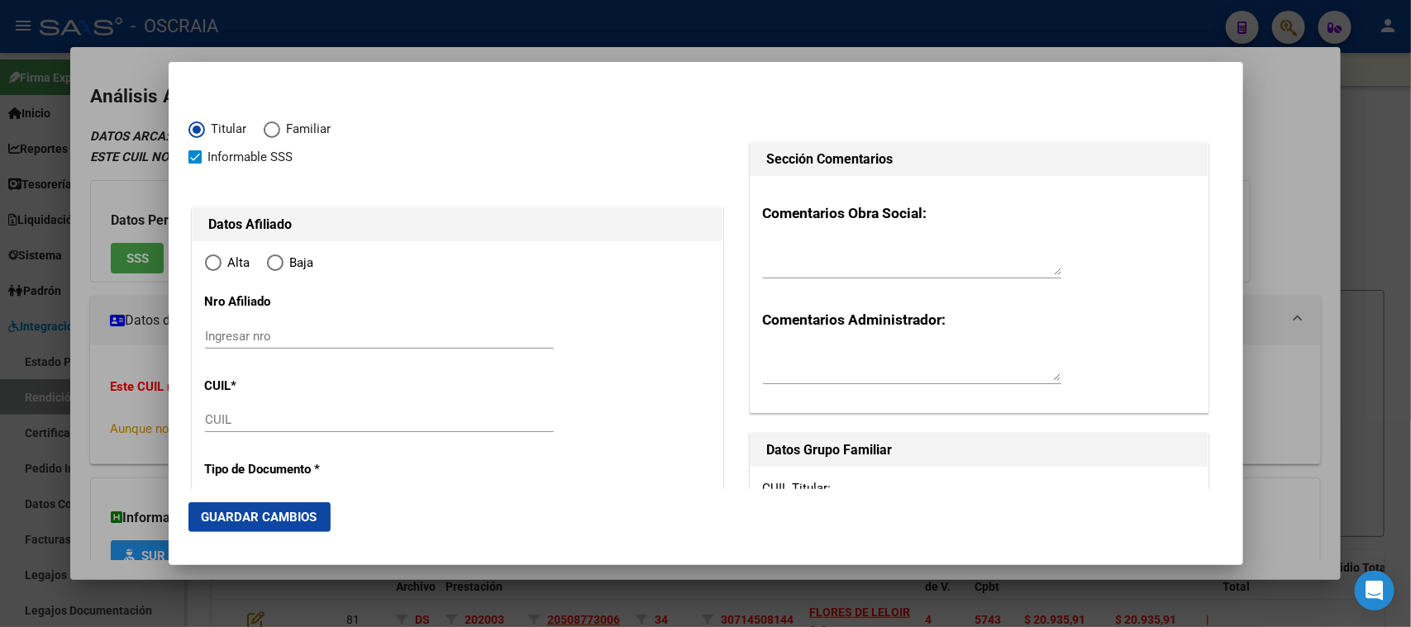
type input "20-25820651-8"
radio input "true"
type input "25820651"
type input "LEMOS"
type input "RICARDO"
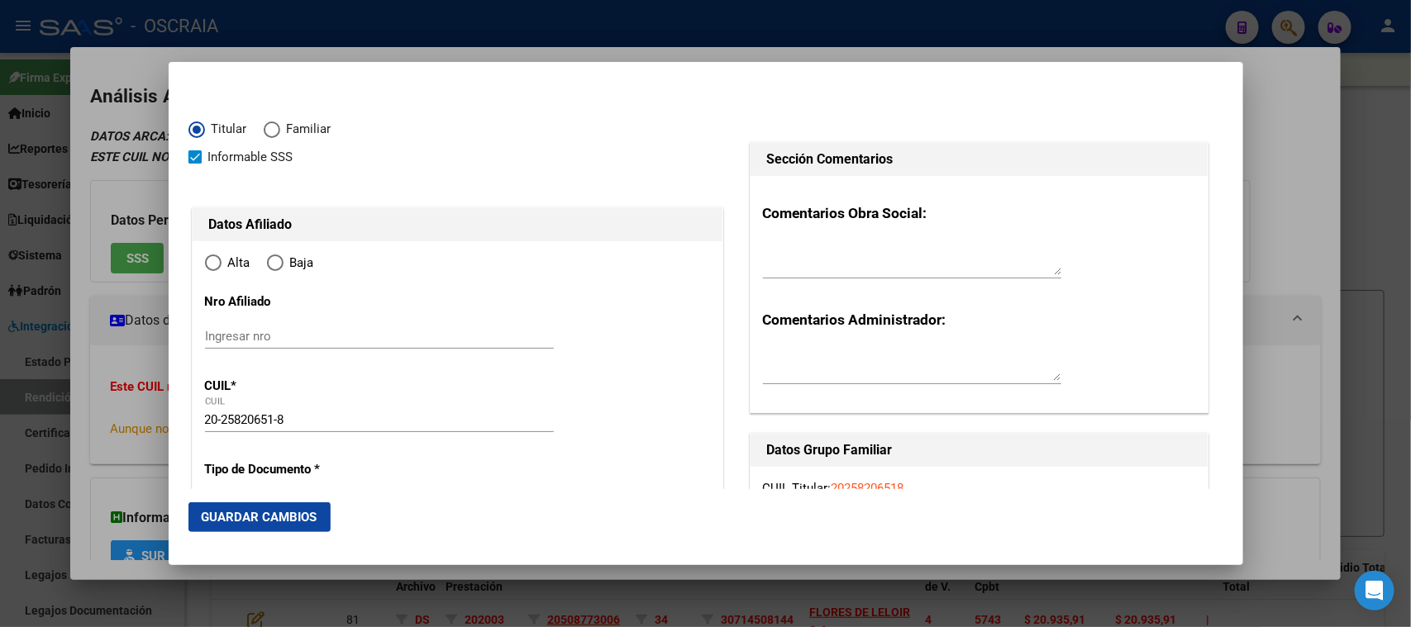
type input "1976-01-30"
type input "EZEIZA"
type input "1804"
type input "JOSEFINA HERRERA"
type input "304"
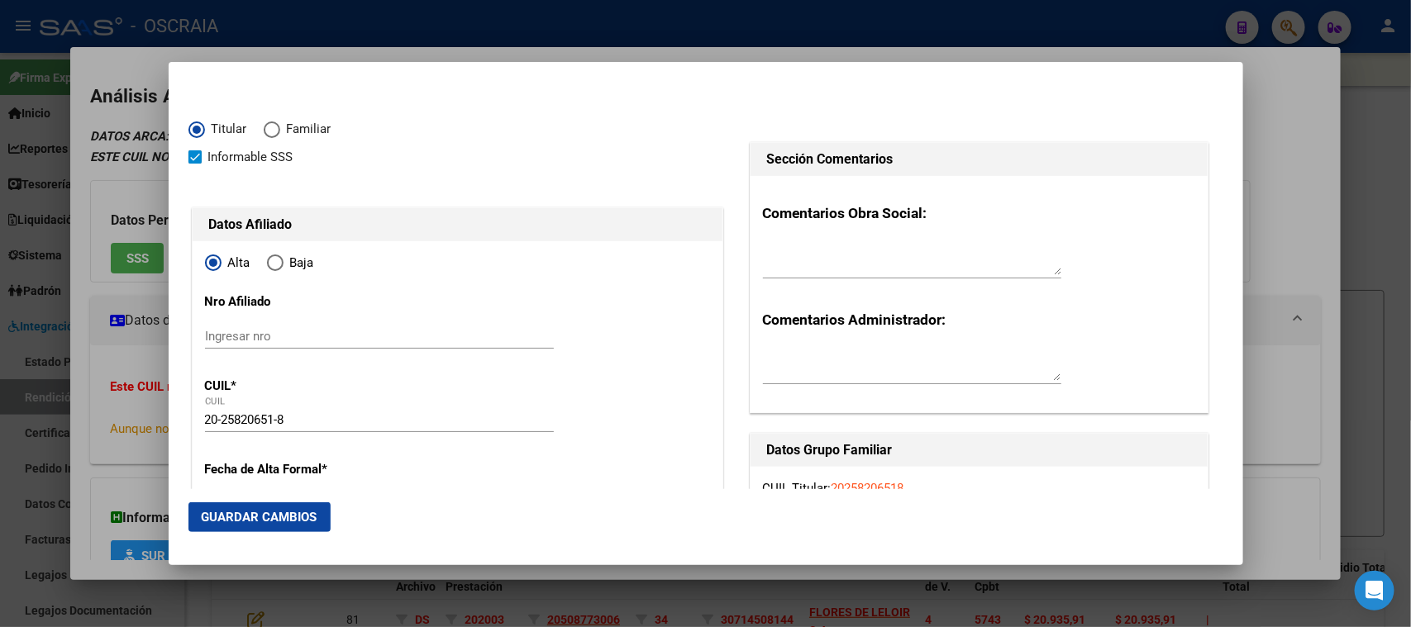
type input "EZEIZA"
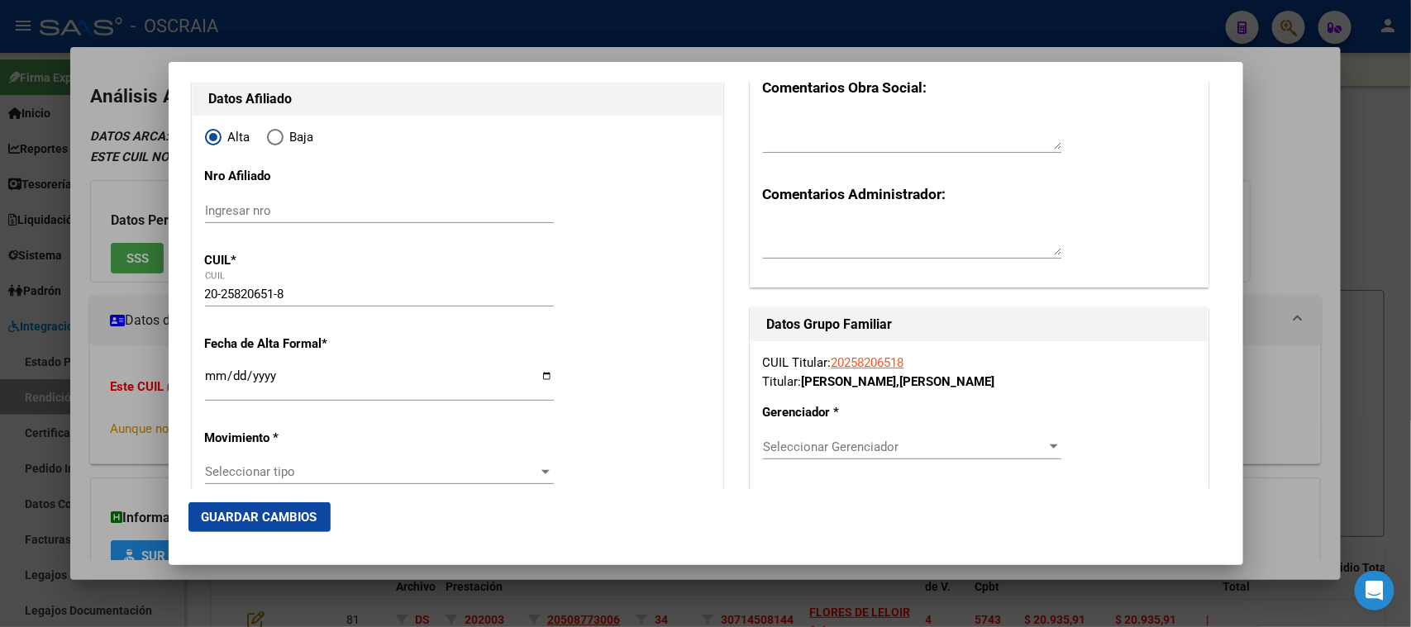
scroll to position [206, 0]
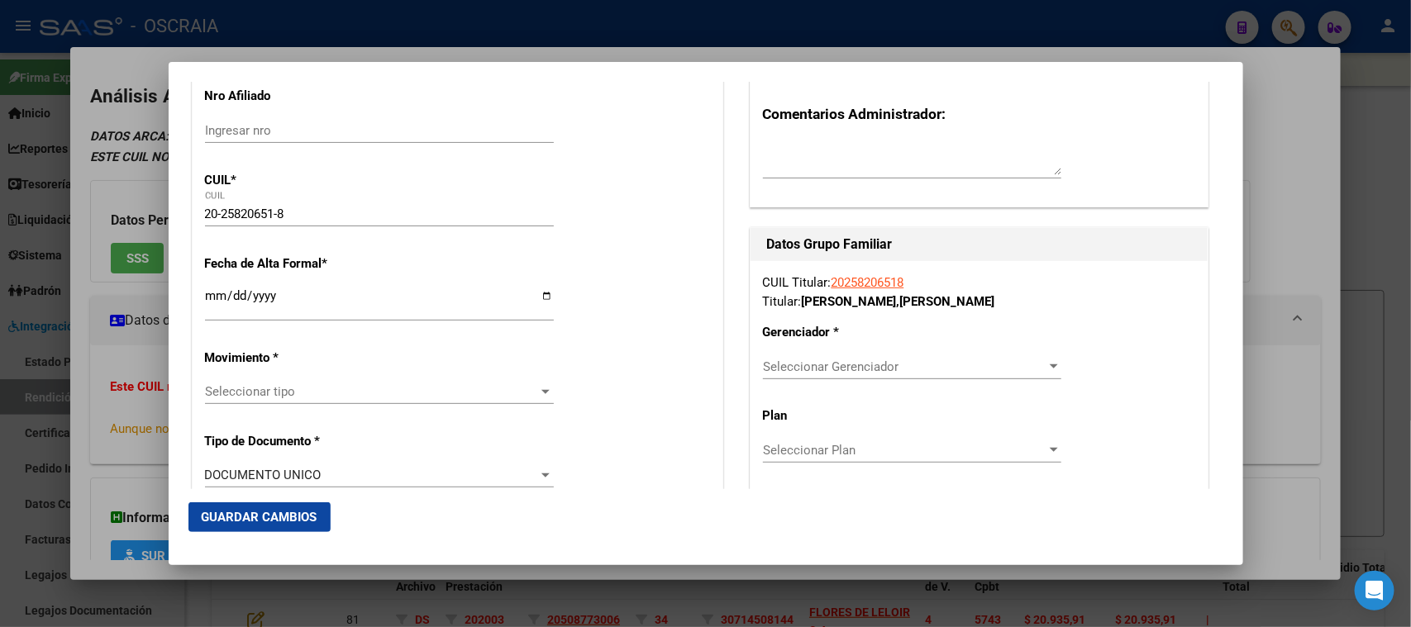
click at [222, 292] on input "Ingresar fecha" at bounding box center [379, 302] width 349 height 26
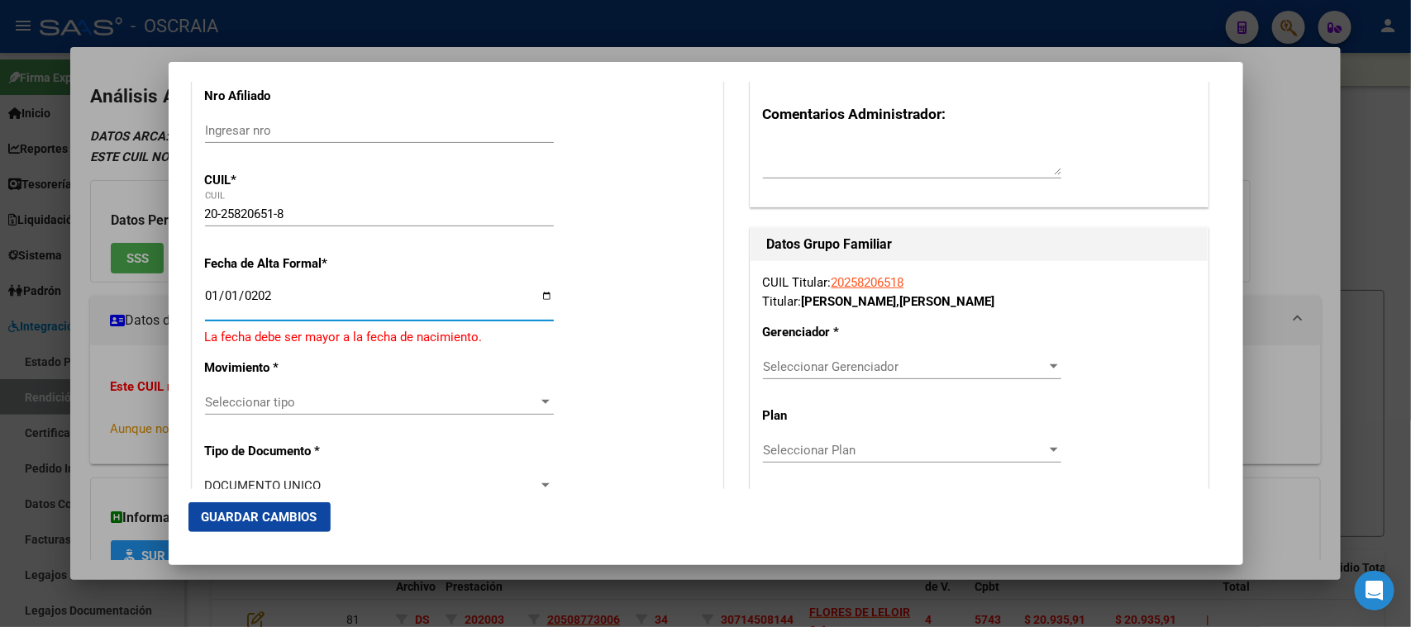
type input "2023-01-01"
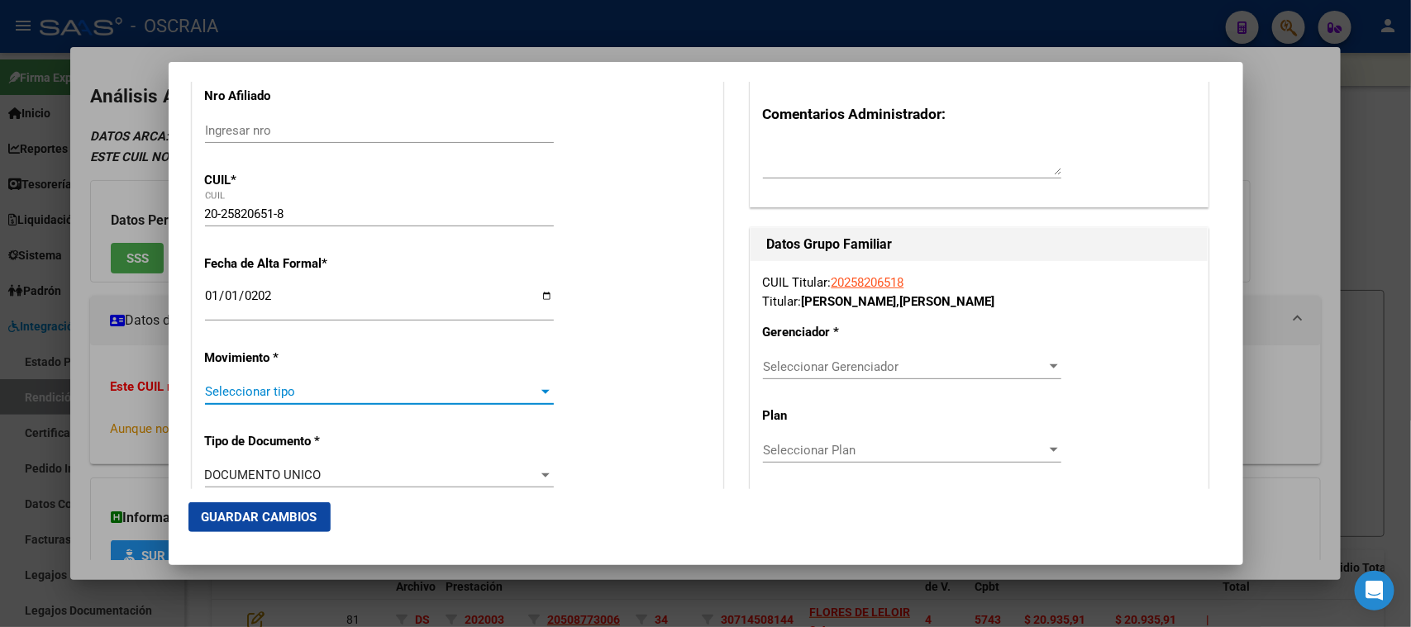
click at [306, 384] on span "Seleccionar tipo" at bounding box center [372, 391] width 334 height 15
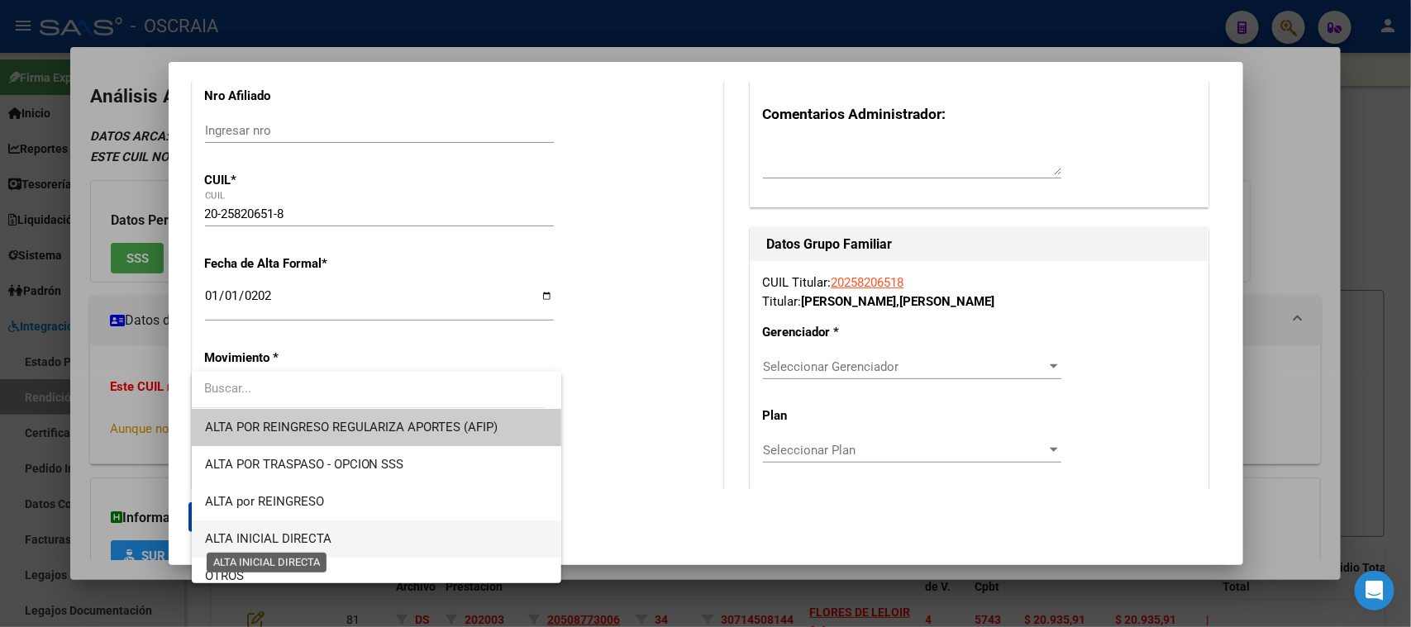
click at [317, 540] on span "ALTA INICIAL DIRECTA" at bounding box center [268, 539] width 126 height 15
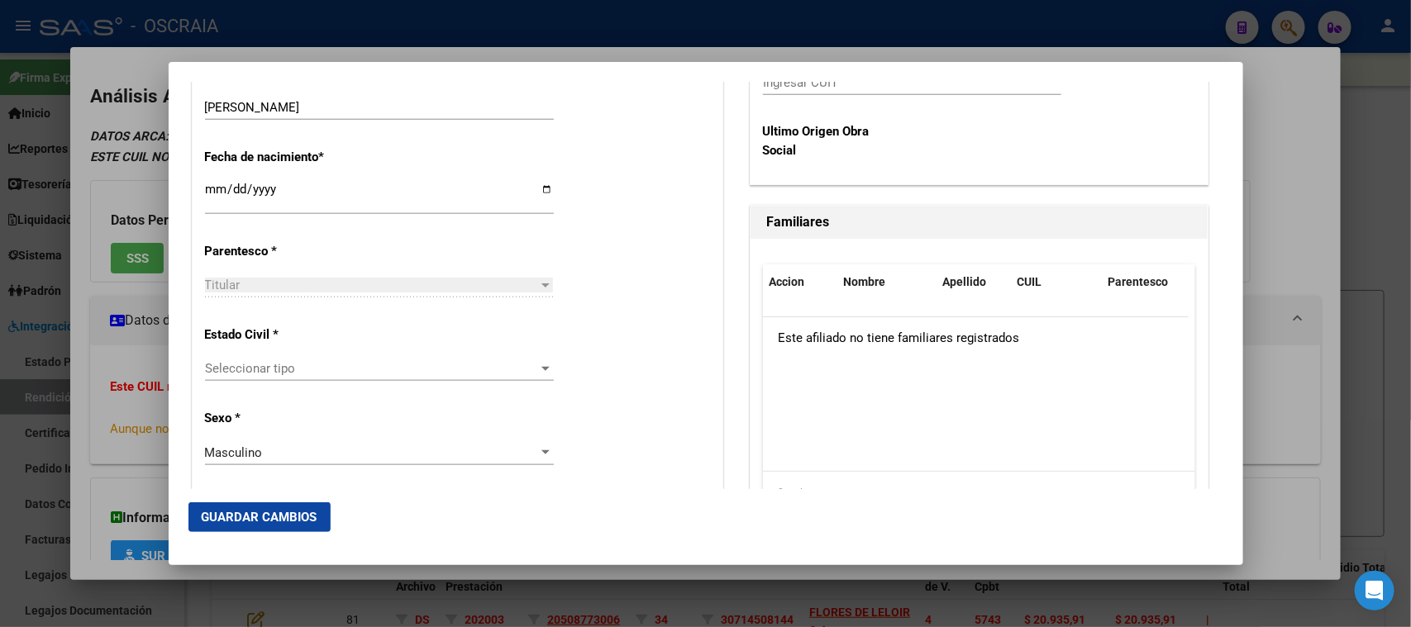
scroll to position [826, 0]
drag, startPoint x: 269, startPoint y: 379, endPoint x: 272, endPoint y: 365, distance: 14.3
click at [272, 380] on div "Seleccionar tipo Seleccionar tipo" at bounding box center [379, 375] width 349 height 41
click at [272, 365] on span "Seleccionar tipo" at bounding box center [372, 367] width 334 height 15
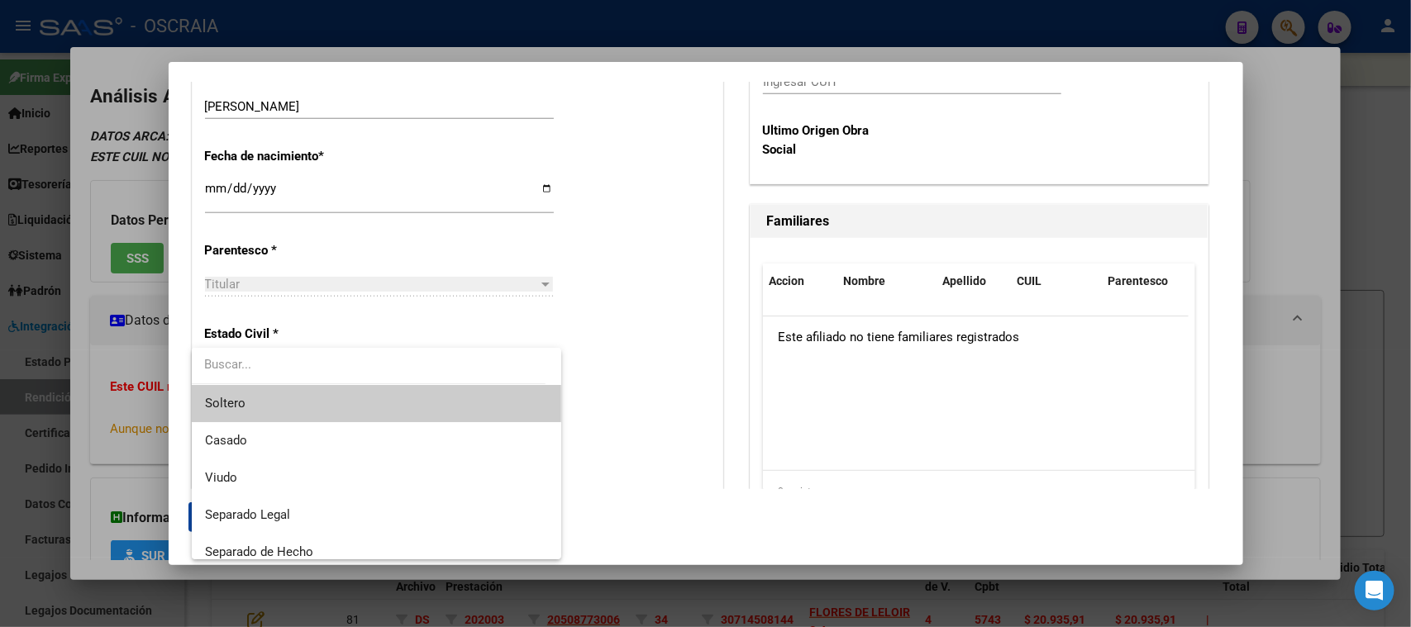
drag, startPoint x: 285, startPoint y: 398, endPoint x: 298, endPoint y: 374, distance: 27.0
click at [285, 399] on span "Soltero" at bounding box center [376, 403] width 343 height 37
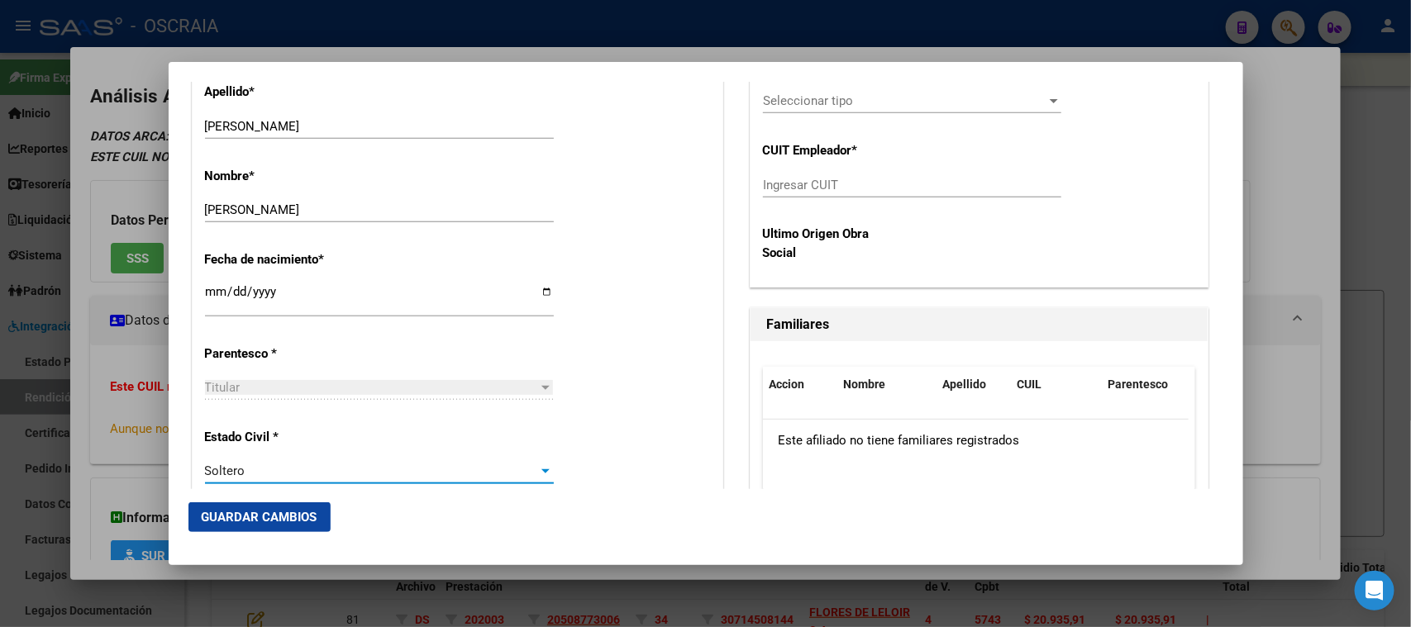
scroll to position [206, 0]
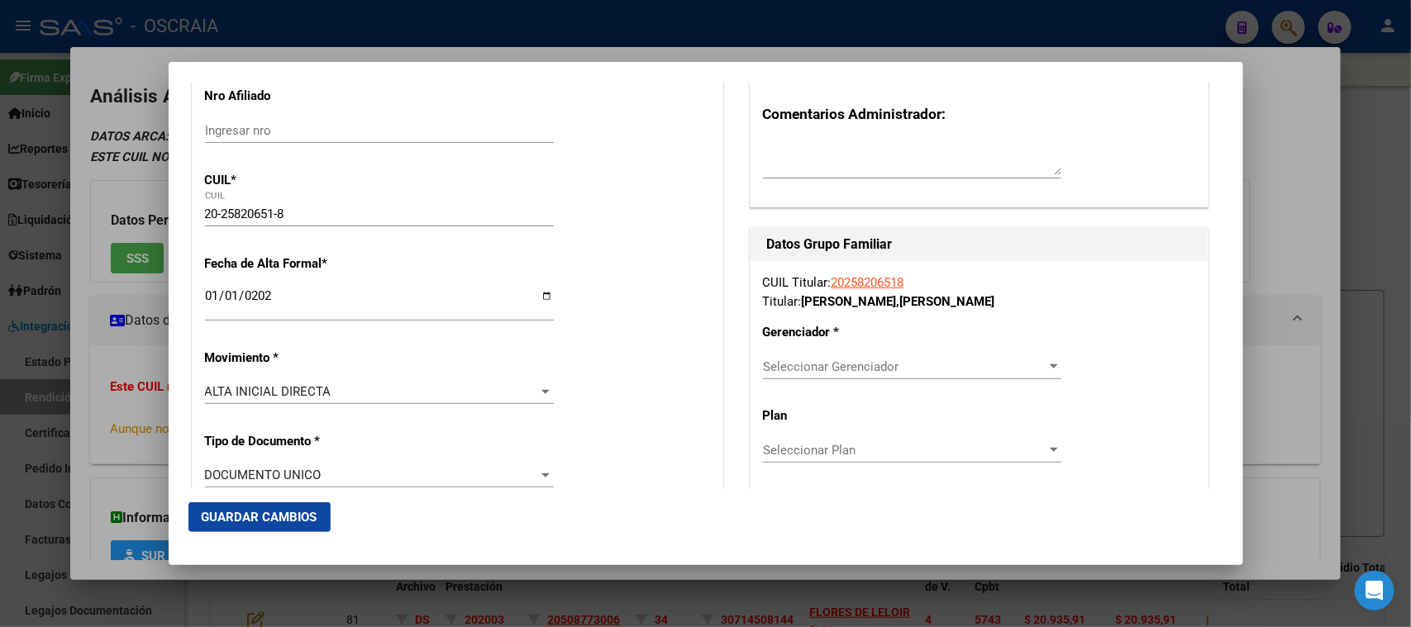
click at [904, 355] on div "Seleccionar Gerenciador Seleccionar Gerenciador" at bounding box center [912, 367] width 298 height 25
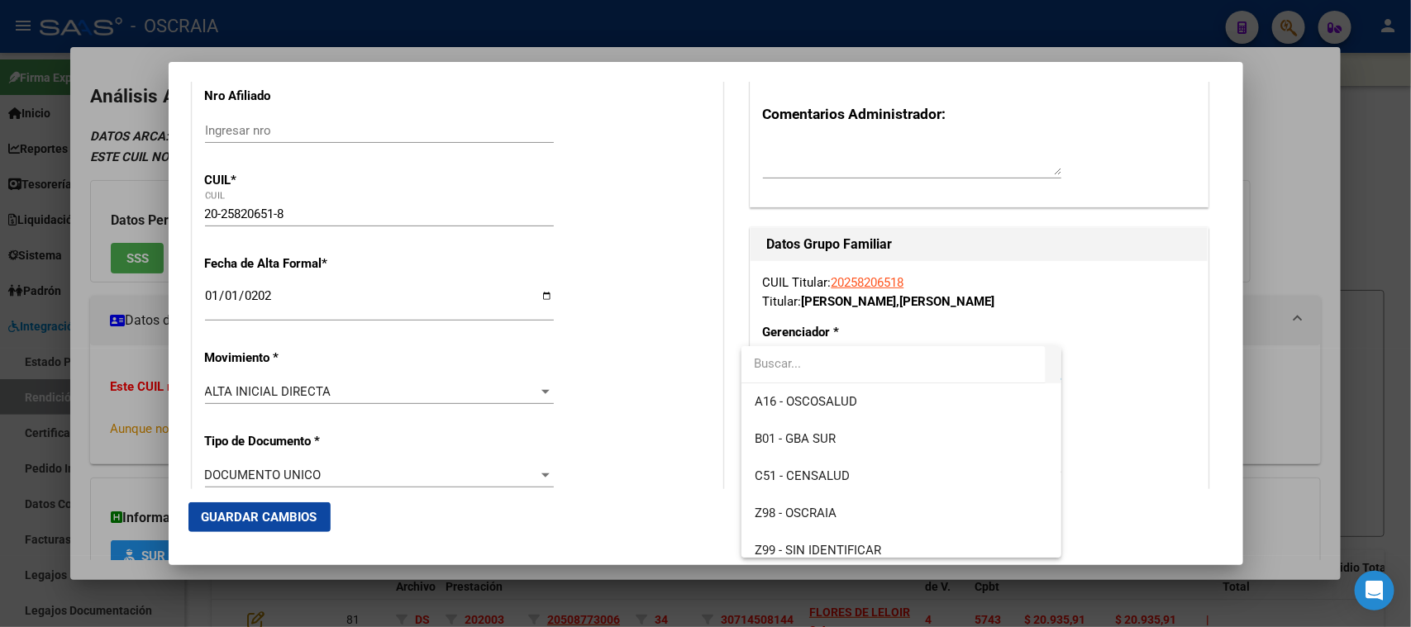
scroll to position [123, 0]
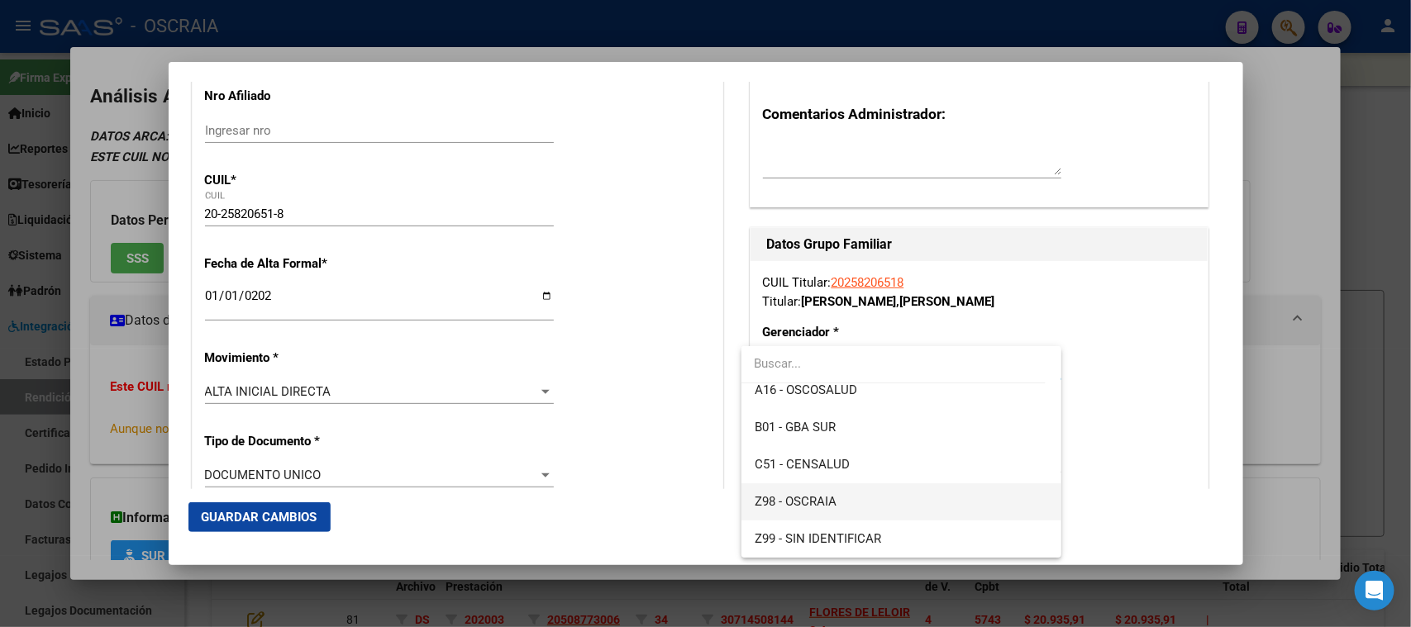
click at [861, 491] on span "Z98 - OSCRAIA" at bounding box center [901, 502] width 293 height 37
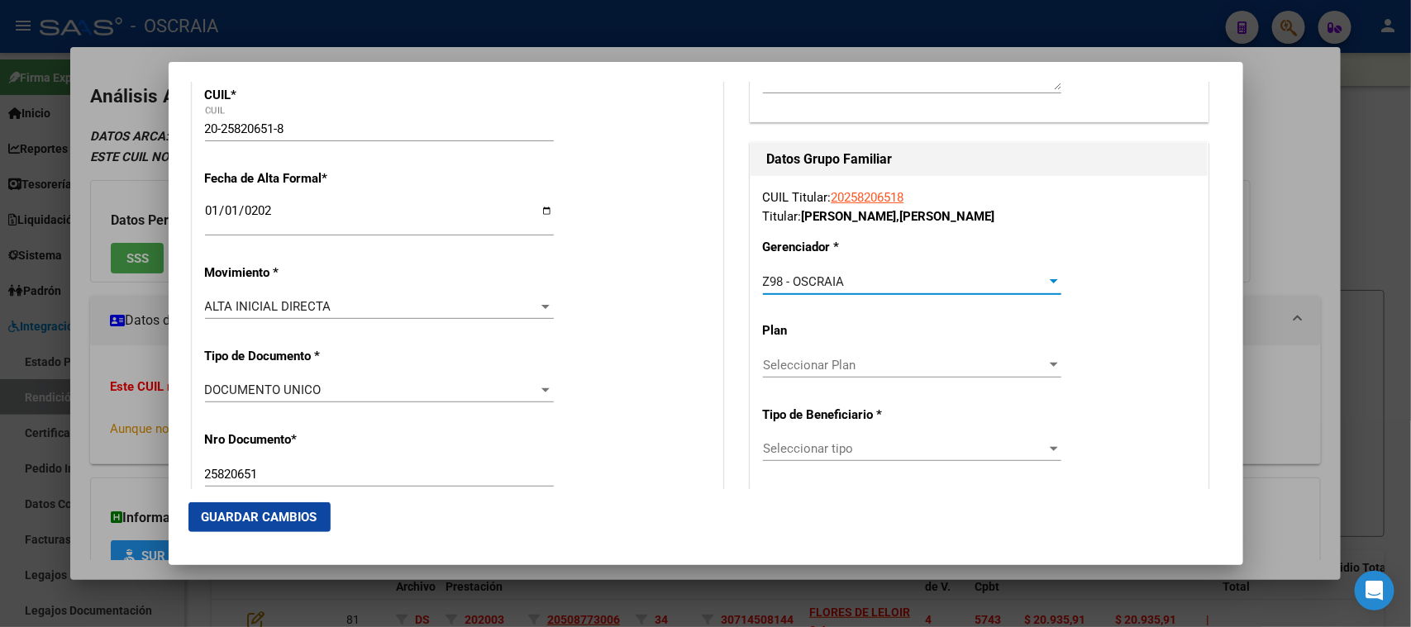
scroll to position [310, 0]
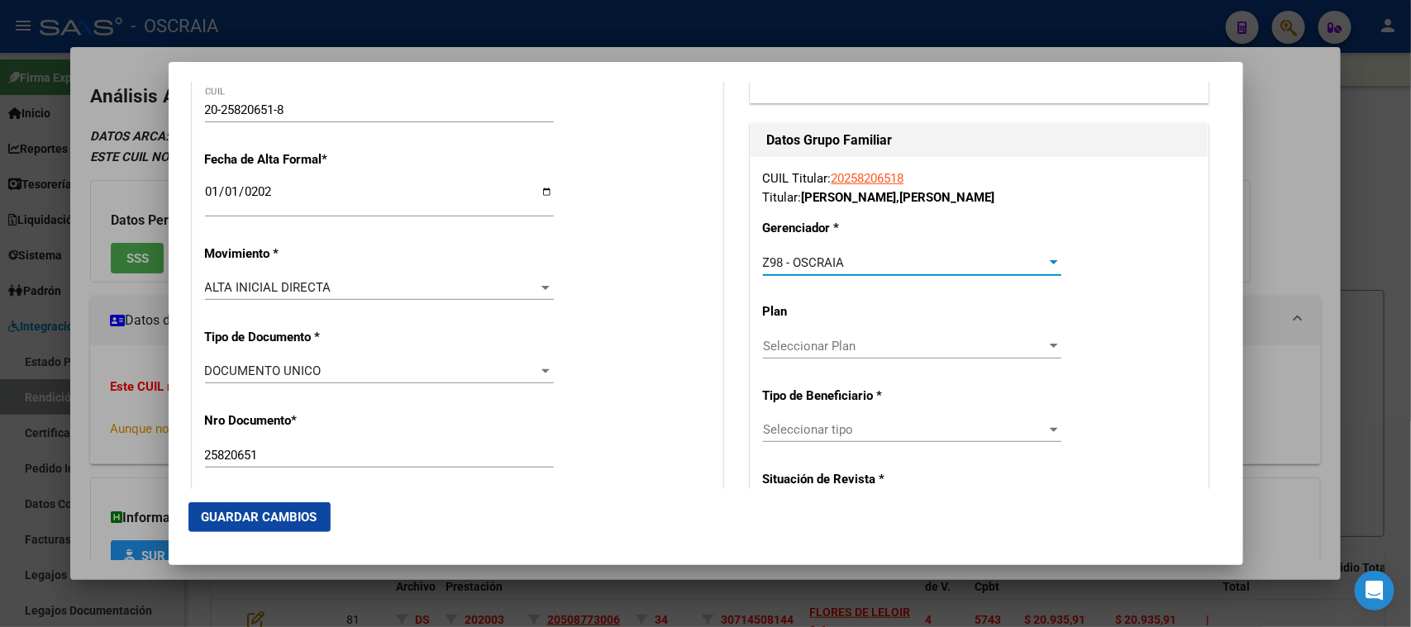
click at [861, 440] on div "Seleccionar tipo Seleccionar tipo" at bounding box center [912, 429] width 298 height 25
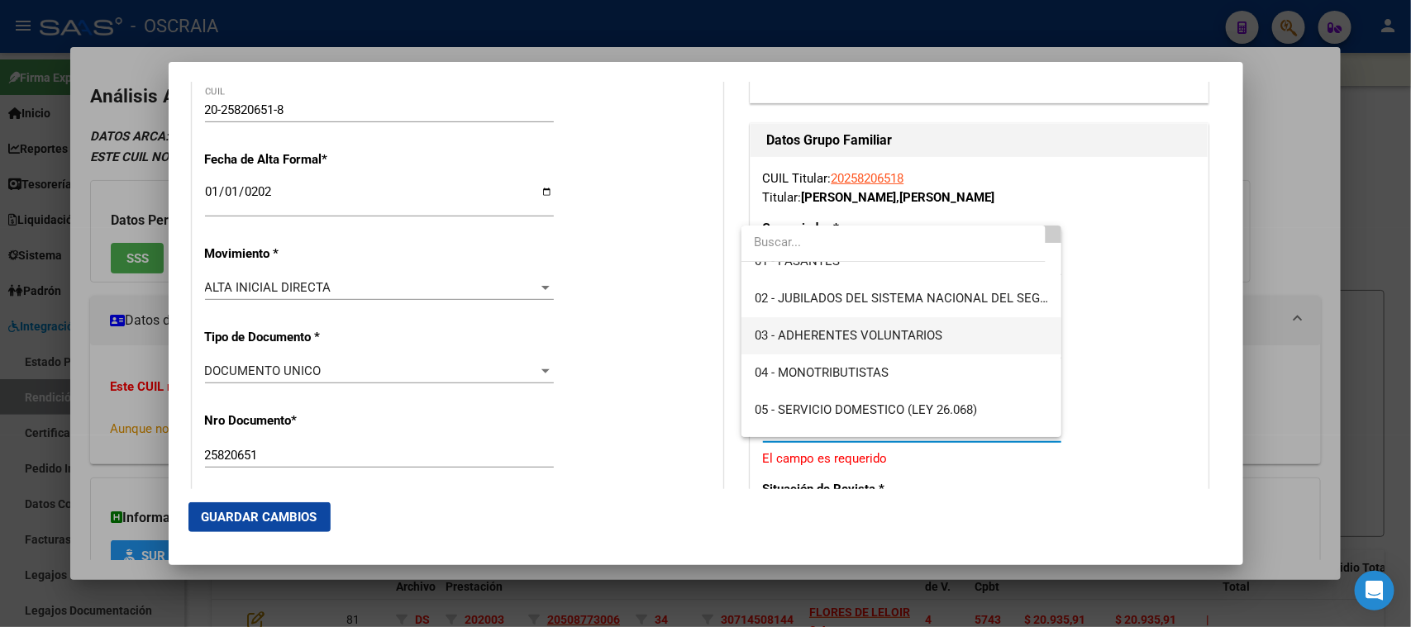
scroll to position [0, 0]
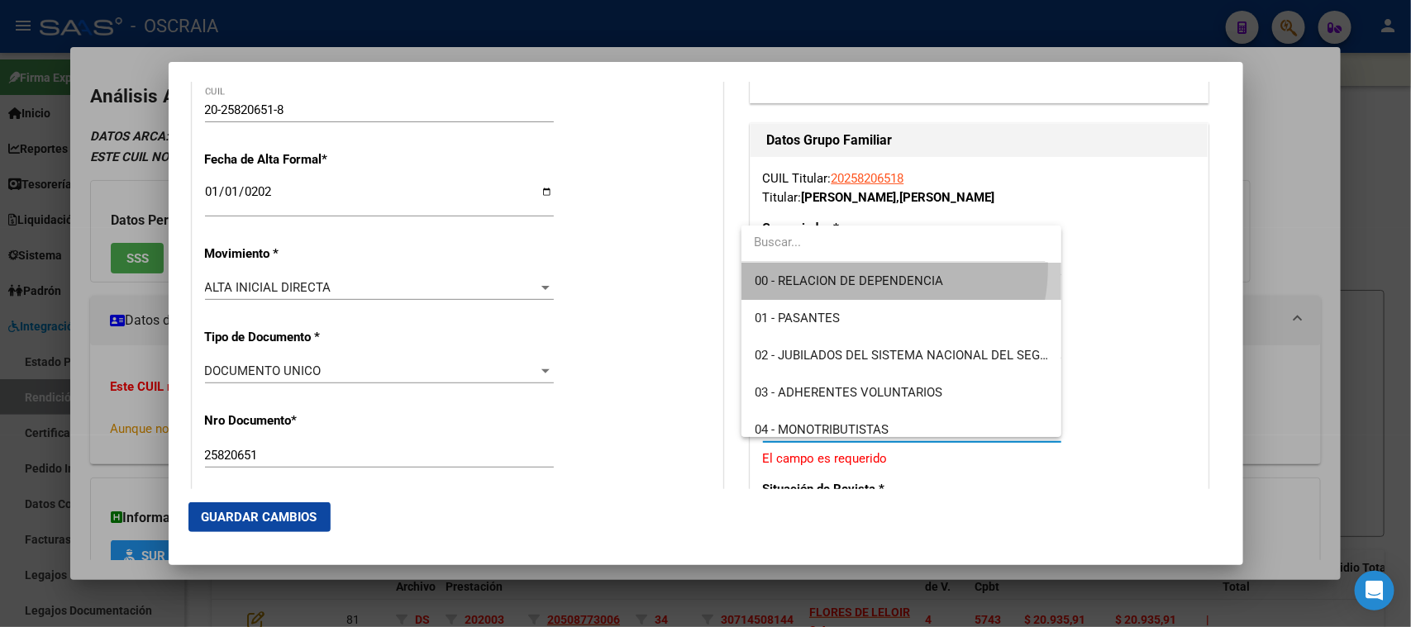
click at [856, 266] on span "00 - RELACION DE DEPENDENCIA" at bounding box center [901, 281] width 293 height 37
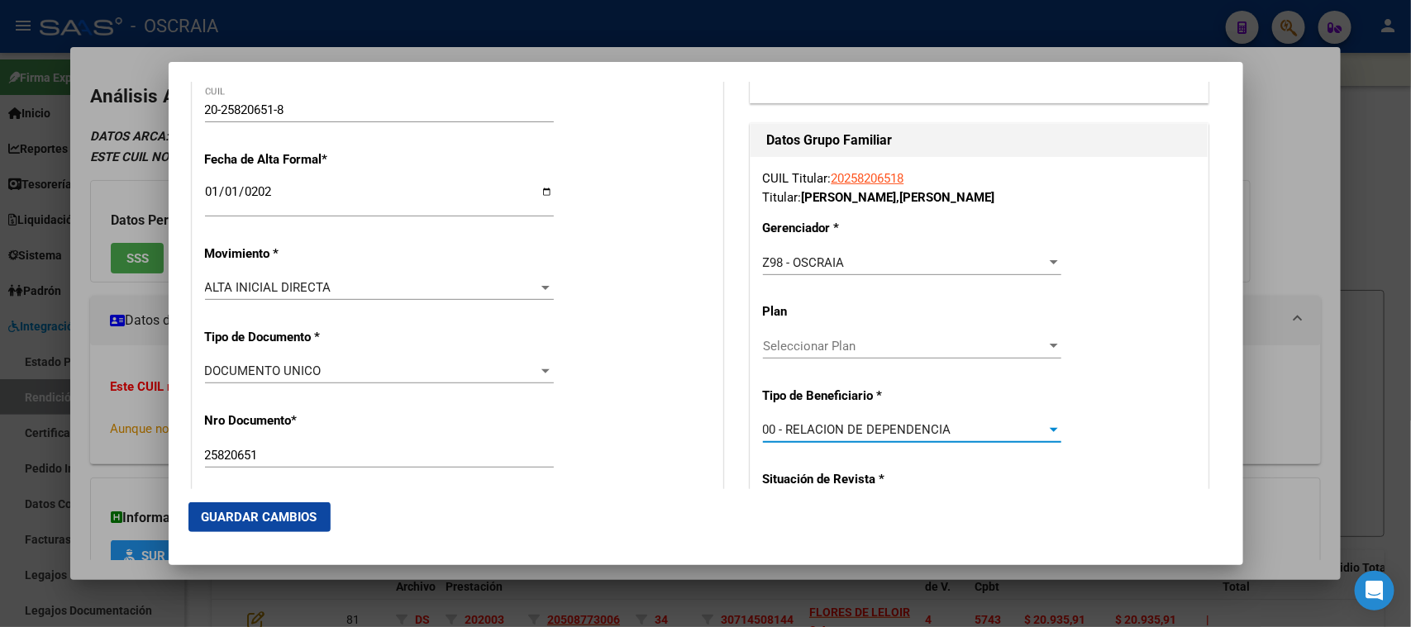
type input "30-71057477-0"
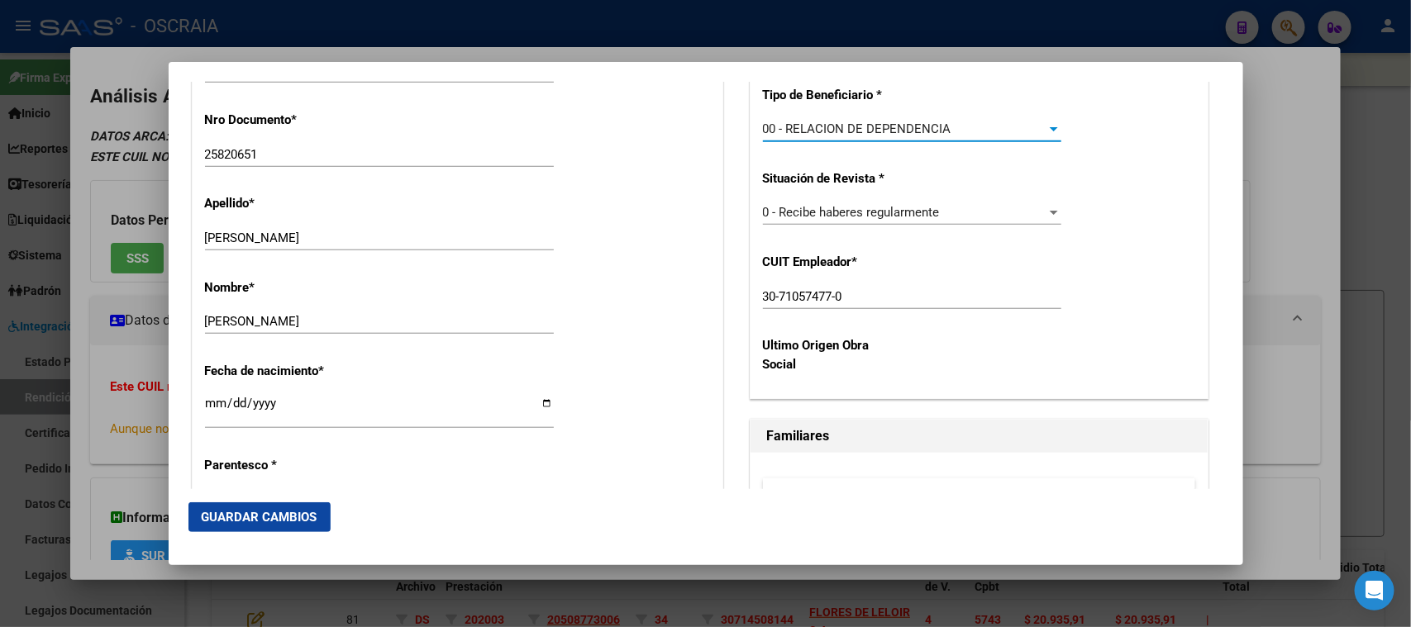
scroll to position [620, 0]
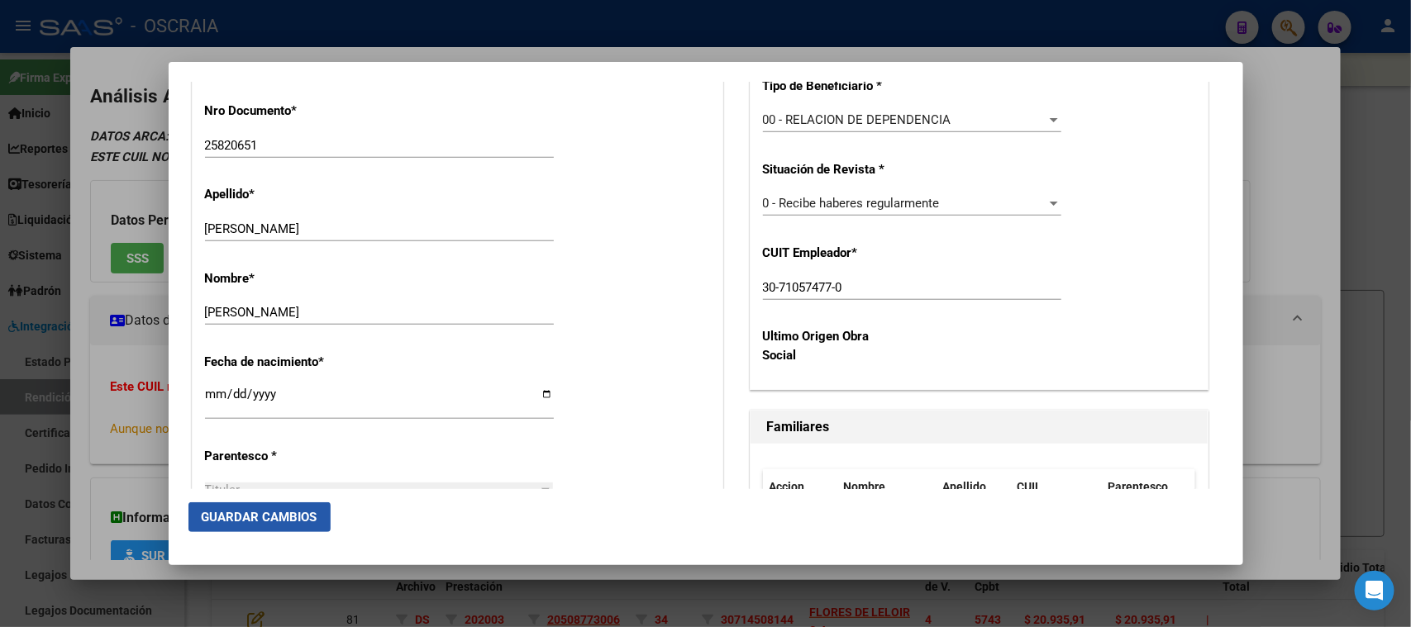
click at [278, 529] on button "Guardar Cambios" at bounding box center [259, 518] width 142 height 30
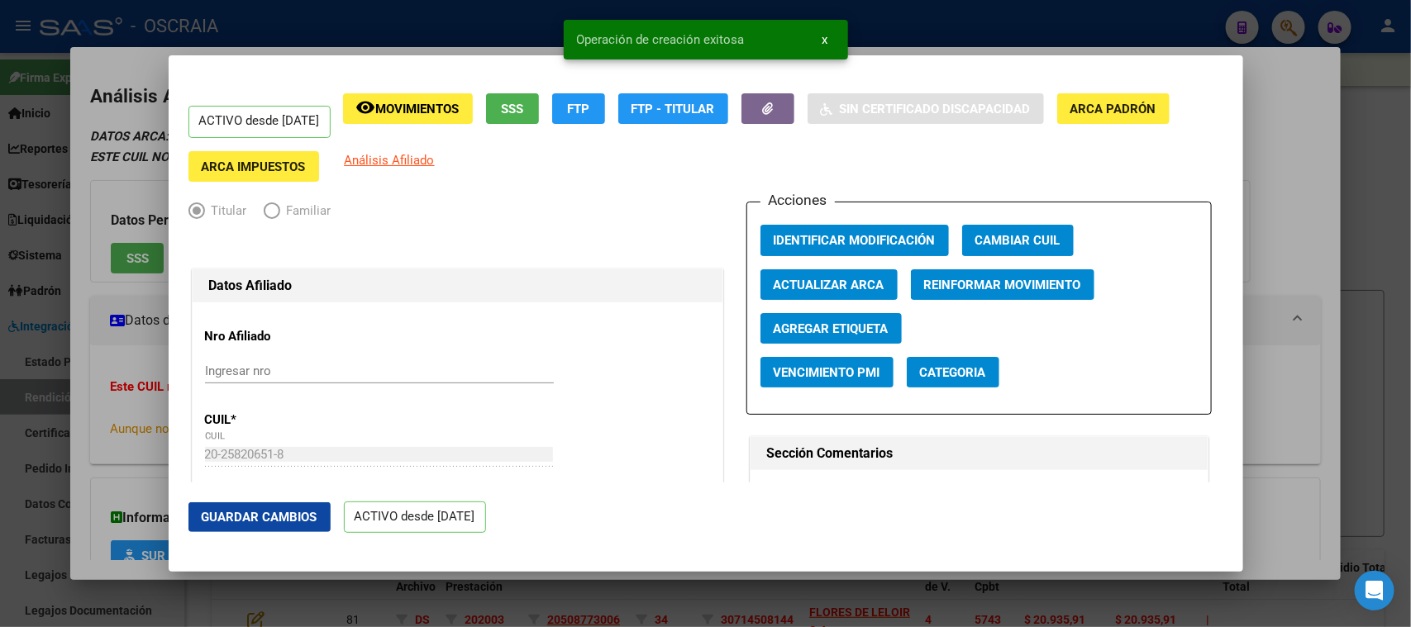
click at [359, 36] on div at bounding box center [705, 313] width 1411 height 627
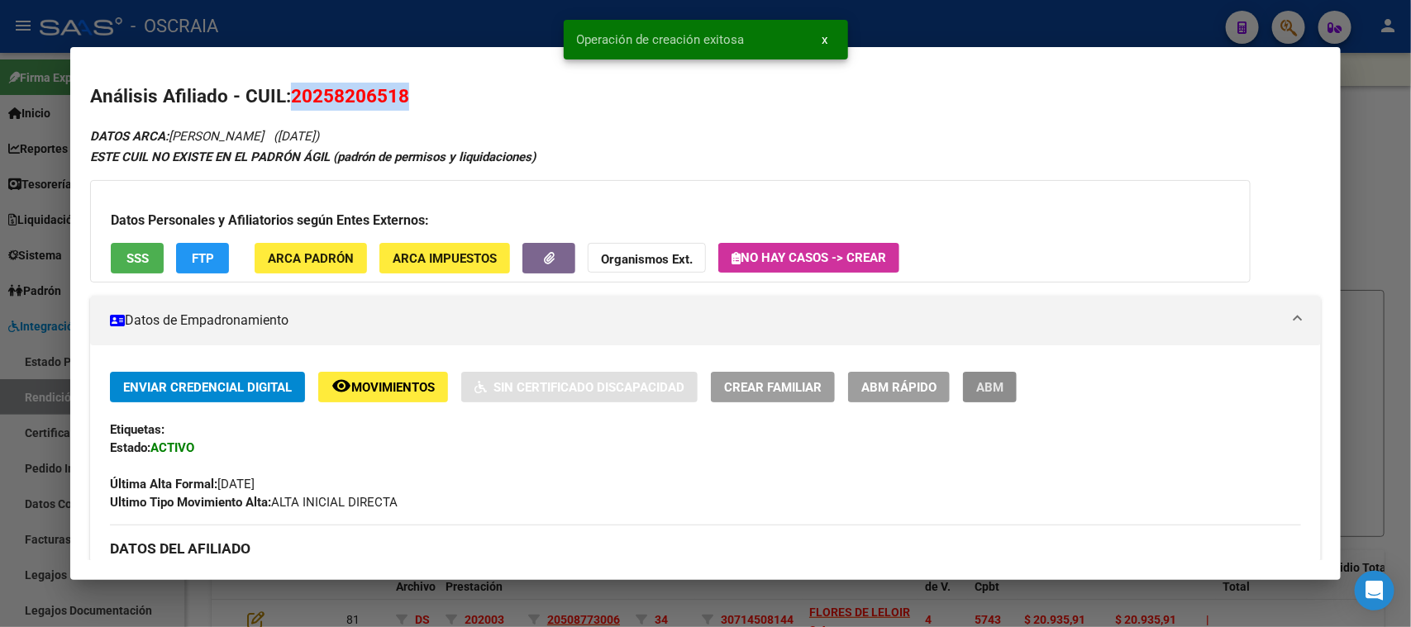
click at [1002, 389] on span "ABM" at bounding box center [989, 387] width 27 height 15
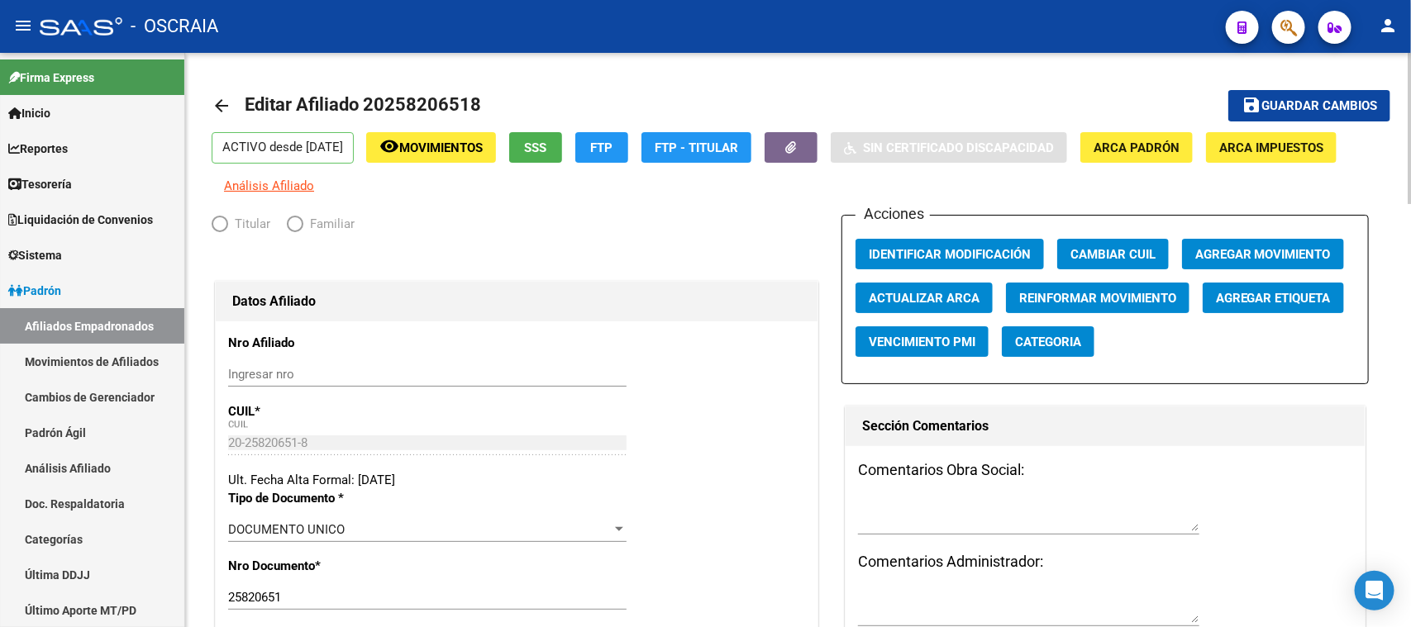
radio input "true"
type input "30-71057477-0"
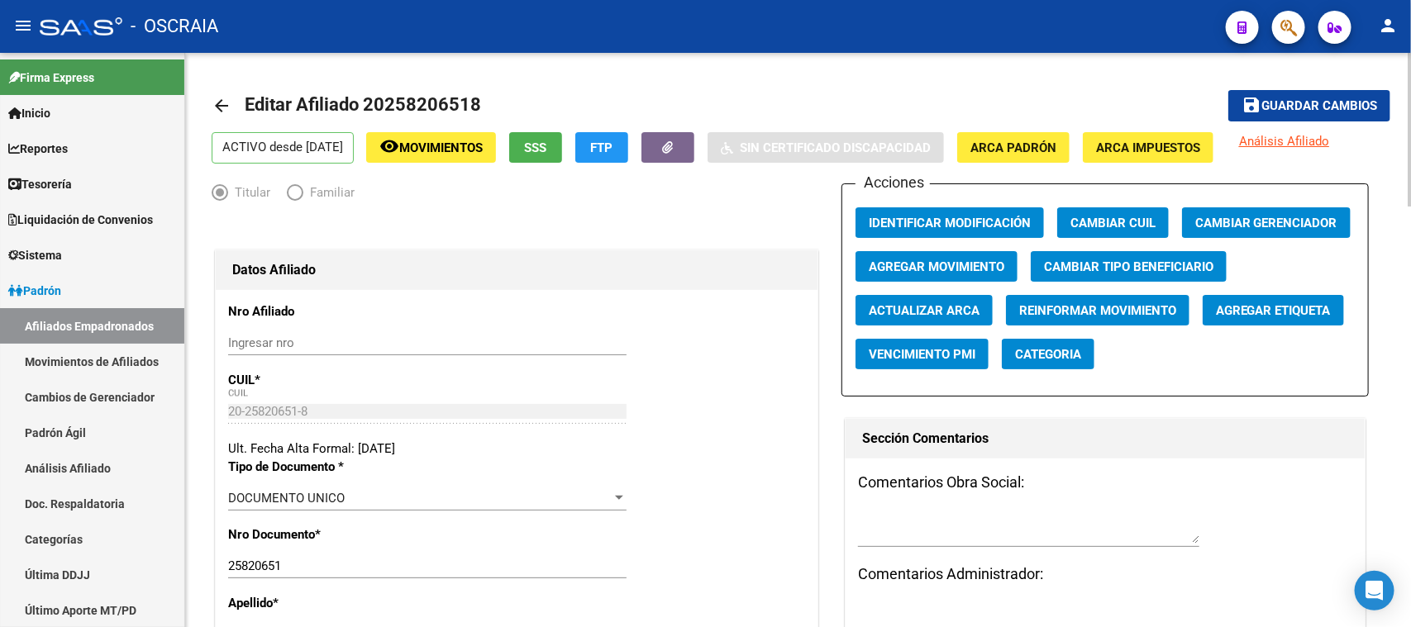
click at [878, 262] on span "Agregar Movimiento" at bounding box center [937, 267] width 136 height 15
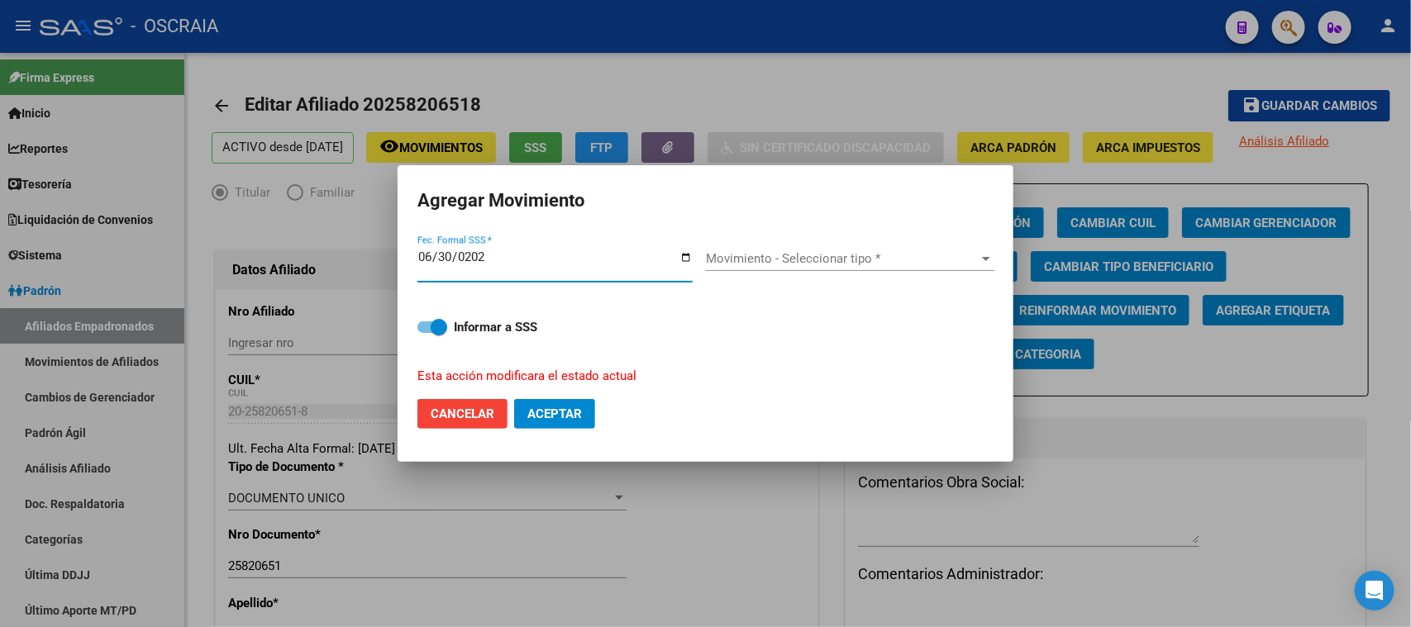
type input "2025-06-30"
click at [727, 258] on span "Movimiento - Seleccionar tipo *" at bounding box center [843, 258] width 274 height 15
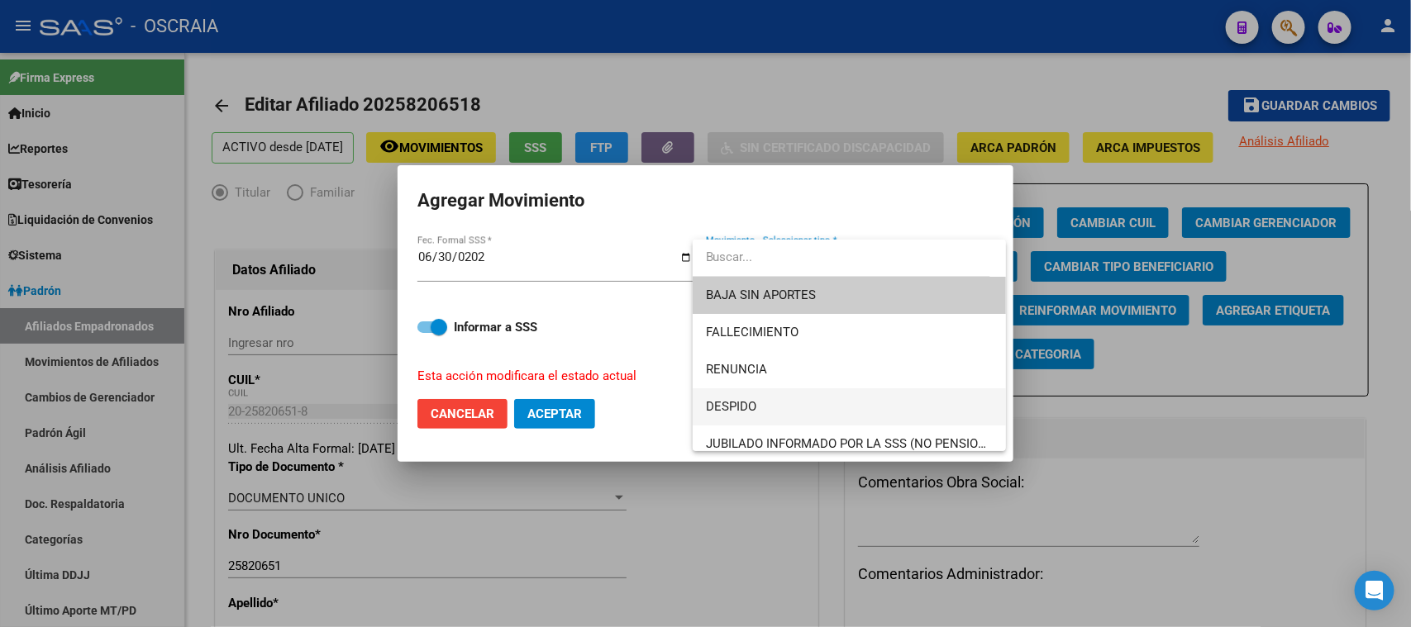
click at [757, 403] on span "DESPIDO" at bounding box center [849, 407] width 287 height 37
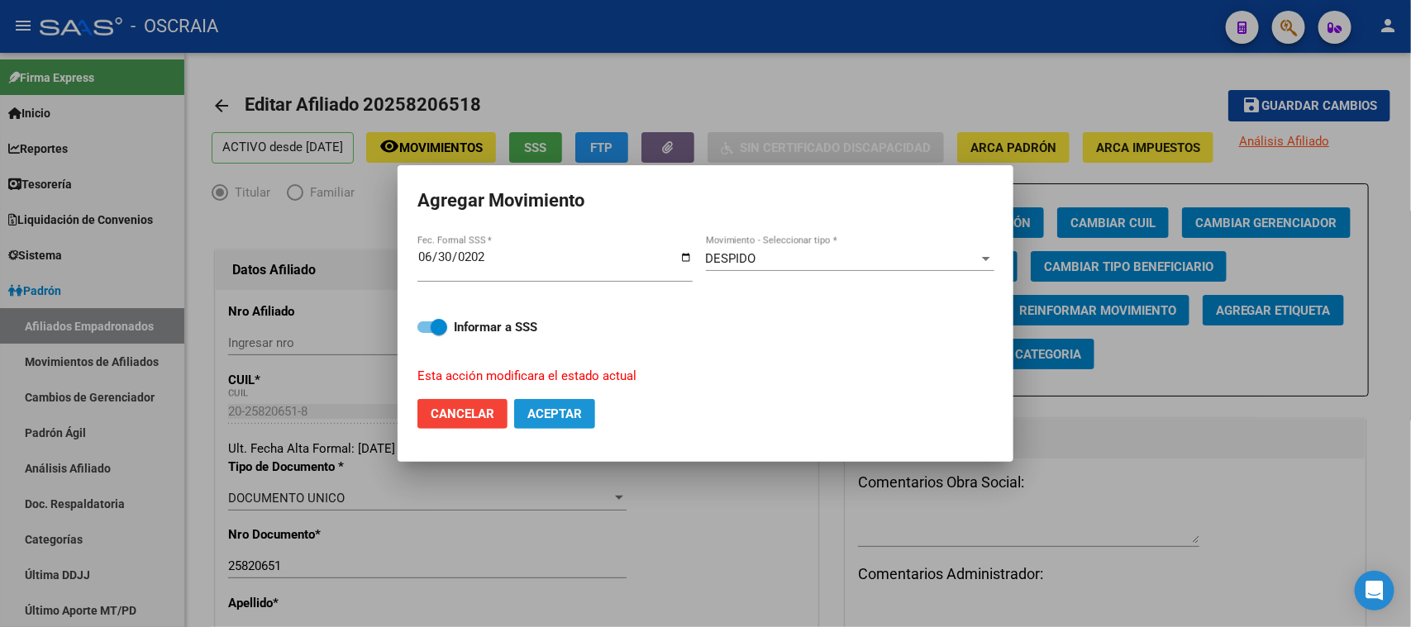
click at [541, 417] on span "Aceptar" at bounding box center [554, 414] width 55 height 15
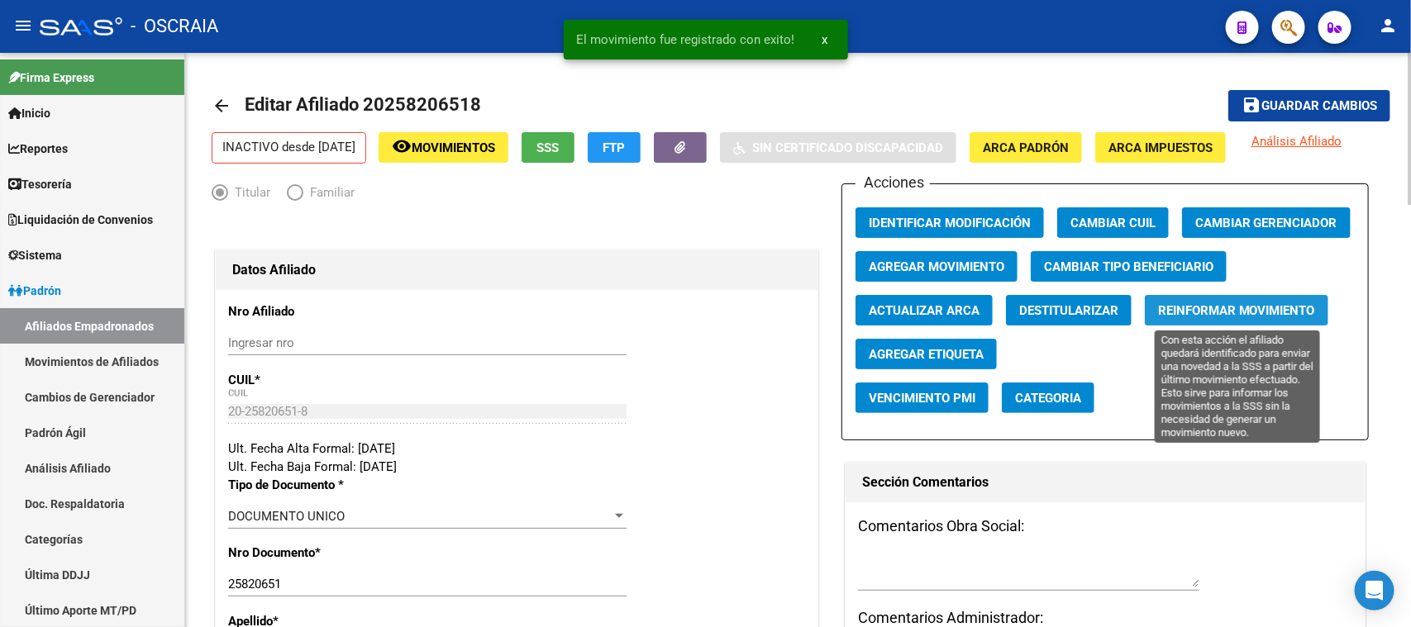
click at [1194, 303] on span "Reinformar Movimiento" at bounding box center [1236, 310] width 157 height 15
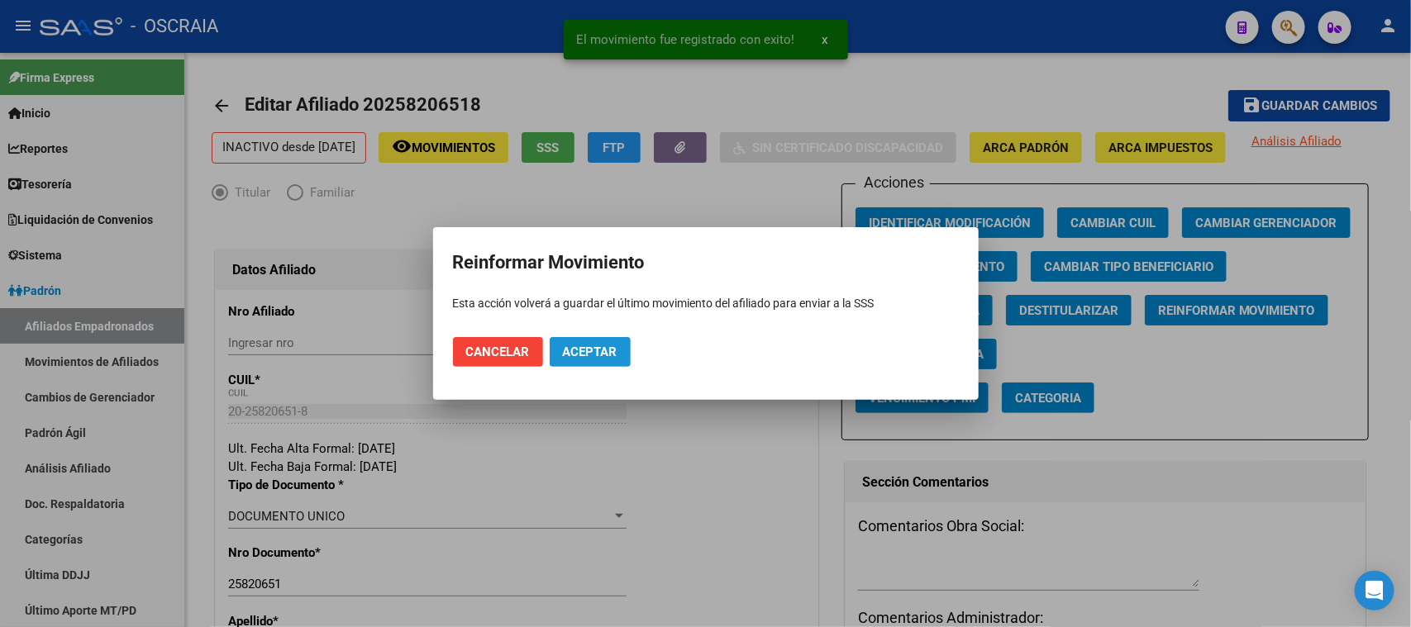
click at [575, 345] on span "Aceptar" at bounding box center [590, 352] width 55 height 15
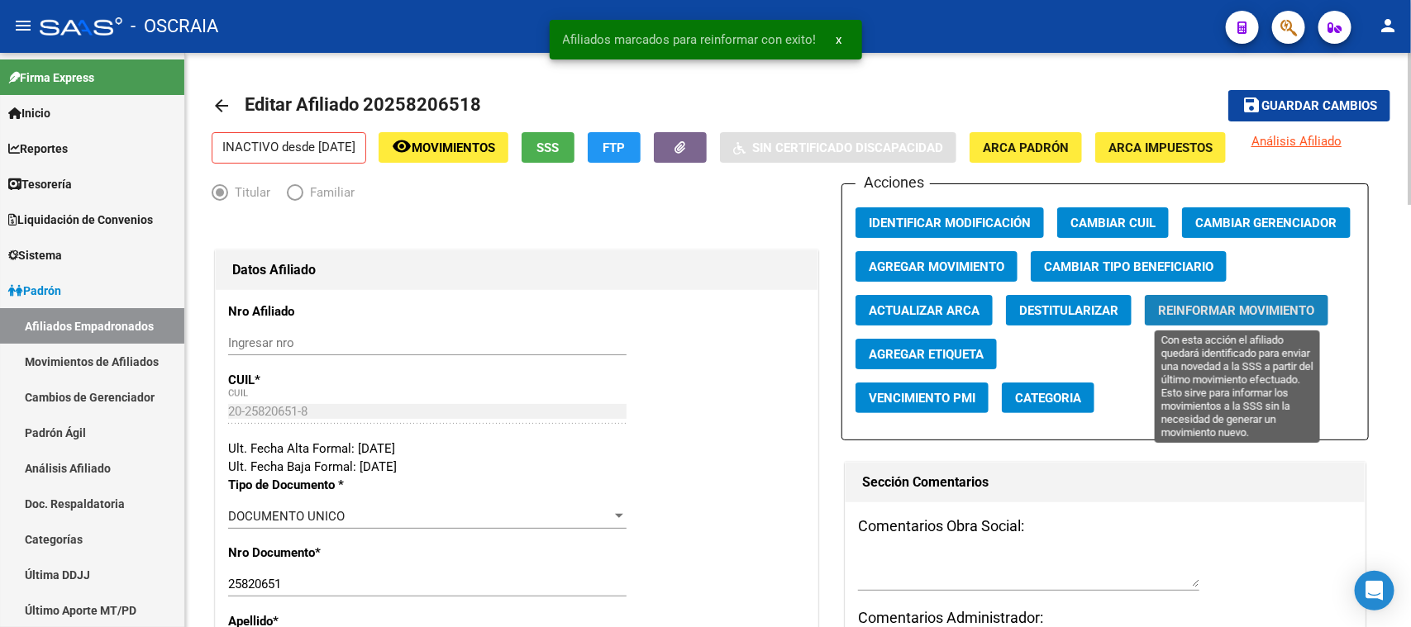
click at [1244, 312] on span "Reinformar Movimiento" at bounding box center [1236, 310] width 157 height 15
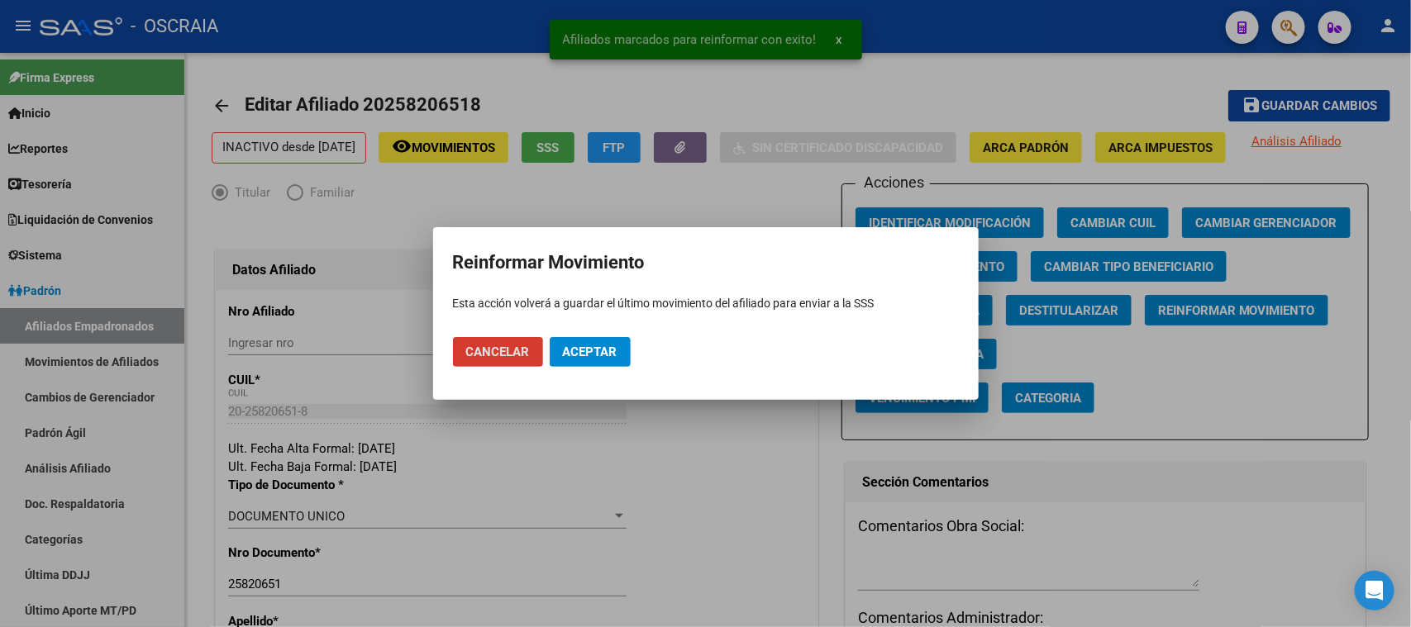
click at [576, 335] on mat-dialog-actions "Cancelar Aceptar" at bounding box center [706, 352] width 506 height 56
drag, startPoint x: 618, startPoint y: 359, endPoint x: 868, endPoint y: 329, distance: 251.4
click at [618, 358] on button "Aceptar" at bounding box center [590, 352] width 81 height 30
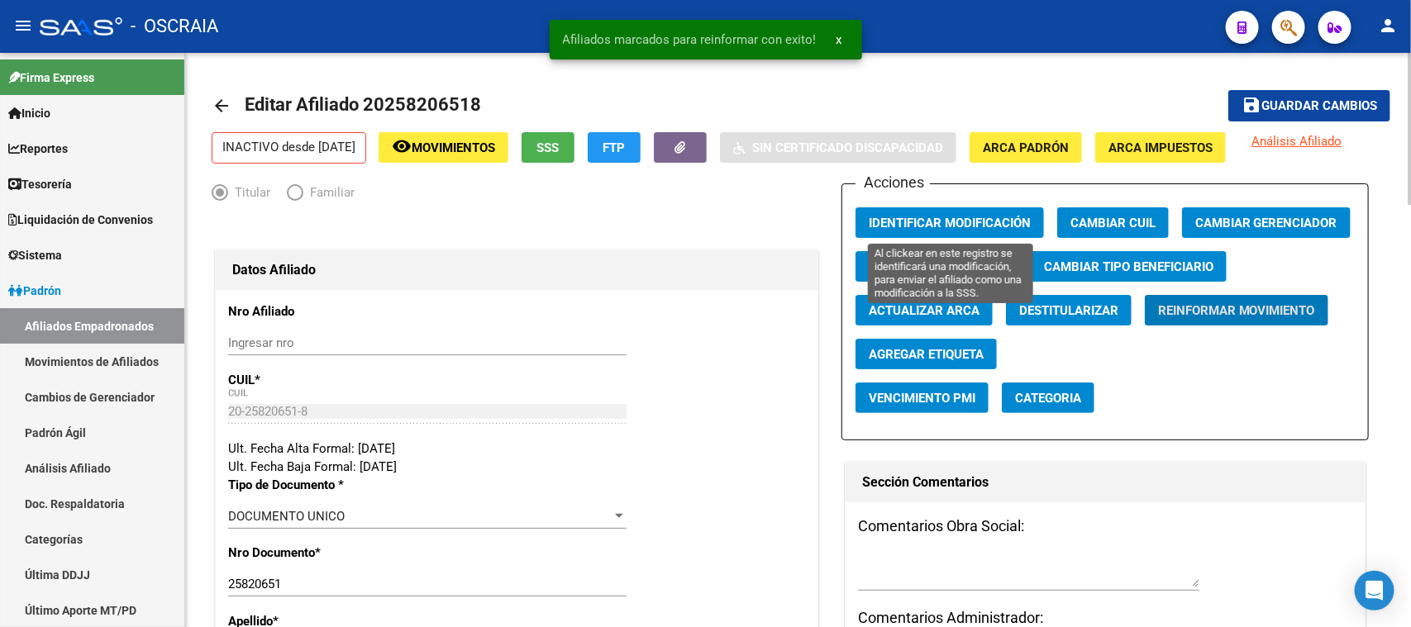
click at [970, 227] on span "Identificar Modificación" at bounding box center [950, 223] width 162 height 15
click at [984, 217] on span "Identificar Modificación" at bounding box center [950, 223] width 162 height 15
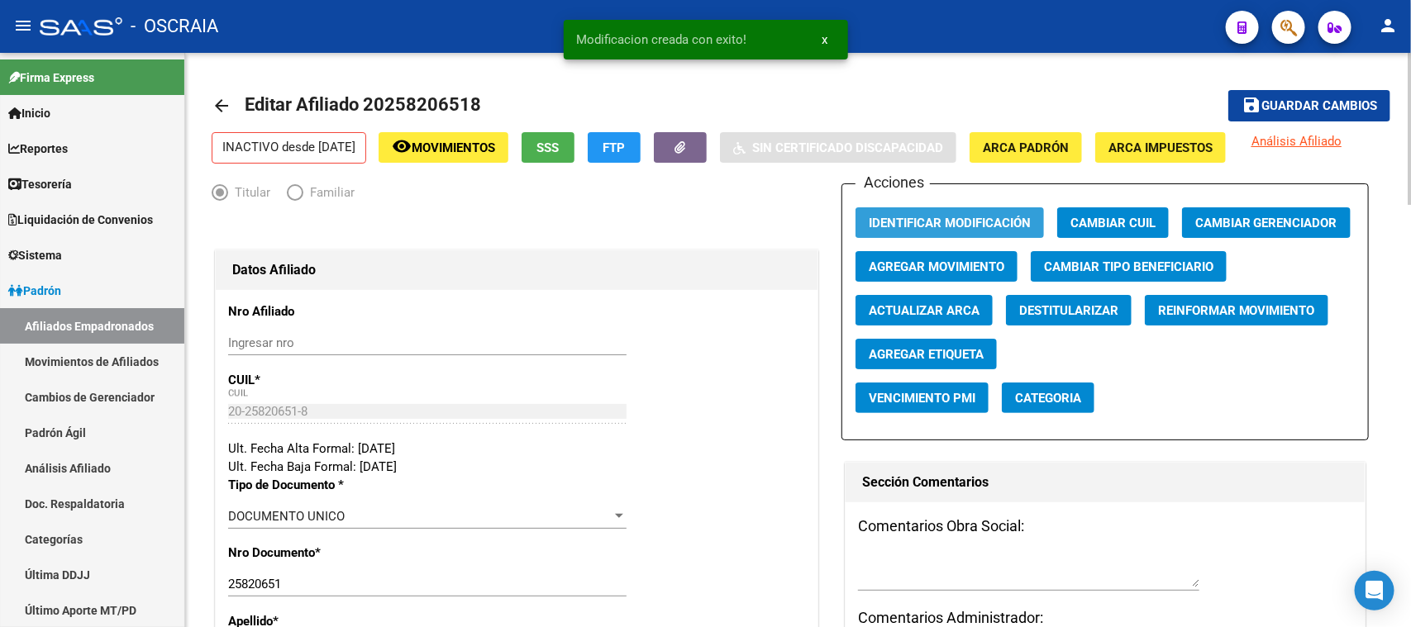
click at [984, 217] on span "Identificar Modificación" at bounding box center [950, 223] width 162 height 15
click at [451, 99] on span "Editar Afiliado 20258206518" at bounding box center [363, 104] width 236 height 21
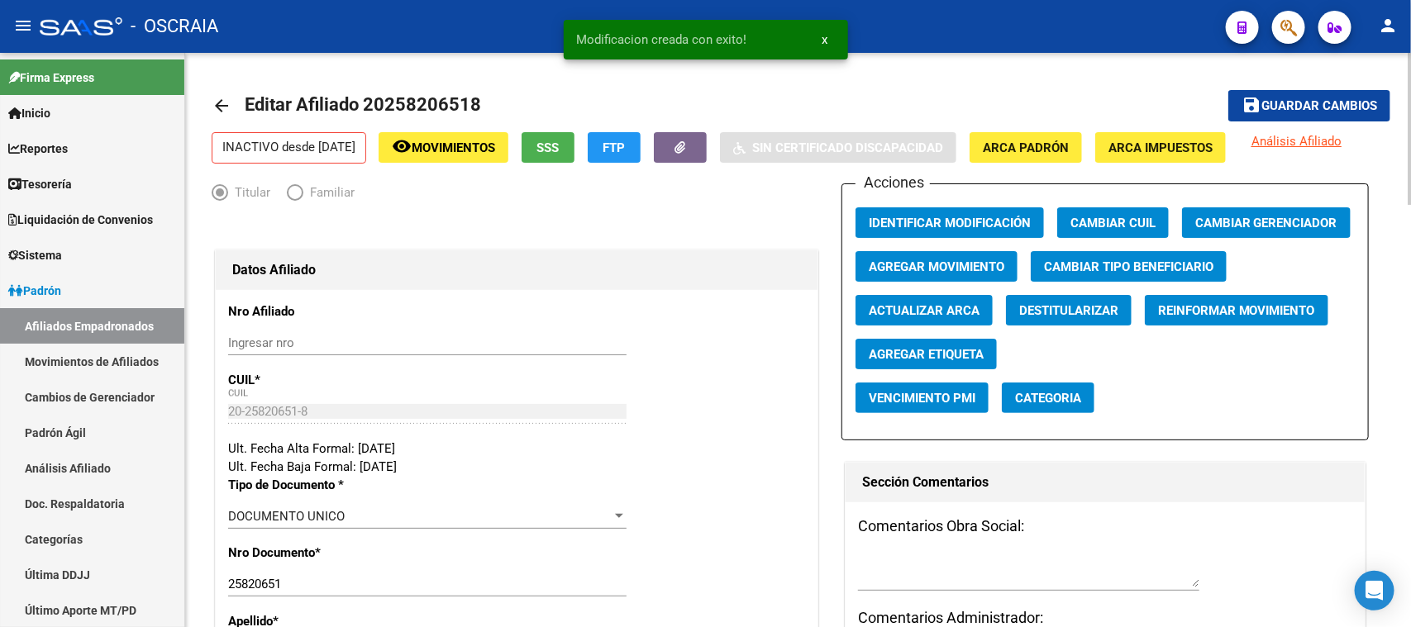
copy h1 "20258206518"
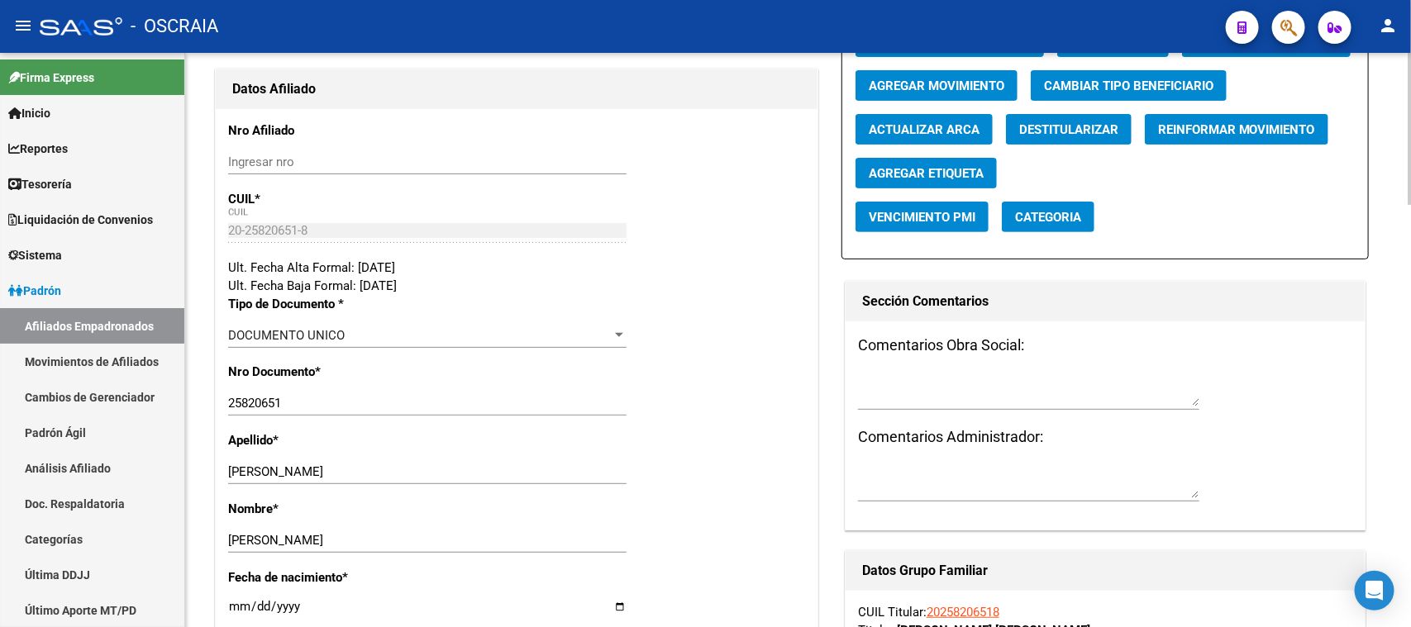
scroll to position [206, 0]
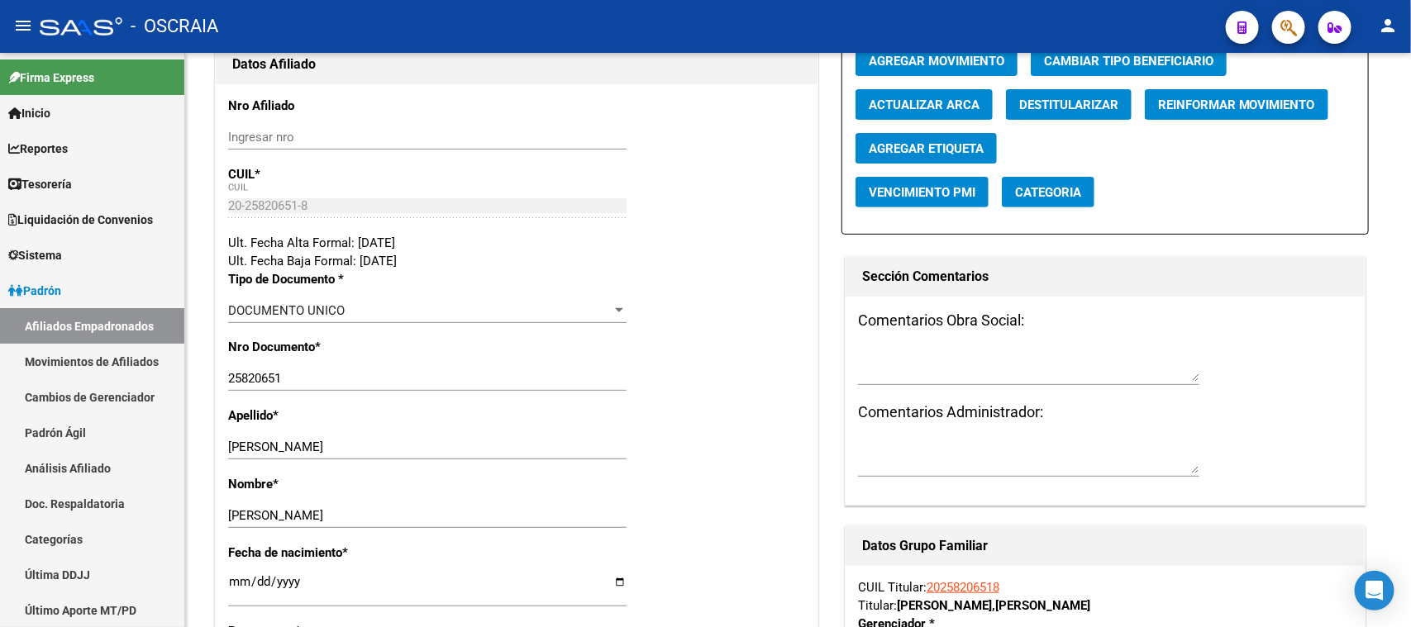
click at [1282, 18] on icon "button" at bounding box center [1288, 27] width 17 height 19
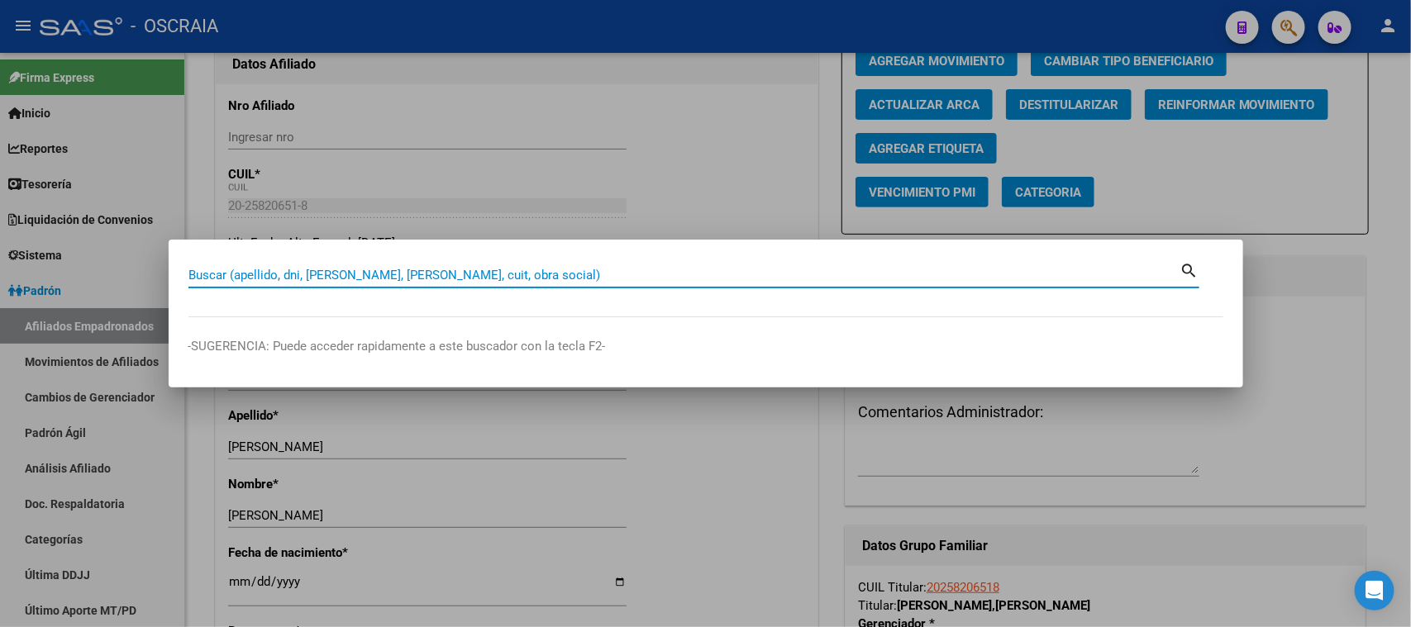
paste input "20-34650263-1"
type input "20346502631"
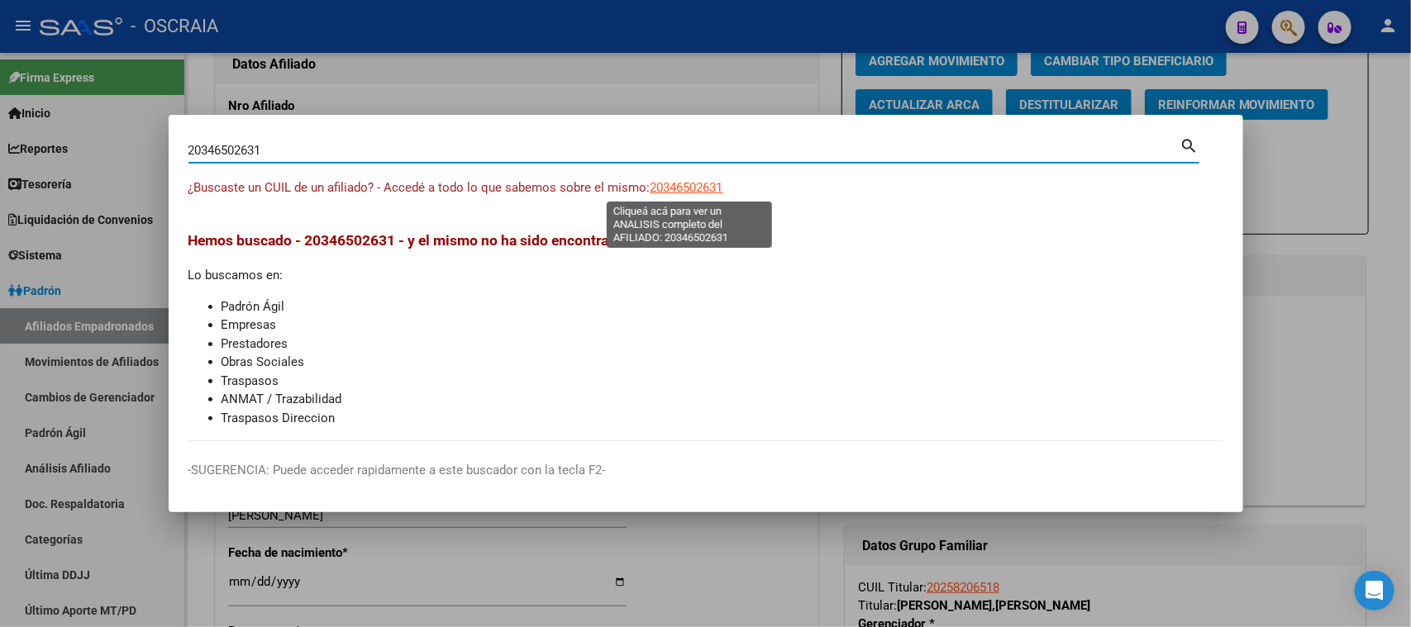
click at [689, 184] on span "20346502631" at bounding box center [687, 187] width 73 height 15
type textarea "20346502631"
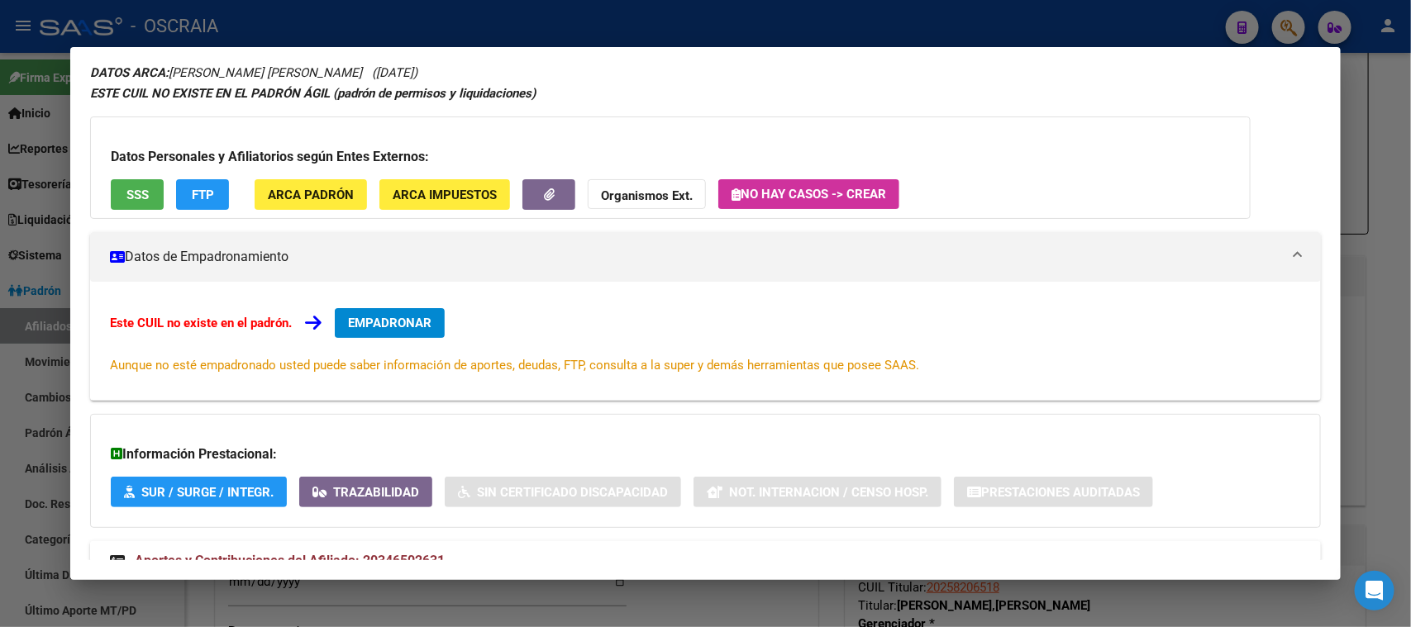
scroll to position [120, 0]
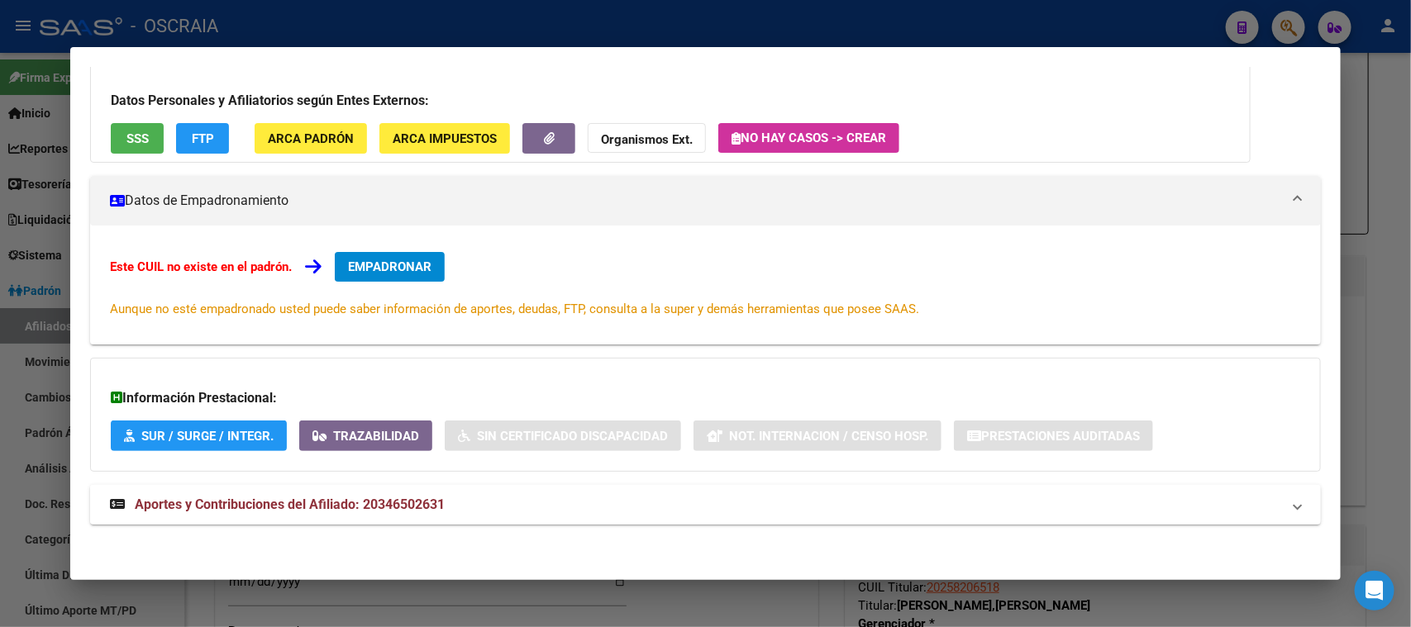
click at [374, 487] on mat-expansion-panel-header "Aportes y Contribuciones del Afiliado: 20346502631" at bounding box center [705, 505] width 1230 height 40
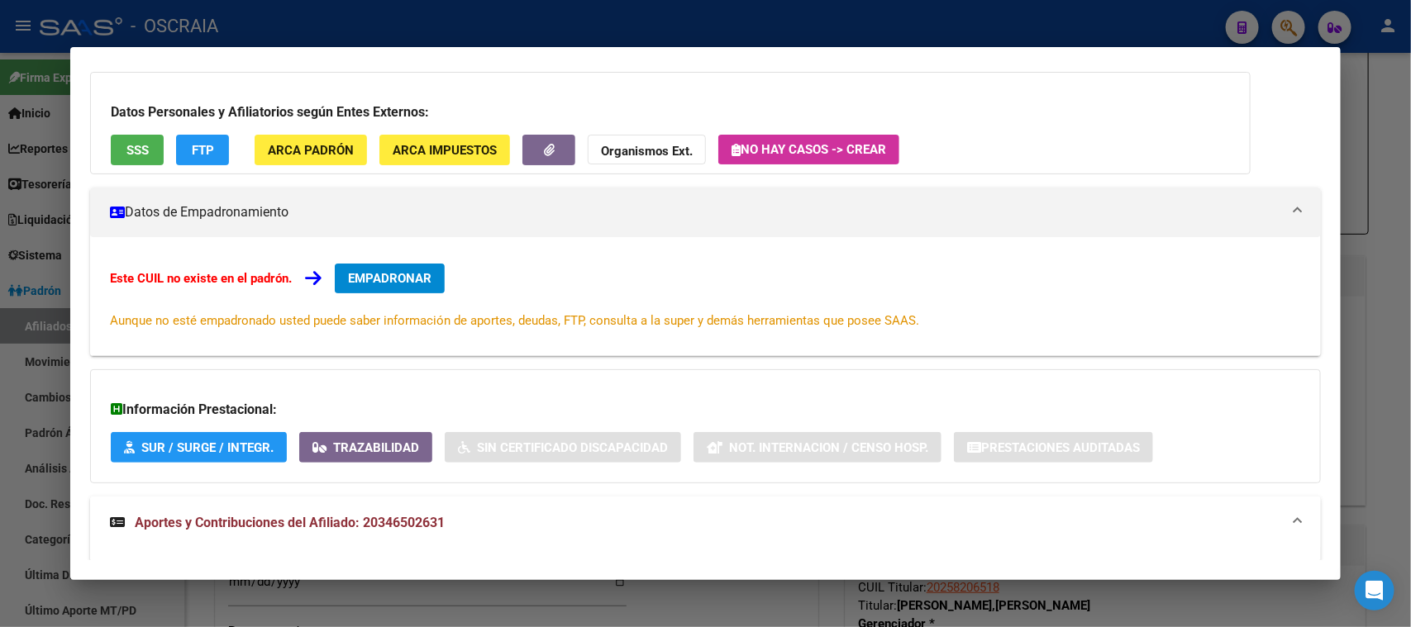
scroll to position [0, 0]
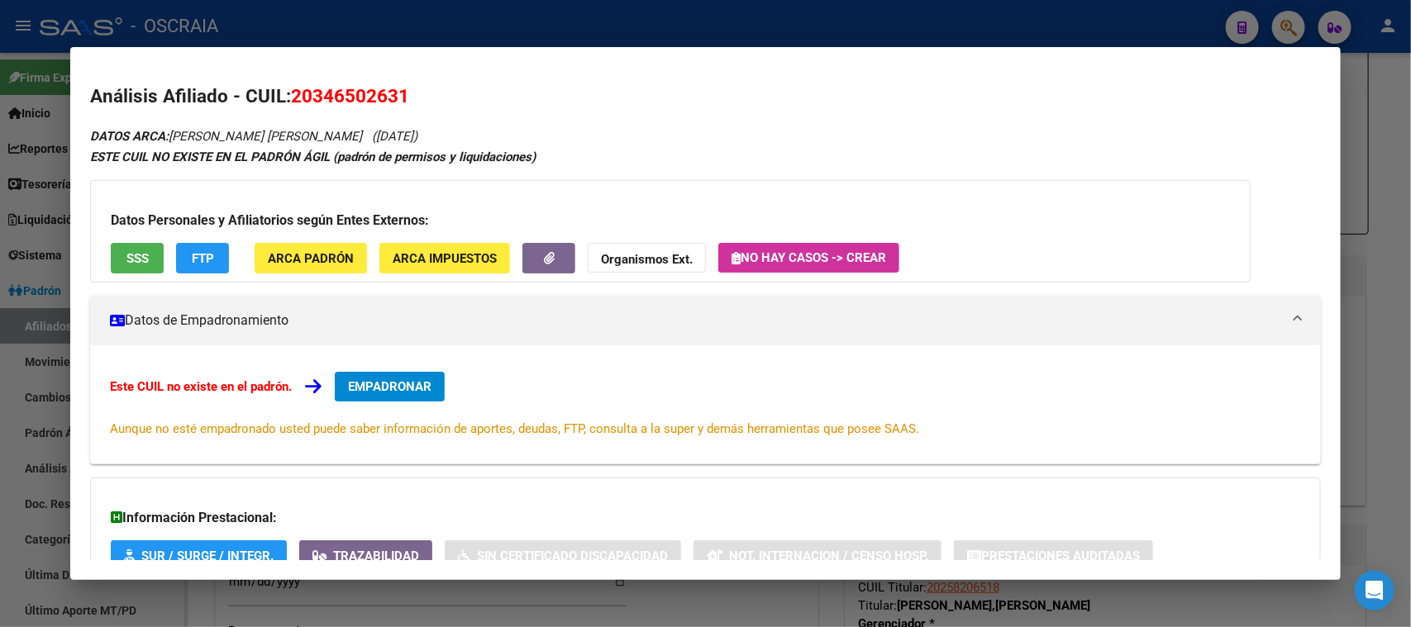
click at [136, 255] on span "SSS" at bounding box center [137, 258] width 22 height 15
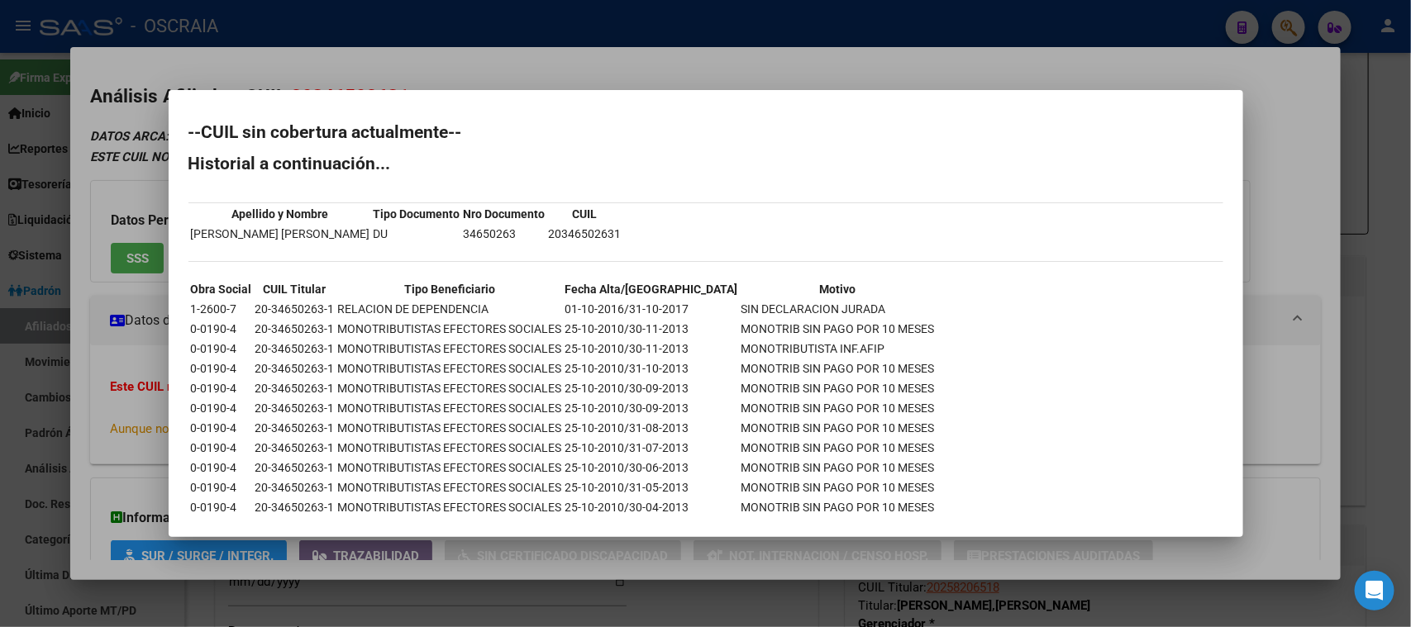
click at [587, 233] on td "20346502631" at bounding box center [585, 234] width 74 height 18
copy td "20346502631"
